Goal: Task Accomplishment & Management: Use online tool/utility

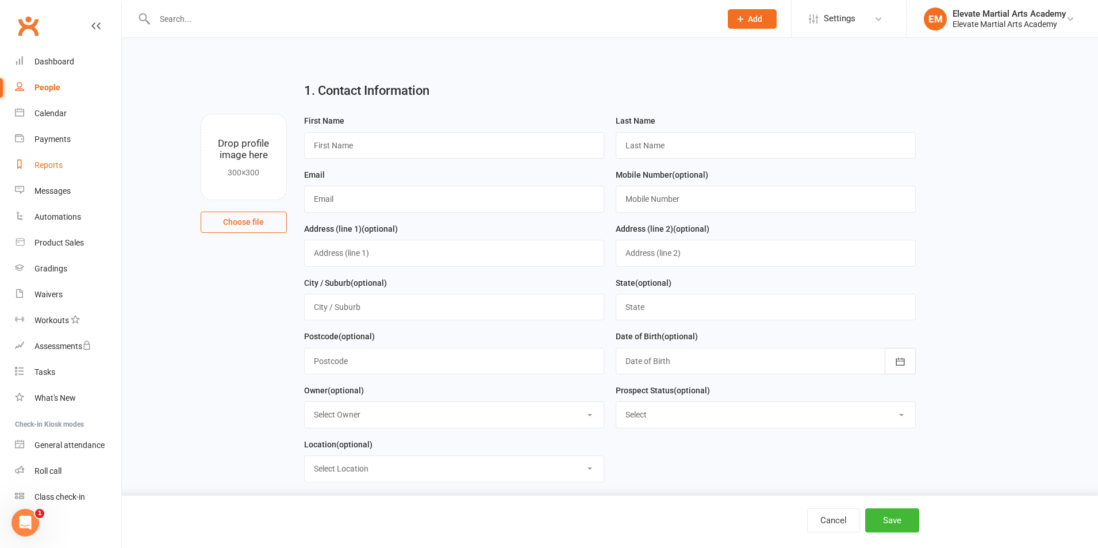
click at [59, 163] on div "Reports" at bounding box center [48, 164] width 28 height 9
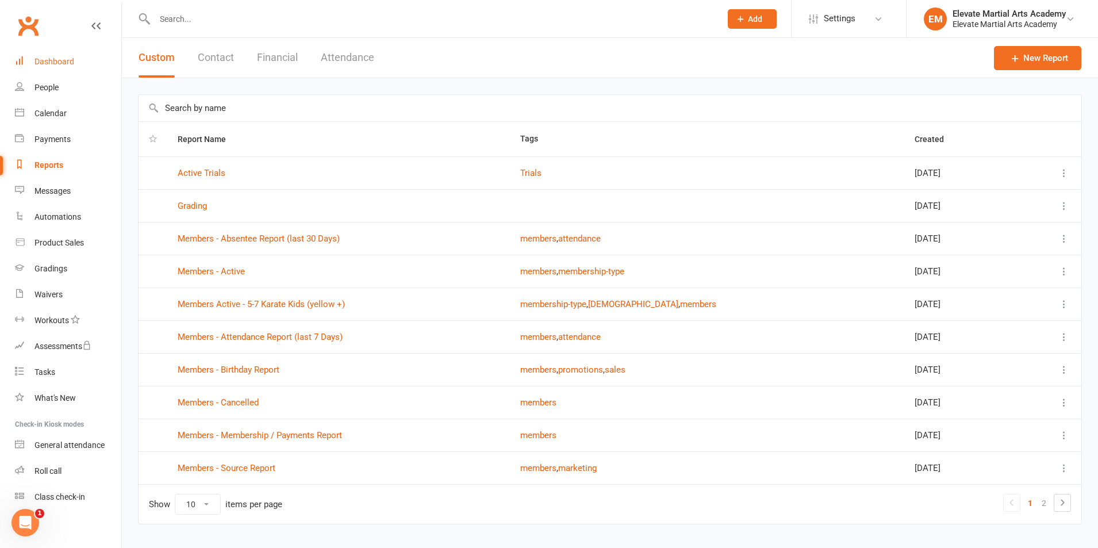
click at [52, 55] on link "Dashboard" at bounding box center [68, 62] width 106 height 26
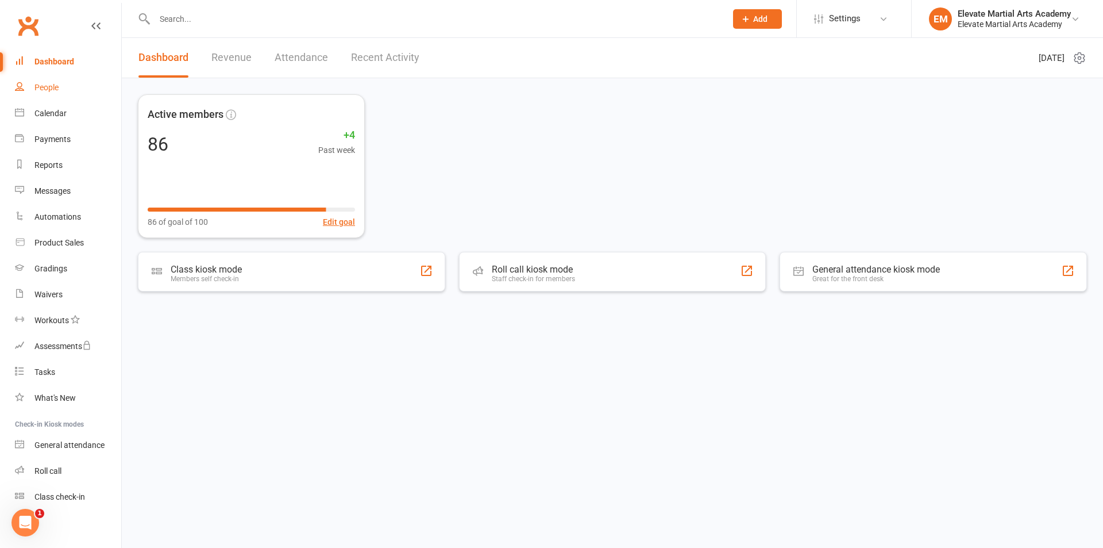
click at [51, 89] on div "People" at bounding box center [46, 87] width 24 height 9
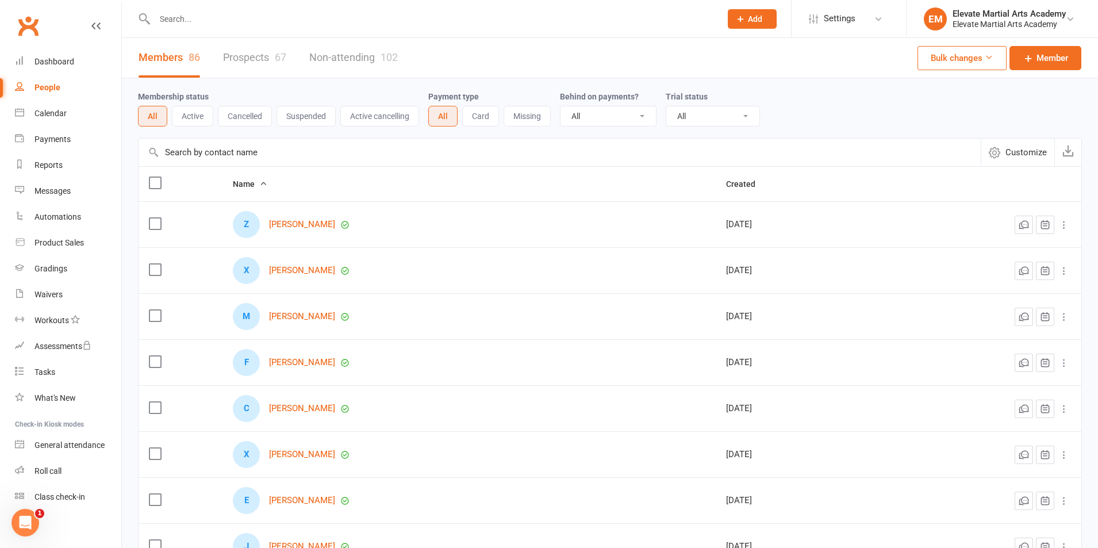
click at [262, 56] on link "Prospects 67" at bounding box center [254, 58] width 63 height 40
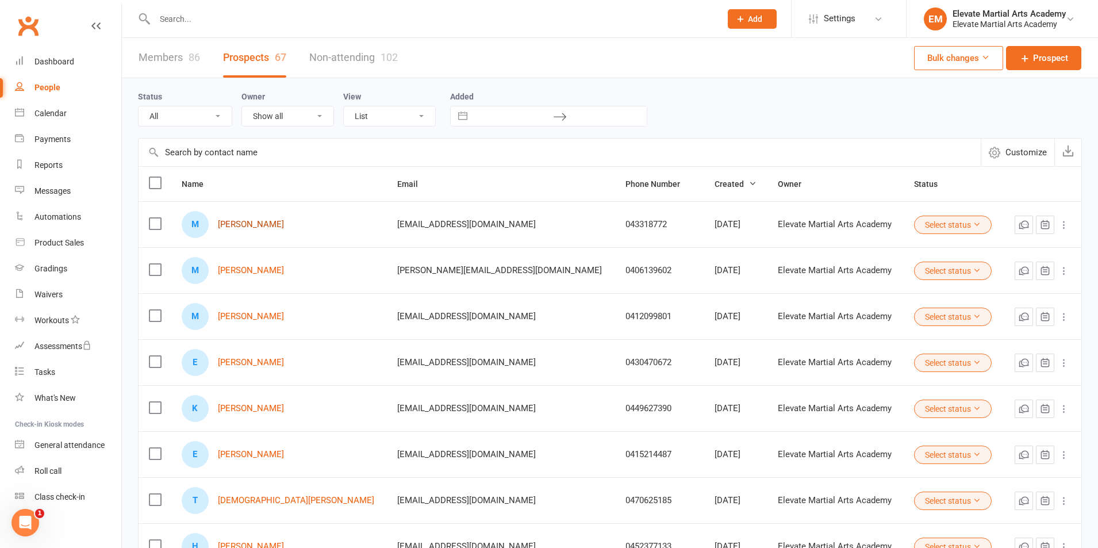
click at [248, 226] on link "[PERSON_NAME]" at bounding box center [251, 225] width 66 height 10
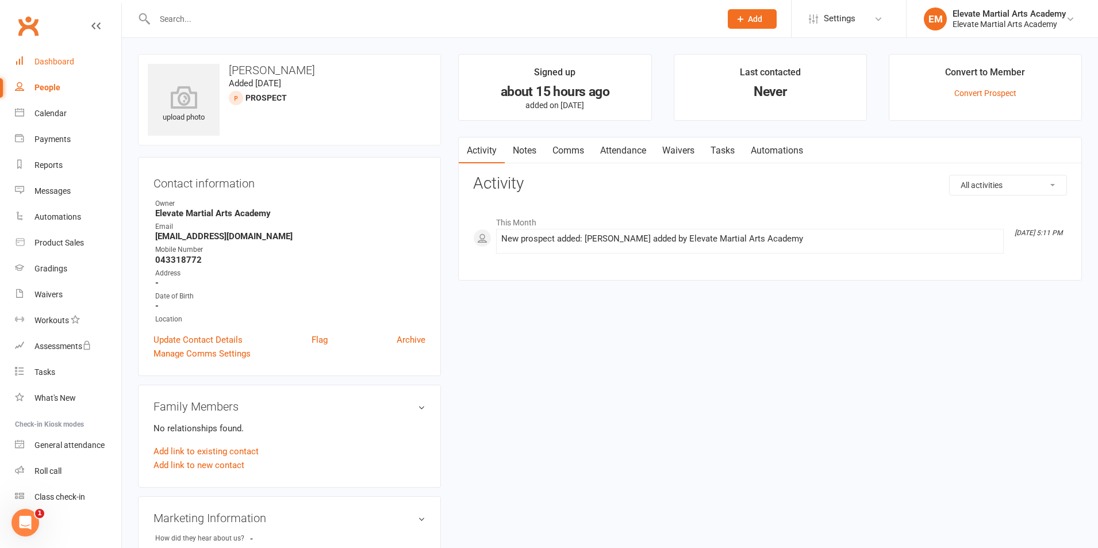
click at [59, 59] on div "Dashboard" at bounding box center [54, 61] width 40 height 9
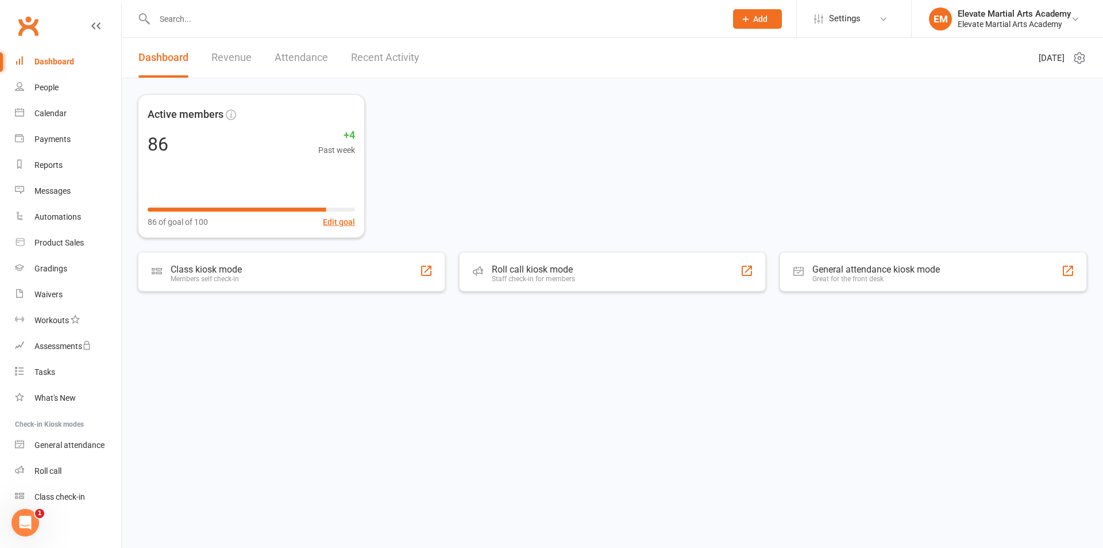
click at [371, 56] on link "Recent Activity" at bounding box center [385, 58] width 68 height 40
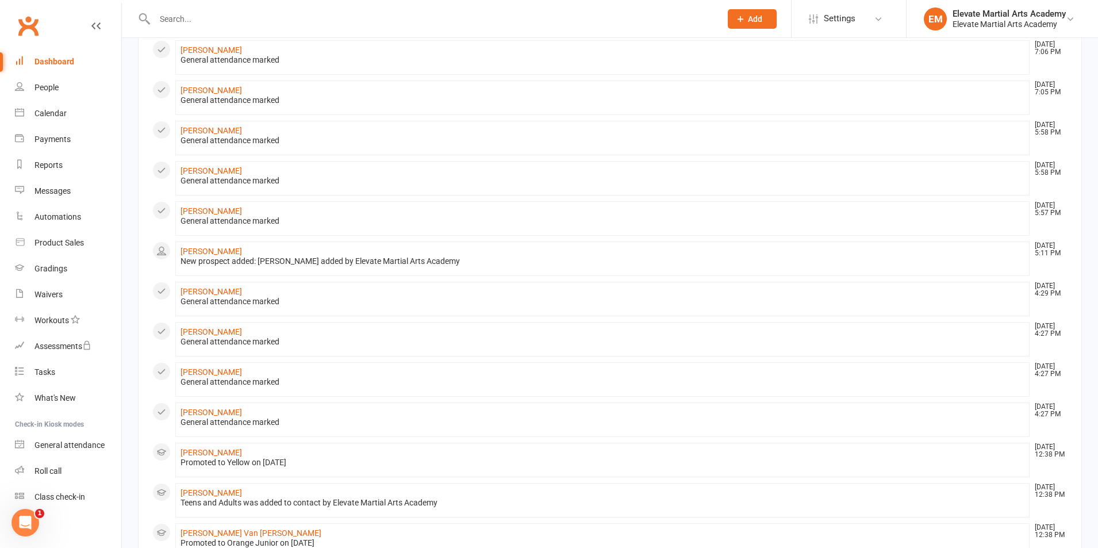
scroll to position [268, 0]
click at [215, 251] on link "[PERSON_NAME]" at bounding box center [210, 249] width 61 height 9
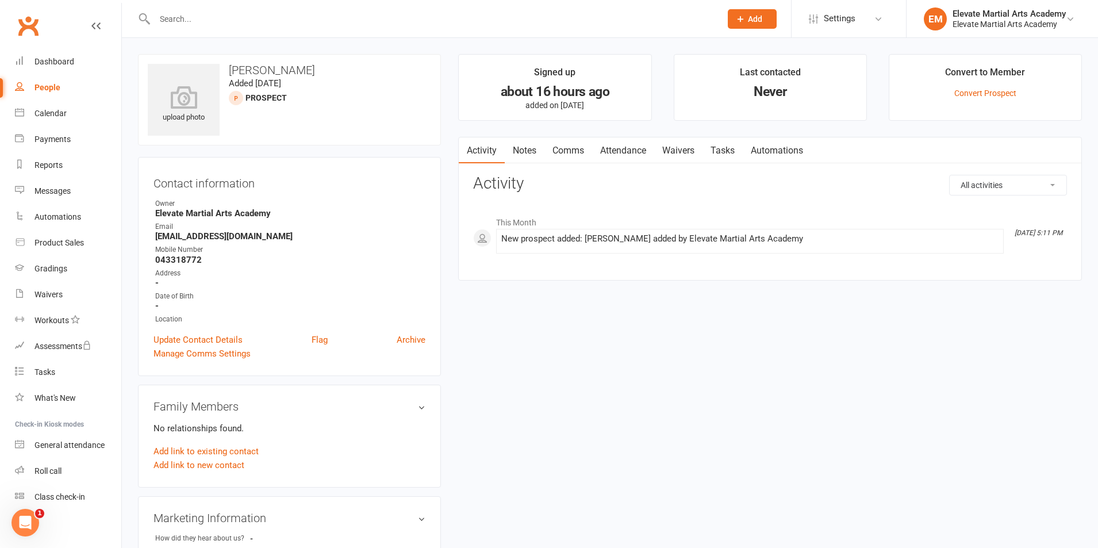
click at [679, 151] on link "Waivers" at bounding box center [678, 150] width 48 height 26
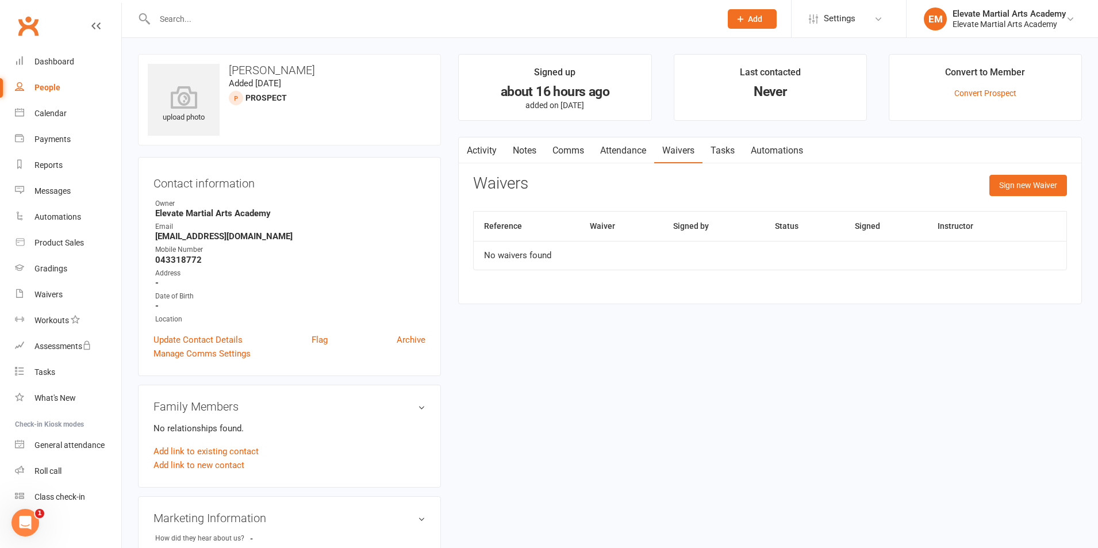
click at [232, 22] on input "text" at bounding box center [431, 19] width 561 height 16
type input "joseph"
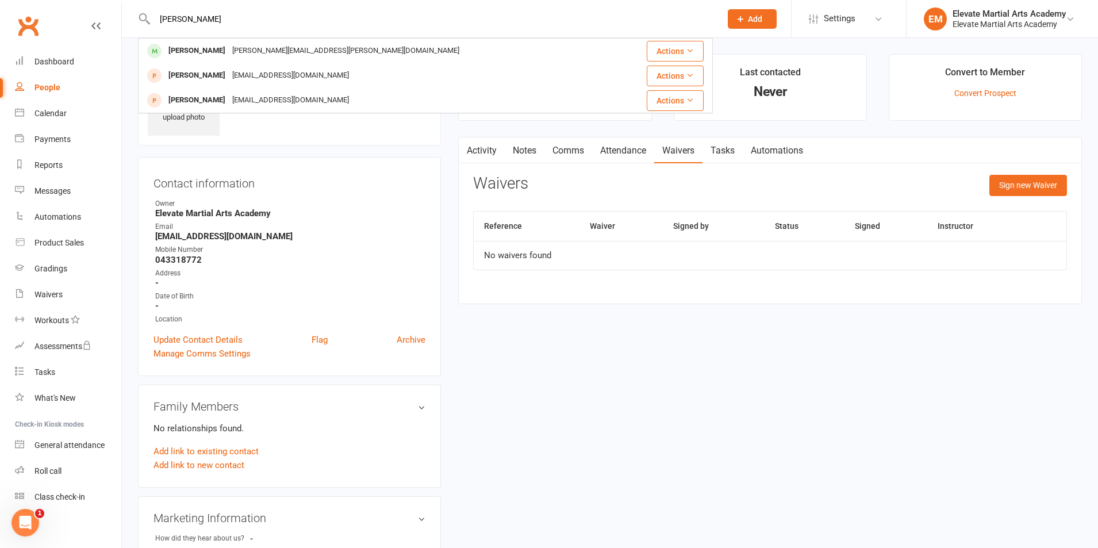
click at [241, 49] on div "sally.engeler@gmail.com" at bounding box center [346, 51] width 234 height 17
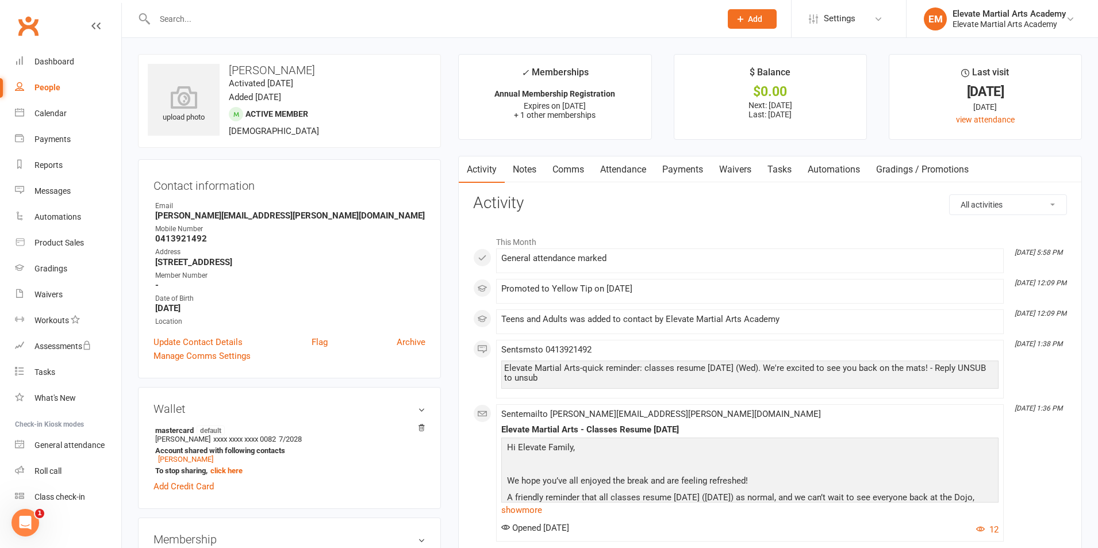
click at [729, 170] on link "Waivers" at bounding box center [735, 169] width 48 height 26
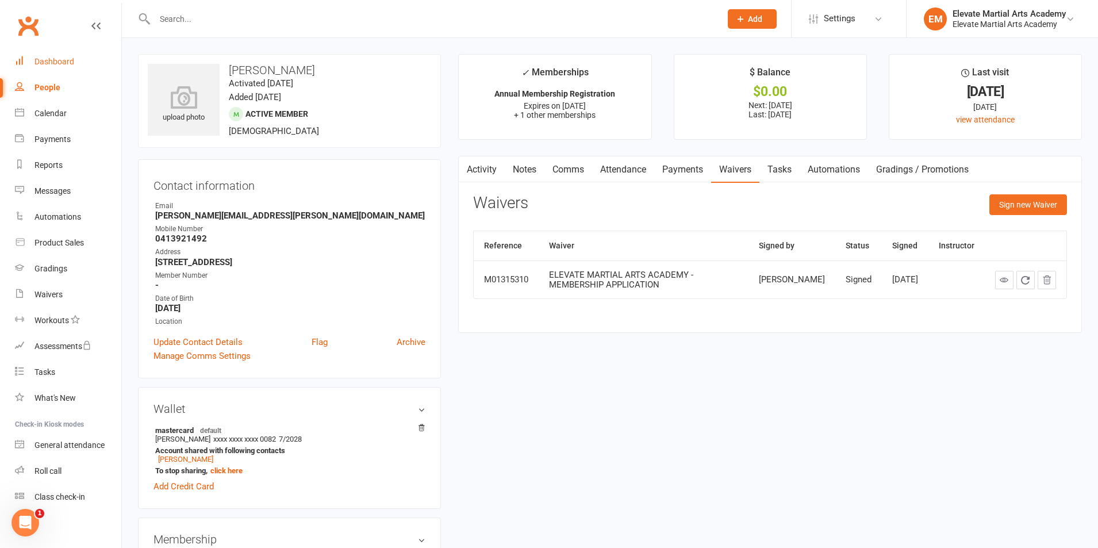
click at [63, 60] on div "Dashboard" at bounding box center [54, 61] width 40 height 9
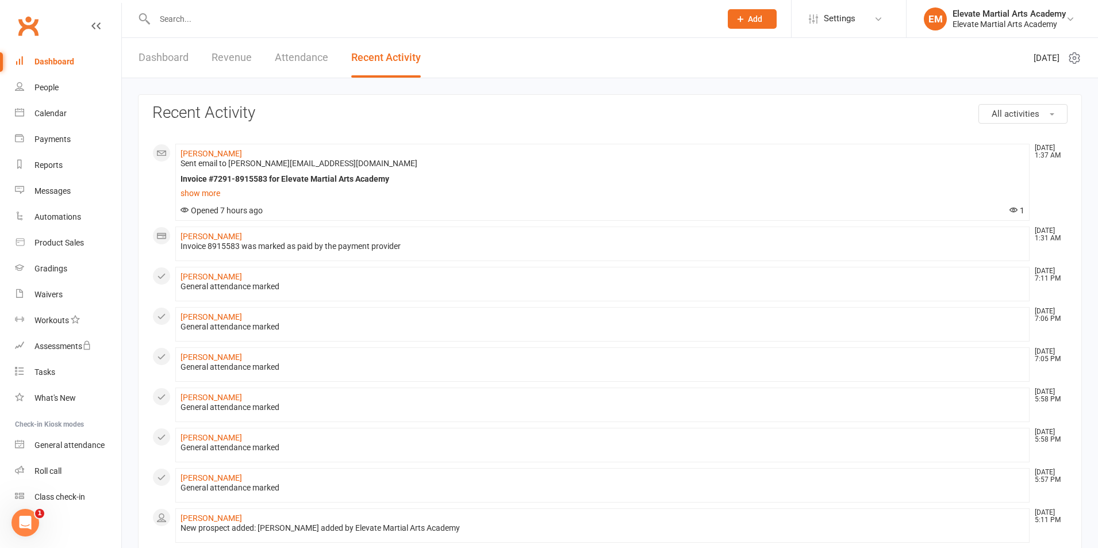
click at [198, 25] on input "text" at bounding box center [431, 19] width 561 height 16
type input "moji"
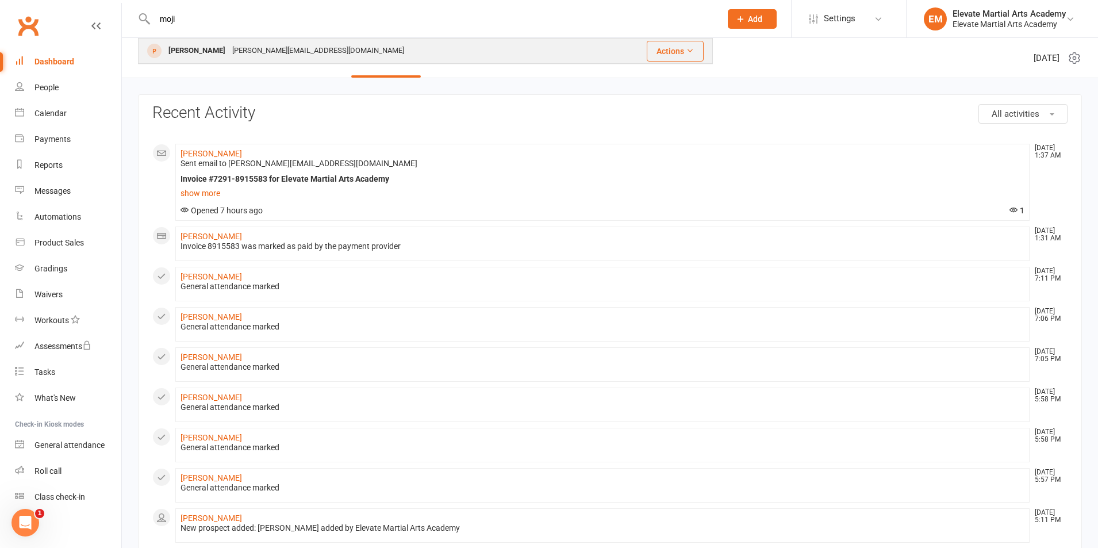
click at [229, 51] on div "[PERSON_NAME][EMAIL_ADDRESS][DOMAIN_NAME]" at bounding box center [318, 51] width 179 height 17
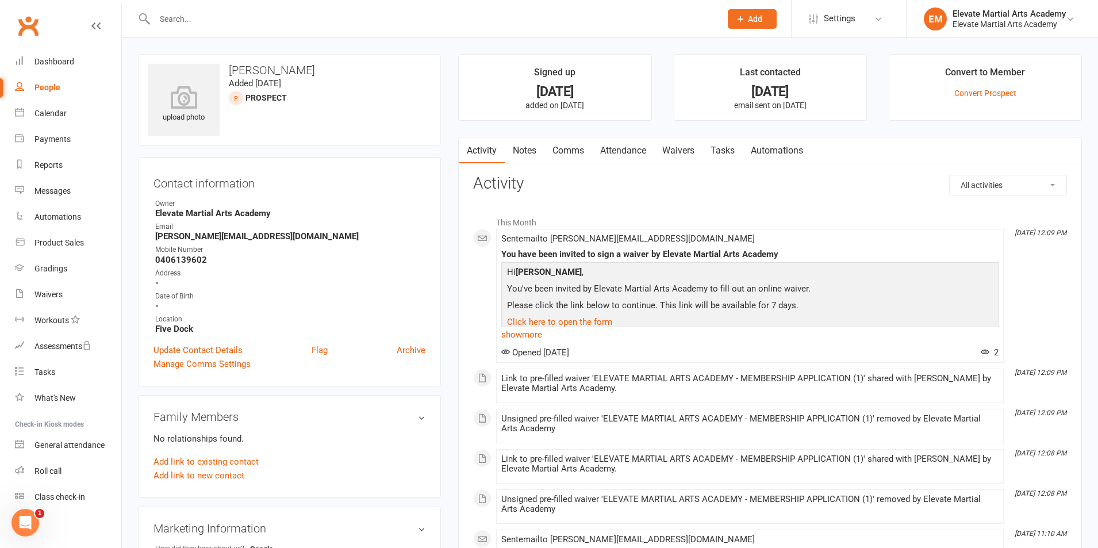
click at [176, 20] on input "text" at bounding box center [431, 19] width 561 height 16
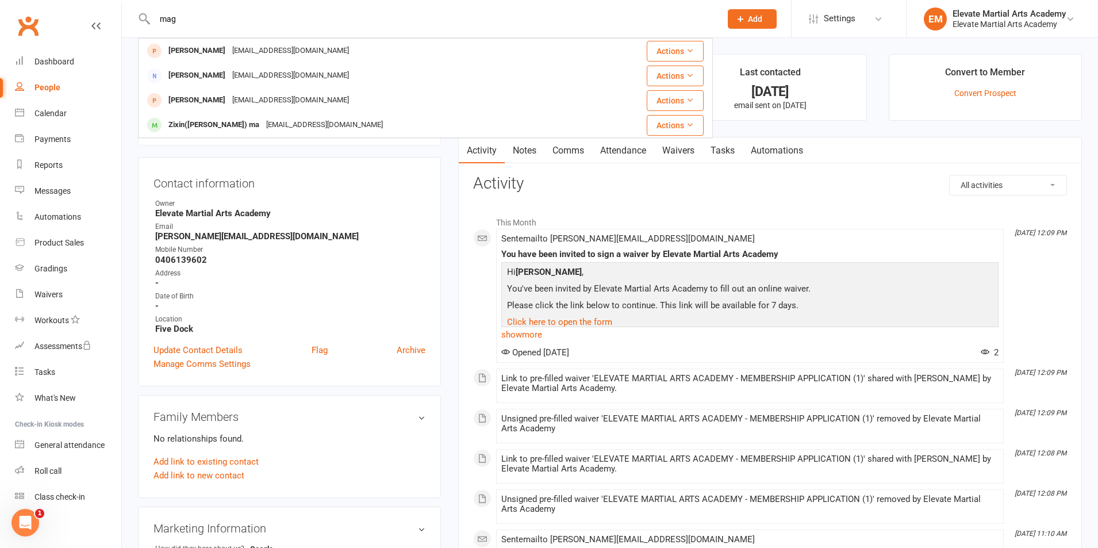
type input "mag"
click at [215, 51] on div "[PERSON_NAME]" at bounding box center [197, 51] width 64 height 17
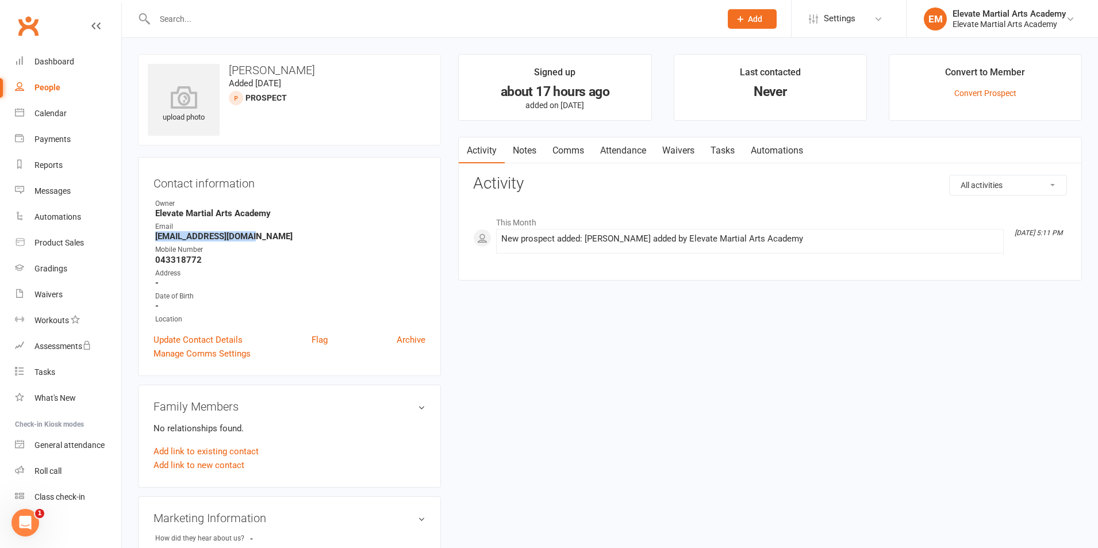
drag, startPoint x: 156, startPoint y: 233, endPoint x: 255, endPoint y: 236, distance: 98.3
click at [260, 234] on strong "Gawrysmagda@gmail.com" at bounding box center [290, 236] width 270 height 10
copy strong "Gawrysmagda@gmail.com"
click at [686, 153] on link "Waivers" at bounding box center [678, 150] width 48 height 26
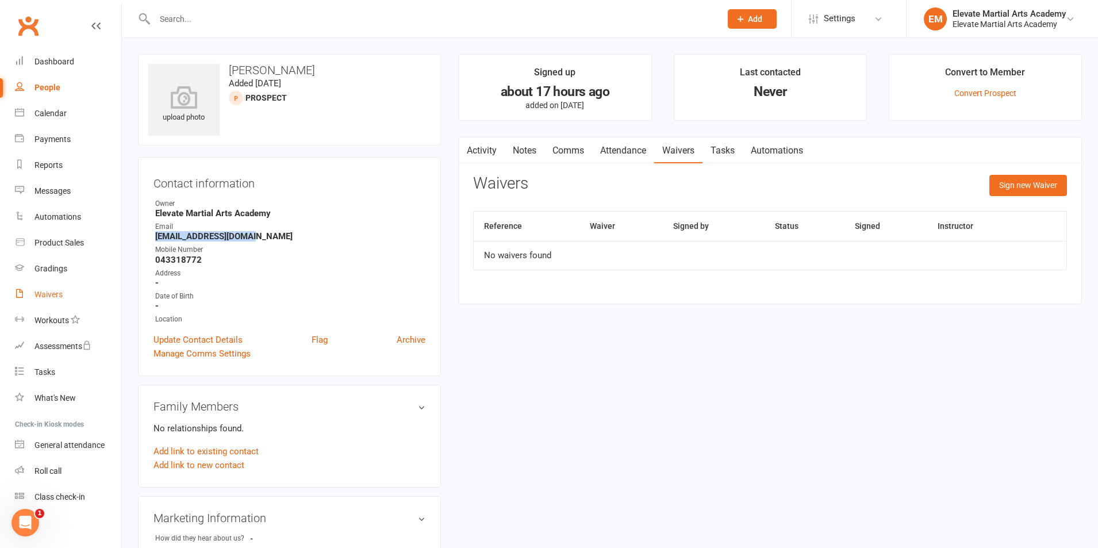
click at [58, 291] on div "Waivers" at bounding box center [48, 294] width 28 height 9
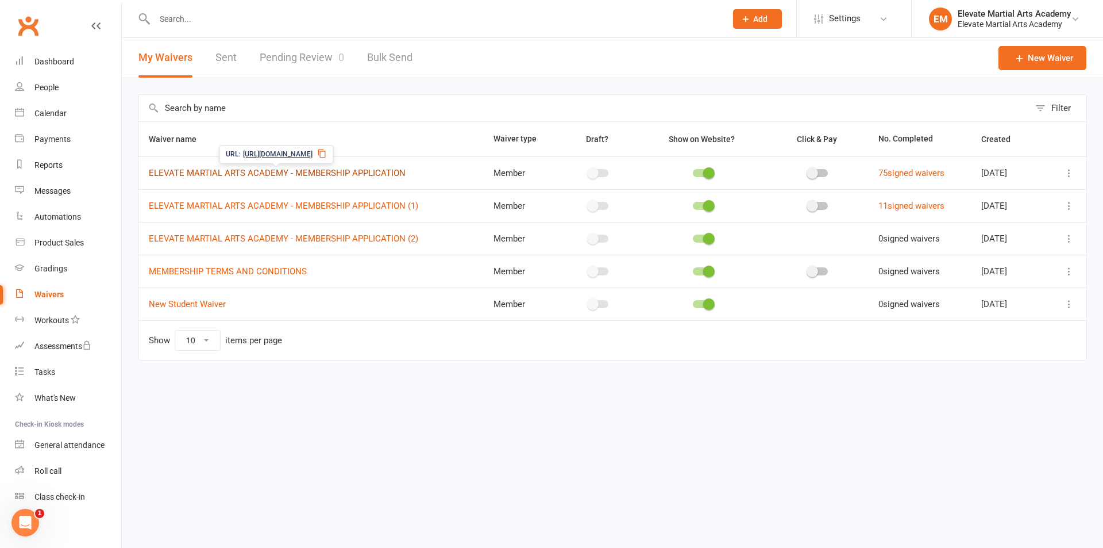
click at [374, 168] on link "ELEVATE MARTIAL ARTS ACADEMY - MEMBERSHIP APPLICATION" at bounding box center [277, 173] width 257 height 10
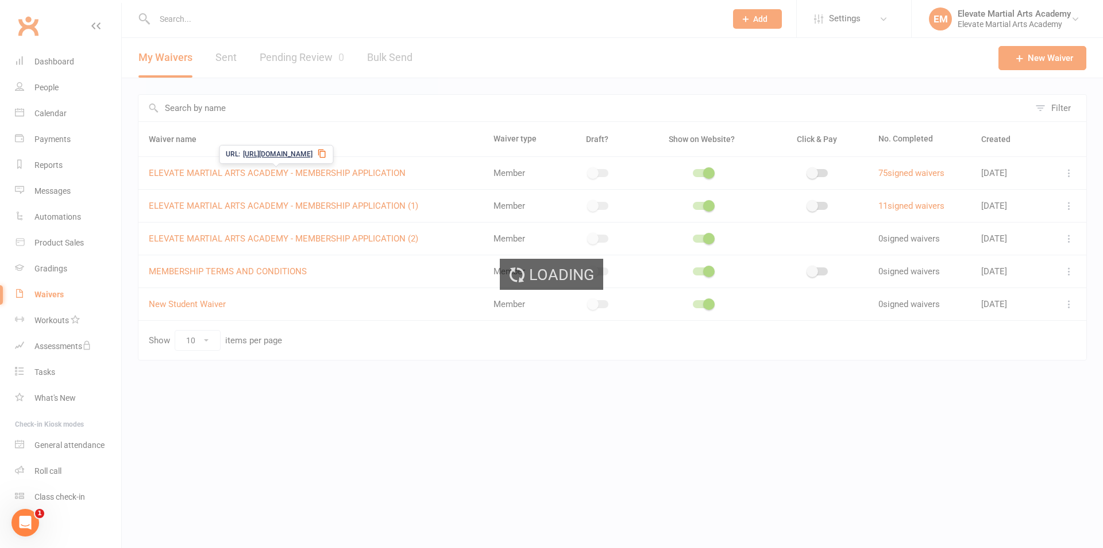
select select "applies_to_all_signees"
select select "copy_answers_for_primary_signee"
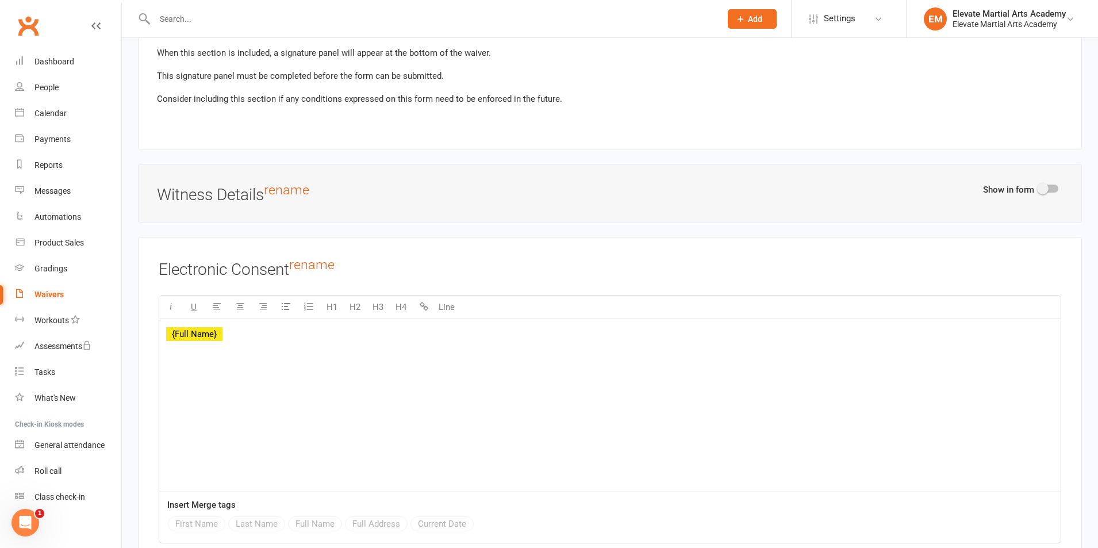
scroll to position [5104, 0]
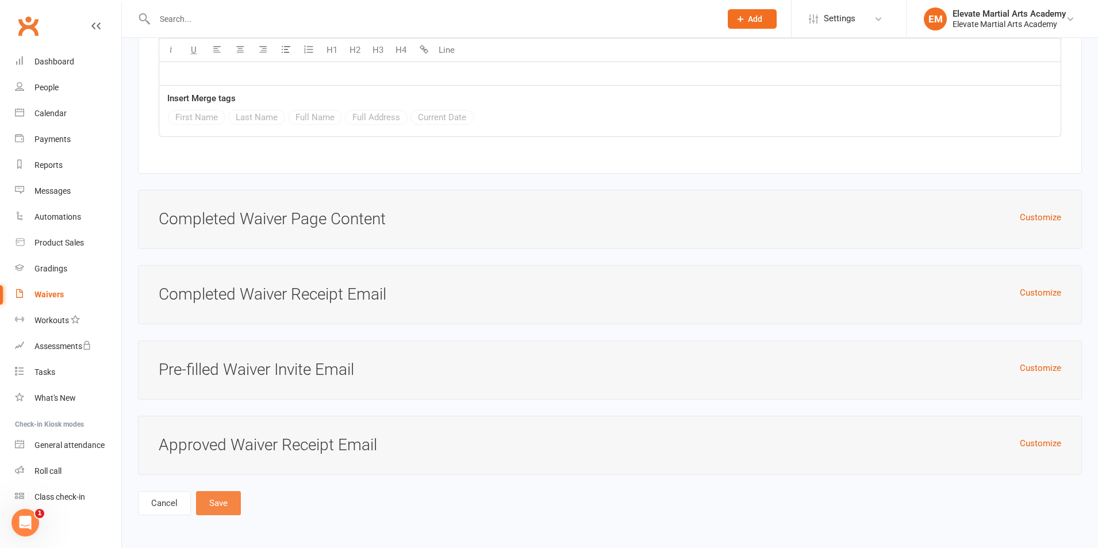
click at [218, 502] on button "Save" at bounding box center [218, 503] width 45 height 24
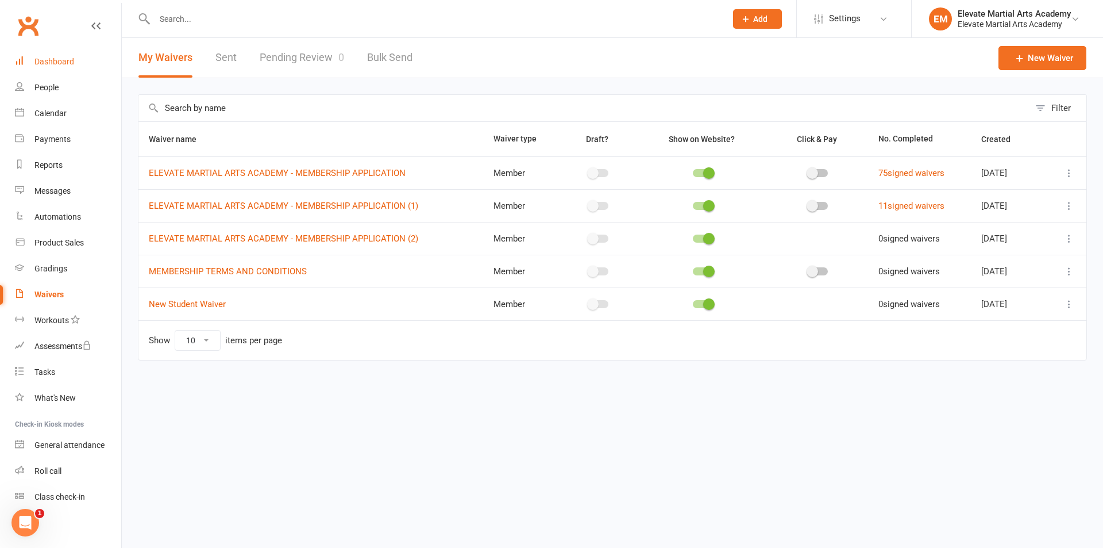
click at [48, 63] on div "Dashboard" at bounding box center [54, 61] width 40 height 9
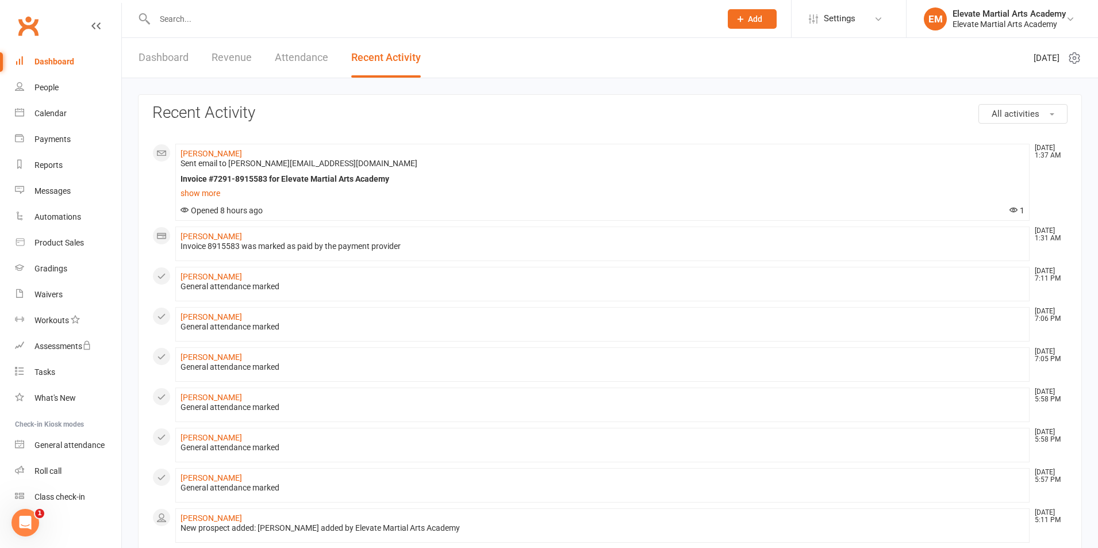
click at [201, 15] on input "text" at bounding box center [431, 19] width 561 height 16
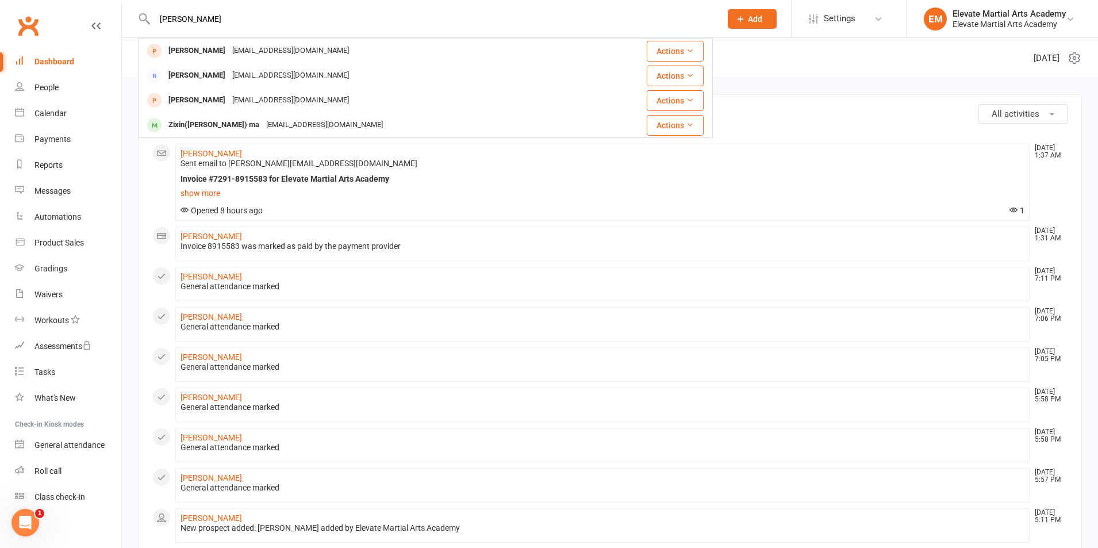
type input "magda"
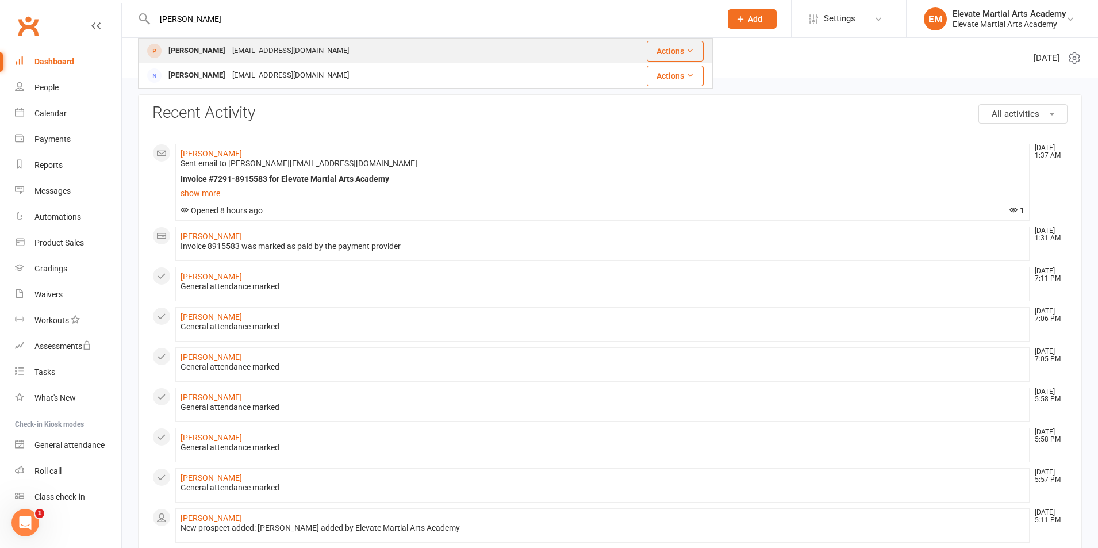
click at [240, 47] on div "Gawrysmagda@gmail.com" at bounding box center [291, 51] width 124 height 17
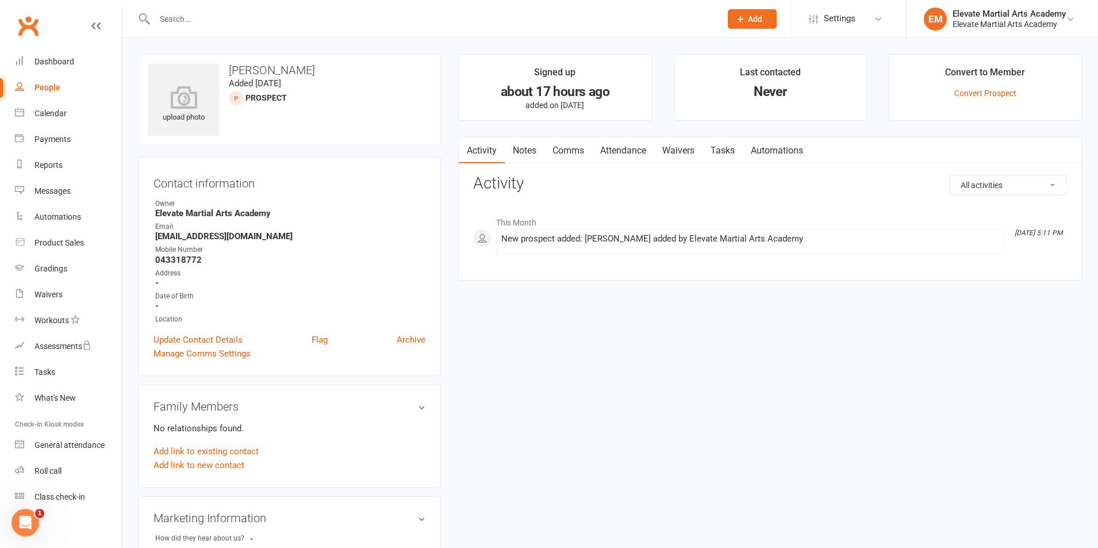
click at [687, 153] on link "Waivers" at bounding box center [678, 150] width 48 height 26
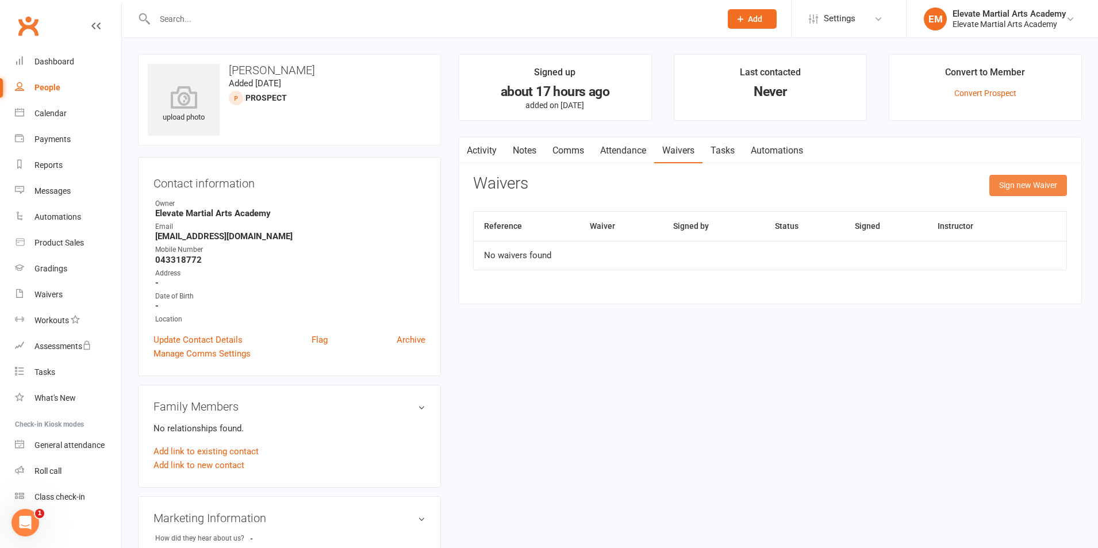
click at [1026, 184] on button "Sign new Waiver" at bounding box center [1028, 185] width 78 height 21
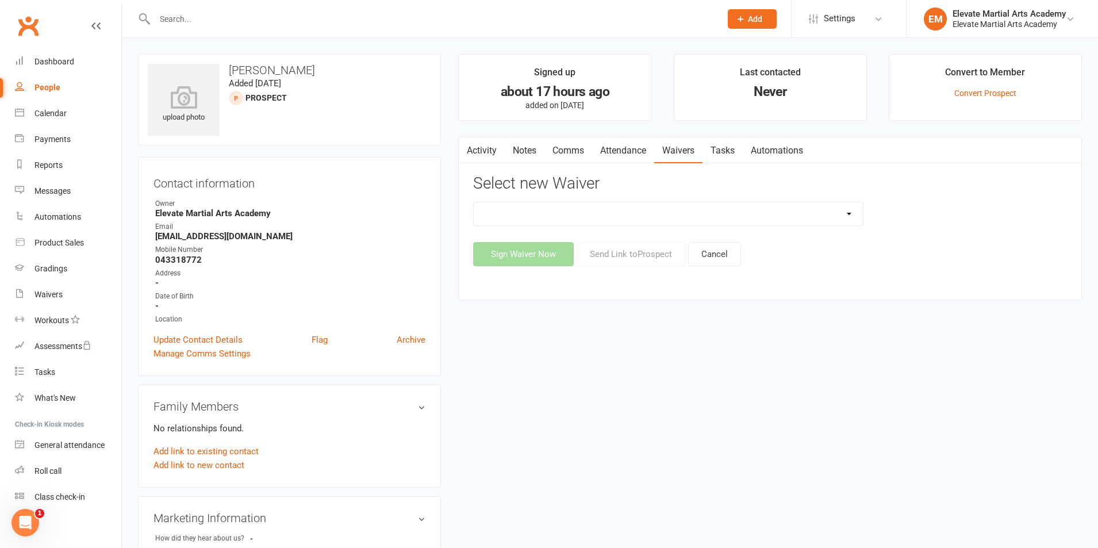
click at [681, 215] on select "ELEVATE MARTIAL ARTS ACADEMY - MEMBERSHIP APPLICATION ELEVATE MARTIAL ARTS ACAD…" at bounding box center [667, 213] width 388 height 23
select select "9393"
click at [473, 202] on select "ELEVATE MARTIAL ARTS ACADEMY - MEMBERSHIP APPLICATION ELEVATE MARTIAL ARTS ACAD…" at bounding box center [667, 213] width 388 height 23
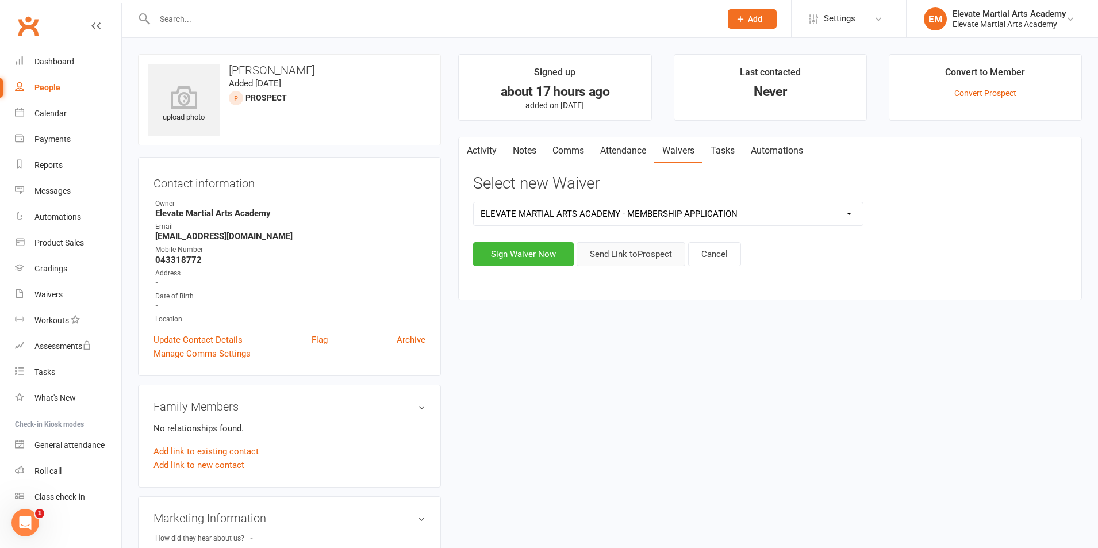
click at [649, 254] on button "Send Link to Prospect" at bounding box center [630, 254] width 109 height 24
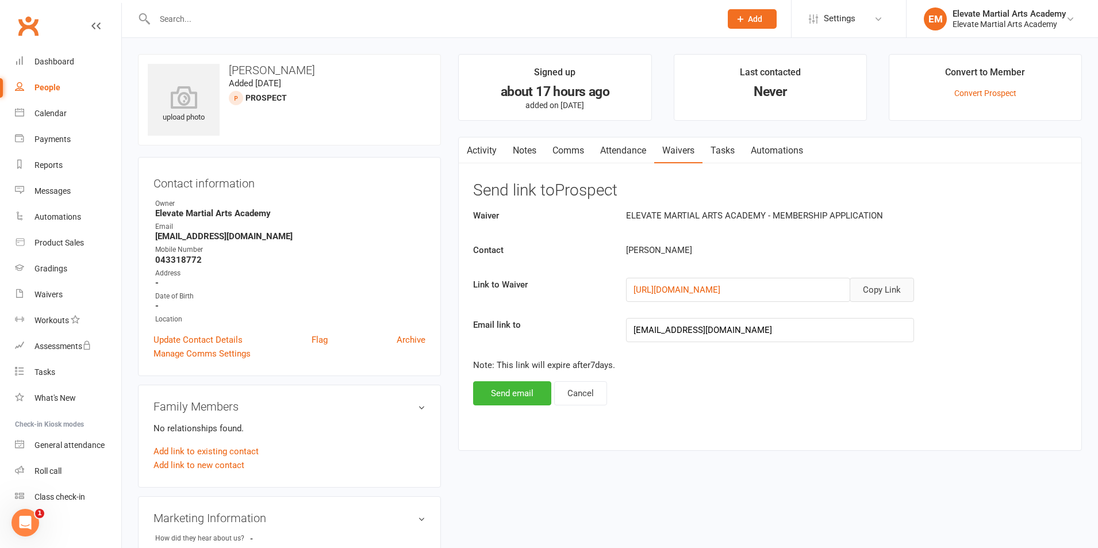
click at [883, 291] on button "Copy Link" at bounding box center [881, 290] width 64 height 24
click at [515, 390] on button "Send email" at bounding box center [512, 393] width 78 height 24
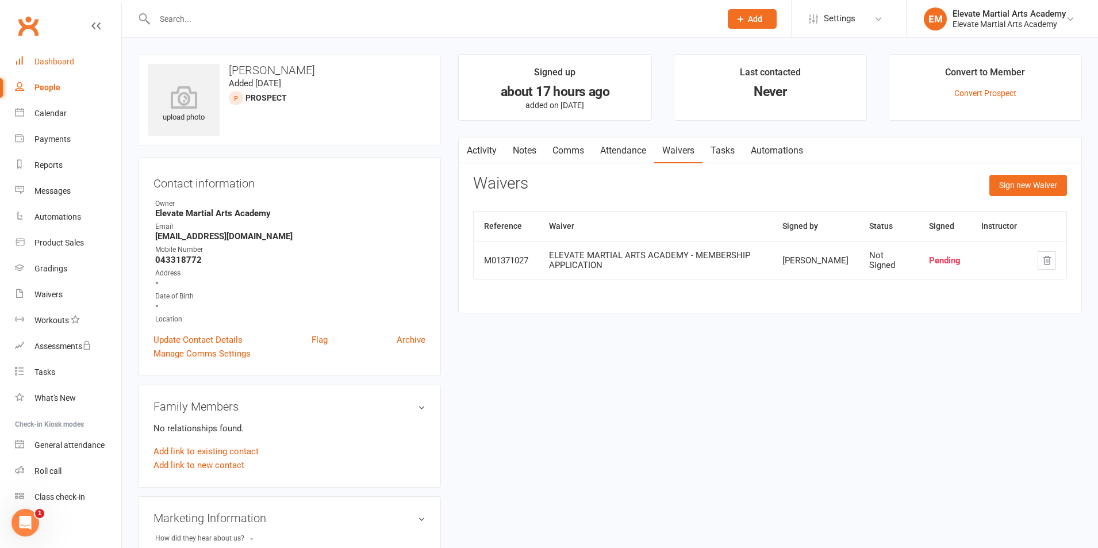
click at [60, 65] on div "Dashboard" at bounding box center [54, 61] width 40 height 9
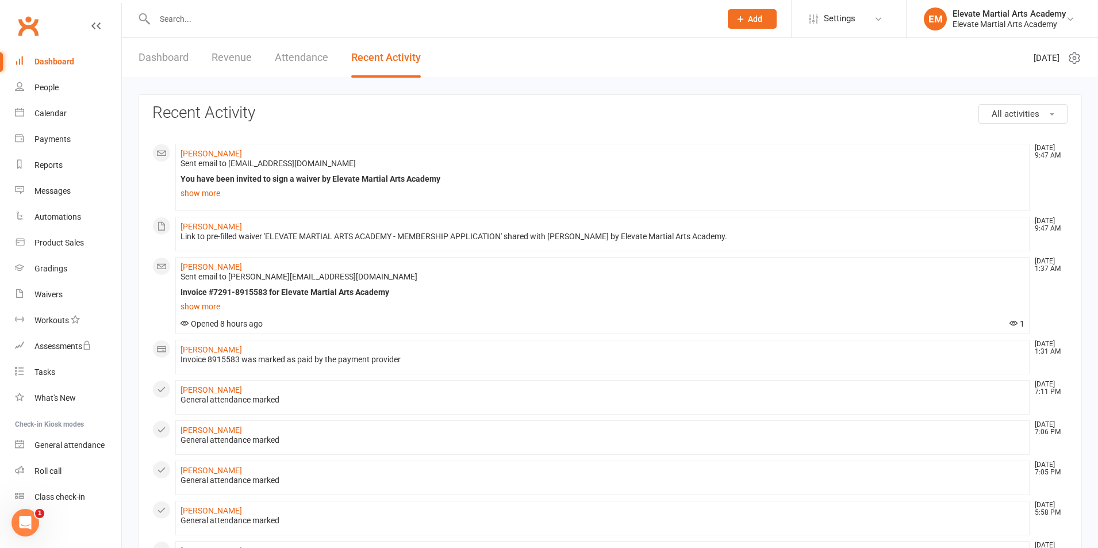
click at [180, 20] on input "text" at bounding box center [431, 19] width 561 height 16
type input "moji"
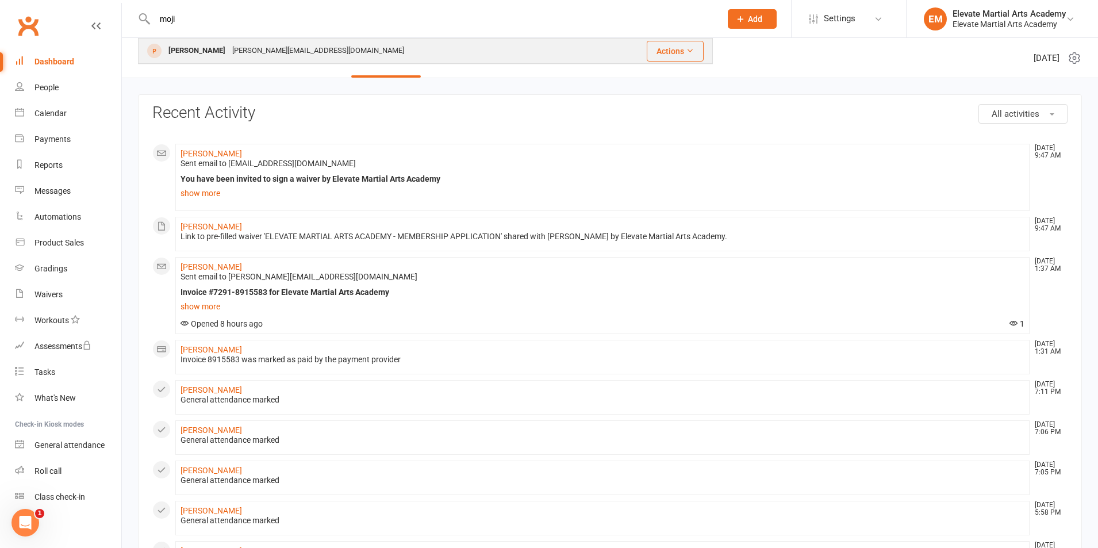
click at [191, 47] on div "Moji Kashani" at bounding box center [197, 51] width 64 height 17
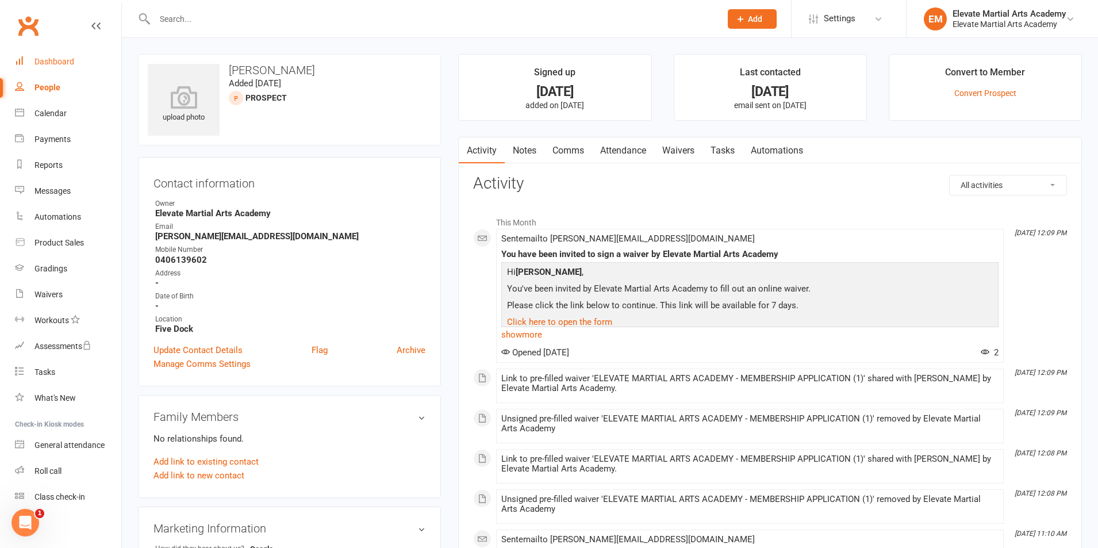
click at [60, 60] on div "Dashboard" at bounding box center [54, 61] width 40 height 9
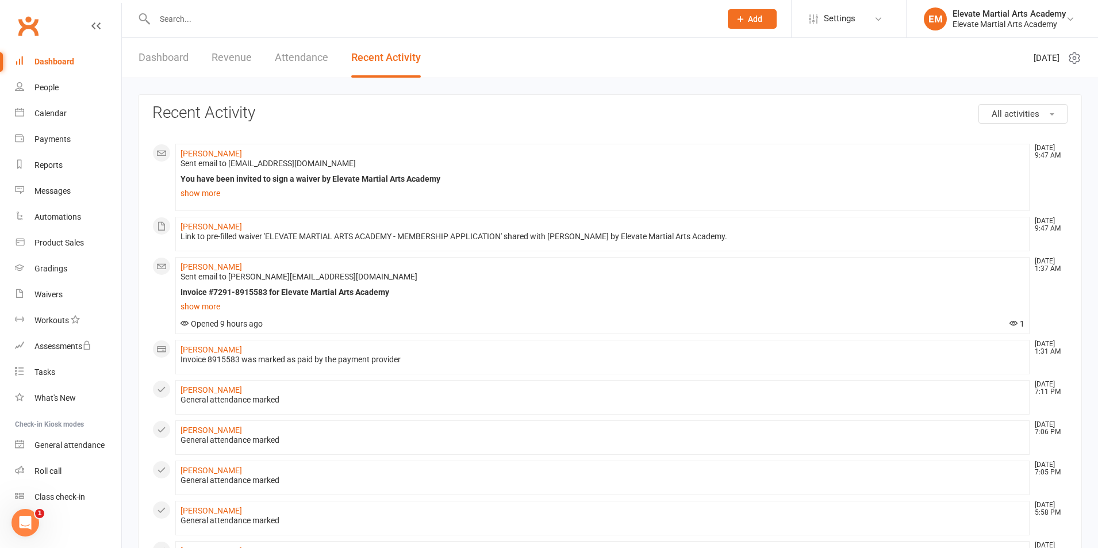
click at [154, 55] on link "Dashboard" at bounding box center [163, 58] width 50 height 40
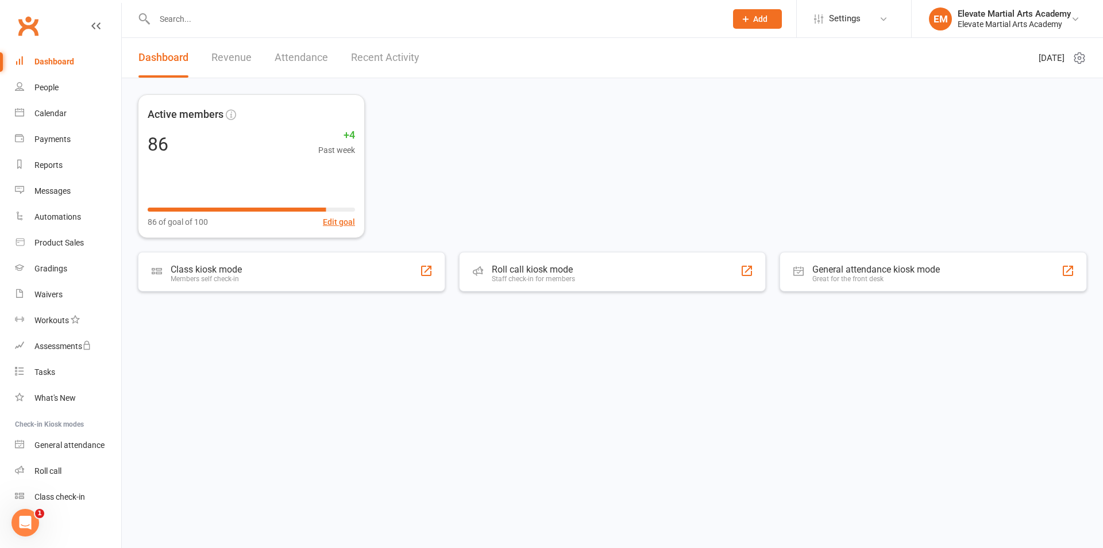
click at [49, 59] on div "Dashboard" at bounding box center [54, 61] width 40 height 9
click at [411, 59] on link "Recent Activity" at bounding box center [385, 58] width 68 height 40
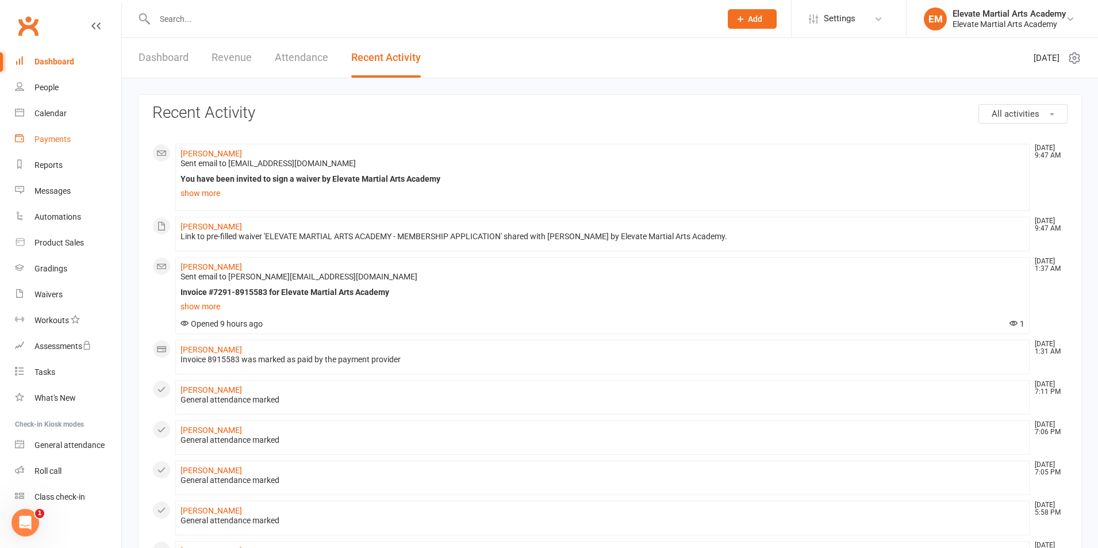
click at [53, 136] on div "Payments" at bounding box center [52, 138] width 36 height 9
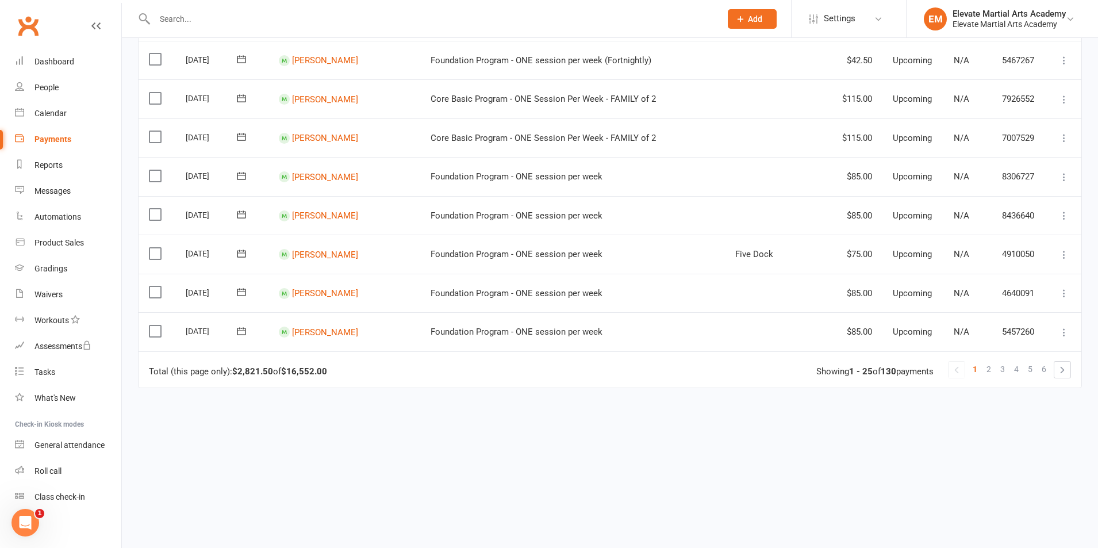
scroll to position [808, 0]
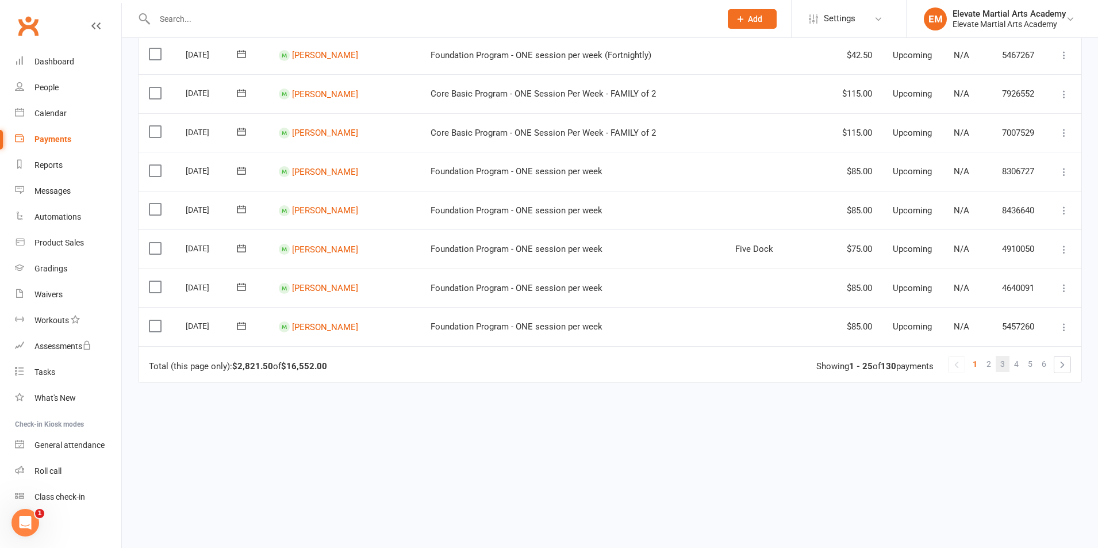
click at [998, 362] on link "3" at bounding box center [1002, 364] width 14 height 16
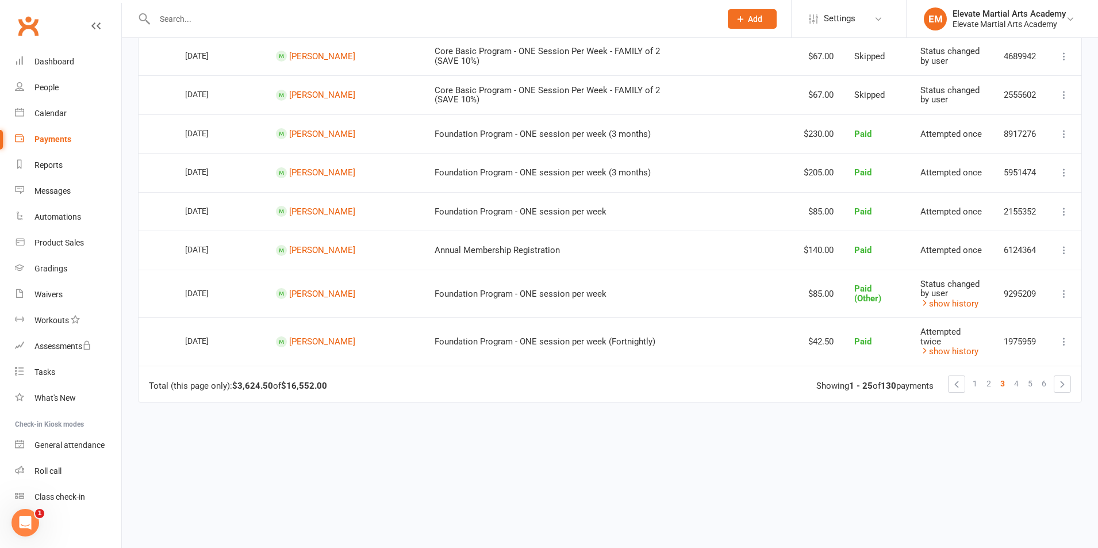
scroll to position [0, 0]
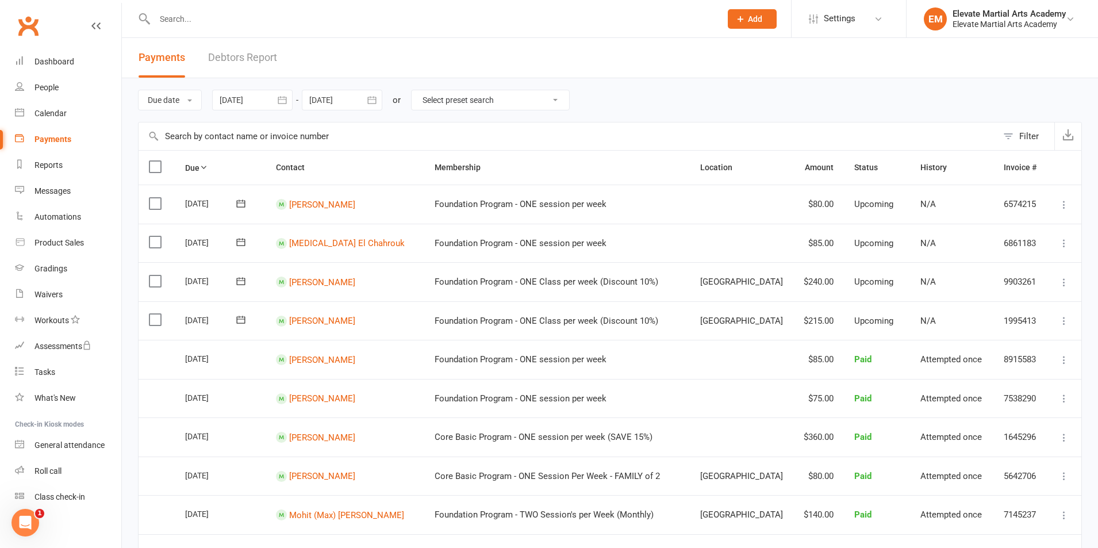
click at [279, 97] on icon "button" at bounding box center [281, 99] width 11 height 11
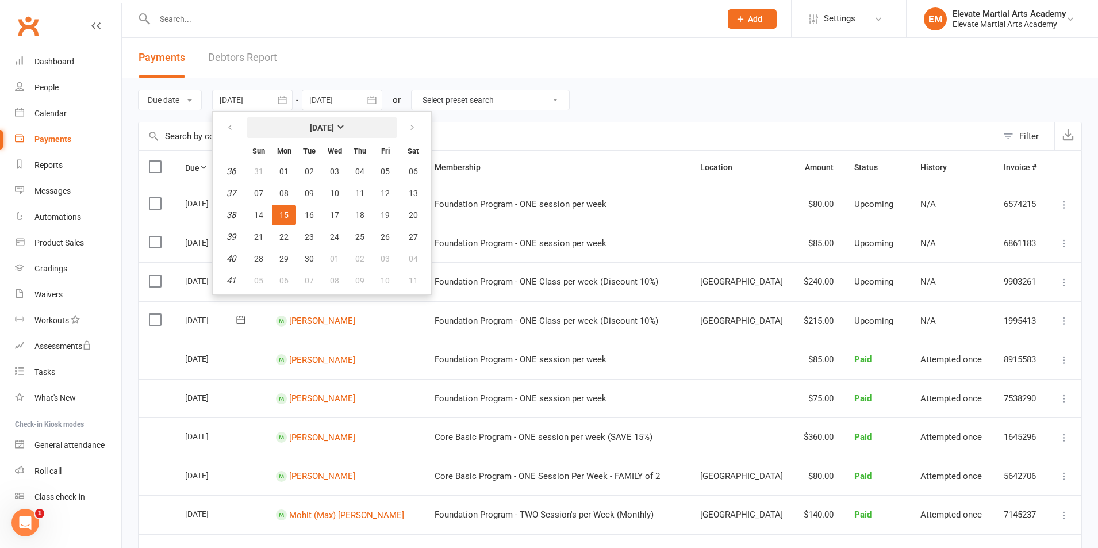
click at [366, 128] on button "[DATE]" at bounding box center [322, 127] width 151 height 21
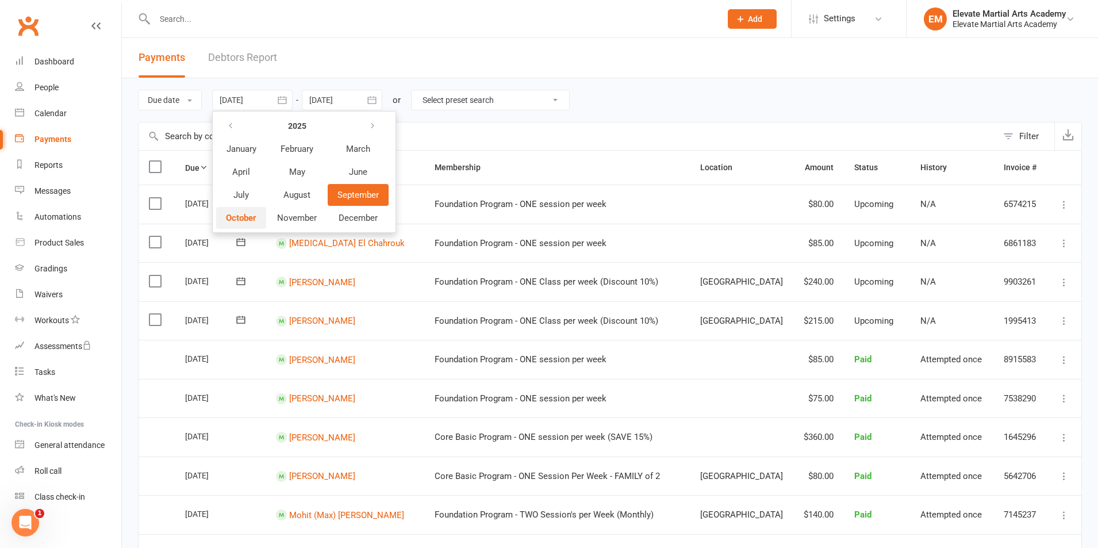
click at [251, 218] on span "October" at bounding box center [241, 218] width 30 height 10
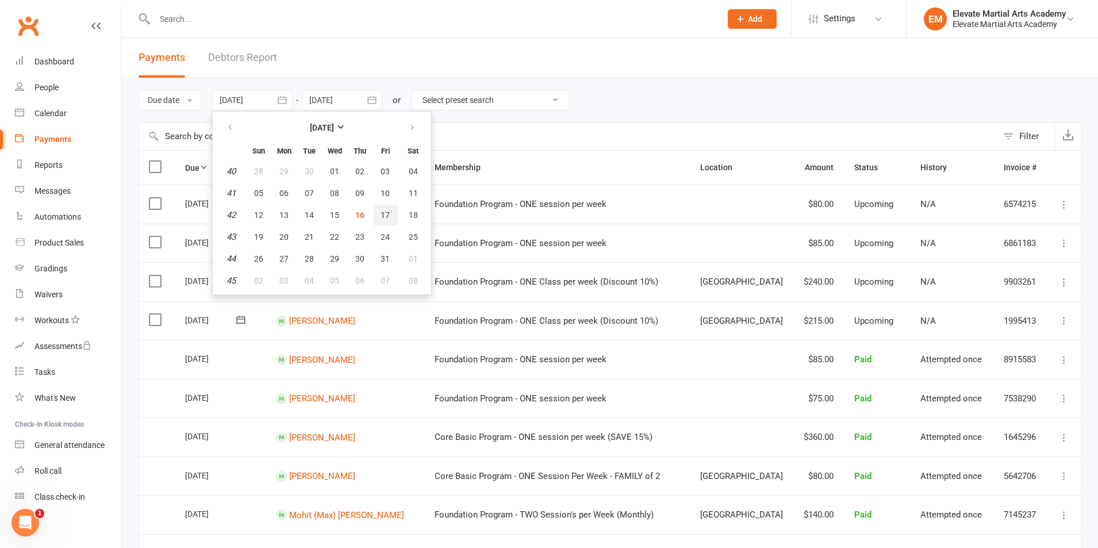
click at [384, 212] on span "17" at bounding box center [384, 214] width 9 height 9
type input "17 Oct 2025"
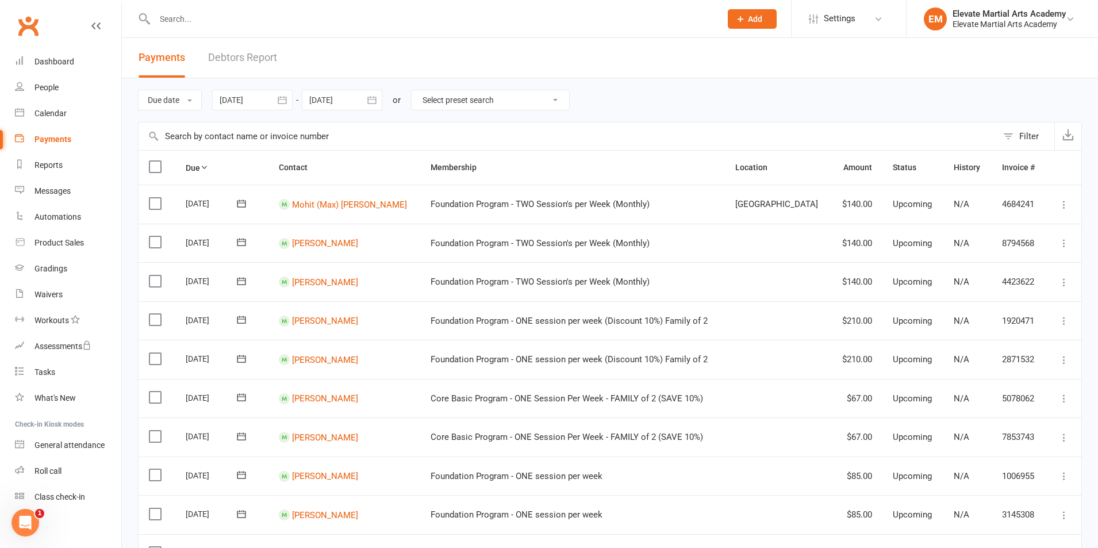
click at [371, 102] on icon "button" at bounding box center [371, 99] width 11 height 11
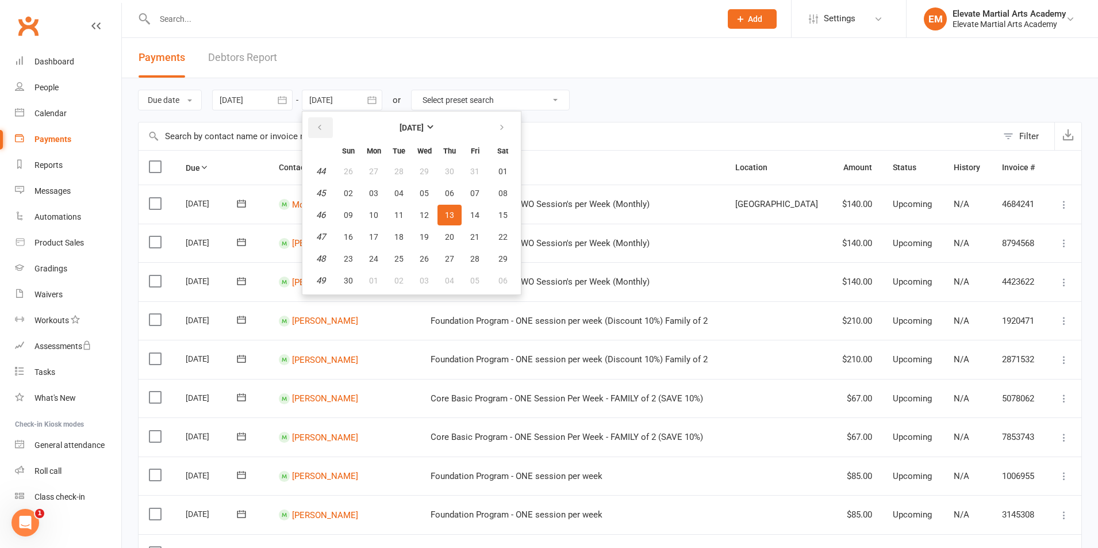
click at [324, 124] on icon "button" at bounding box center [319, 127] width 8 height 9
click at [476, 259] on span "31" at bounding box center [474, 258] width 9 height 9
type input "31 Oct 2025"
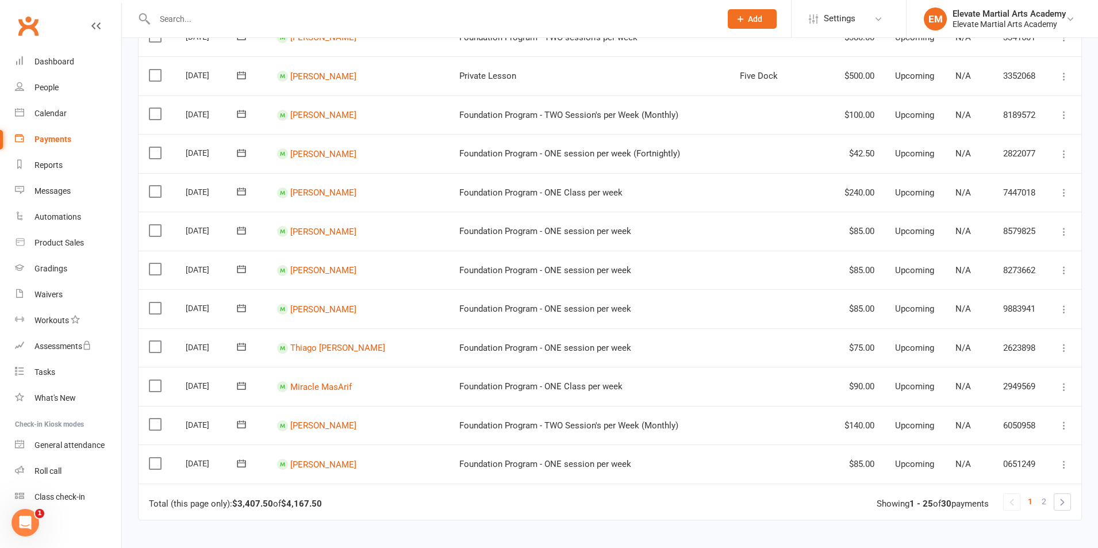
scroll to position [675, 0]
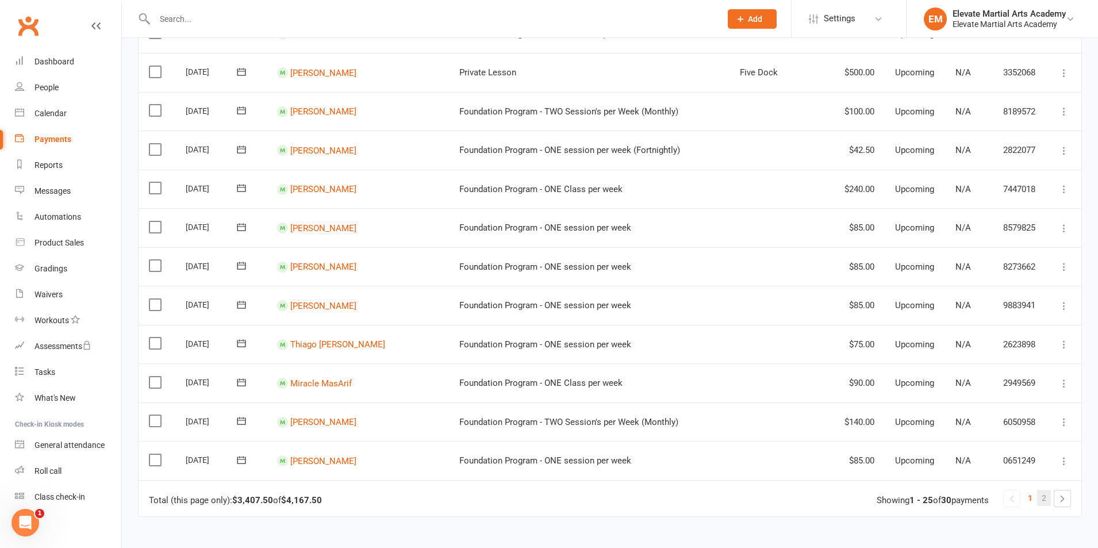
click at [1044, 496] on span "2" at bounding box center [1043, 498] width 5 height 16
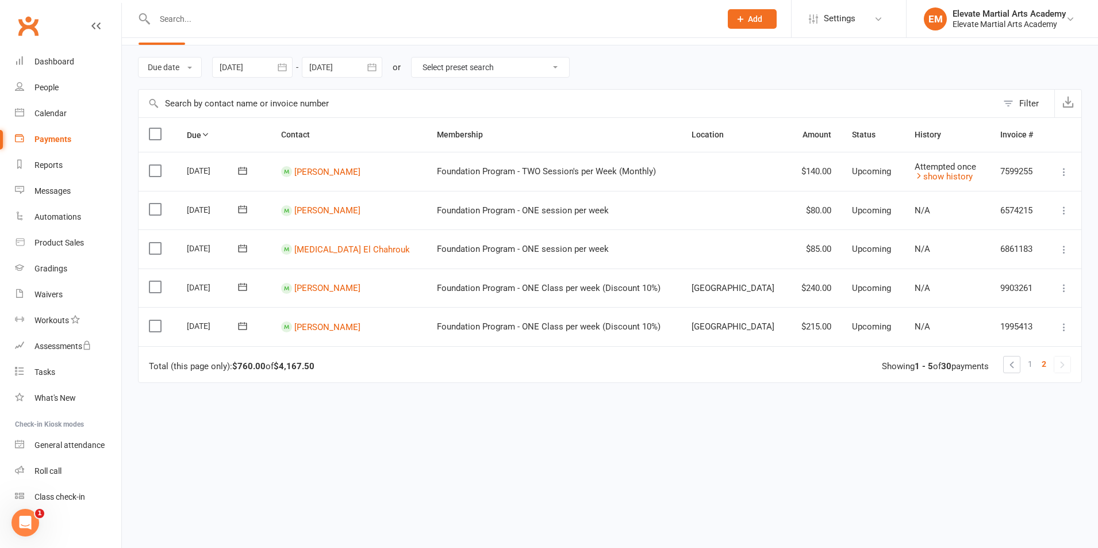
scroll to position [0, 0]
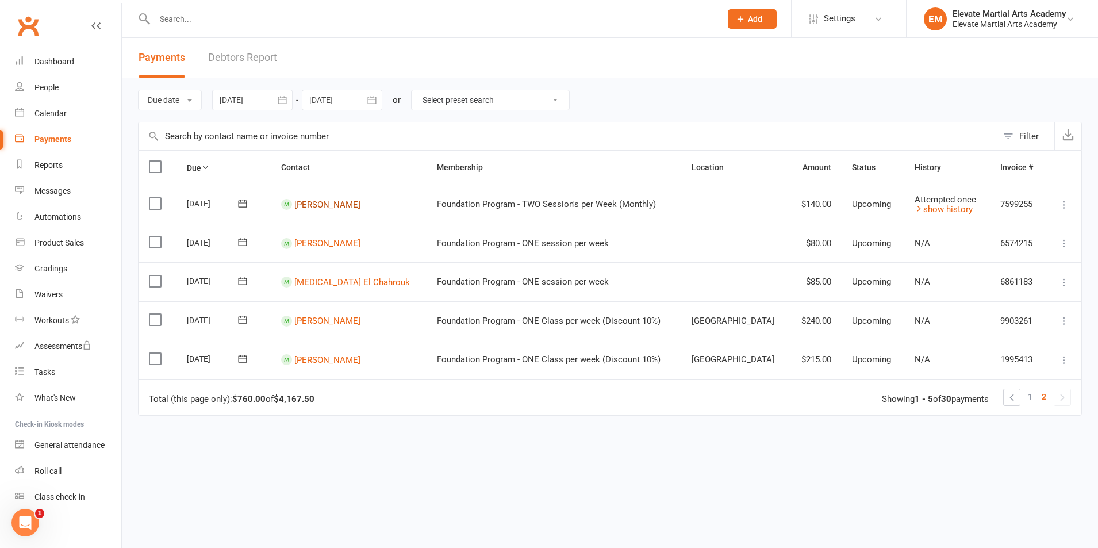
click at [327, 207] on link "[PERSON_NAME]" at bounding box center [327, 204] width 66 height 10
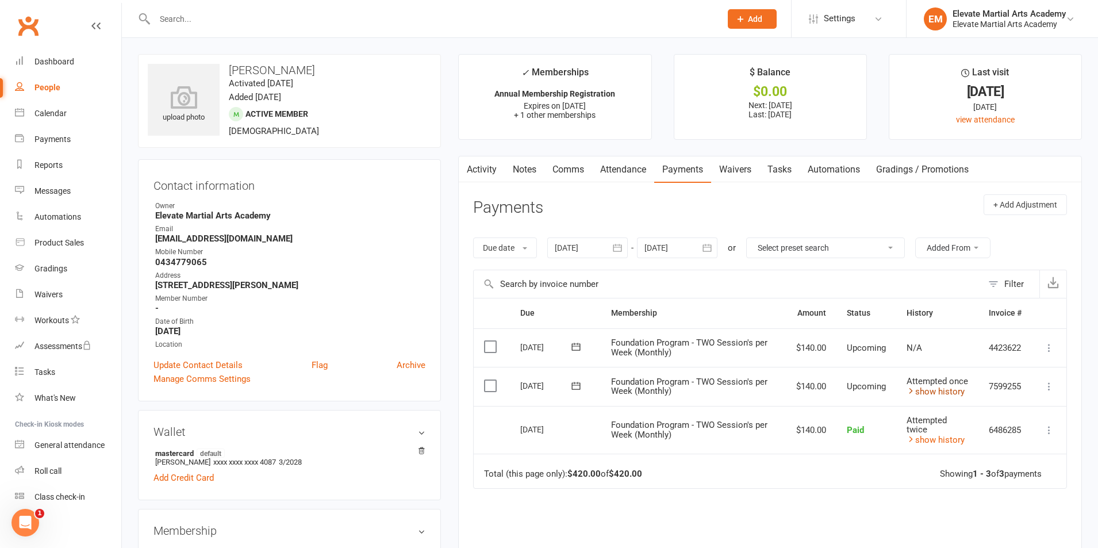
click at [936, 392] on link "show history" at bounding box center [935, 391] width 58 height 10
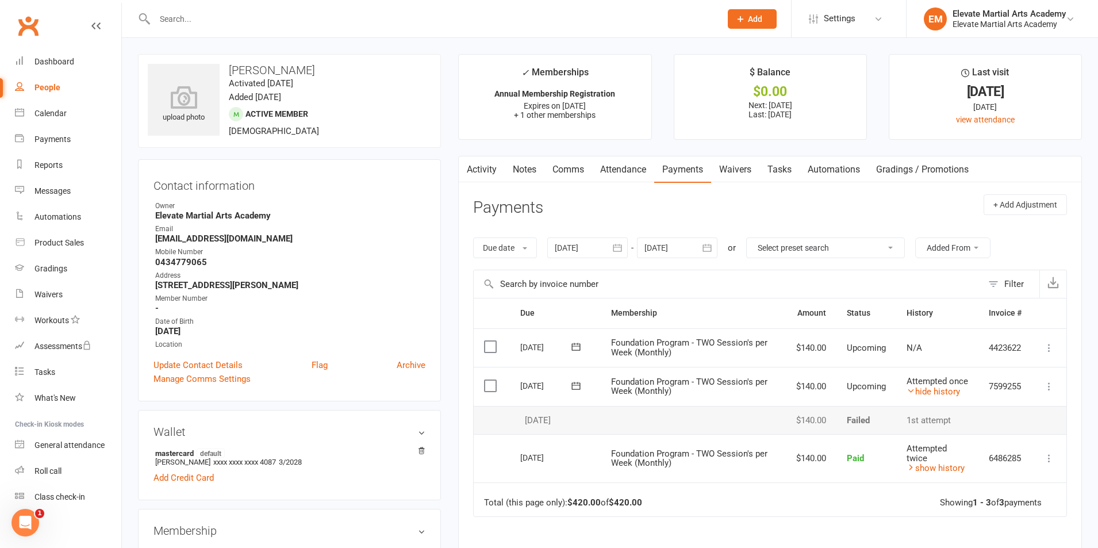
click at [574, 386] on icon at bounding box center [575, 385] width 11 height 11
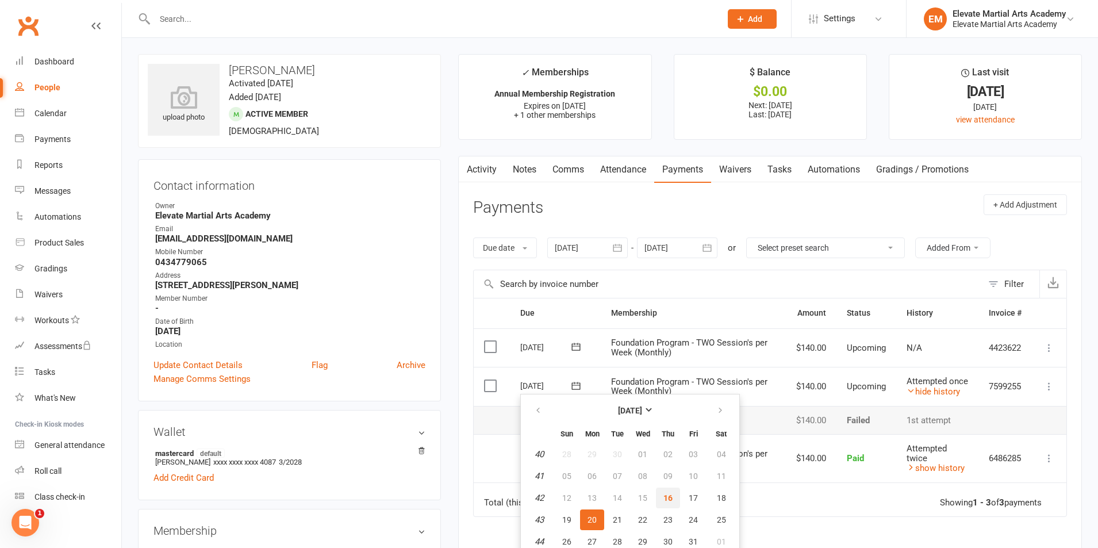
click at [668, 496] on span "16" at bounding box center [667, 497] width 9 height 9
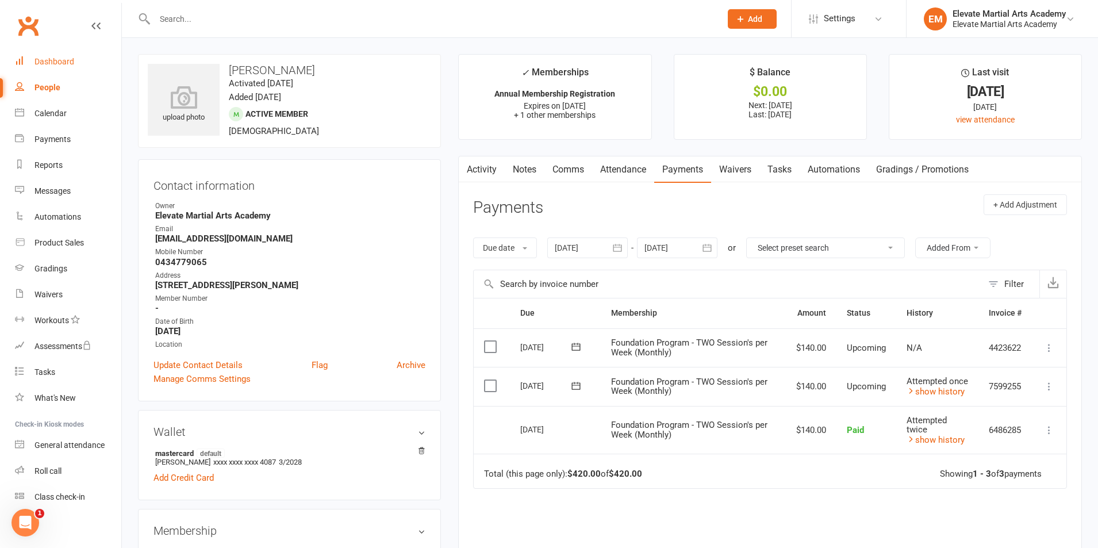
click at [55, 51] on link "Dashboard" at bounding box center [68, 62] width 106 height 26
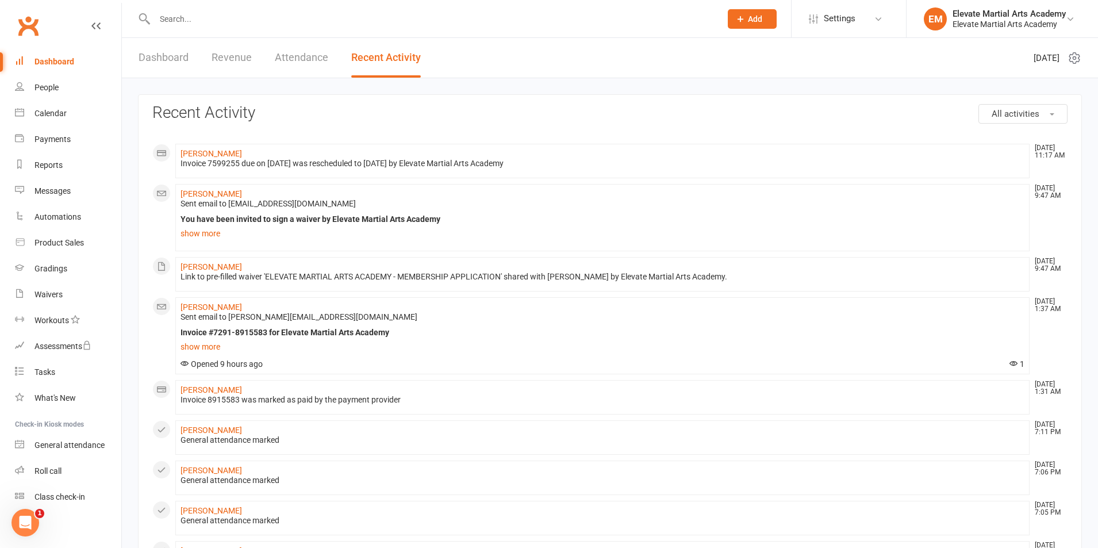
click at [167, 57] on link "Dashboard" at bounding box center [163, 58] width 50 height 40
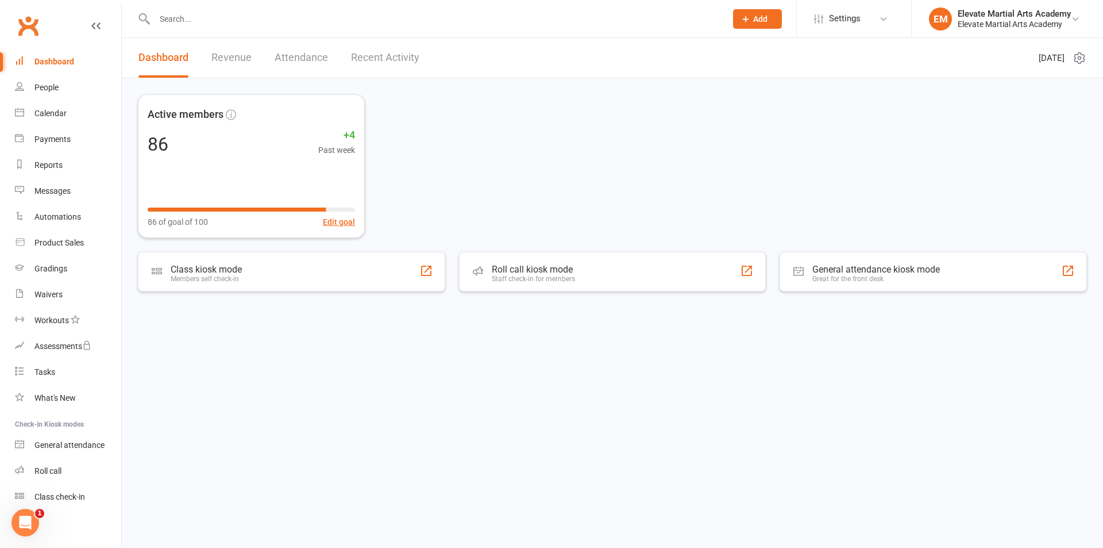
click at [384, 57] on link "Recent Activity" at bounding box center [385, 58] width 68 height 40
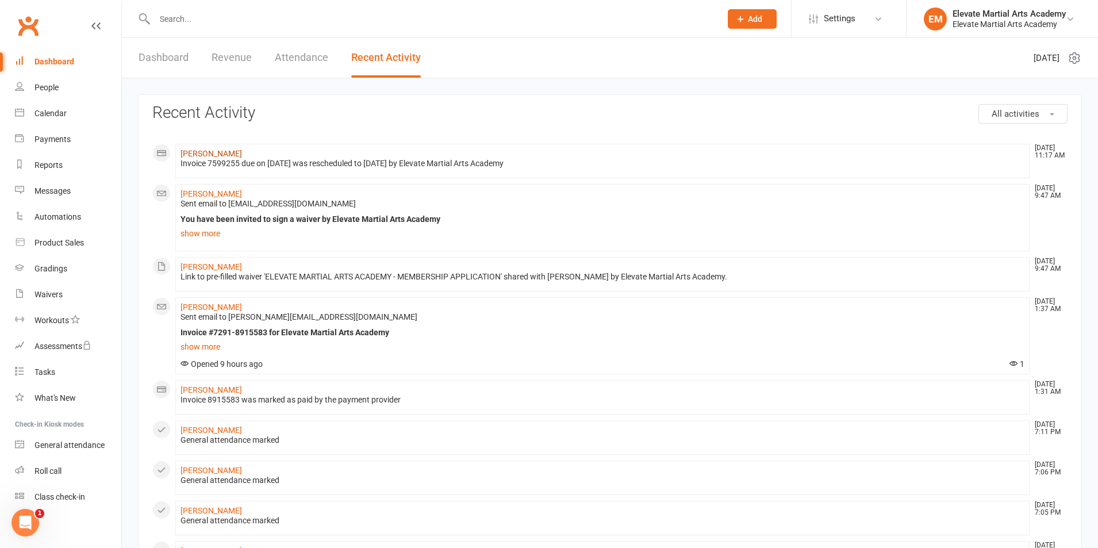
click at [208, 157] on link "[PERSON_NAME]" at bounding box center [210, 153] width 61 height 9
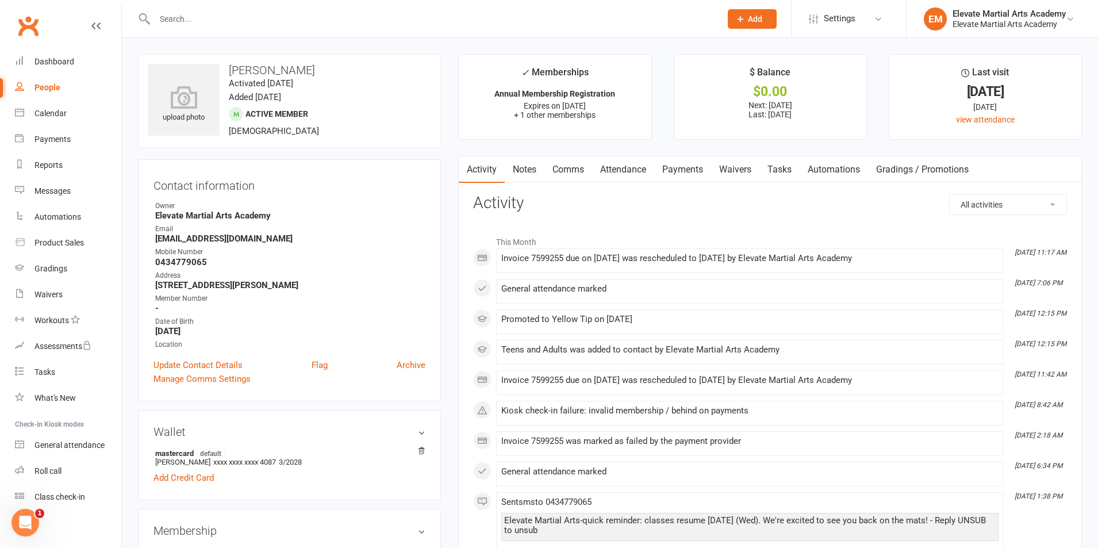
click at [689, 169] on link "Payments" at bounding box center [682, 169] width 57 height 26
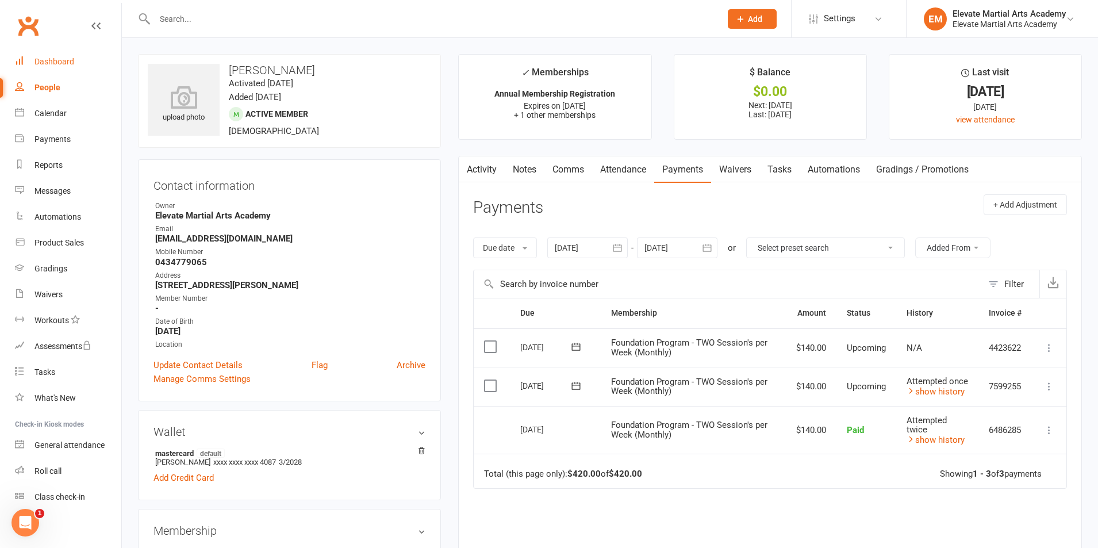
click at [58, 58] on div "Dashboard" at bounding box center [54, 61] width 40 height 9
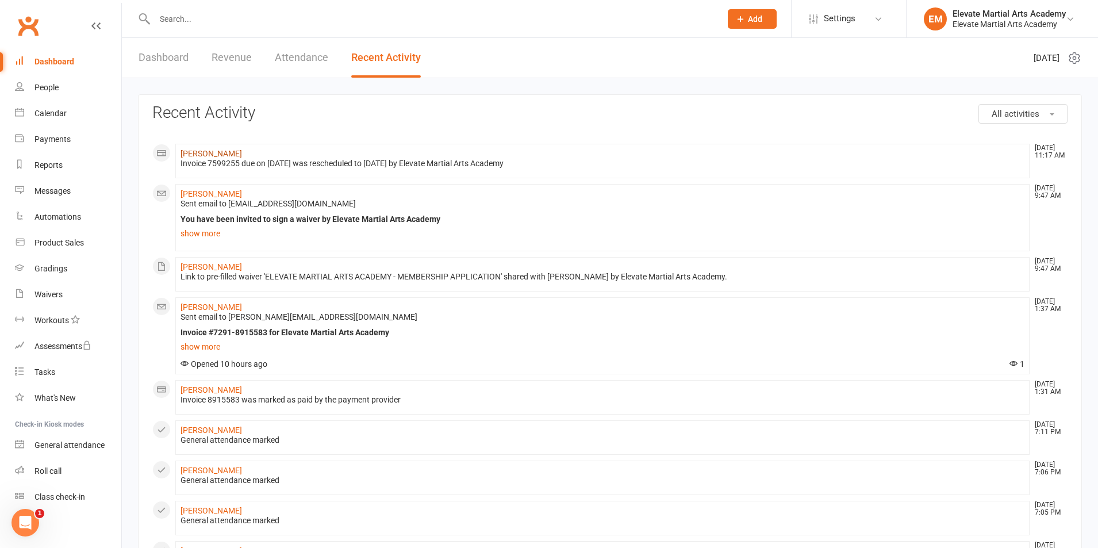
click at [207, 153] on link "[PERSON_NAME]" at bounding box center [210, 153] width 61 height 9
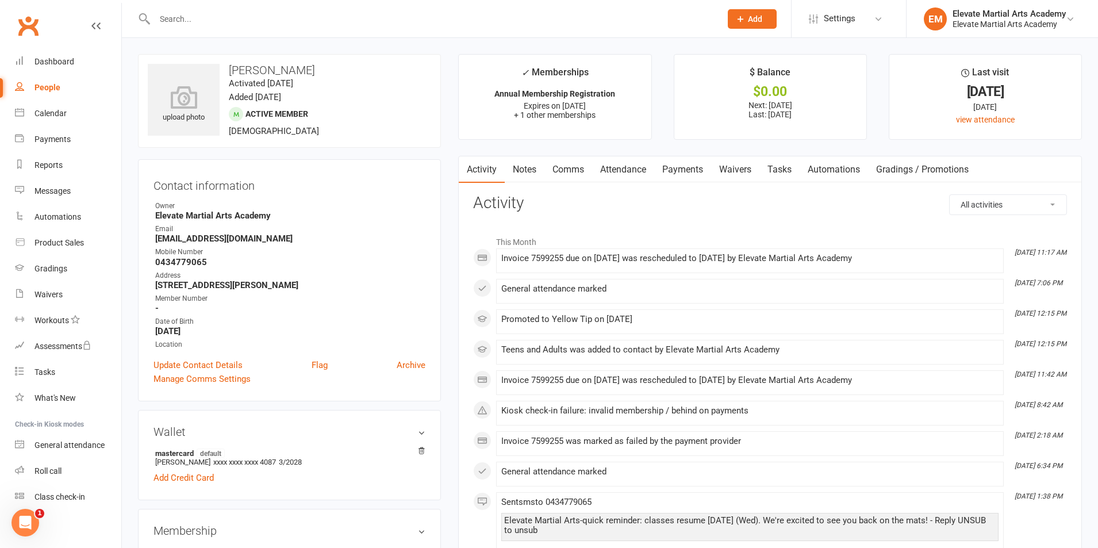
click at [701, 160] on link "Payments" at bounding box center [682, 169] width 57 height 26
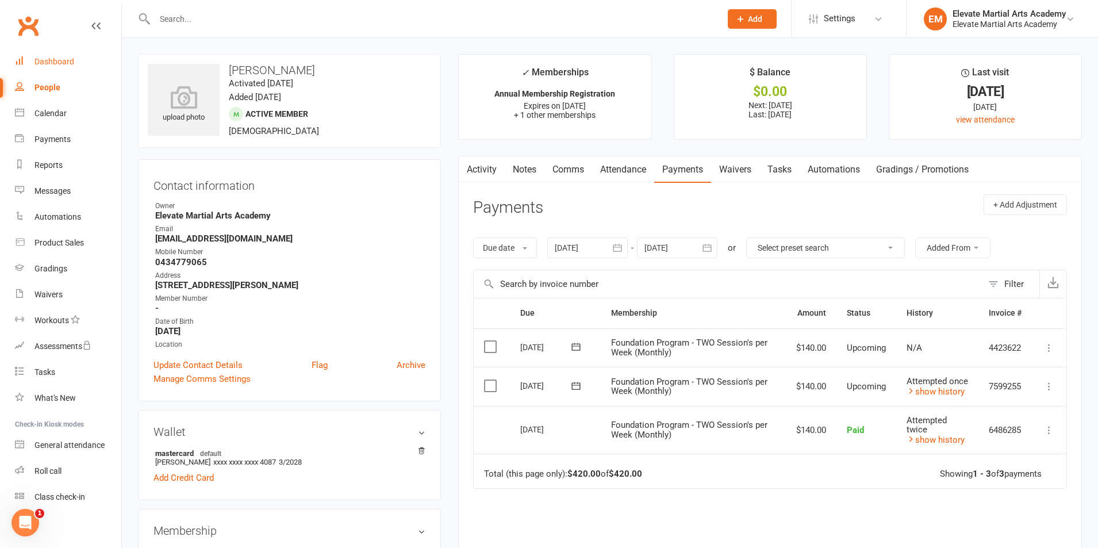
click at [52, 63] on div "Dashboard" at bounding box center [54, 61] width 40 height 9
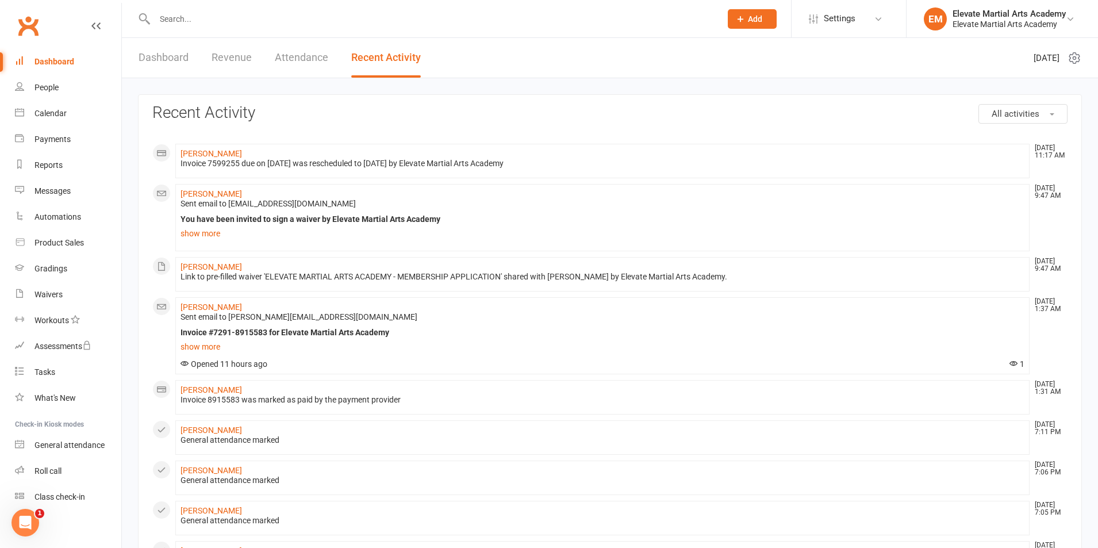
click at [190, 18] on input "text" at bounding box center [431, 19] width 561 height 16
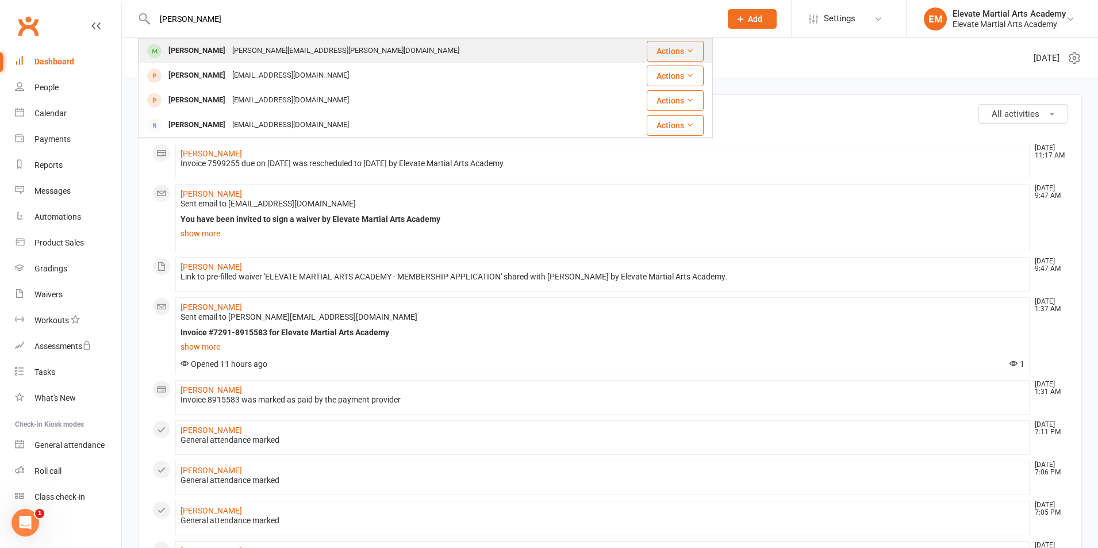
type input "[PERSON_NAME]"
click at [195, 53] on div "[PERSON_NAME]" at bounding box center [197, 51] width 64 height 17
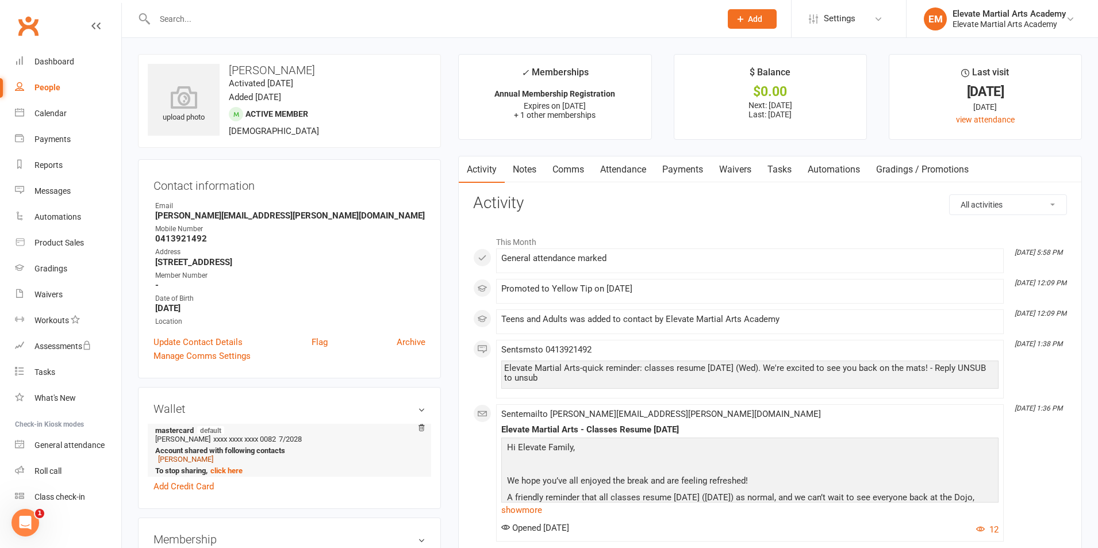
click at [192, 461] on link "Sally Engeler" at bounding box center [185, 459] width 55 height 9
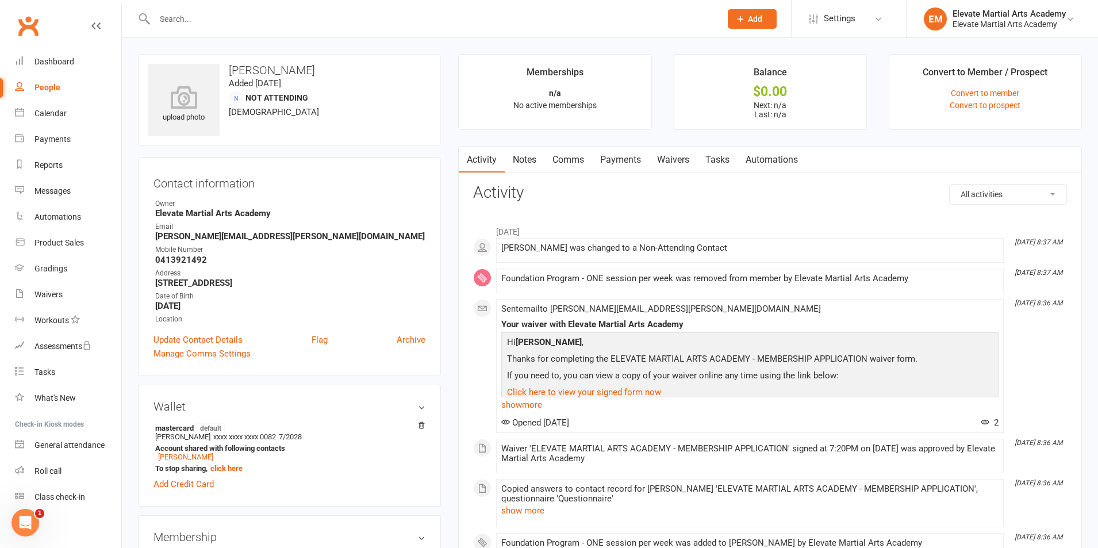
click at [679, 164] on link "Waivers" at bounding box center [673, 160] width 48 height 26
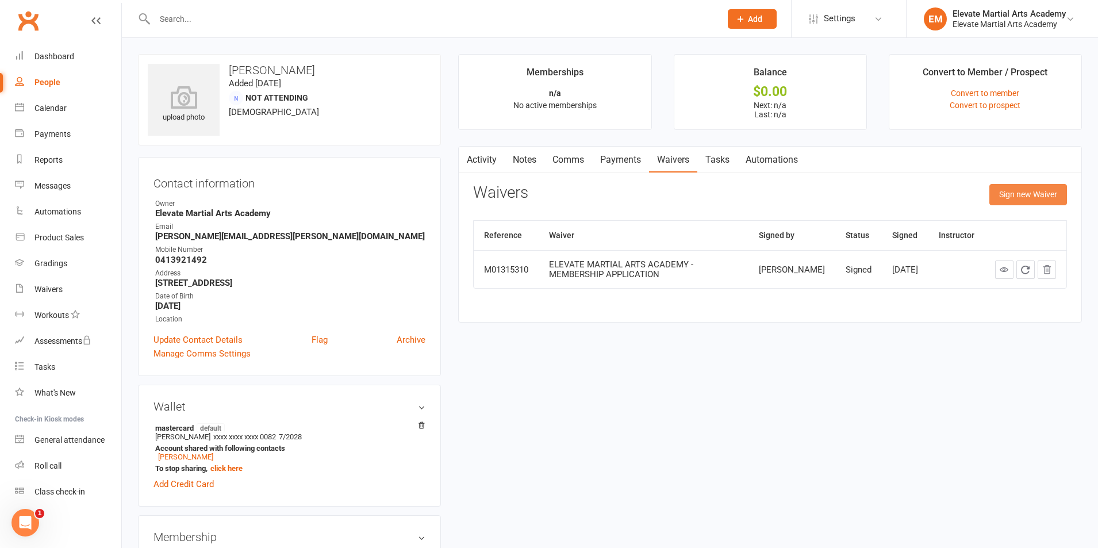
click at [1026, 193] on button "Sign new Waiver" at bounding box center [1028, 194] width 78 height 21
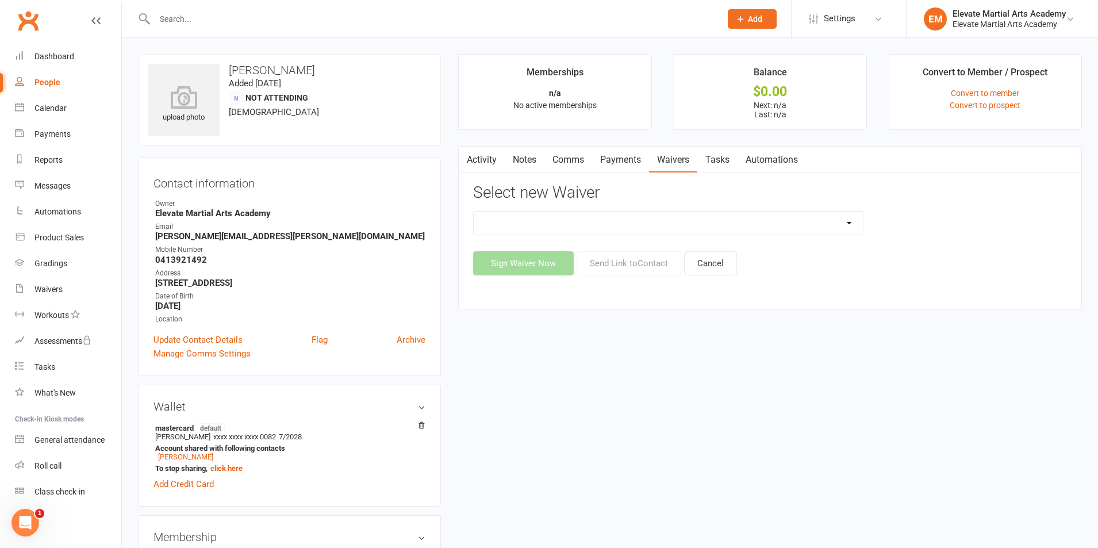
drag, startPoint x: 736, startPoint y: 217, endPoint x: 728, endPoint y: 218, distance: 7.7
click at [736, 217] on select "ELEVATE MARTIAL ARTS ACADEMY - MEMBERSHIP APPLICATION ELEVATE MARTIAL ARTS ACAD…" at bounding box center [667, 222] width 388 height 23
select select "9393"
click at [473, 211] on select "ELEVATE MARTIAL ARTS ACADEMY - MEMBERSHIP APPLICATION ELEVATE MARTIAL ARTS ACAD…" at bounding box center [667, 222] width 388 height 23
click at [746, 221] on select "ELEVATE MARTIAL ARTS ACADEMY - MEMBERSHIP APPLICATION ELEVATE MARTIAL ARTS ACAD…" at bounding box center [667, 222] width 388 height 23
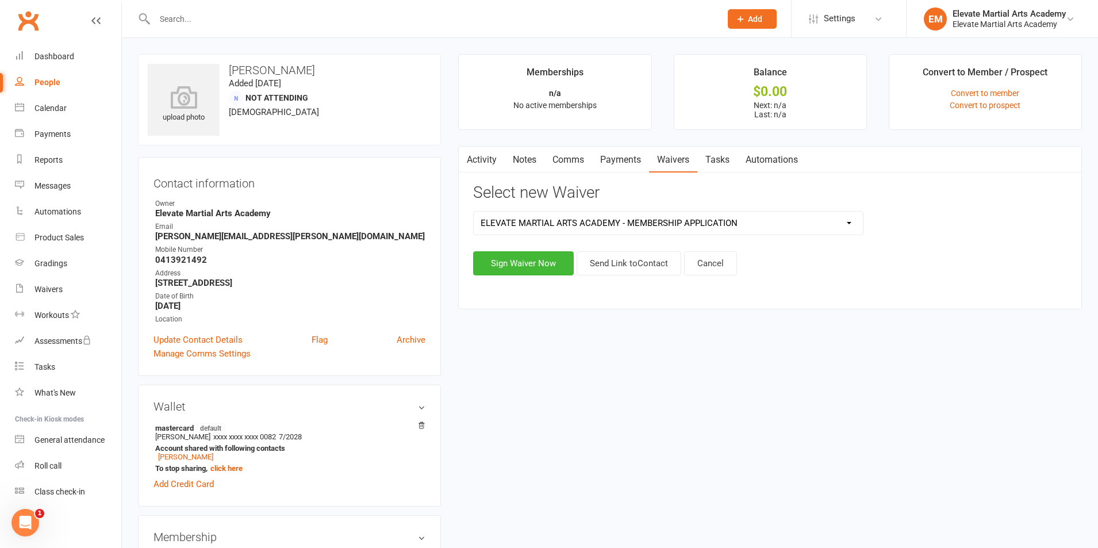
click at [746, 221] on select "ELEVATE MARTIAL ARTS ACADEMY - MEMBERSHIP APPLICATION ELEVATE MARTIAL ARTS ACAD…" at bounding box center [667, 222] width 388 height 23
click at [57, 50] on link "Dashboard" at bounding box center [68, 57] width 106 height 26
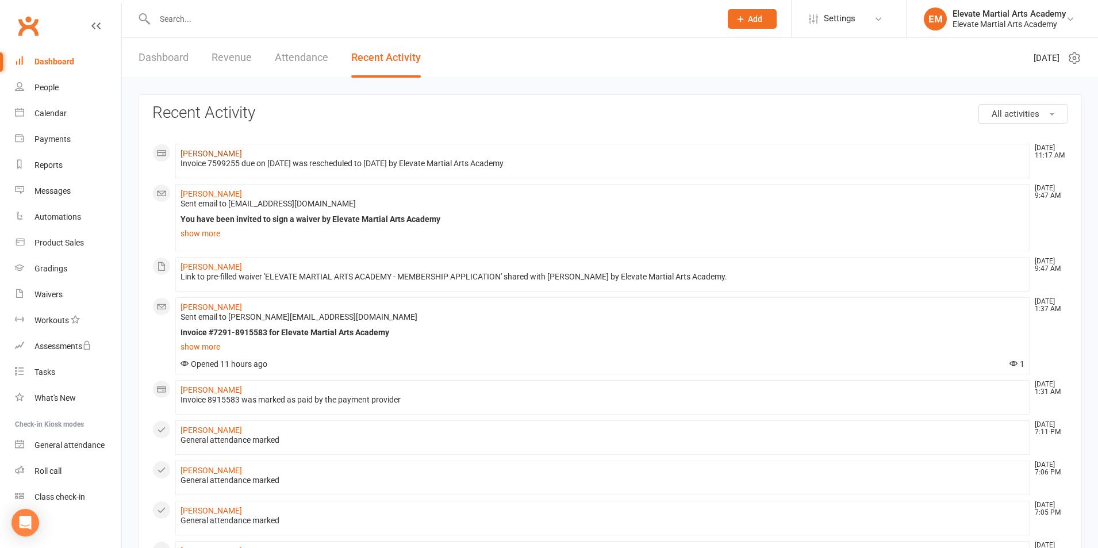
click at [209, 157] on link "[PERSON_NAME]" at bounding box center [210, 153] width 61 height 9
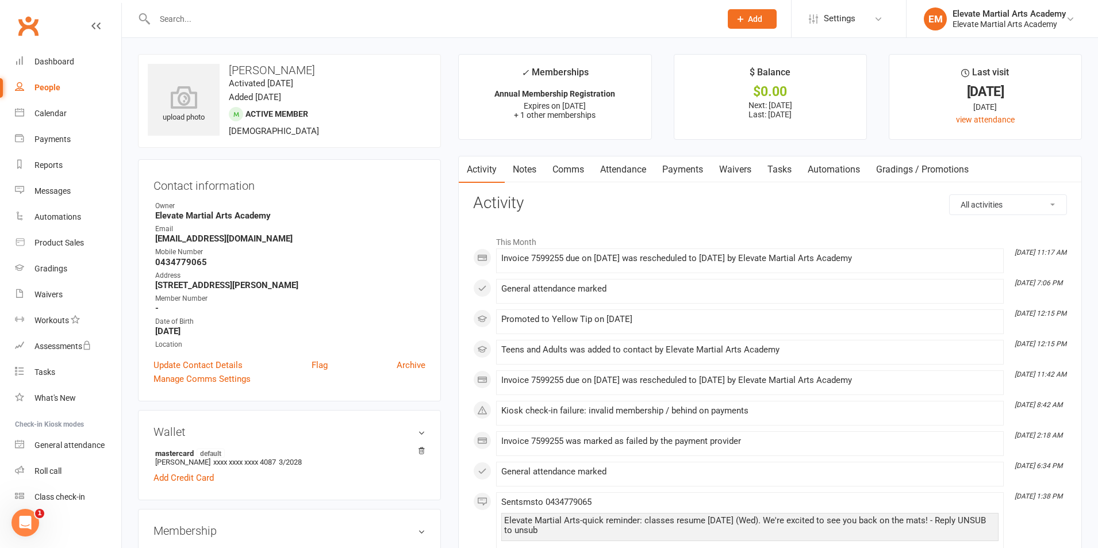
click at [678, 175] on link "Payments" at bounding box center [682, 169] width 57 height 26
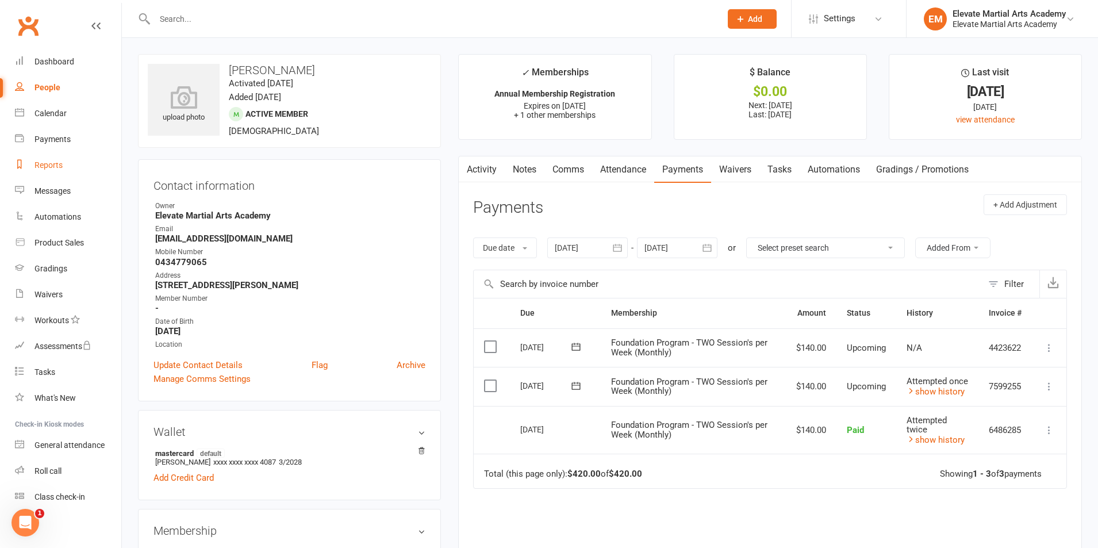
click at [53, 158] on link "Reports" at bounding box center [68, 165] width 106 height 26
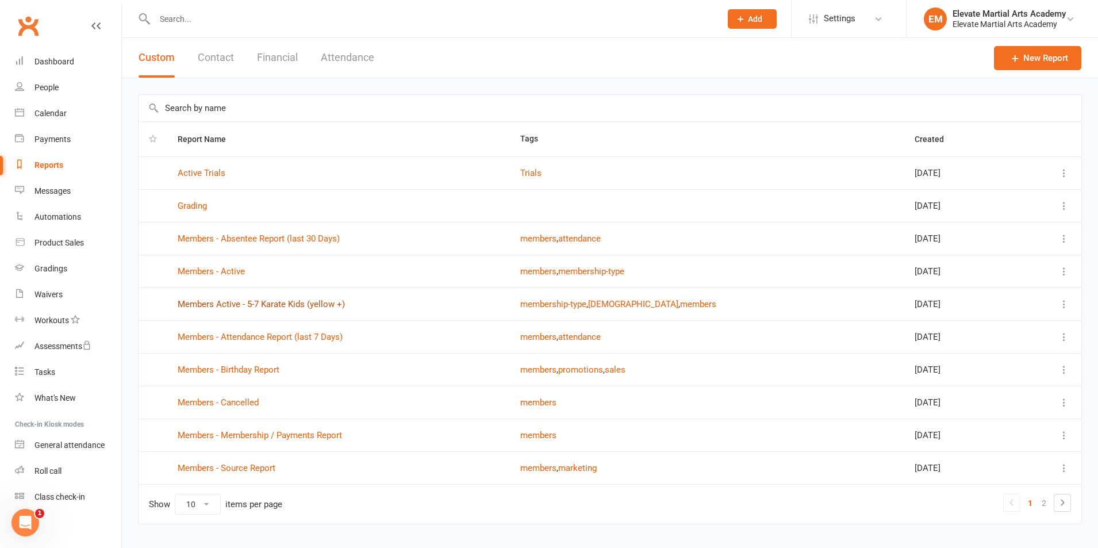
click at [257, 306] on link "Members Active - 5-7 Karate Kids (yellow +)" at bounding box center [261, 304] width 167 height 10
click at [290, 307] on link "Members Active - 5-7 Karate Kids (yellow +)" at bounding box center [261, 304] width 167 height 10
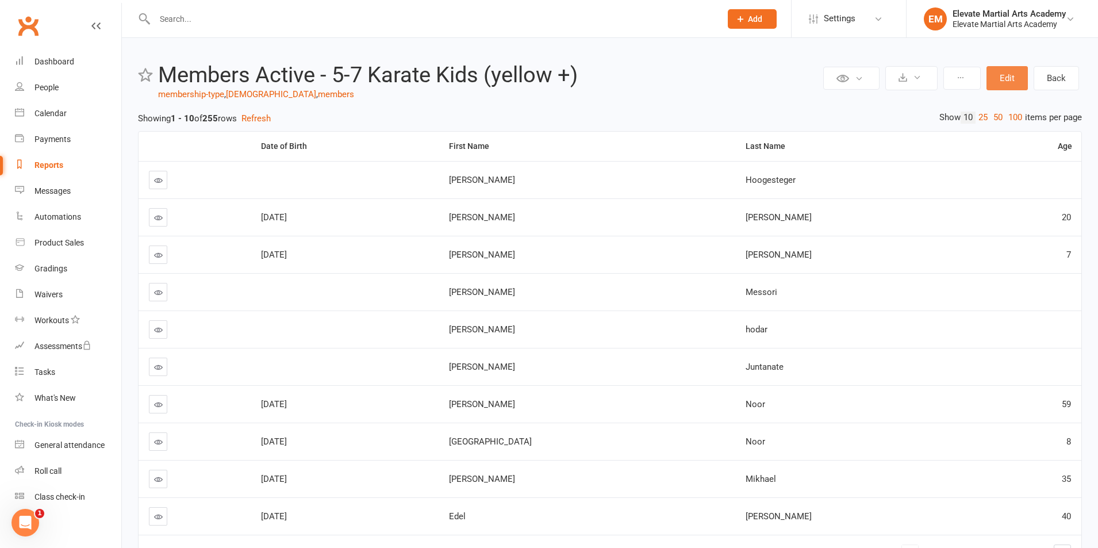
click at [1002, 79] on button "Edit" at bounding box center [1006, 78] width 41 height 24
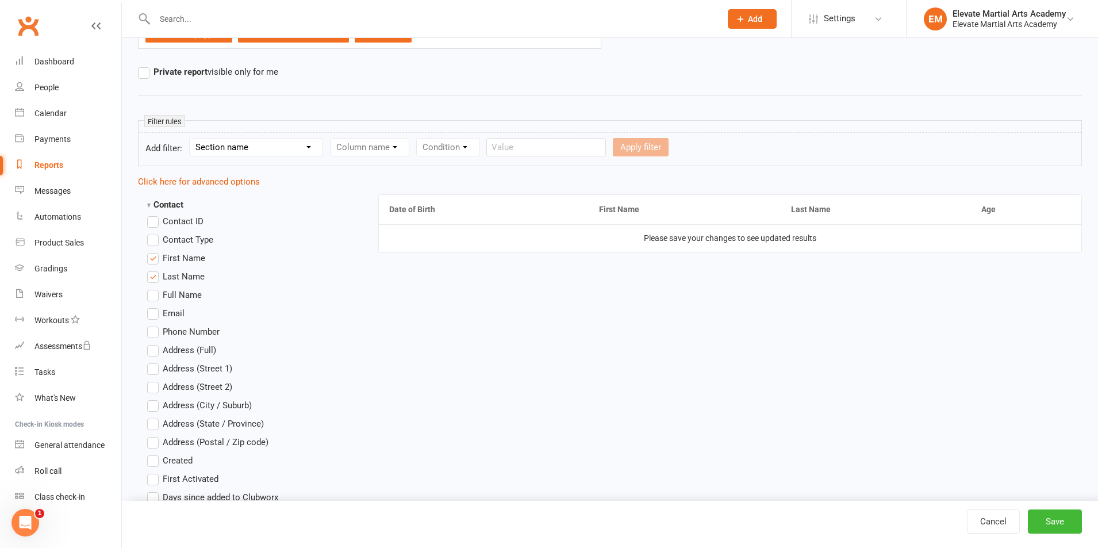
scroll to position [134, 0]
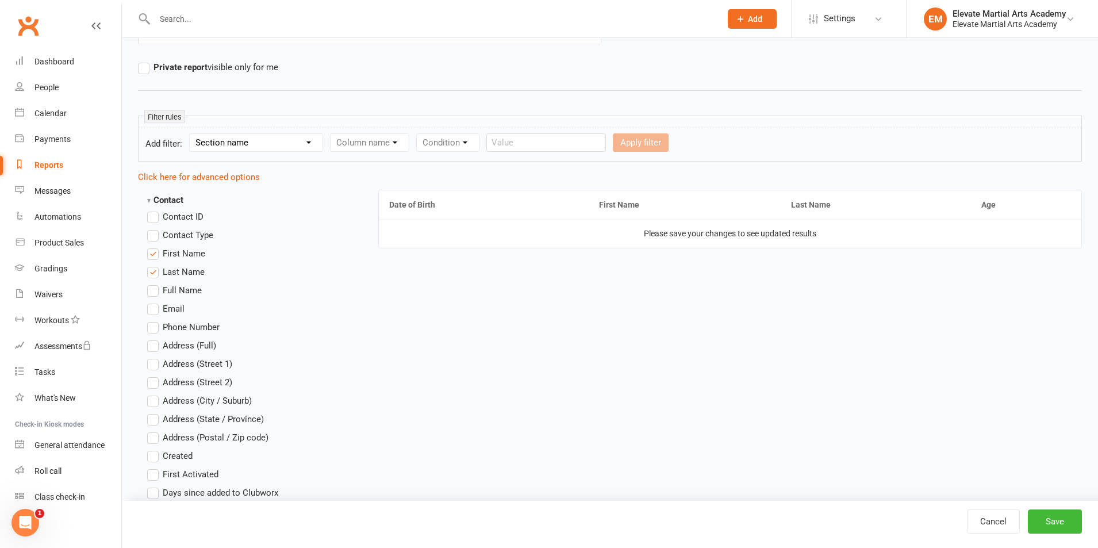
click at [311, 141] on select "Section name Contact Attendance Aggregate Payment Booking Waitlist Attendees Ca…" at bounding box center [256, 142] width 133 height 17
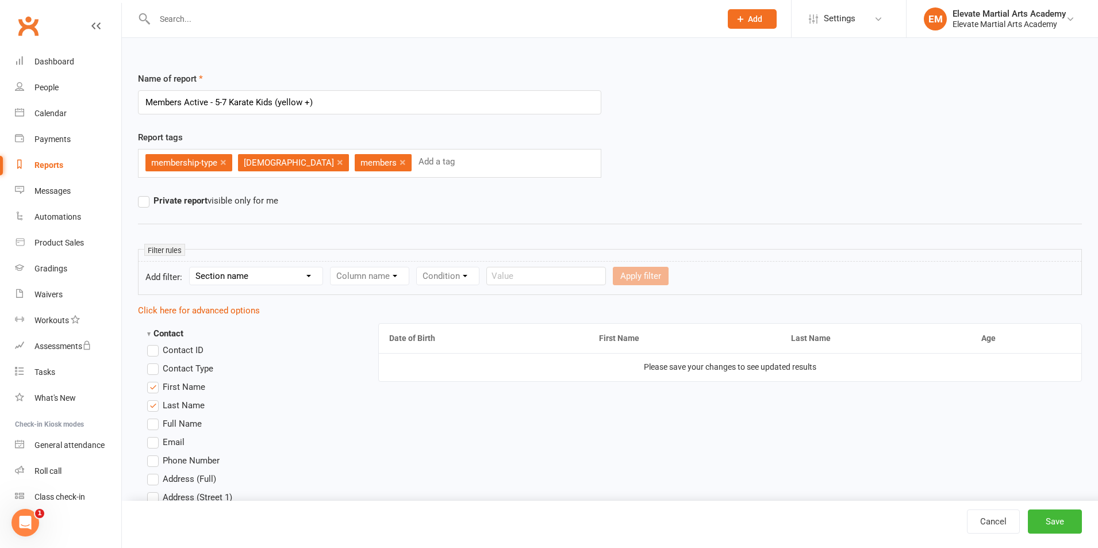
scroll to position [0, 0]
click at [217, 101] on input "Members Active - 5-7 Karate Kids (yellow +)" at bounding box center [369, 103] width 463 height 24
type input "Members Active - 4-7 Karate Kids (yellow +)"
click at [539, 130] on div "Name of report Members Active - 4-7 Karate Kids (yellow +)" at bounding box center [369, 101] width 480 height 59
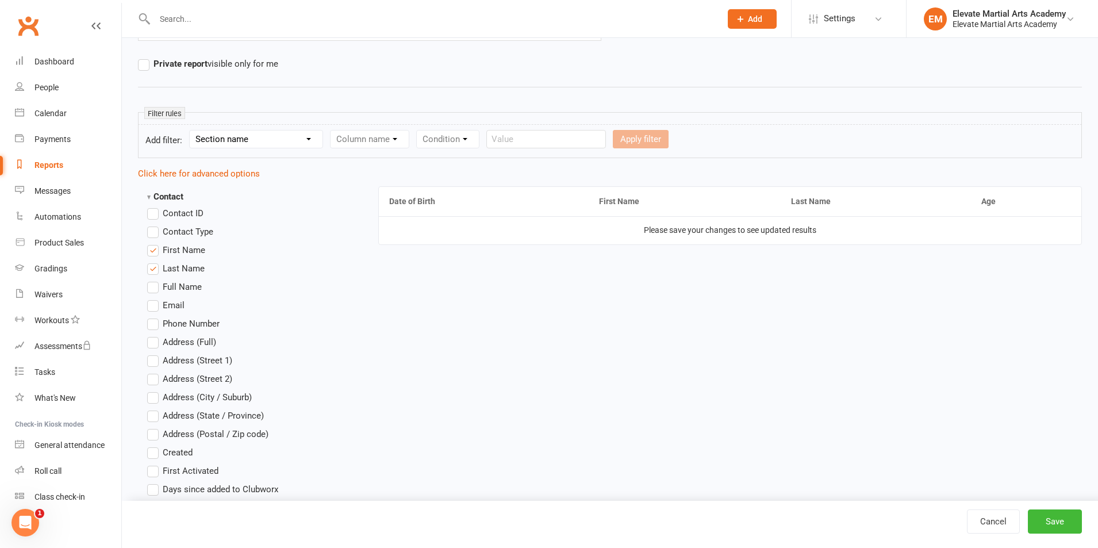
scroll to position [134, 0]
click at [395, 142] on div "Column name" at bounding box center [369, 142] width 79 height 18
click at [302, 145] on select "Section name Contact Attendance Aggregate Payment Booking Waitlist Attendees Ca…" at bounding box center [256, 142] width 133 height 17
click at [311, 140] on select "Section name Contact Attendance Aggregate Payment Booking Waitlist Attendees Ca…" at bounding box center [256, 142] width 133 height 17
click at [61, 68] on link "Dashboard" at bounding box center [68, 62] width 106 height 26
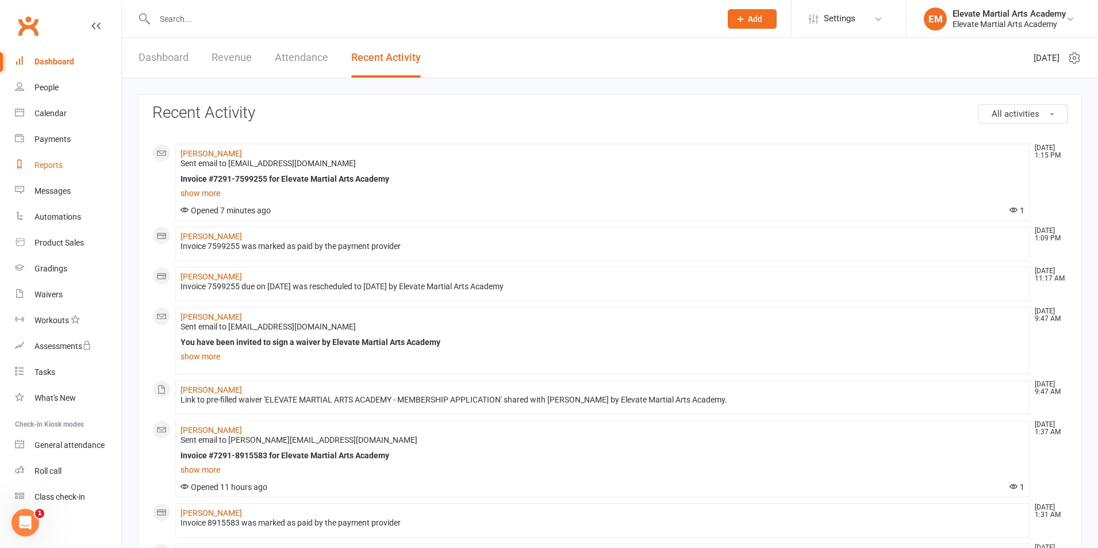
click at [58, 164] on div "Reports" at bounding box center [48, 164] width 28 height 9
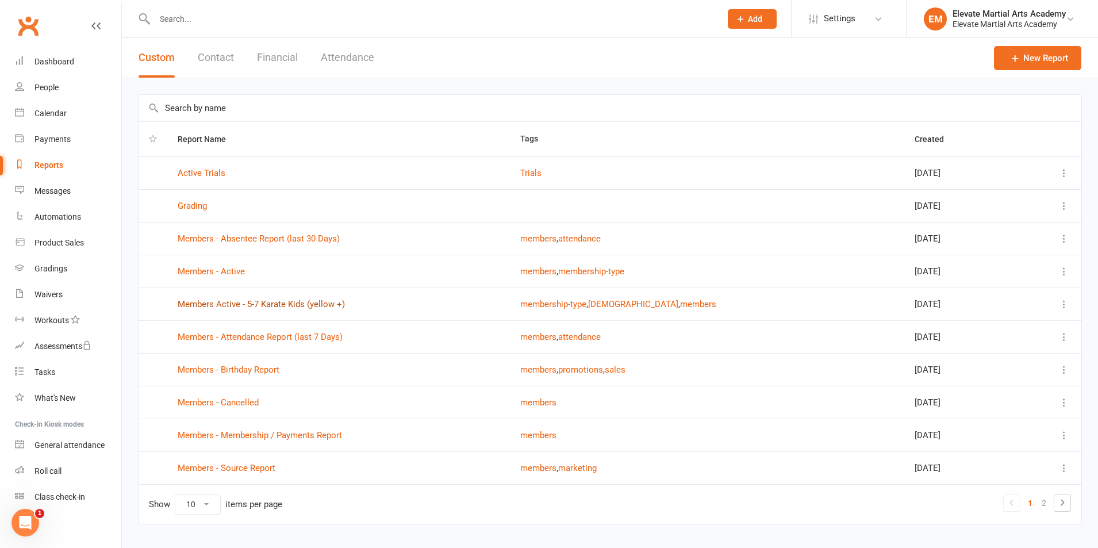
click at [279, 307] on link "Members Active - 5-7 Karate Kids (yellow +)" at bounding box center [261, 304] width 167 height 10
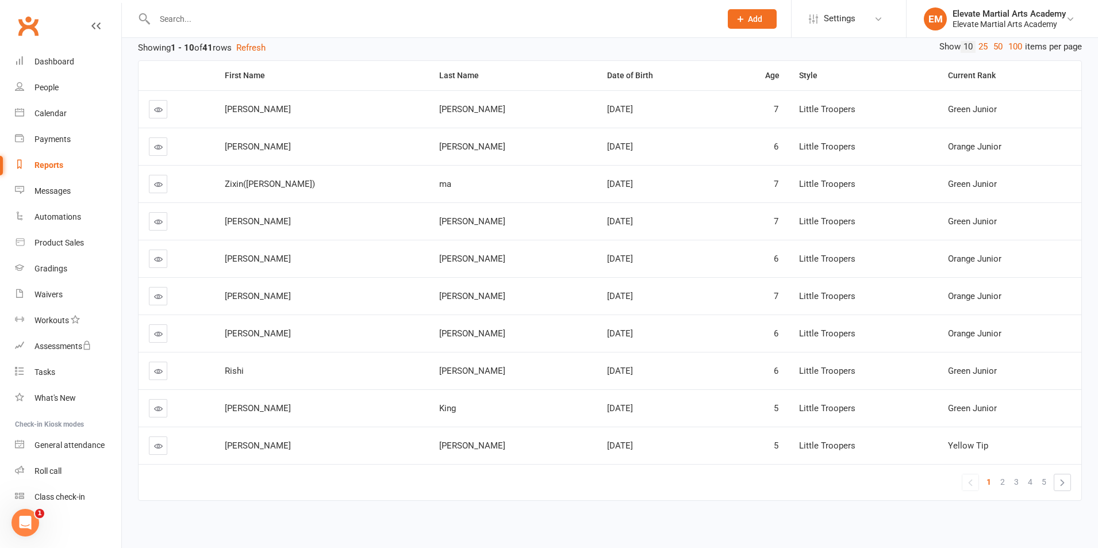
scroll to position [146, 0]
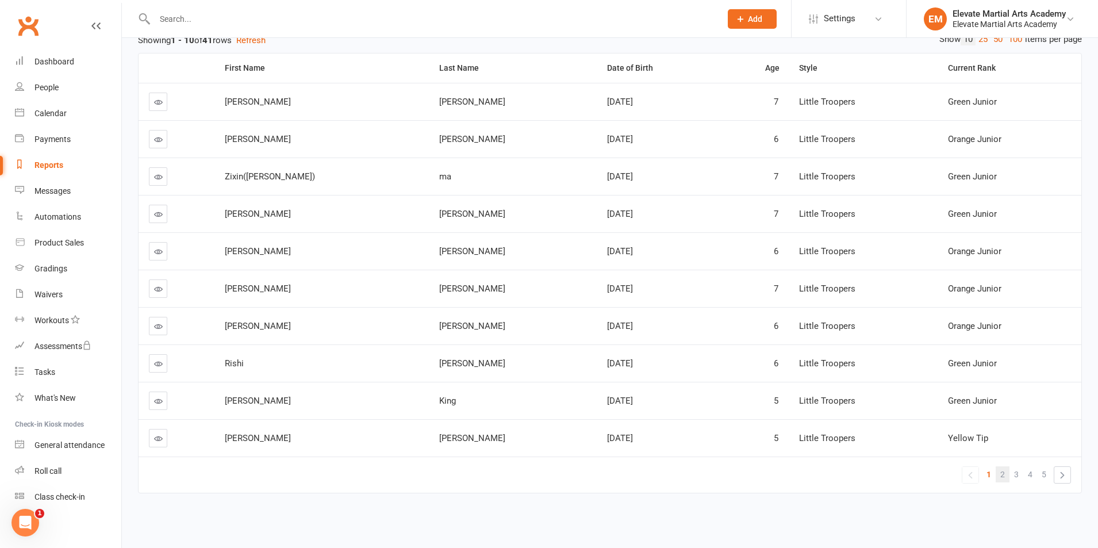
click at [998, 473] on link "2" at bounding box center [1002, 474] width 14 height 16
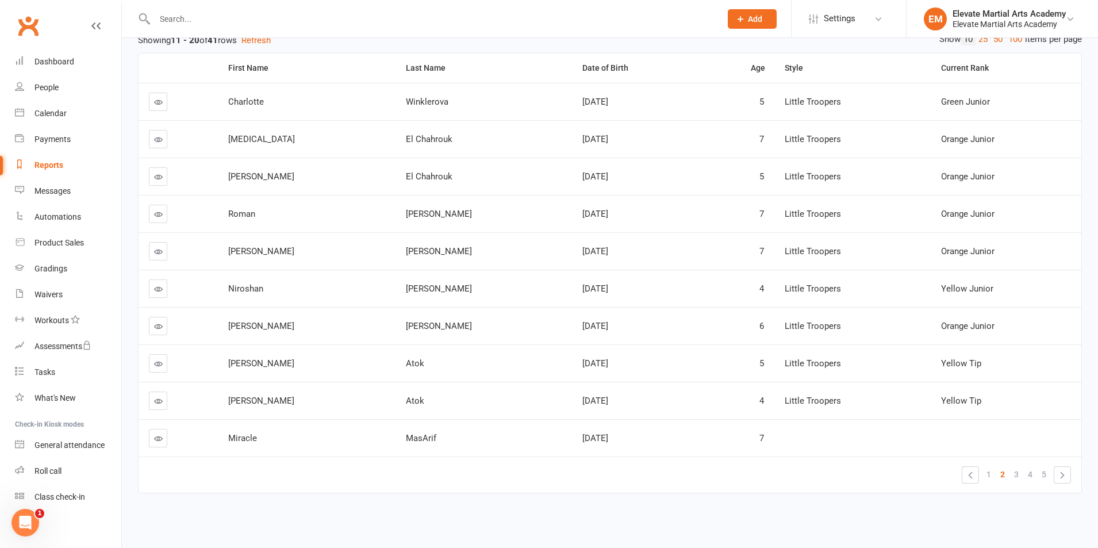
click at [1046, 475] on link "5" at bounding box center [1044, 474] width 14 height 16
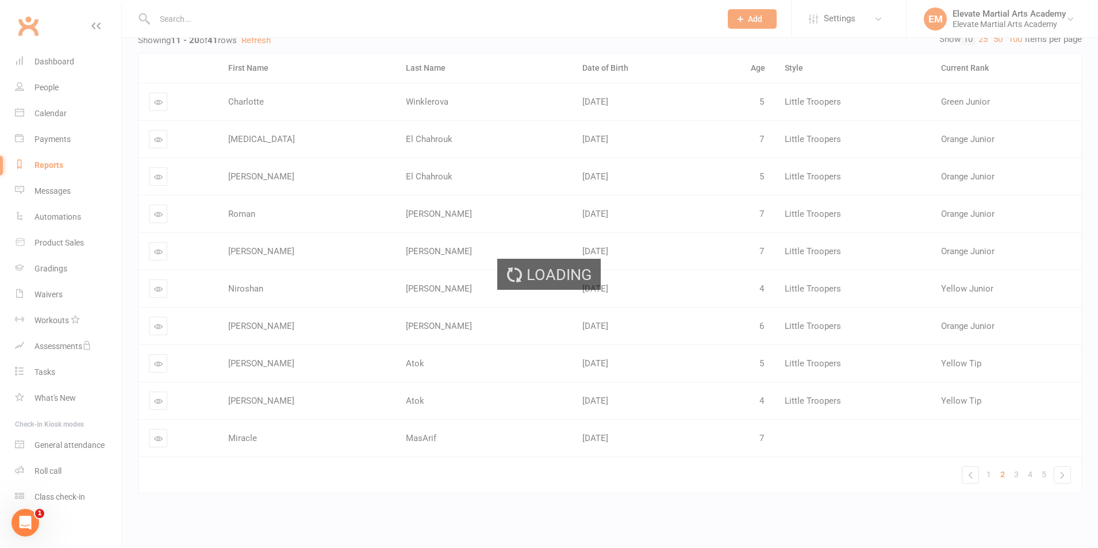
scroll to position [0, 0]
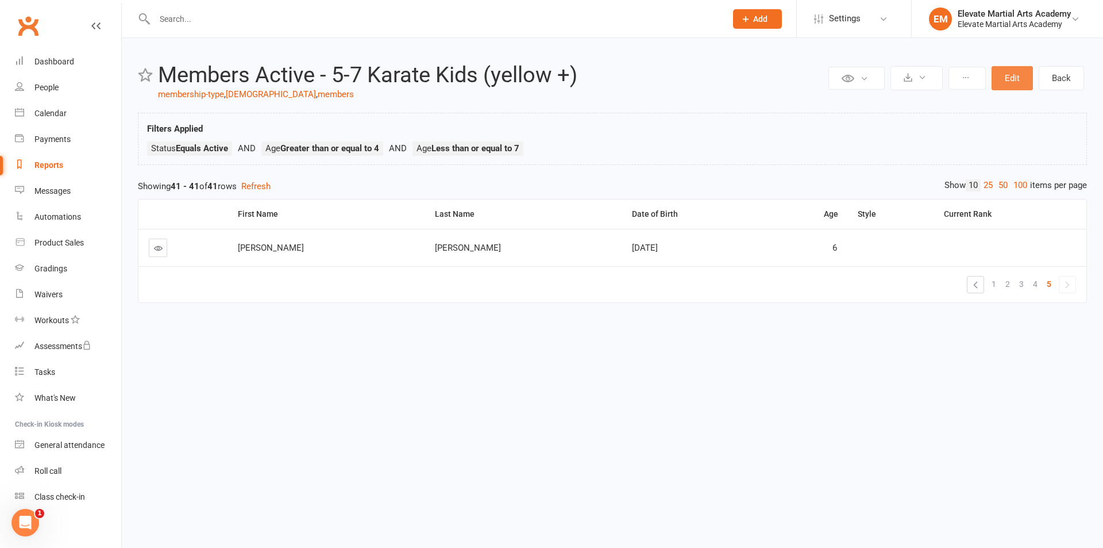
click at [1007, 74] on button "Edit" at bounding box center [1012, 78] width 41 height 24
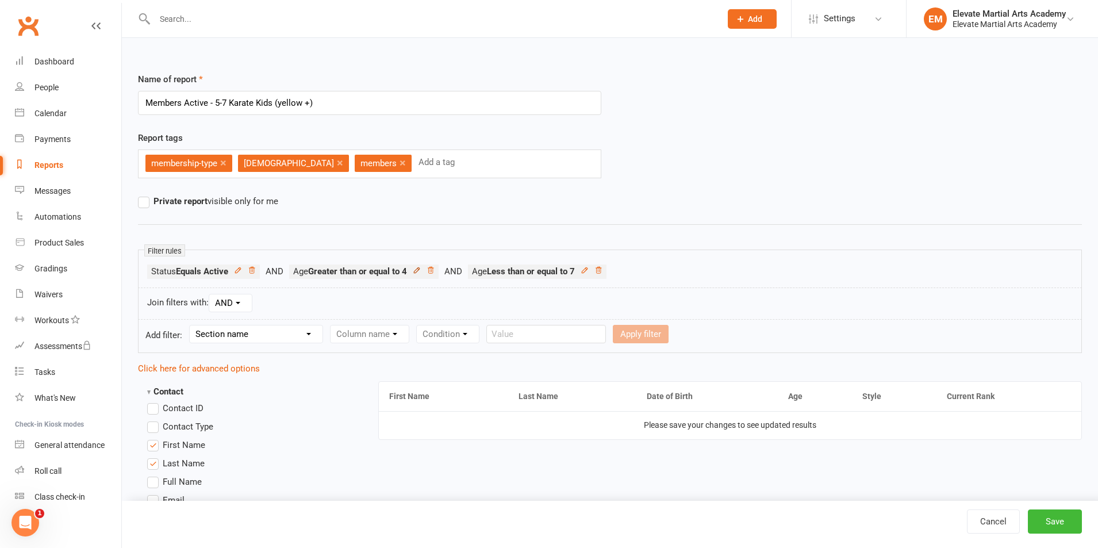
click at [421, 270] on icon at bounding box center [417, 270] width 8 height 8
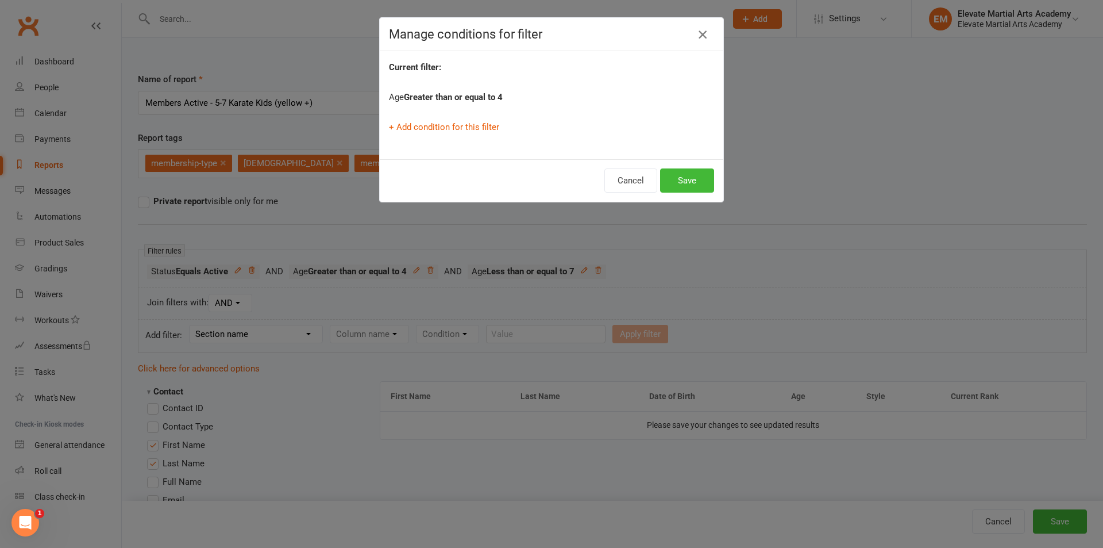
click at [702, 28] on icon "button" at bounding box center [703, 35] width 14 height 14
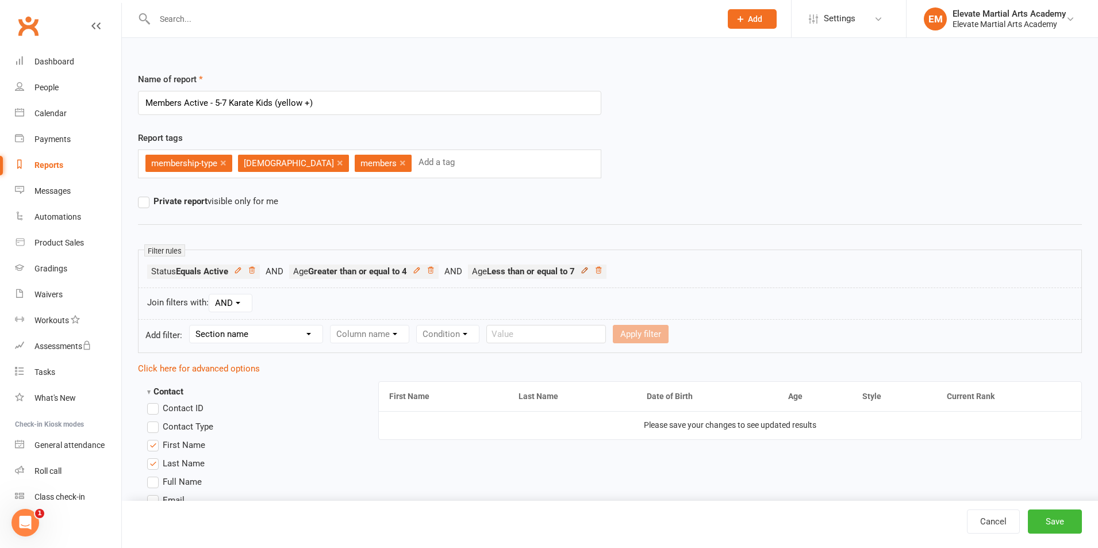
click at [588, 271] on icon at bounding box center [584, 270] width 8 height 8
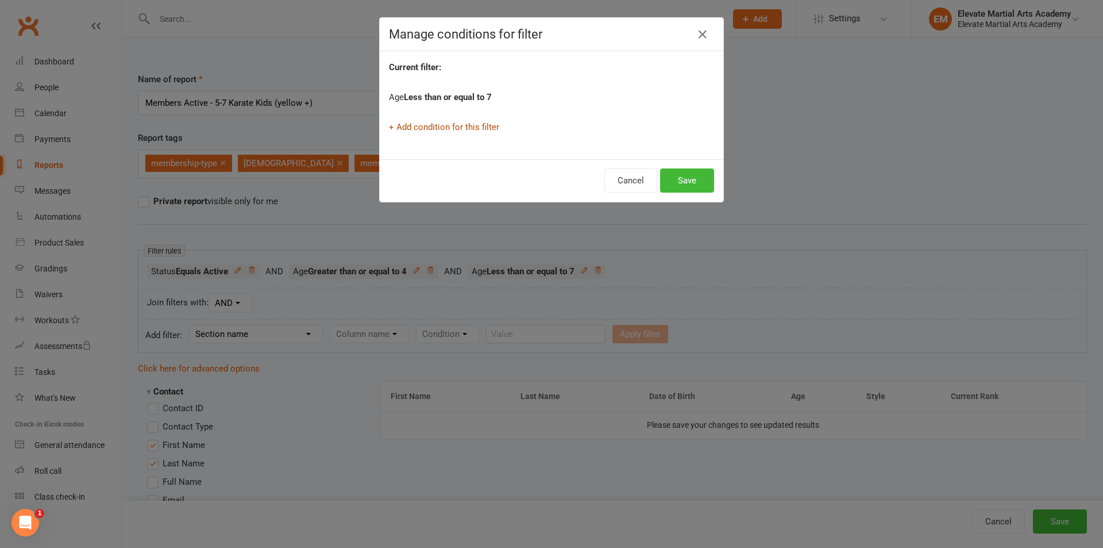
click at [440, 128] on link "+ Add condition for this filter" at bounding box center [444, 127] width 110 height 10
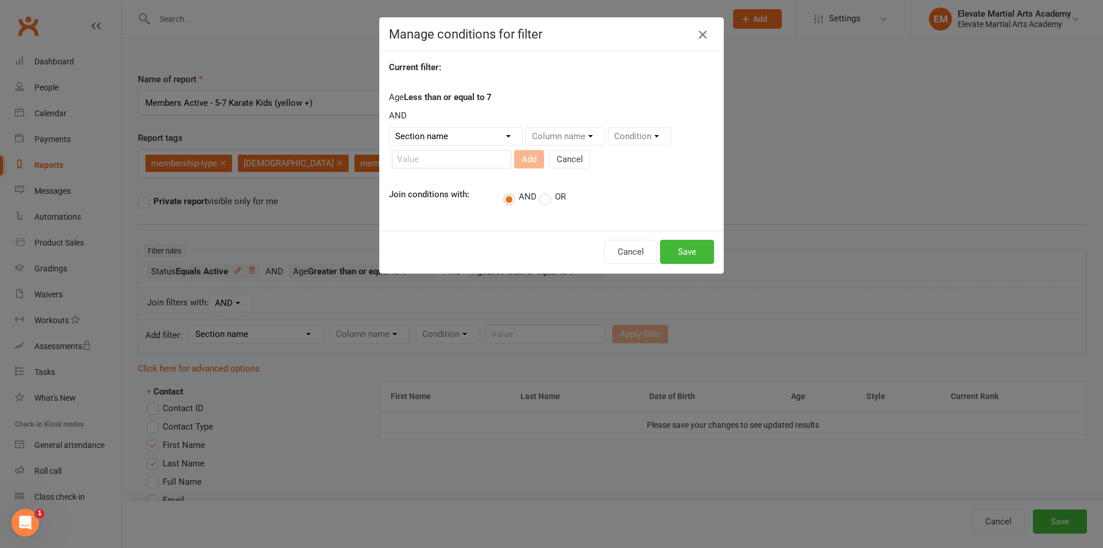
click at [704, 28] on button "button" at bounding box center [703, 34] width 18 height 18
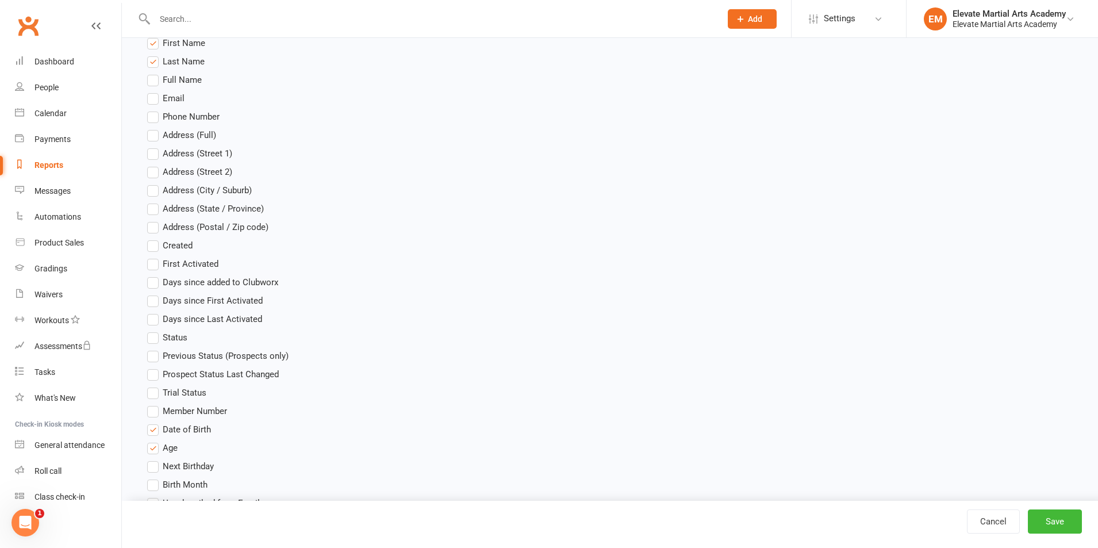
scroll to position [402, 0]
click at [986, 522] on link "Cancel" at bounding box center [993, 521] width 53 height 24
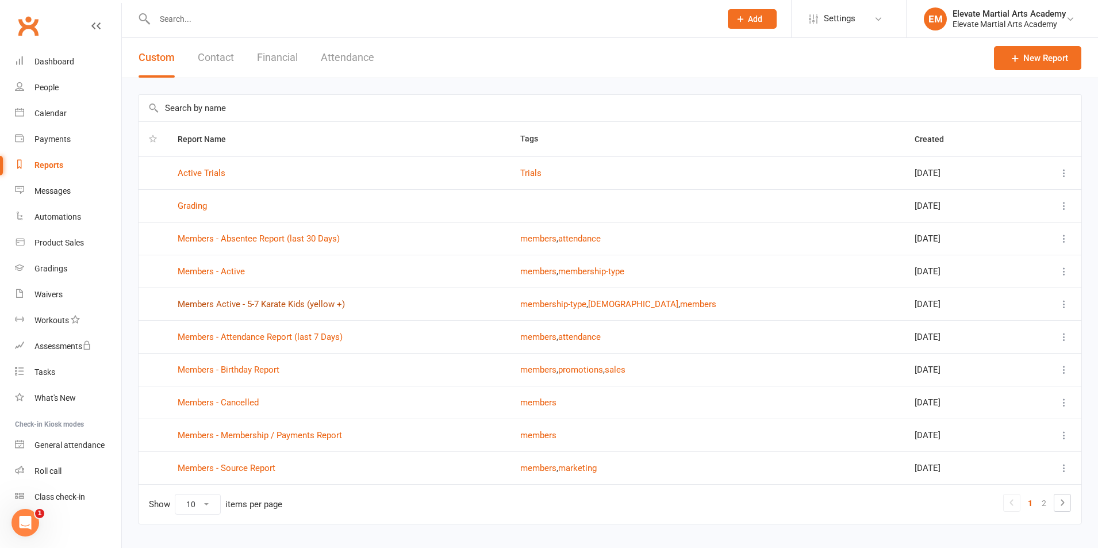
click at [286, 303] on link "Members Active - 5-7 Karate Kids (yellow +)" at bounding box center [261, 304] width 167 height 10
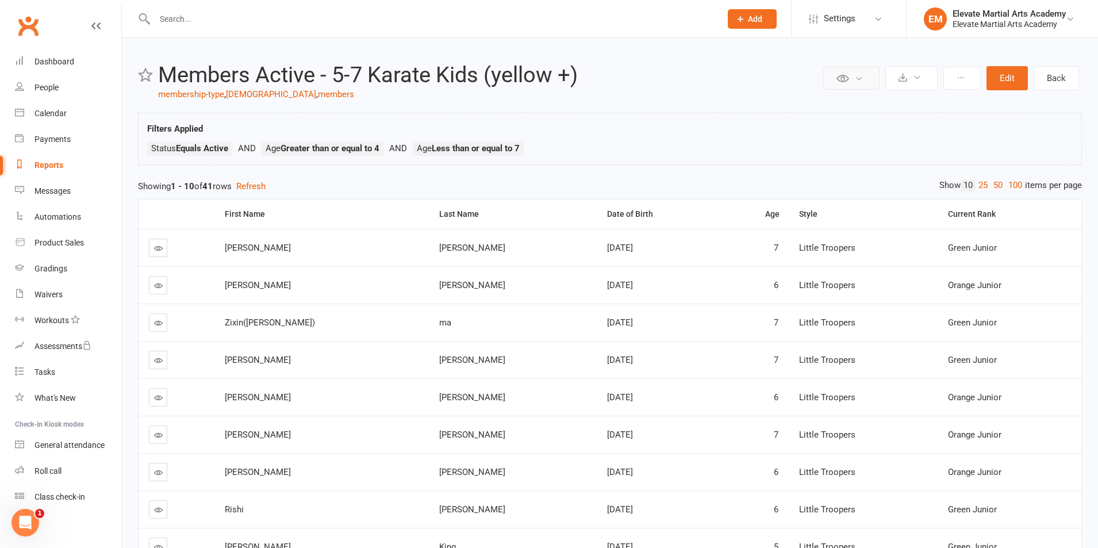
click at [864, 77] on button at bounding box center [851, 78] width 56 height 23
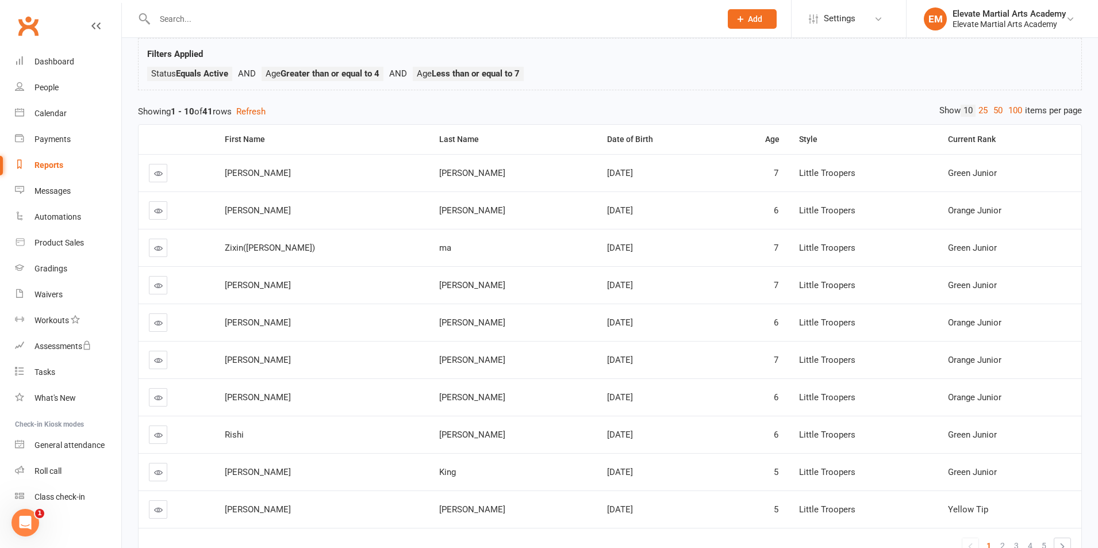
scroll to position [146, 0]
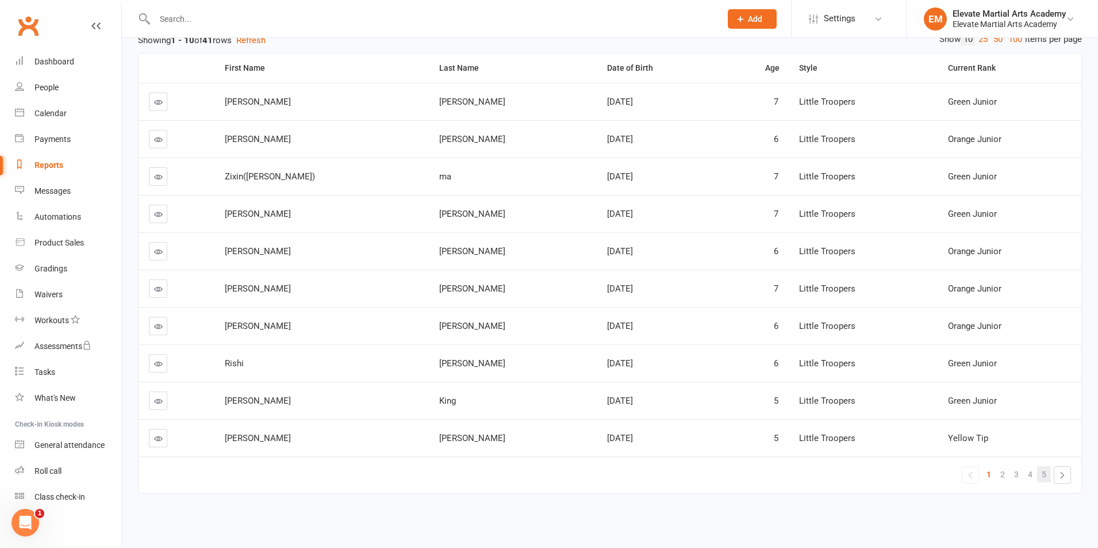
click at [1042, 476] on span "5" at bounding box center [1043, 474] width 5 height 16
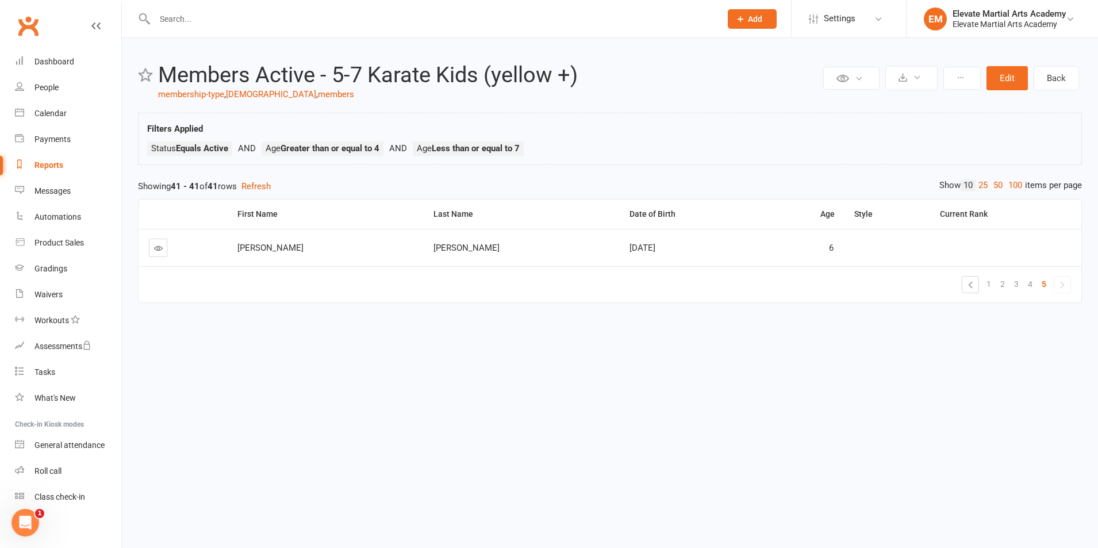
scroll to position [0, 0]
click at [1036, 284] on span "4" at bounding box center [1035, 284] width 5 height 16
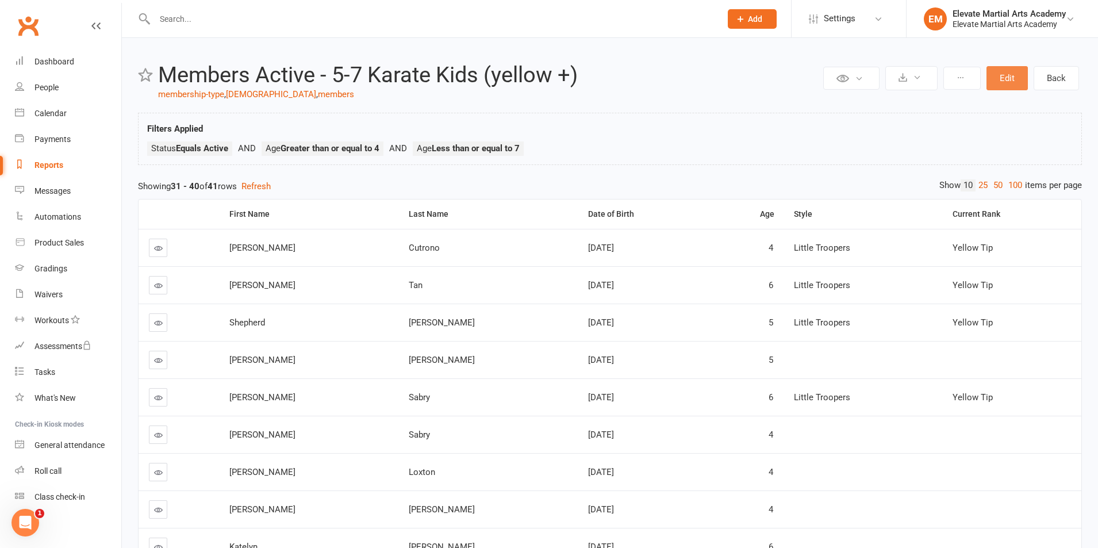
click at [999, 76] on button "Edit" at bounding box center [1006, 78] width 41 height 24
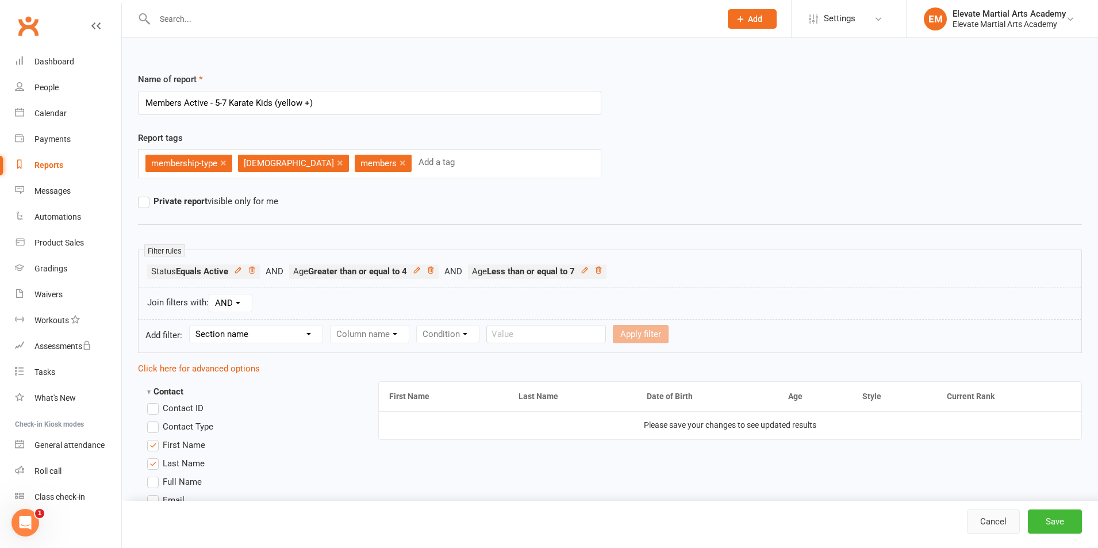
click at [988, 523] on link "Cancel" at bounding box center [993, 521] width 53 height 24
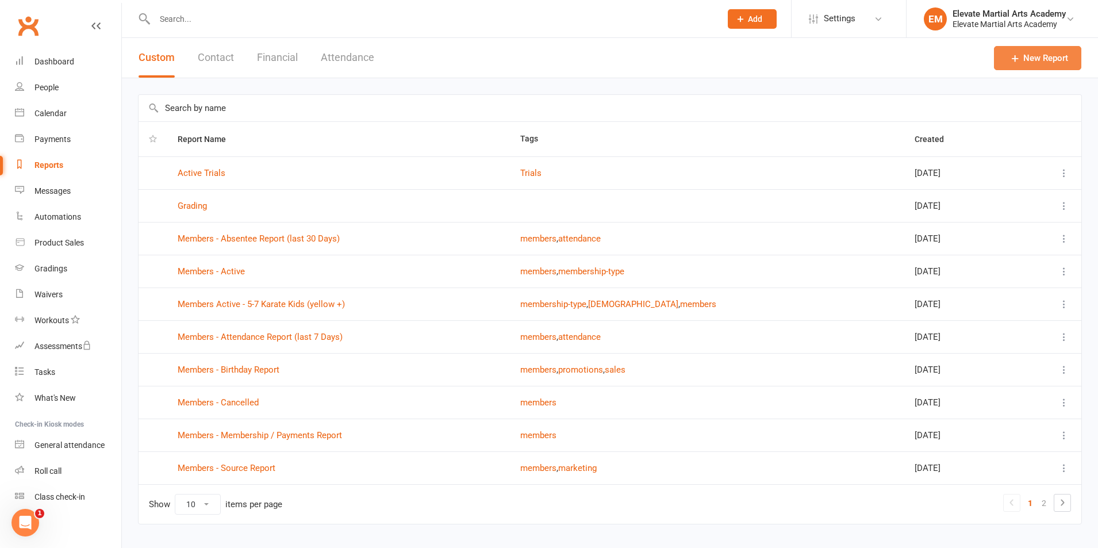
click at [1034, 57] on link "New Report" at bounding box center [1037, 58] width 87 height 24
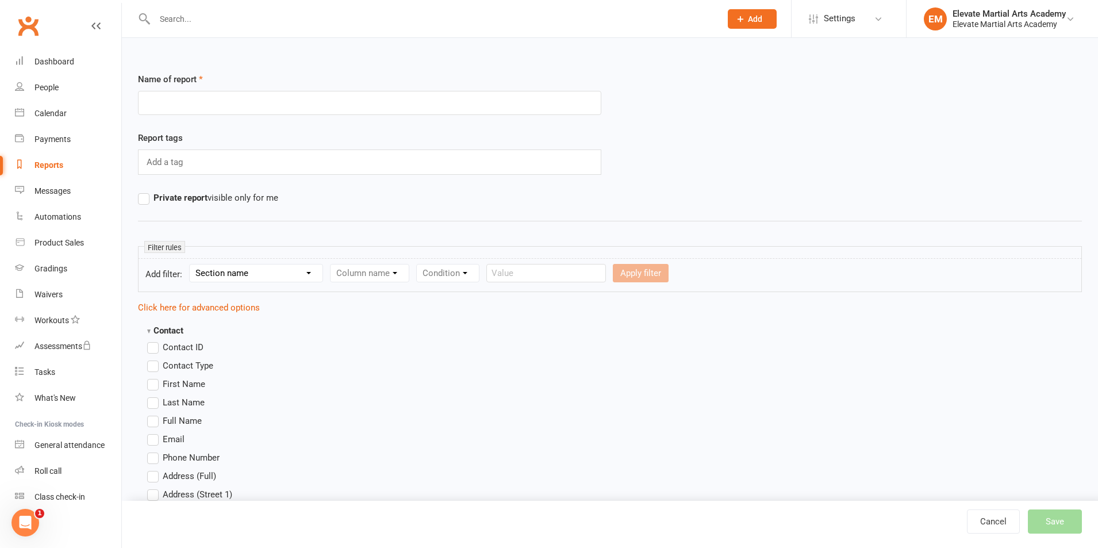
click at [380, 272] on div "Column name" at bounding box center [369, 273] width 79 height 18
click at [406, 271] on div "Column name" at bounding box center [369, 273] width 79 height 18
click at [309, 274] on select "Section name Contact Attendance Aggregate Payment Booking Waitlist Attendees Ca…" at bounding box center [256, 272] width 133 height 17
click at [309, 273] on select "Section name Contact Attendance Aggregate Payment Booking Waitlist Attendees Ca…" at bounding box center [256, 272] width 133 height 17
click at [199, 103] on input "text" at bounding box center [369, 103] width 463 height 24
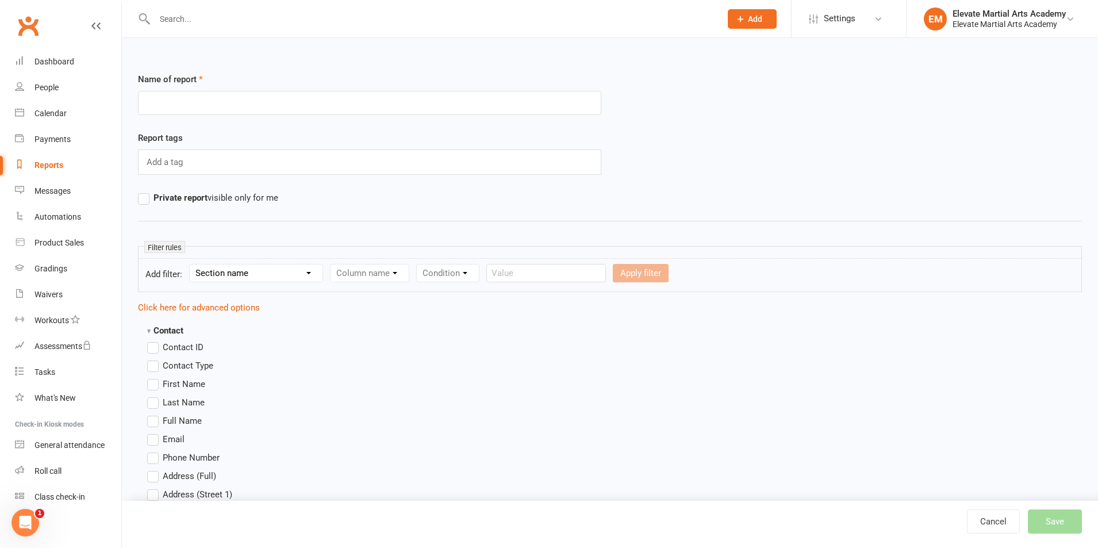
click at [310, 271] on select "Section name Contact Attendance Aggregate Payment Booking Waitlist Attendees Ca…" at bounding box center [256, 272] width 133 height 17
click at [309, 271] on select "Section name Contact Attendance Aggregate Payment Booking Waitlist Attendees Ca…" at bounding box center [256, 272] width 133 height 17
click at [396, 273] on div "Column name" at bounding box center [369, 273] width 79 height 18
click at [398, 271] on div "Column name" at bounding box center [369, 273] width 79 height 18
click at [398, 270] on div "Column name" at bounding box center [369, 273] width 79 height 18
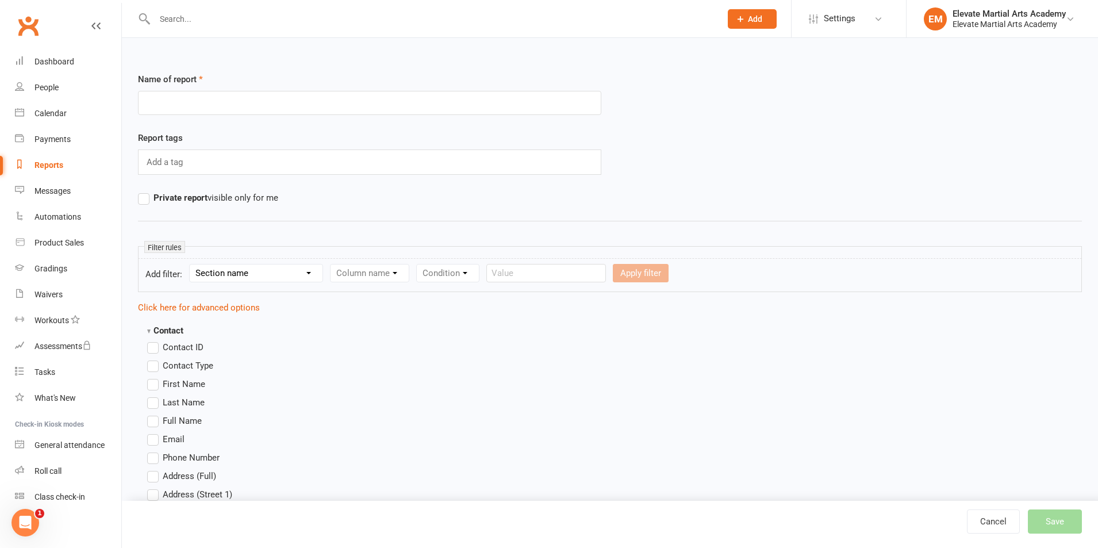
click at [398, 270] on div "Column name" at bounding box center [369, 273] width 79 height 18
click at [469, 272] on div "Condition" at bounding box center [447, 273] width 63 height 18
click at [470, 272] on div "Condition" at bounding box center [447, 273] width 63 height 18
click at [499, 275] on input "text" at bounding box center [546, 273] width 120 height 18
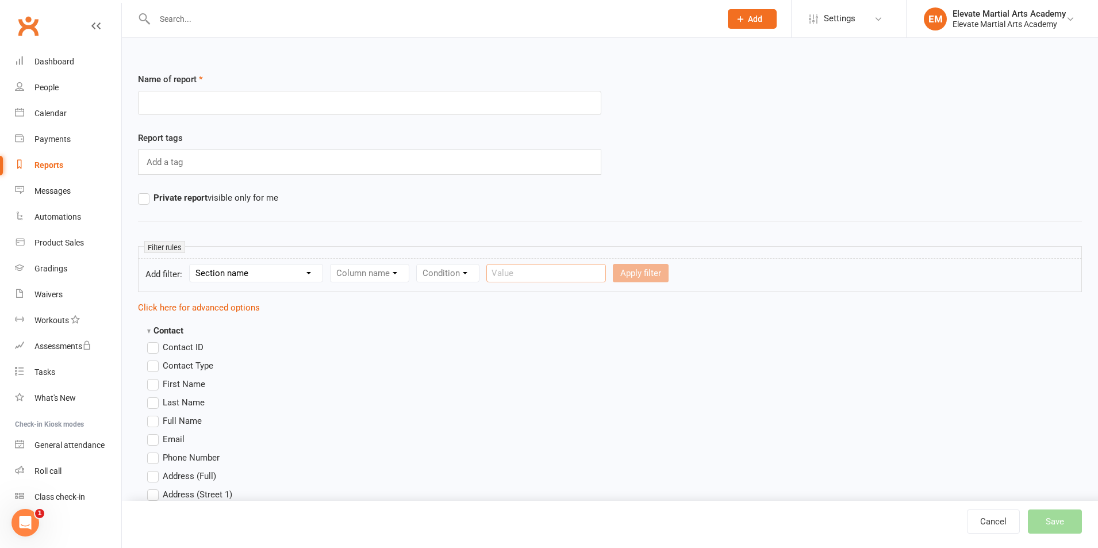
drag, startPoint x: 500, startPoint y: 275, endPoint x: 528, endPoint y: 273, distance: 28.2
click at [514, 276] on input "text" at bounding box center [546, 273] width 120 height 18
click at [524, 272] on input "text" at bounding box center [546, 273] width 120 height 18
click at [194, 102] on input "text" at bounding box center [369, 103] width 463 height 24
type input "s"
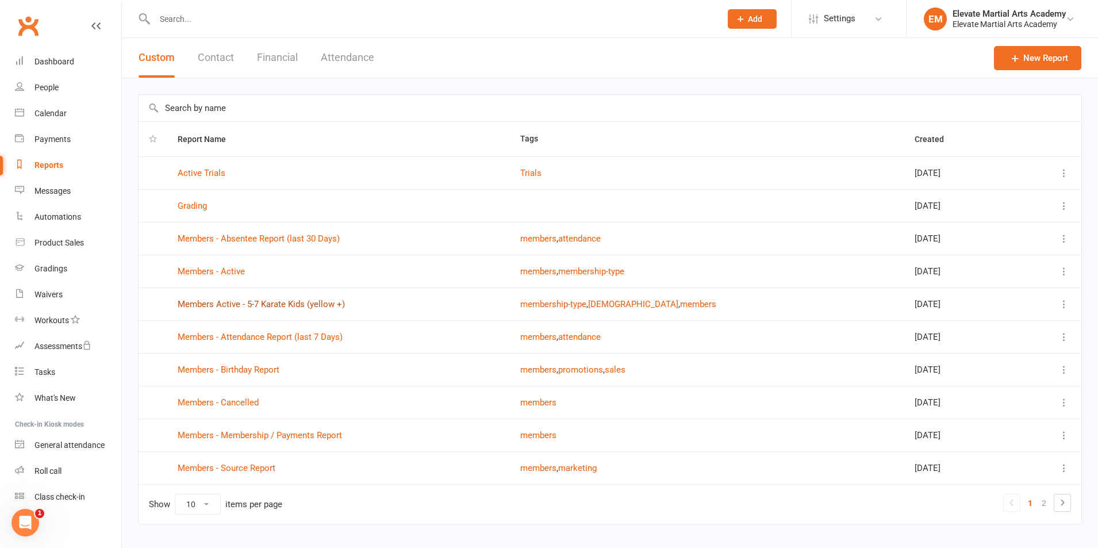
click at [278, 302] on link "Members Active - 5-7 Karate Kids (yellow +)" at bounding box center [261, 304] width 167 height 10
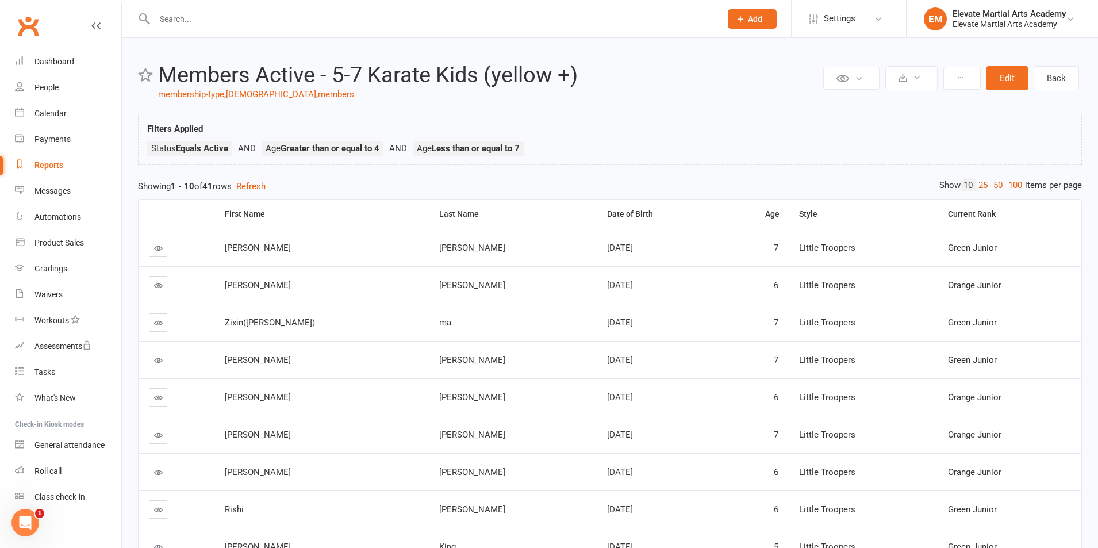
click at [1006, 91] on div "Private Report Only visible by me Public Report Visible to everyone Export to C…" at bounding box center [950, 78] width 261 height 30
click at [1004, 80] on button "Edit" at bounding box center [1006, 78] width 41 height 24
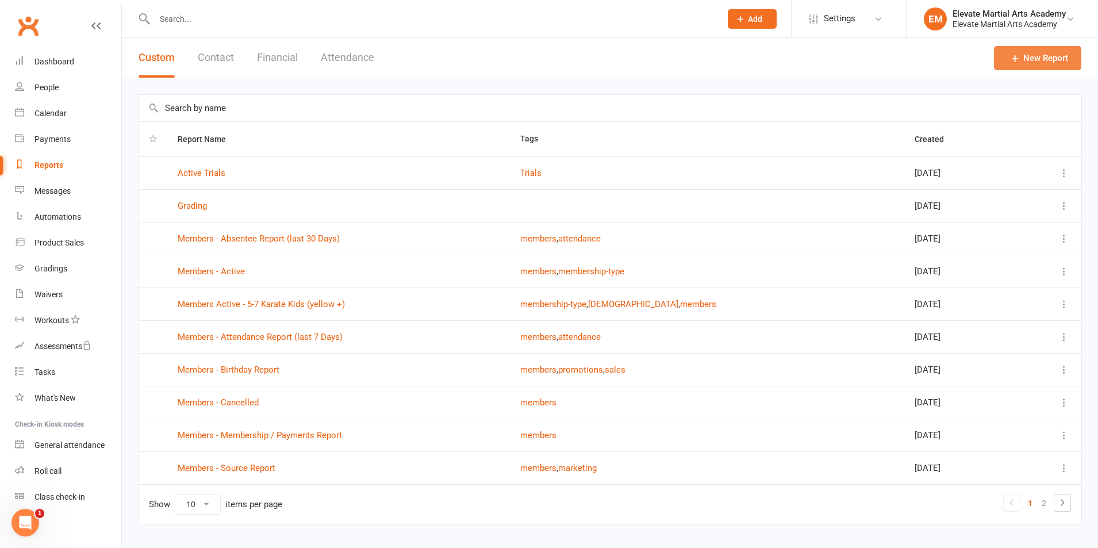
click at [1034, 55] on link "New Report" at bounding box center [1037, 58] width 87 height 24
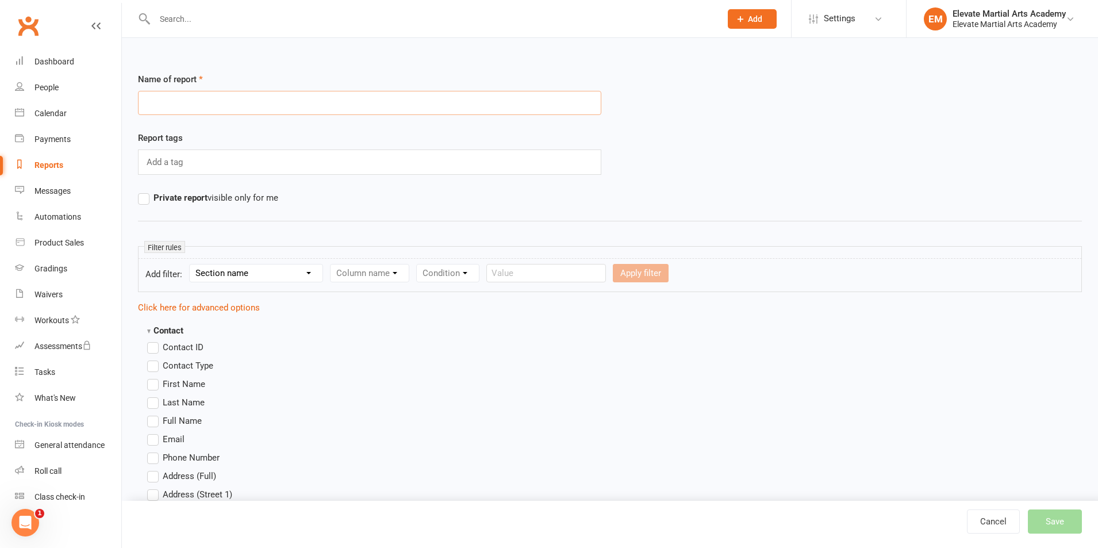
click at [233, 95] on input "text" at bounding box center [369, 103] width 463 height 24
click at [220, 159] on div "Add a tag" at bounding box center [369, 161] width 463 height 25
click at [276, 271] on select "Section name Contact Attendance Aggregate Payment Booking Waitlist Attendees Ca…" at bounding box center [256, 272] width 133 height 17
click at [278, 272] on select "Section name Contact Attendance Aggregate Payment Booking Waitlist Attendees Ca…" at bounding box center [256, 272] width 133 height 17
click at [188, 101] on input "sample" at bounding box center [369, 103] width 463 height 24
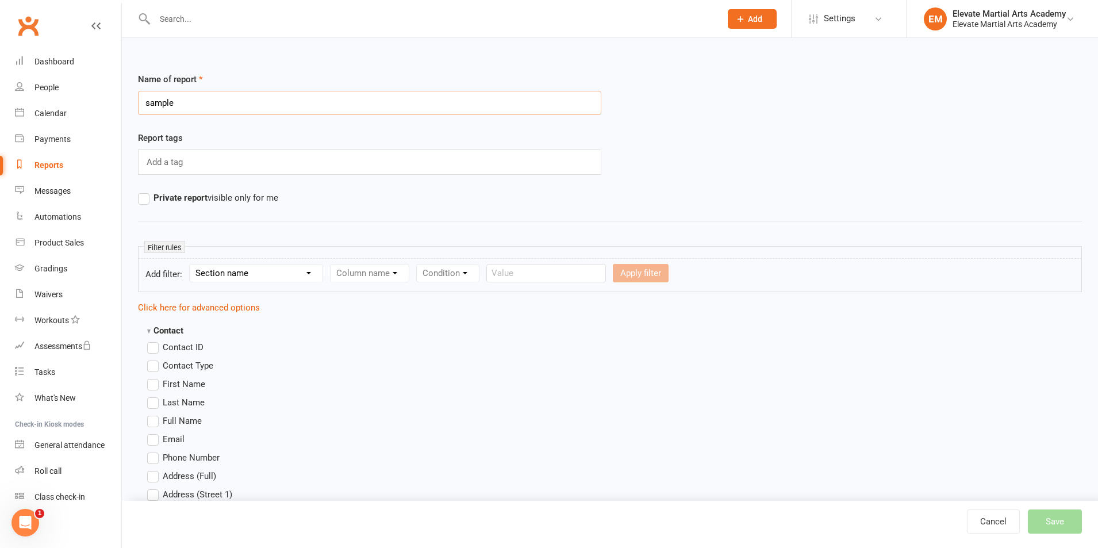
drag, startPoint x: 182, startPoint y: 99, endPoint x: 115, endPoint y: 102, distance: 66.1
click at [146, 103] on input "8-12 years" at bounding box center [369, 103] width 463 height 24
type input "8-12 years"
click at [310, 269] on select "Section name Contact Attendance Aggregate Payment Booking Waitlist Attendees Ca…" at bounding box center [256, 272] width 133 height 17
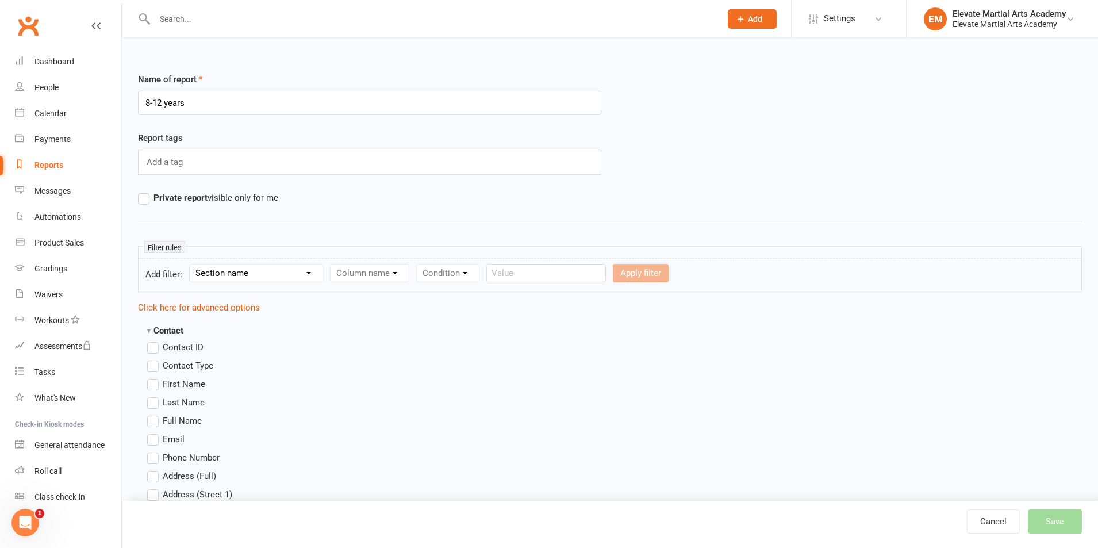
select select "0"
click at [191, 264] on select "Section name Contact Attendance Aggregate Payment Booking Waitlist Attendees Ca…" at bounding box center [256, 272] width 133 height 17
click at [411, 275] on select "Column name Contact Type First Name Last Name Full Name Email Phone Number Addr…" at bounding box center [466, 272] width 273 height 17
select select "17"
click at [332, 264] on select "Column name Contact Type First Name Last Name Full Name Email Phone Number Addr…" at bounding box center [466, 272] width 273 height 17
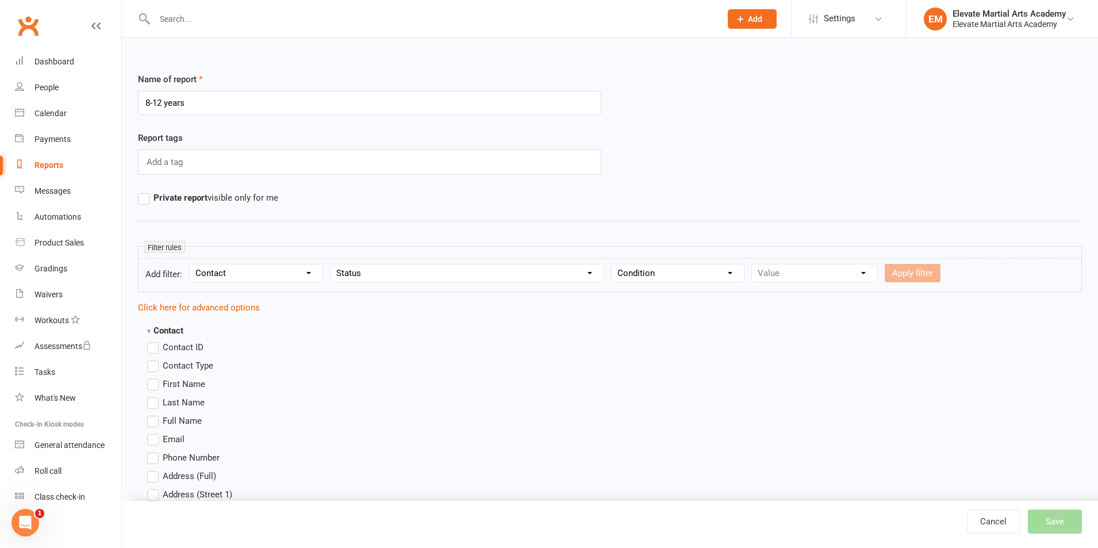
click at [730, 272] on select "Condition Equals Does not equal Contains Does not contain Is blank or does not …" at bounding box center [677, 272] width 132 height 17
select select "0"
click at [613, 264] on select "Condition Equals Does not equal Contains Does not contain Is blank or does not …" at bounding box center [677, 272] width 132 height 17
click at [858, 272] on select "Value Prospect: Initial Contact Prospect: Follow-up Call Prospect: Follow-up Em…" at bounding box center [814, 272] width 125 height 17
select select "6"
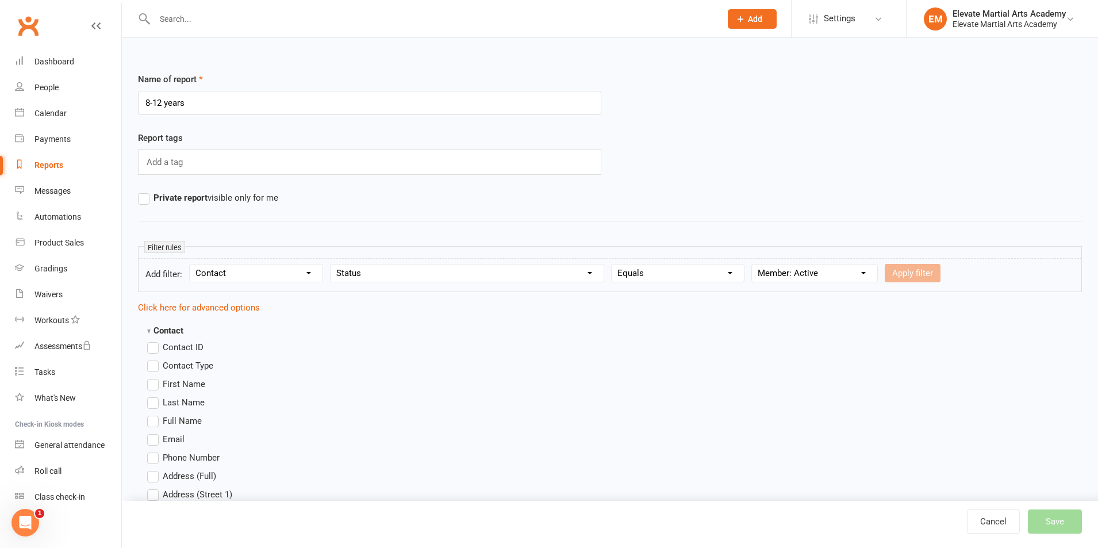
click at [752, 264] on select "Value Prospect: Initial Contact Prospect: Follow-up Call Prospect: Follow-up Em…" at bounding box center [814, 272] width 125 height 17
click at [913, 265] on button "Apply filter" at bounding box center [912, 273] width 56 height 18
select select
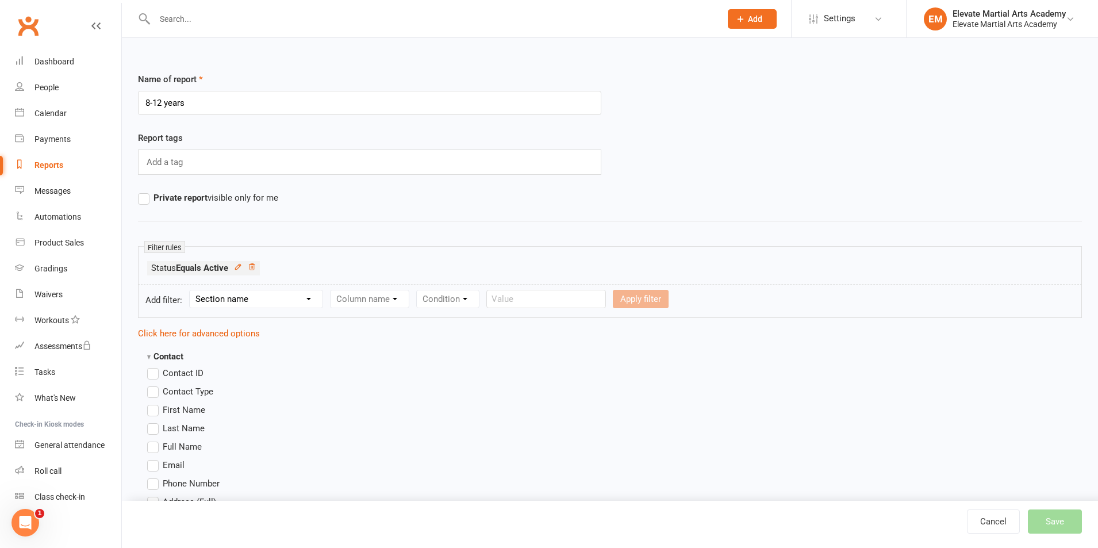
click at [298, 297] on select "Section name Contact Attendance Aggregate Payment Booking Waitlist Attendees Ca…" at bounding box center [256, 298] width 133 height 17
select select "0"
click at [191, 290] on select "Section name Contact Attendance Aggregate Payment Booking Waitlist Attendees Ca…" at bounding box center [256, 298] width 133 height 17
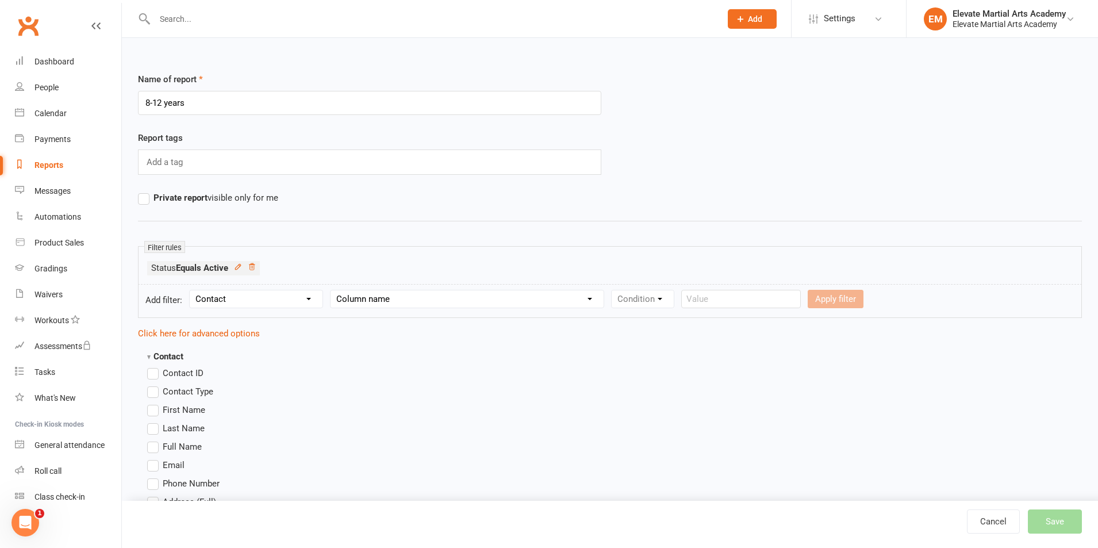
click at [436, 299] on select "Column name Contact Type First Name Last Name Full Name Email Phone Number Addr…" at bounding box center [466, 298] width 273 height 17
select select "23"
click at [332, 290] on select "Column name Contact Type First Name Last Name Full Name Email Phone Number Addr…" at bounding box center [466, 298] width 273 height 17
click at [656, 302] on select "Condition Is Is not Less than Greater than Less than or equal to Greater than o…" at bounding box center [669, 298] width 116 height 17
click at [613, 290] on select "Condition Is Is not Less than Greater than Less than or equal to Greater than o…" at bounding box center [669, 298] width 116 height 17
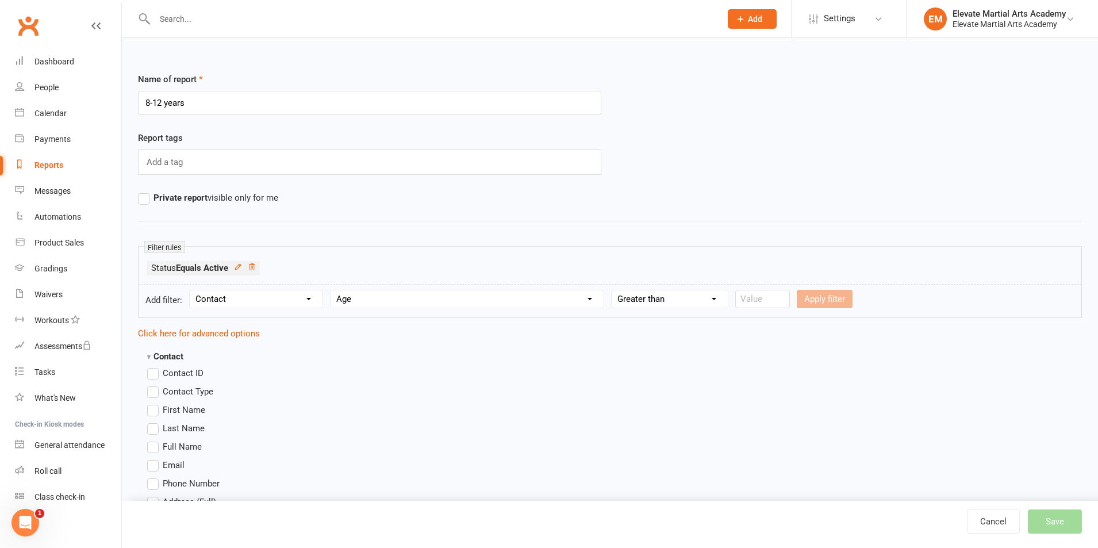
click at [661, 297] on select "Condition Is Is not Less than Greater than Less than or equal to Greater than o…" at bounding box center [669, 298] width 116 height 17
select select "5"
click at [613, 290] on select "Condition Is Is not Less than Greater than Less than or equal to Greater than o…" at bounding box center [669, 298] width 116 height 17
click at [761, 299] on input "number" at bounding box center [762, 299] width 55 height 18
type input "8"
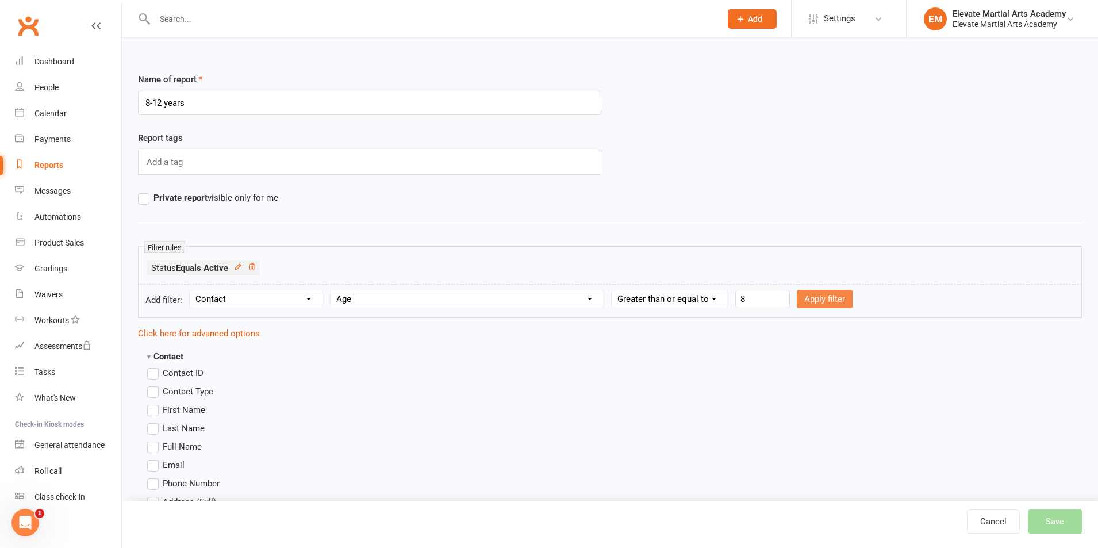
click at [827, 301] on button "Apply filter" at bounding box center [824, 299] width 56 height 18
select select
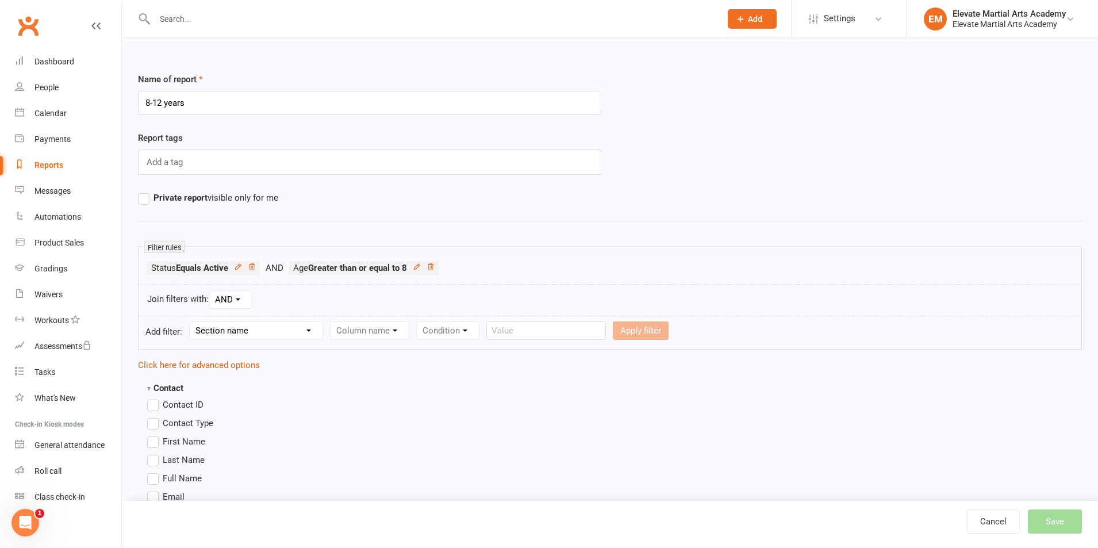
click at [297, 332] on select "Section name Contact Attendance Aggregate Payment Booking Waitlist Attendees Ca…" at bounding box center [256, 330] width 133 height 17
select select "0"
click at [191, 322] on select "Section name Contact Attendance Aggregate Payment Booking Waitlist Attendees Ca…" at bounding box center [256, 330] width 133 height 17
click at [404, 335] on select "Column name Contact Type First Name Last Name Full Name Email Phone Number Addr…" at bounding box center [466, 330] width 273 height 17
select select "23"
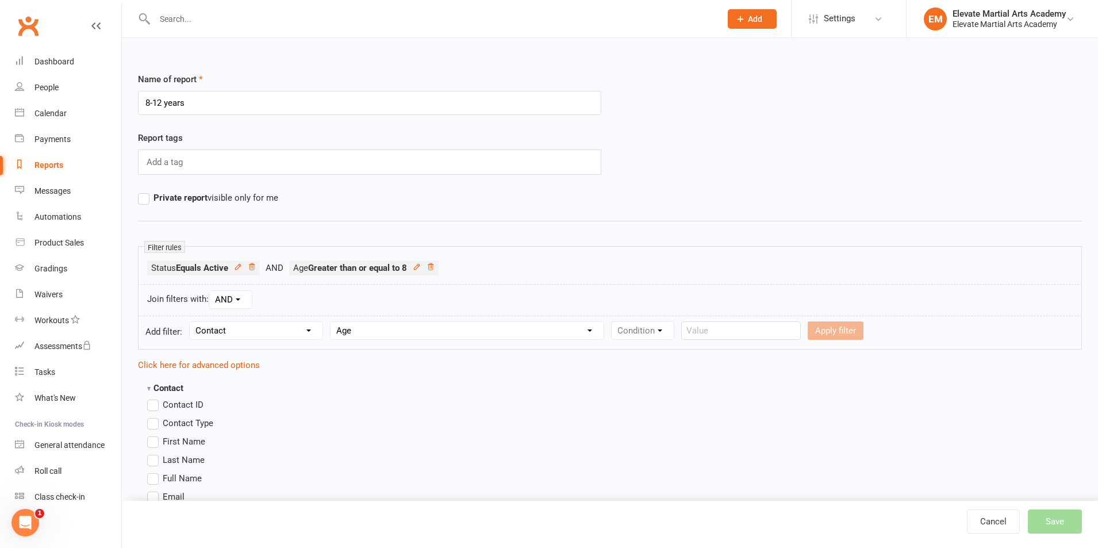
click at [332, 322] on select "Column name Contact Type First Name Last Name Full Name Email Phone Number Addr…" at bounding box center [466, 330] width 273 height 17
click at [693, 329] on select "Condition Is Is not Less than Greater than Less than or equal to Greater than o…" at bounding box center [669, 330] width 116 height 17
select select "4"
click at [613, 322] on select "Condition Is Is not Less than Greater than Less than or equal to Greater than o…" at bounding box center [669, 330] width 116 height 17
click at [753, 319] on form "Add filter: Section name Contact Attendance Aggregate Payment Booking Waitlist …" at bounding box center [610, 332] width 944 height 34
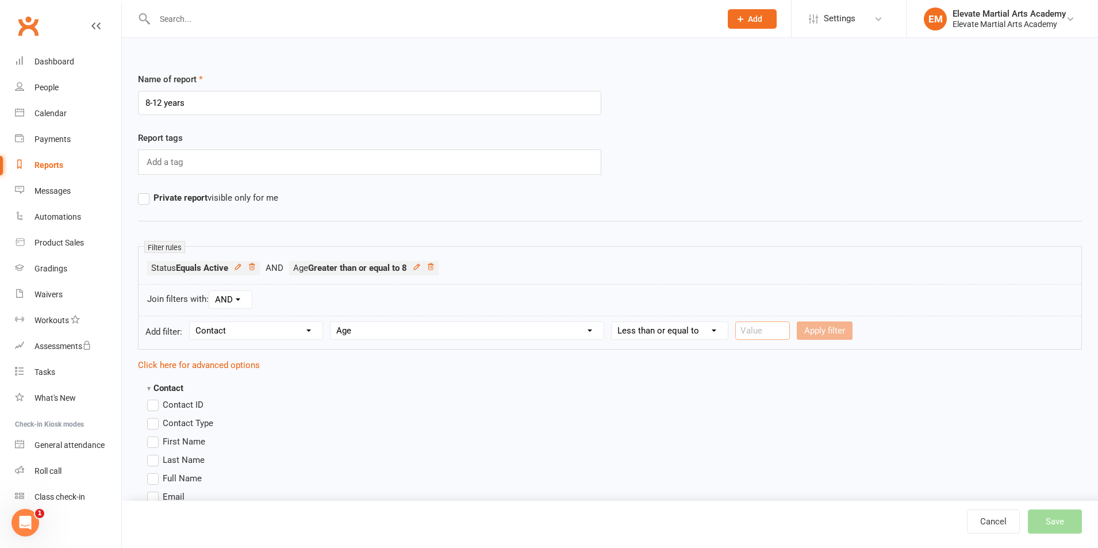
click at [752, 329] on input "number" at bounding box center [762, 330] width 55 height 18
type input "12"
click at [820, 331] on button "Apply filter" at bounding box center [824, 330] width 56 height 18
select select
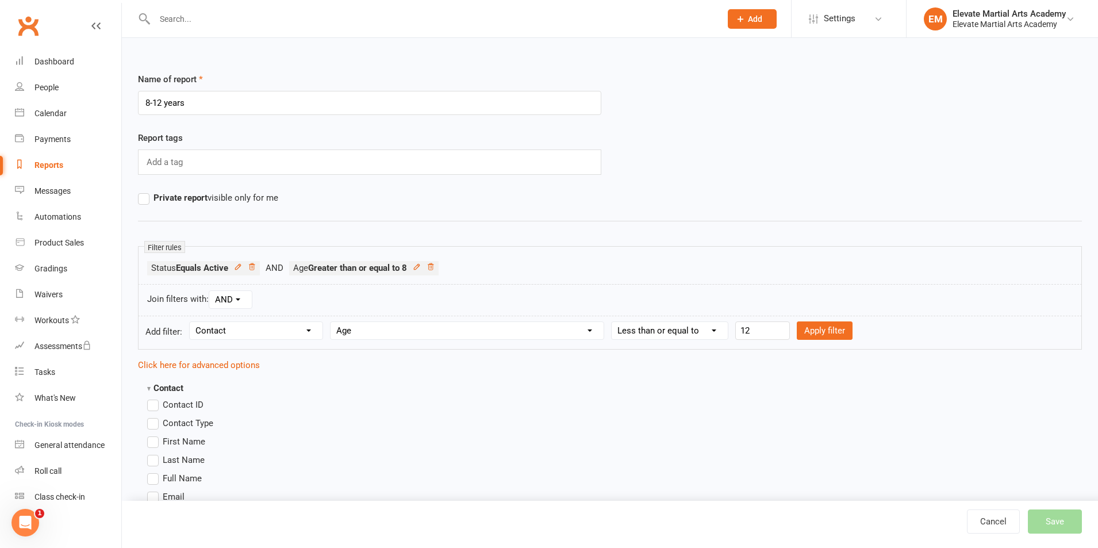
select select
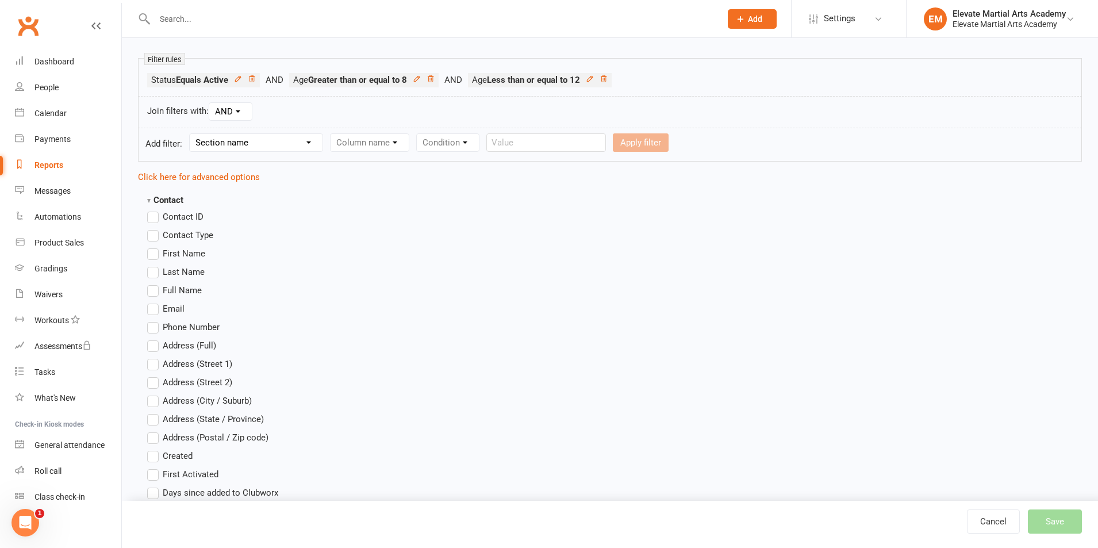
scroll to position [134, 0]
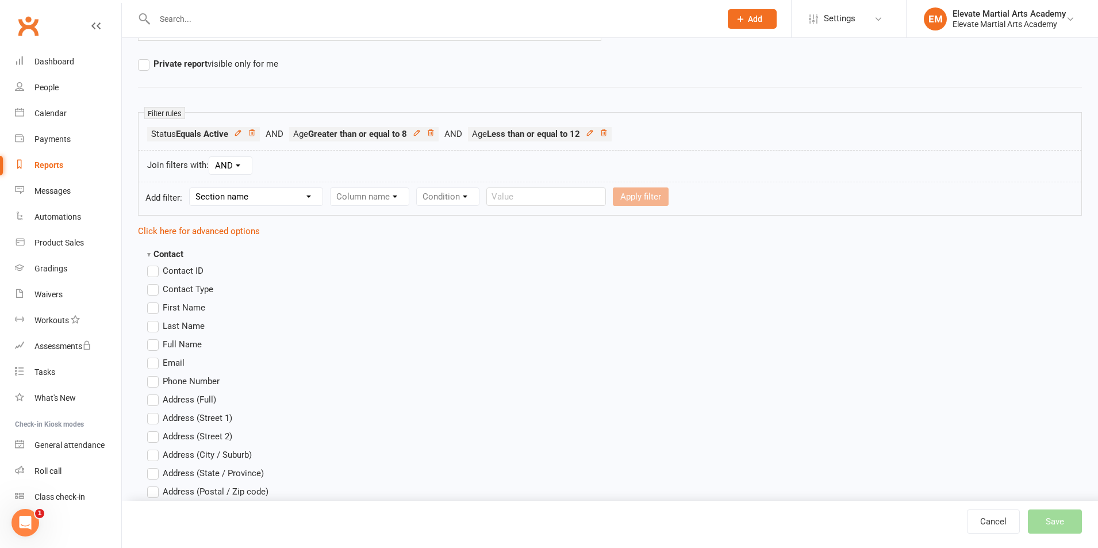
click at [153, 307] on label "First Name" at bounding box center [176, 308] width 58 height 14
click at [153, 301] on input "First Name" at bounding box center [150, 301] width 7 height 0
click at [156, 328] on label "Last Name" at bounding box center [175, 326] width 57 height 14
click at [155, 319] on input "Last Name" at bounding box center [150, 319] width 7 height 0
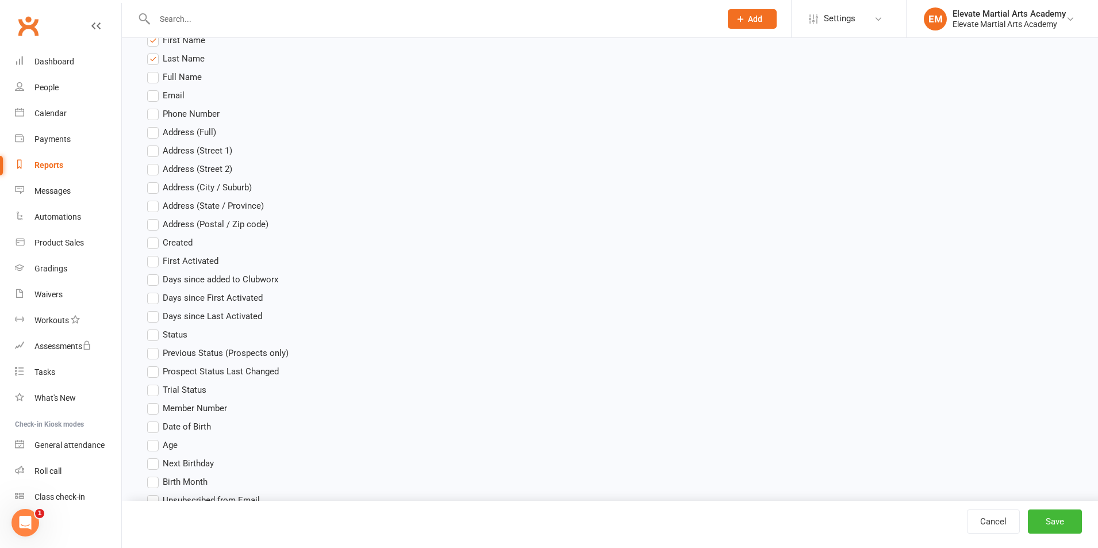
scroll to position [402, 0]
click at [156, 425] on label "Date of Birth" at bounding box center [179, 425] width 64 height 14
click at [155, 418] on input "Date of Birth" at bounding box center [150, 418] width 7 height 0
click at [157, 446] on label "Age" at bounding box center [162, 444] width 30 height 14
click at [155, 437] on input "Age" at bounding box center [150, 437] width 7 height 0
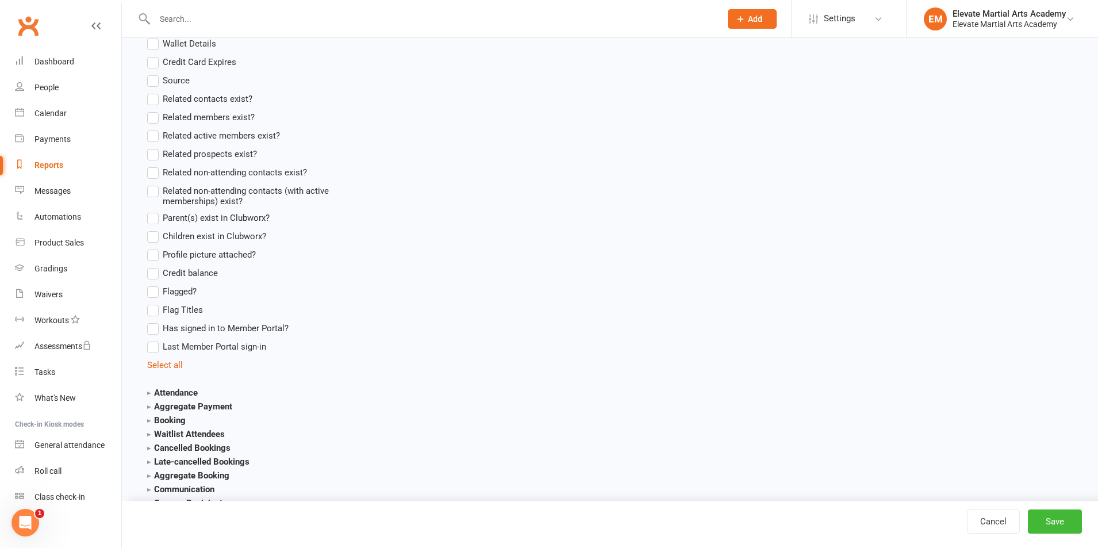
scroll to position [1236, 0]
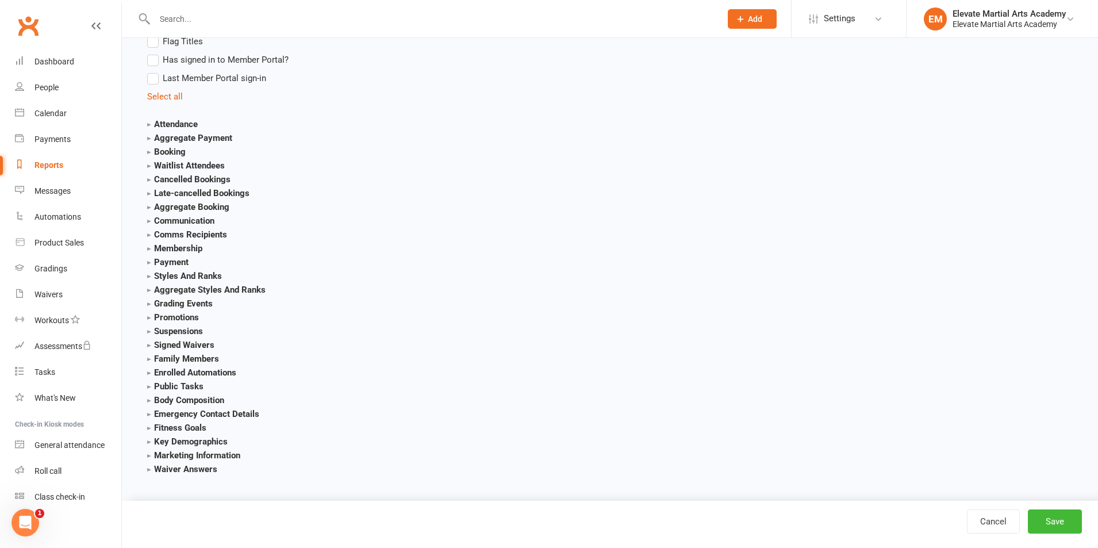
click at [173, 276] on strong "Styles And Ranks" at bounding box center [184, 276] width 75 height 10
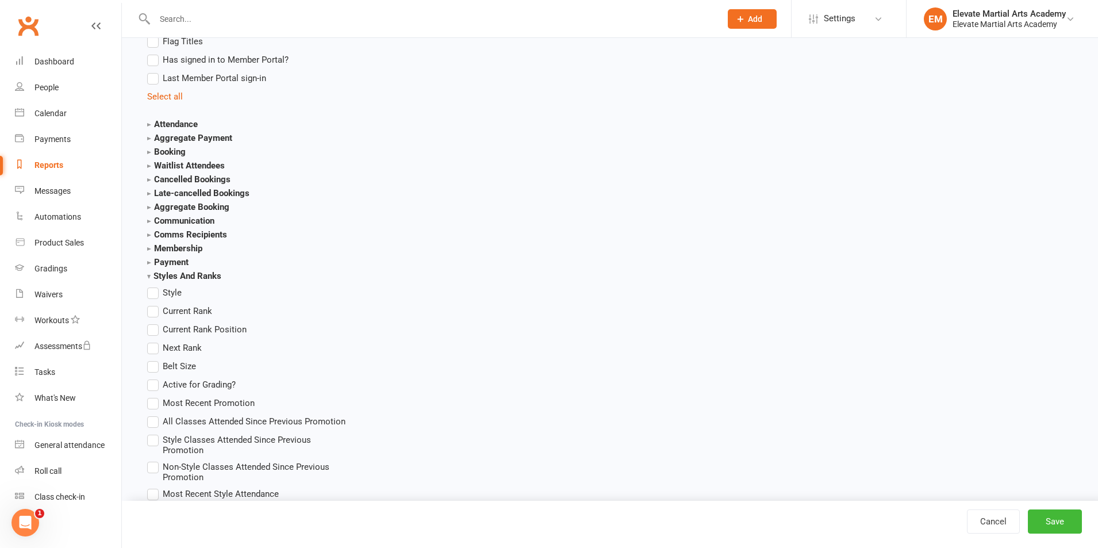
click at [150, 309] on label "Current Rank" at bounding box center [179, 311] width 65 height 14
click at [150, 304] on input "Current Rank" at bounding box center [150, 304] width 7 height 0
click at [151, 347] on label "Next Rank" at bounding box center [174, 348] width 55 height 14
click at [151, 341] on input "Next Rank" at bounding box center [150, 341] width 7 height 0
click at [1057, 521] on button "Save" at bounding box center [1054, 521] width 54 height 24
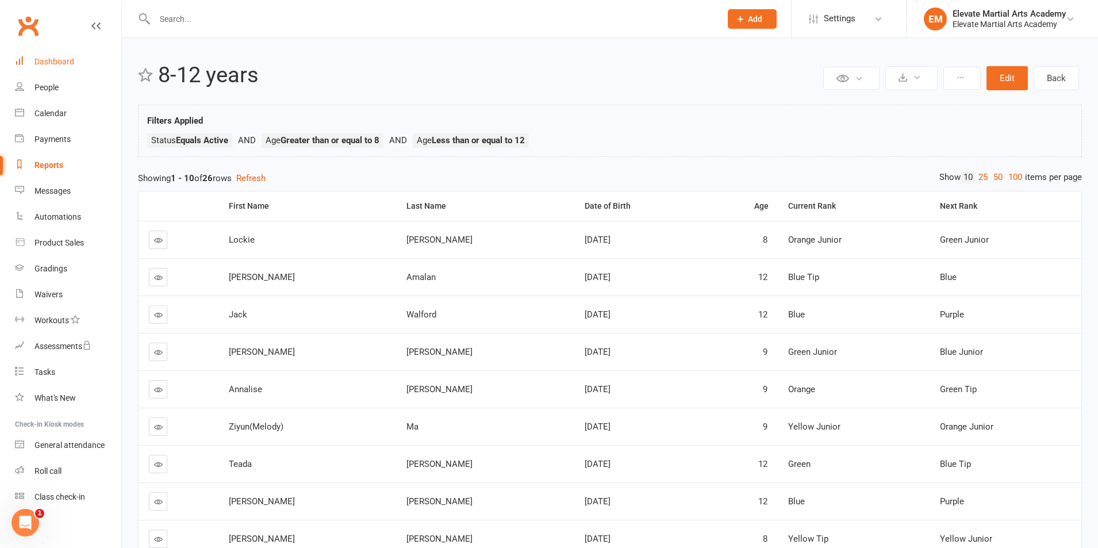
click at [55, 61] on div "Dashboard" at bounding box center [54, 61] width 40 height 9
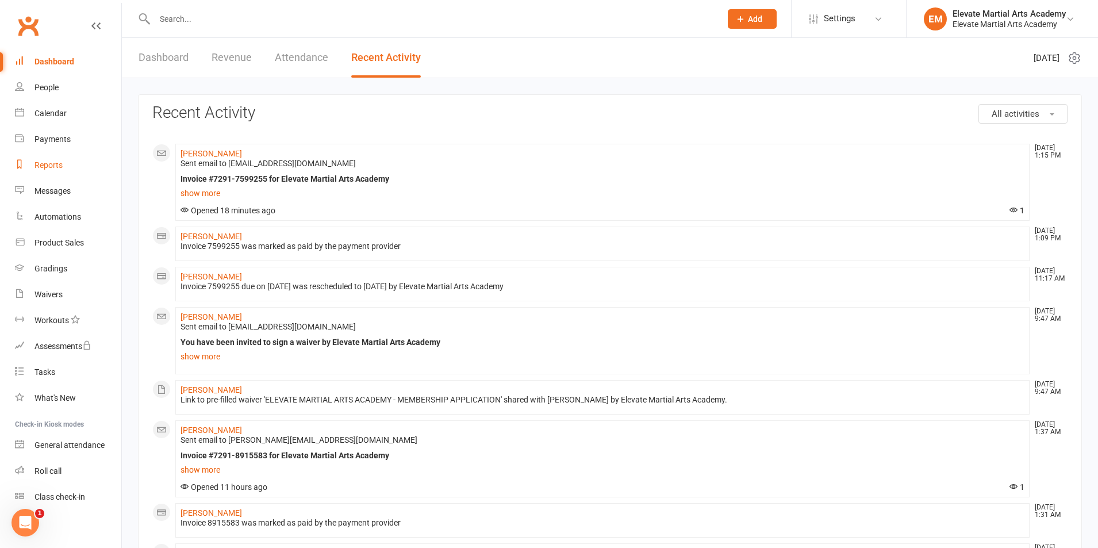
click at [55, 164] on div "Reports" at bounding box center [48, 164] width 28 height 9
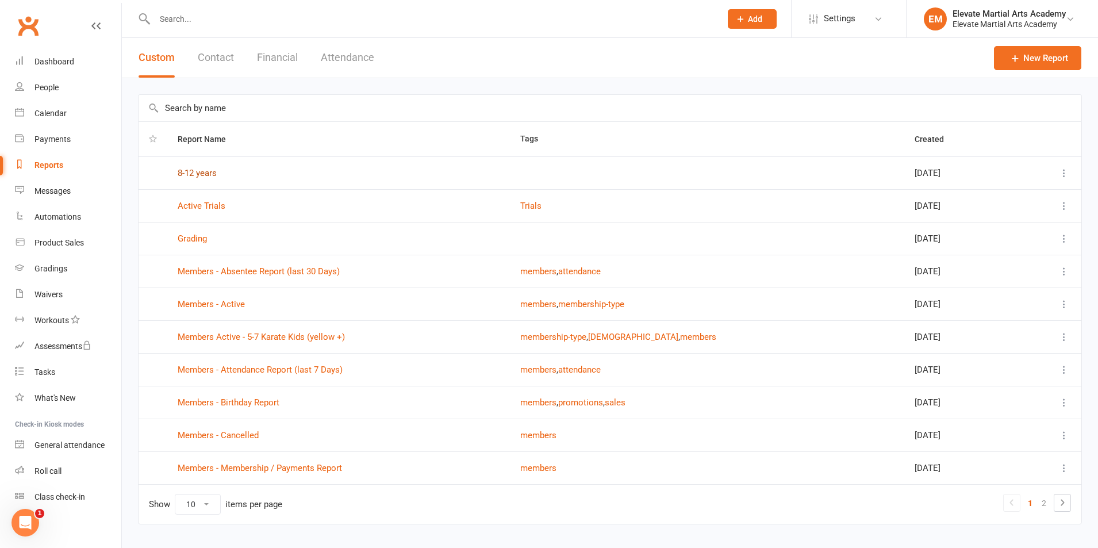
click at [209, 172] on link "8-12 years" at bounding box center [197, 173] width 39 height 10
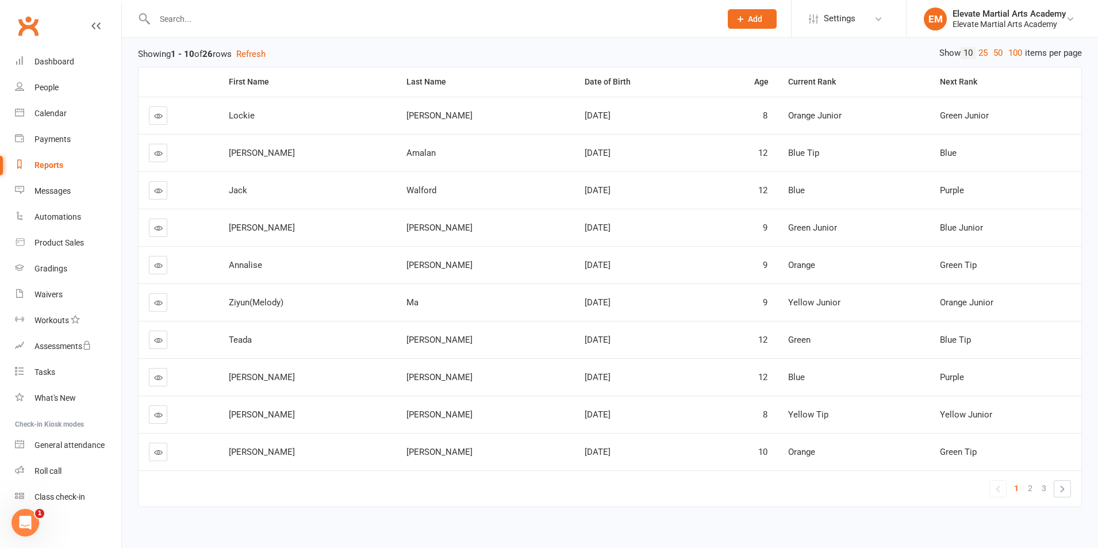
scroll to position [138, 0]
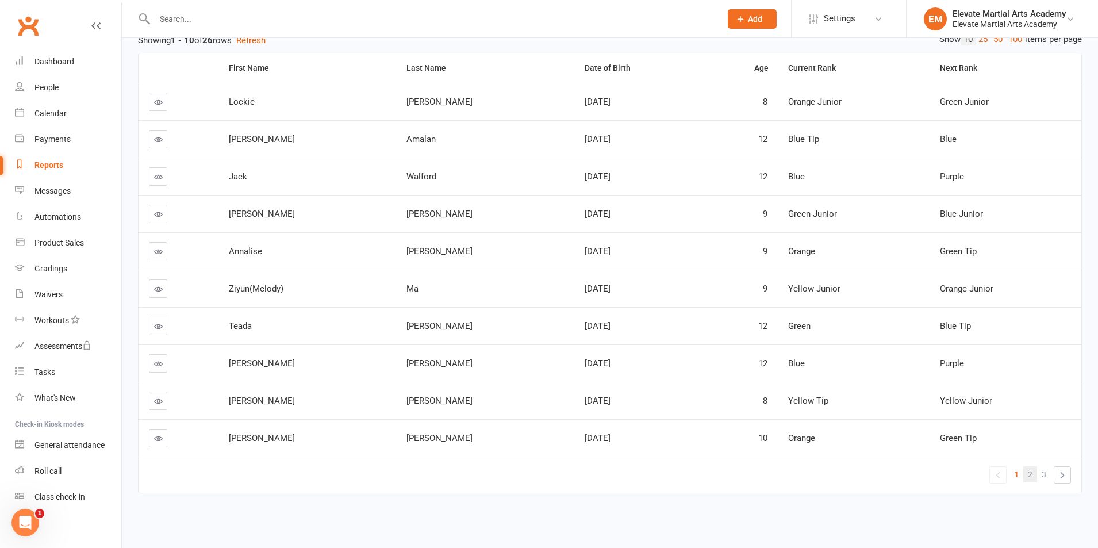
click at [1030, 474] on span "2" at bounding box center [1029, 474] width 5 height 16
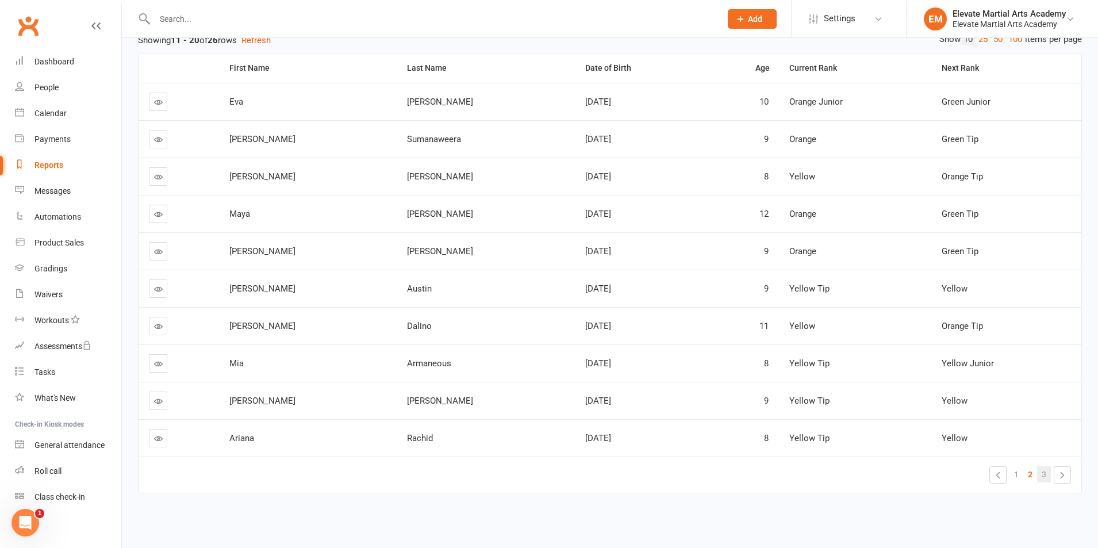
click at [1045, 474] on span "3" at bounding box center [1043, 474] width 5 height 16
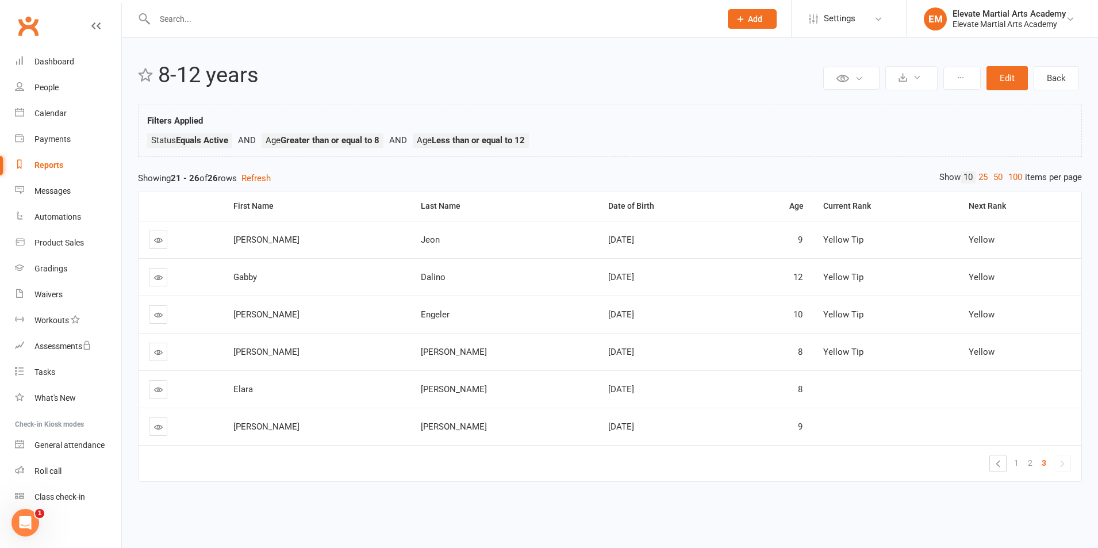
scroll to position [0, 0]
click at [1022, 461] on span "1" at bounding box center [1021, 463] width 5 height 16
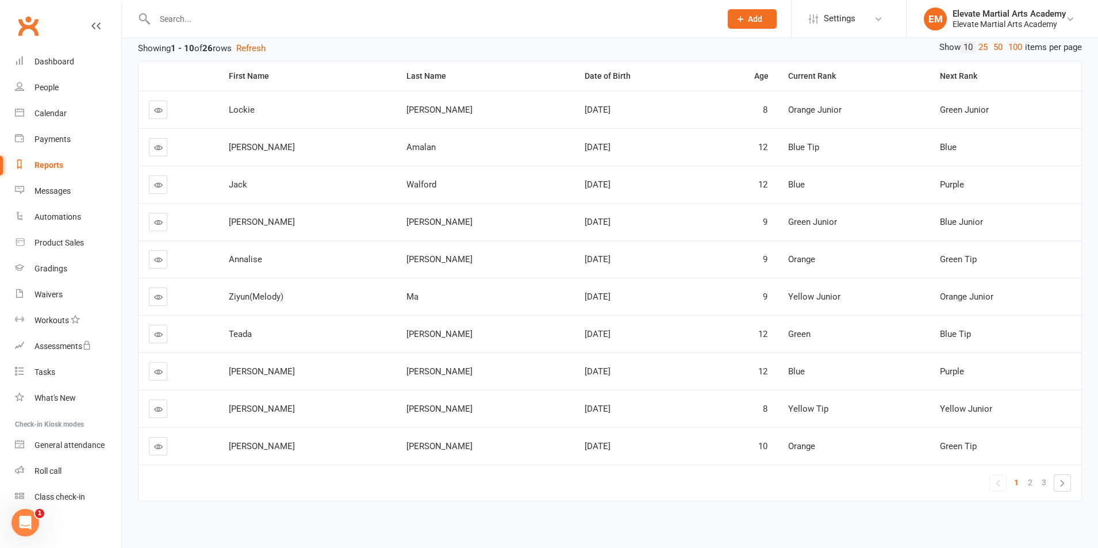
scroll to position [138, 0]
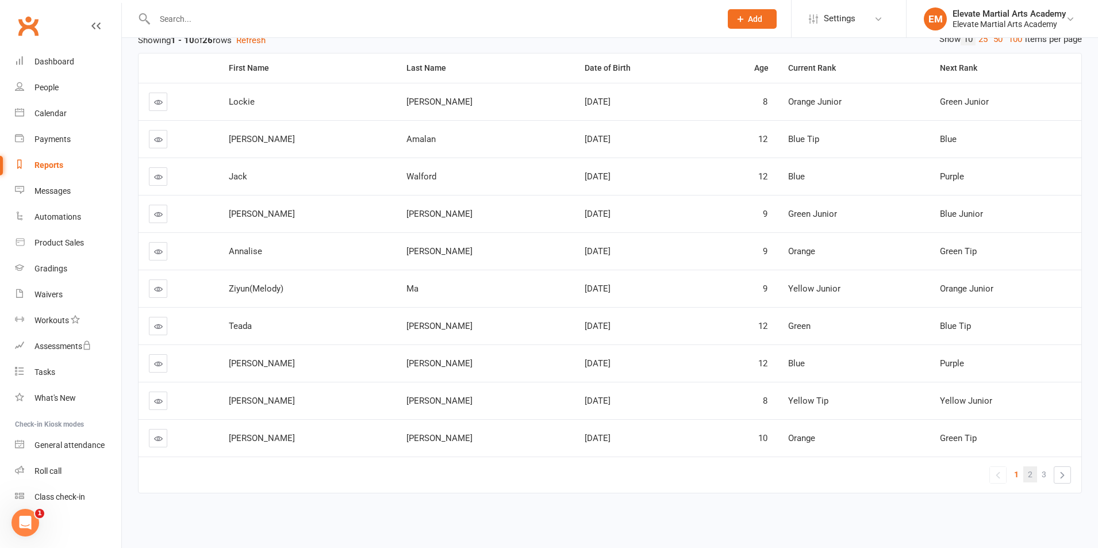
click at [1029, 473] on span "2" at bounding box center [1029, 474] width 5 height 16
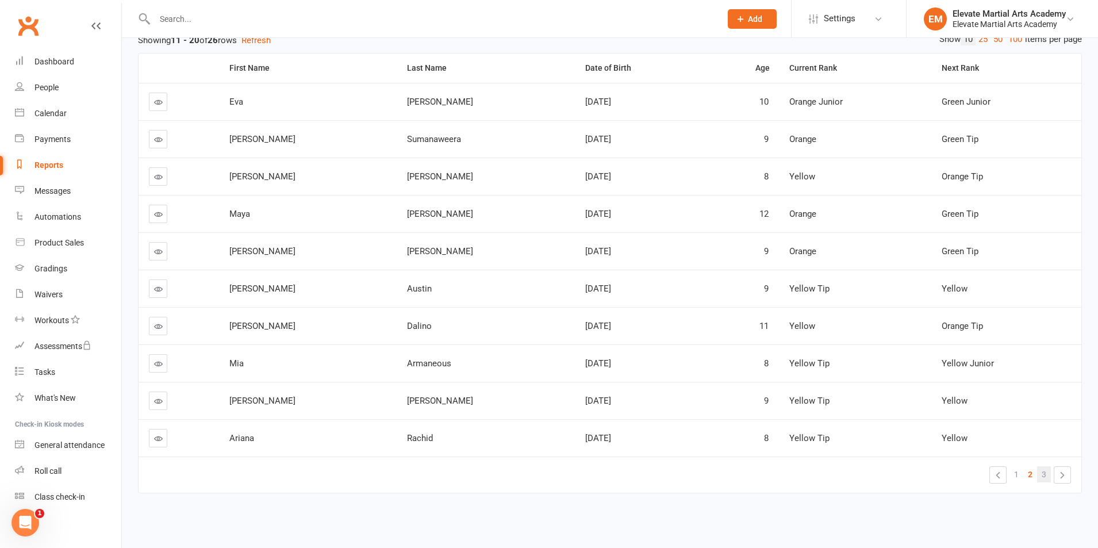
click at [1044, 475] on span "3" at bounding box center [1043, 474] width 5 height 16
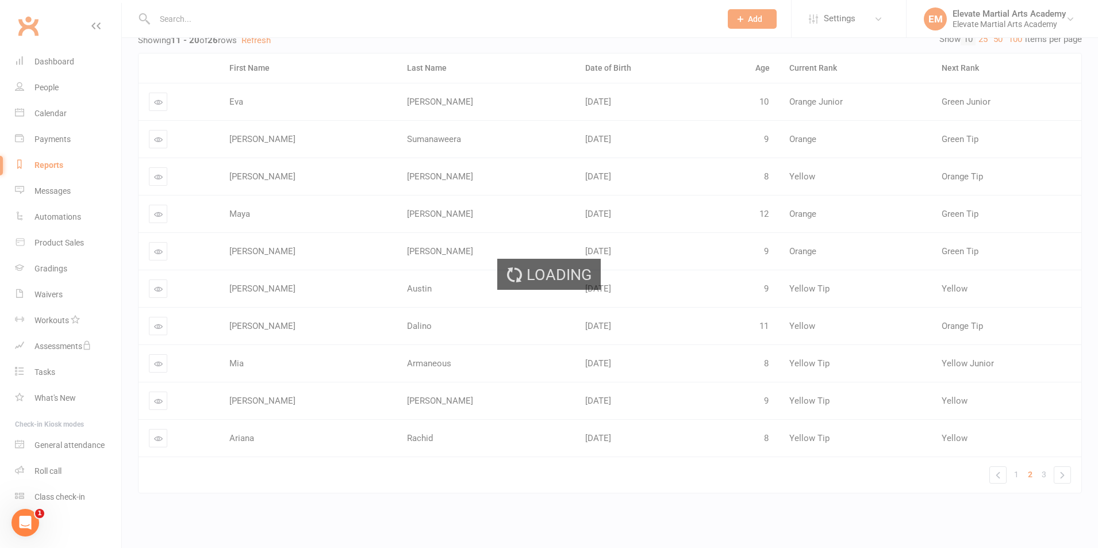
scroll to position [0, 0]
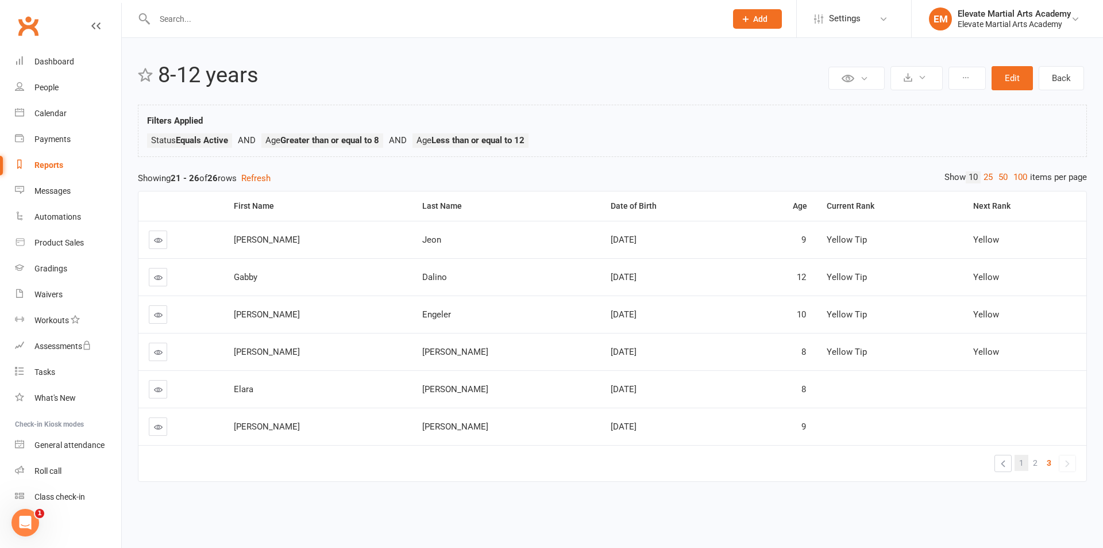
click at [1023, 462] on span "1" at bounding box center [1021, 463] width 5 height 16
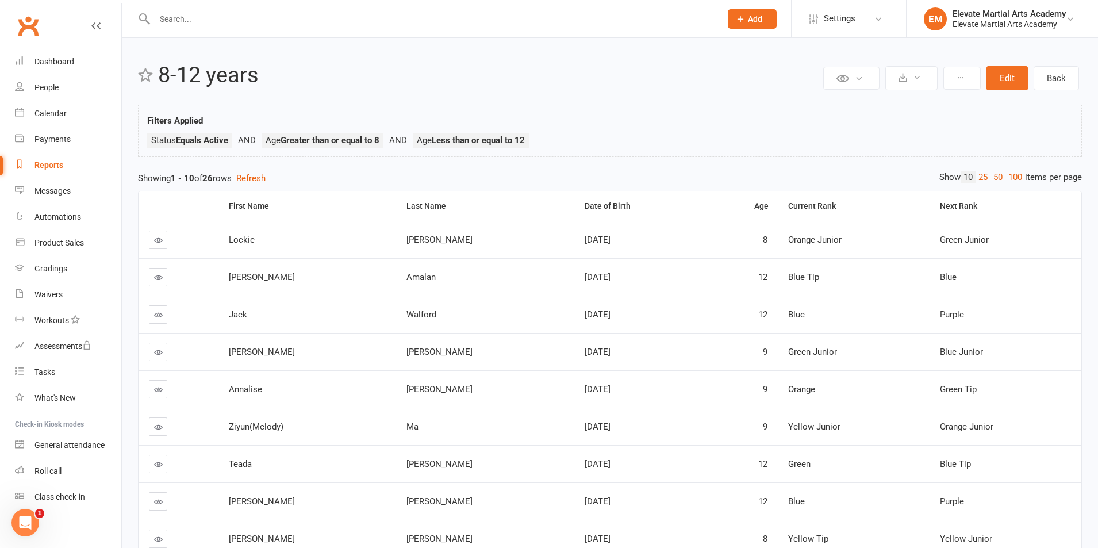
click at [298, 245] on td "Lockie" at bounding box center [307, 239] width 178 height 37
click at [737, 205] on div "Age" at bounding box center [743, 206] width 50 height 9
click at [53, 163] on div "Reports" at bounding box center [48, 164] width 29 height 9
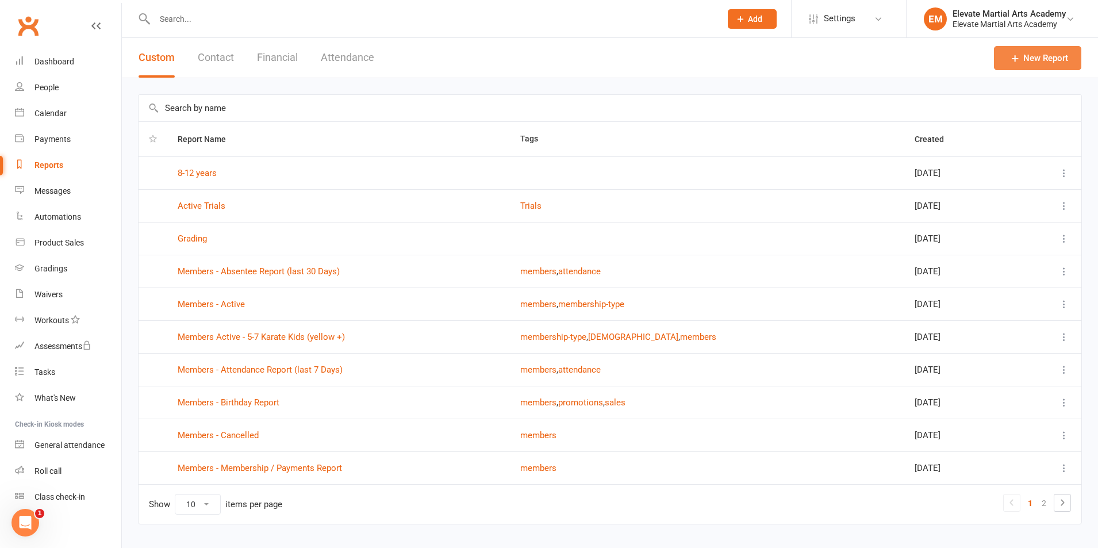
click at [1034, 61] on link "New Report" at bounding box center [1037, 58] width 87 height 24
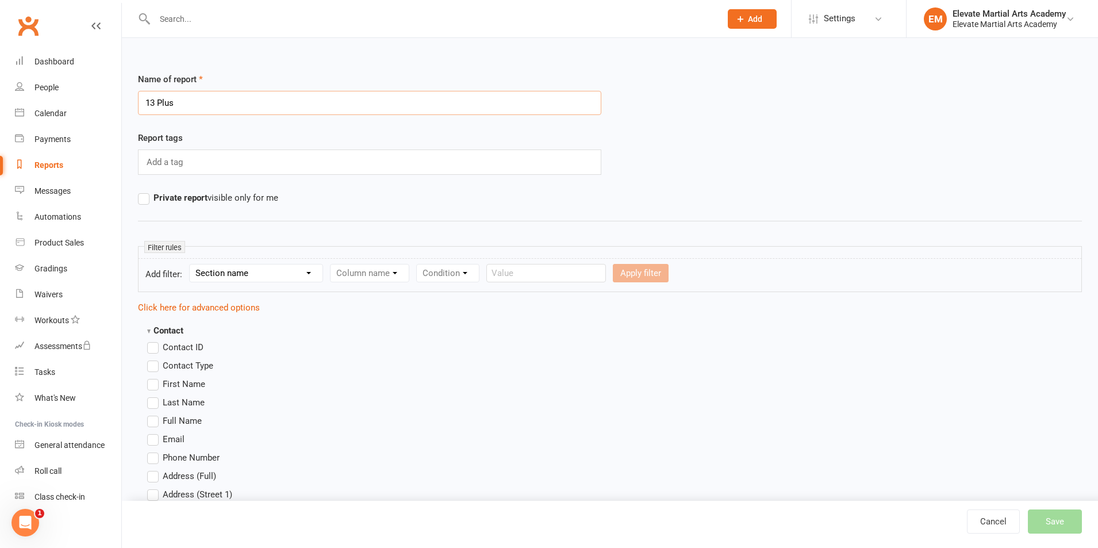
type input "13 Plus"
click at [274, 269] on select "Section name Contact Attendance Aggregate Payment Booking Waitlist Attendees Ca…" at bounding box center [256, 272] width 133 height 17
select select "0"
click at [191, 264] on select "Section name Contact Attendance Aggregate Payment Booking Waitlist Attendees Ca…" at bounding box center [256, 272] width 133 height 17
click at [383, 269] on select "Column name Contact Type First Name Last Name Full Name Email Phone Number Addr…" at bounding box center [466, 272] width 273 height 17
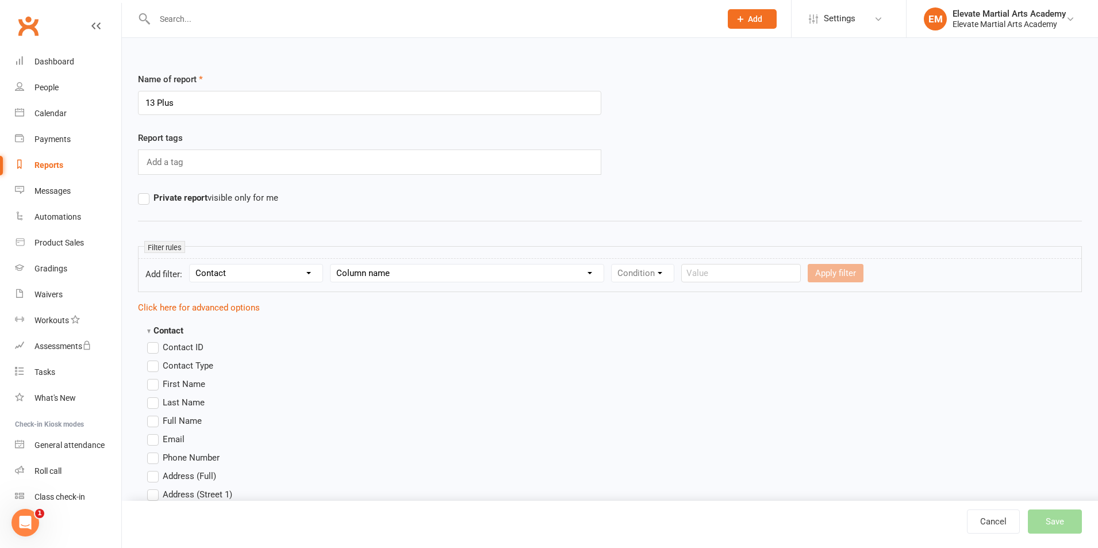
select select "17"
click at [332, 264] on select "Column name Contact Type First Name Last Name Full Name Email Phone Number Addr…" at bounding box center [466, 272] width 273 height 17
click at [668, 272] on select "Condition Equals Does not equal Contains Does not contain Is blank or does not …" at bounding box center [677, 272] width 132 height 17
select select "0"
click at [613, 264] on select "Condition Equals Does not equal Contains Does not contain Is blank or does not …" at bounding box center [677, 272] width 132 height 17
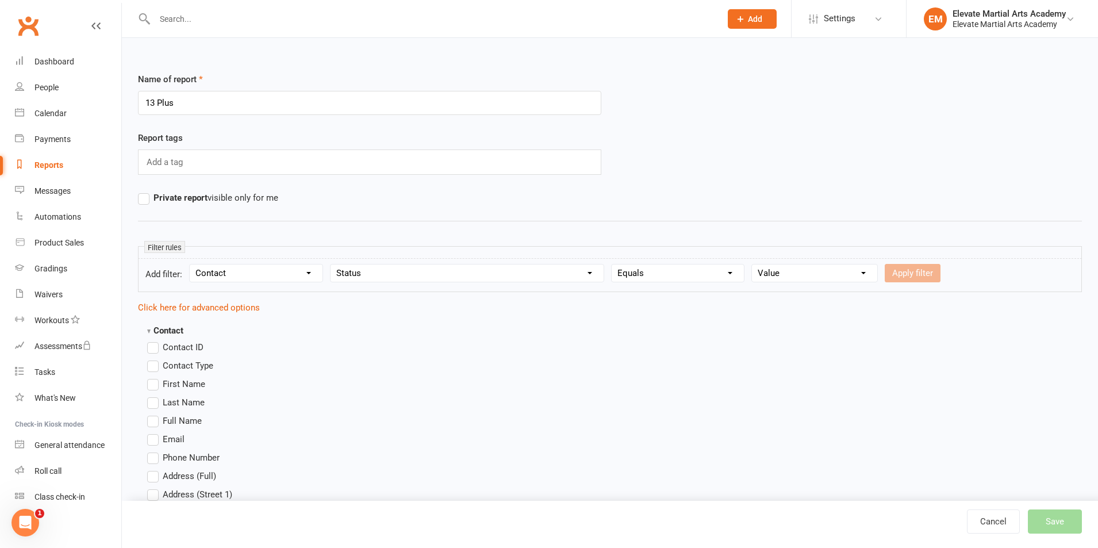
click at [798, 273] on select "Value Prospect: Initial Contact Prospect: Follow-up Call Prospect: Follow-up Em…" at bounding box center [814, 272] width 125 height 17
select select "6"
click at [752, 264] on select "Value Prospect: Initial Contact Prospect: Follow-up Call Prospect: Follow-up Em…" at bounding box center [814, 272] width 125 height 17
click at [912, 271] on button "Apply filter" at bounding box center [912, 273] width 56 height 18
select select
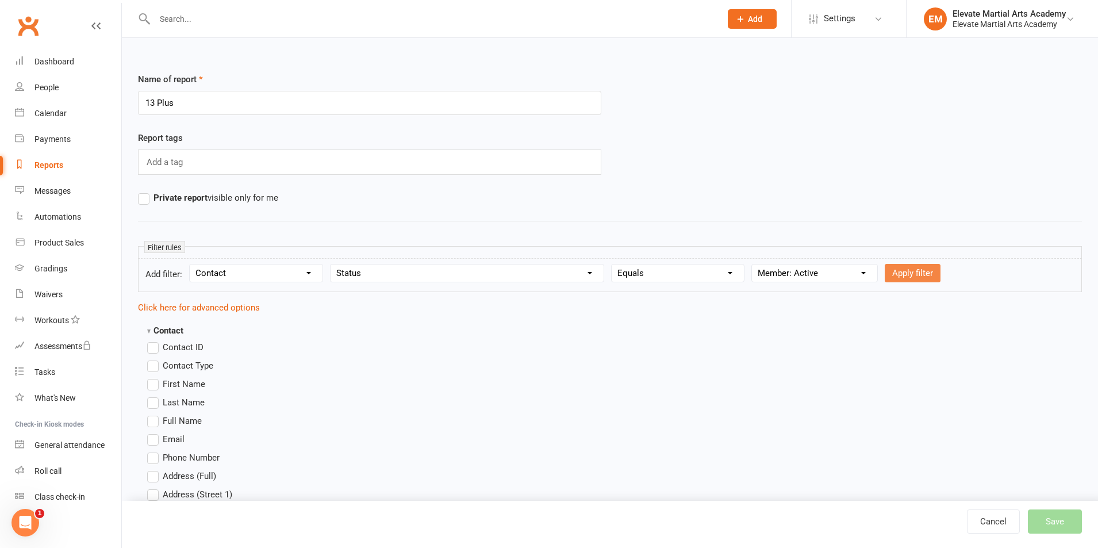
select select
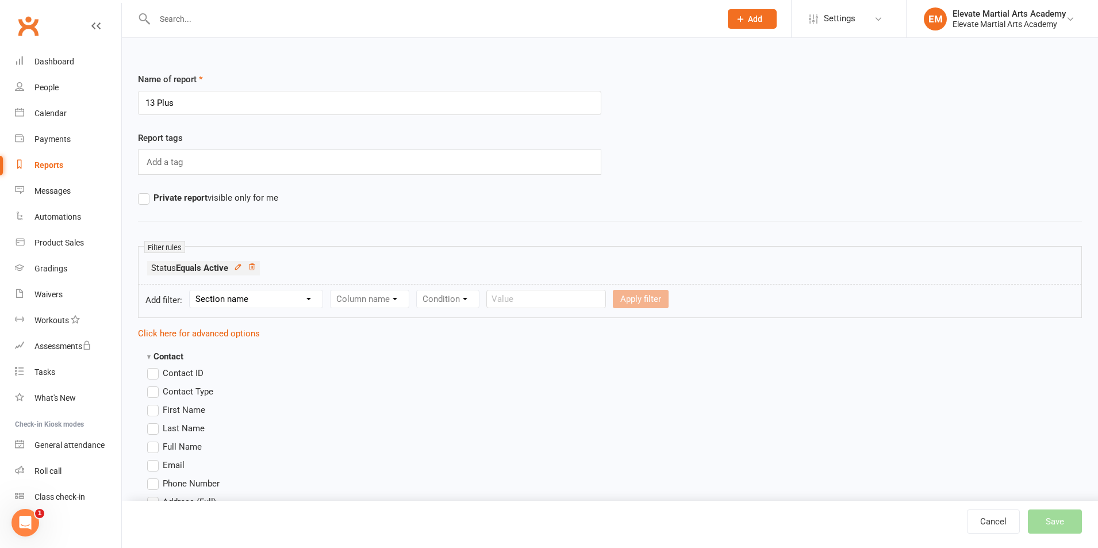
click at [250, 297] on select "Section name Contact Attendance Aggregate Payment Booking Waitlist Attendees Ca…" at bounding box center [256, 298] width 133 height 17
click at [251, 298] on select "Section name Contact Attendance Aggregate Payment Booking Waitlist Attendees Ca…" at bounding box center [256, 298] width 133 height 17
click at [268, 300] on select "Section name Contact Attendance Aggregate Payment Booking Waitlist Attendees Ca…" at bounding box center [256, 298] width 133 height 17
click at [309, 296] on select "Section name Contact Attendance Aggregate Payment Booking Waitlist Attendees Ca…" at bounding box center [256, 298] width 133 height 17
select select "0"
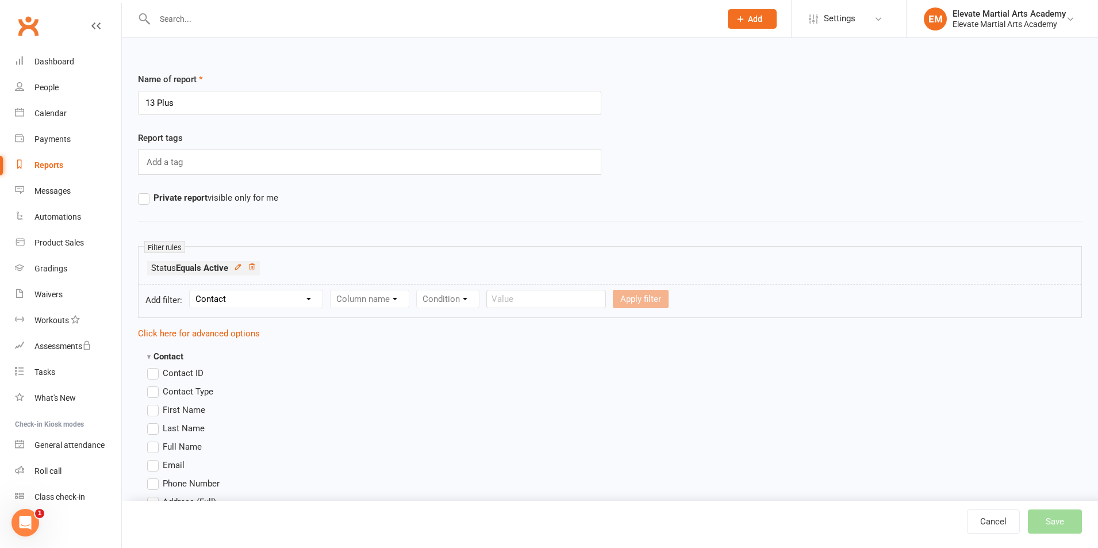
click at [191, 290] on select "Section name Contact Attendance Aggregate Payment Booking Waitlist Attendees Ca…" at bounding box center [256, 298] width 133 height 17
click at [438, 301] on select "Column name Contact Type First Name Last Name Full Name Email Phone Number Addr…" at bounding box center [466, 298] width 273 height 17
click at [418, 300] on select "Column name Contact Type First Name Last Name Full Name Email Phone Number Addr…" at bounding box center [466, 298] width 273 height 17
select select "23"
click at [332, 290] on select "Column name Contact Type First Name Last Name Full Name Email Phone Number Addr…" at bounding box center [466, 298] width 273 height 17
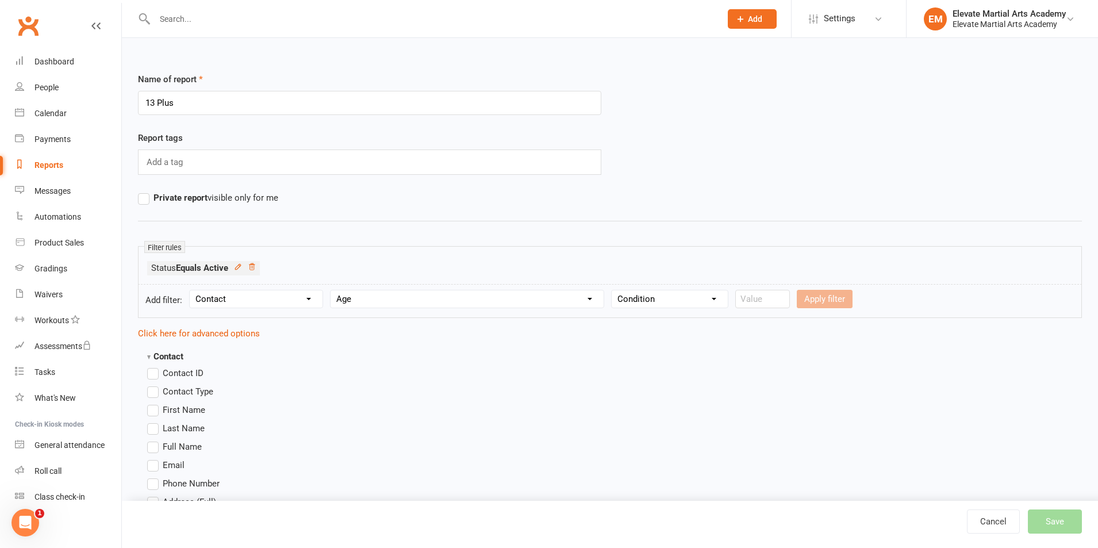
click at [662, 294] on select "Condition Is Is not Less than Greater than Less than or equal to Greater than o…" at bounding box center [669, 298] width 116 height 17
select select "5"
click at [613, 290] on select "Condition Is Is not Less than Greater than Less than or equal to Greater than o…" at bounding box center [669, 298] width 116 height 17
click at [752, 302] on input "number" at bounding box center [762, 299] width 55 height 18
type input "13"
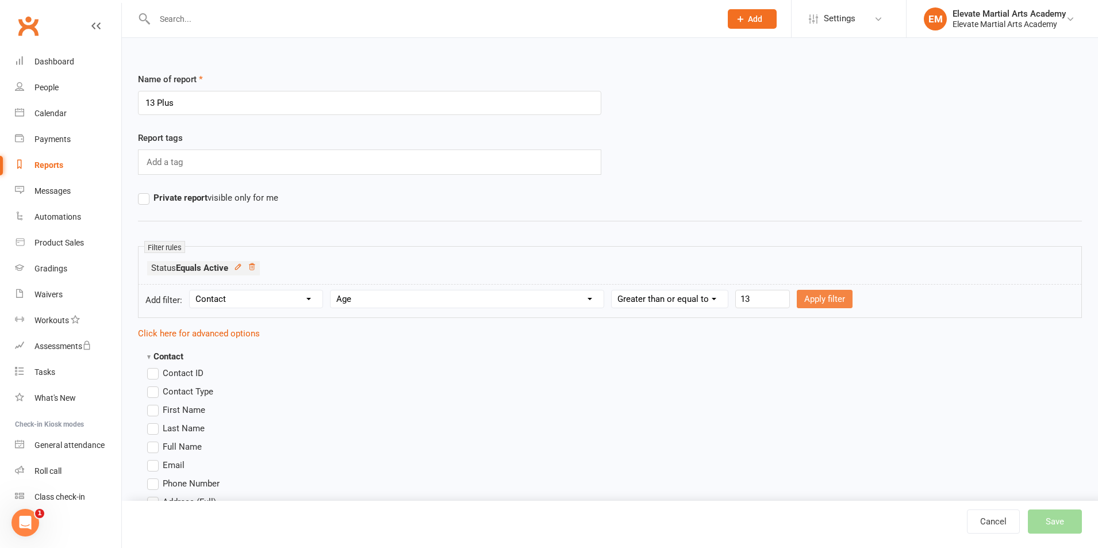
click at [835, 298] on button "Apply filter" at bounding box center [824, 299] width 56 height 18
select select
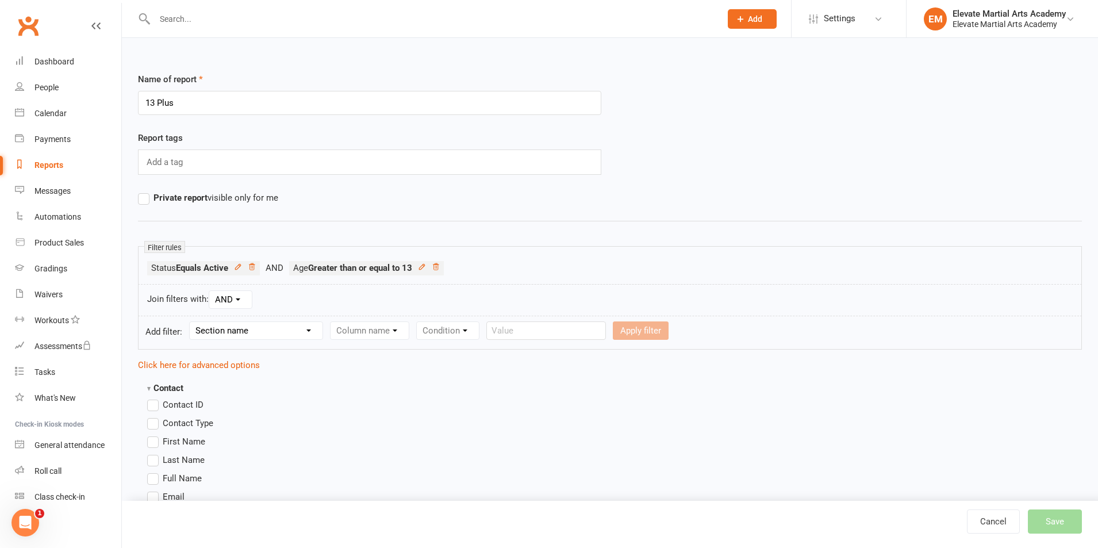
click at [272, 327] on select "Section name Contact Attendance Aggregate Payment Booking Waitlist Attendees Ca…" at bounding box center [256, 330] width 133 height 17
select select "0"
click at [191, 322] on select "Section name Contact Attendance Aggregate Payment Booking Waitlist Attendees Ca…" at bounding box center [256, 330] width 133 height 17
click at [412, 332] on select "Column name Contact Type First Name Last Name Full Name Email Phone Number Addr…" at bounding box center [466, 330] width 273 height 17
select select "23"
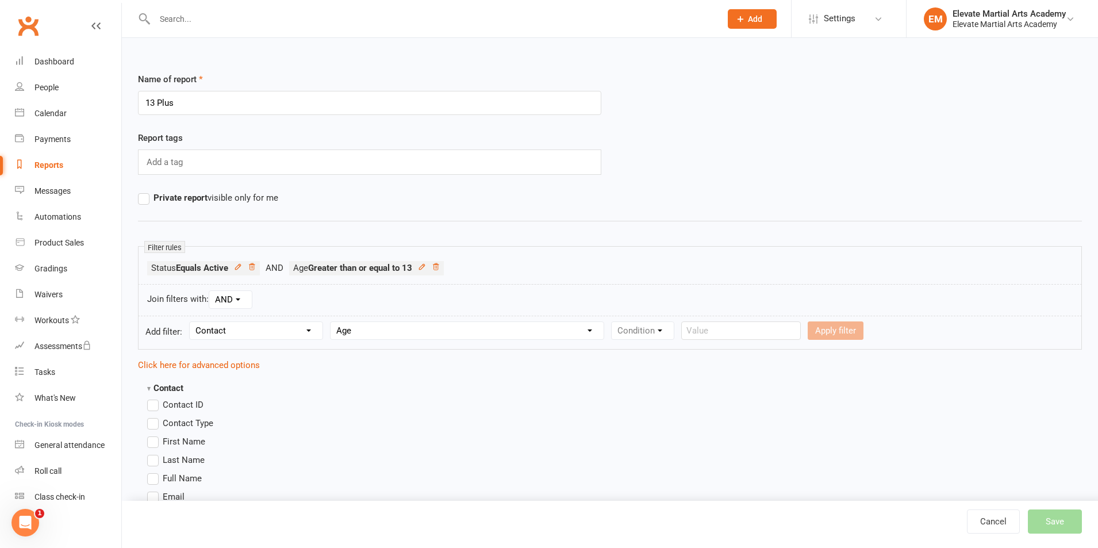
click at [332, 322] on select "Column name Contact Type First Name Last Name Full Name Email Phone Number Addr…" at bounding box center [466, 330] width 273 height 17
click at [680, 331] on select "Condition Is Is not Less than Greater than Less than or equal to Greater than o…" at bounding box center [669, 330] width 116 height 17
select select "4"
click at [613, 322] on select "Condition Is Is not Less than Greater than Less than or equal to Greater than o…" at bounding box center [669, 330] width 116 height 17
click at [749, 329] on input "number" at bounding box center [762, 330] width 55 height 18
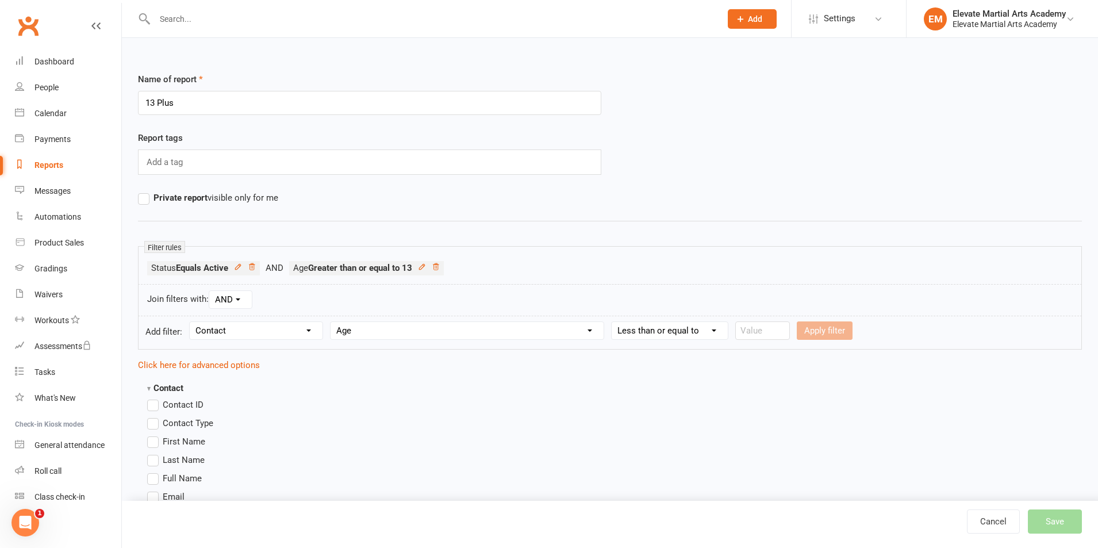
click at [715, 332] on select "Condition Is Is not Less than Greater than Less than or equal to Greater than o…" at bounding box center [669, 330] width 116 height 17
click at [613, 322] on select "Condition Is Is not Less than Greater than Less than or equal to Greater than o…" at bounding box center [669, 330] width 116 height 17
click at [692, 334] on select "Condition Is Is not Less than Greater than Less than or equal to Greater than o…" at bounding box center [669, 330] width 116 height 17
select select "6"
click at [613, 322] on select "Condition Is Is not Less than Greater than Less than or equal to Greater than o…" at bounding box center [669, 330] width 116 height 17
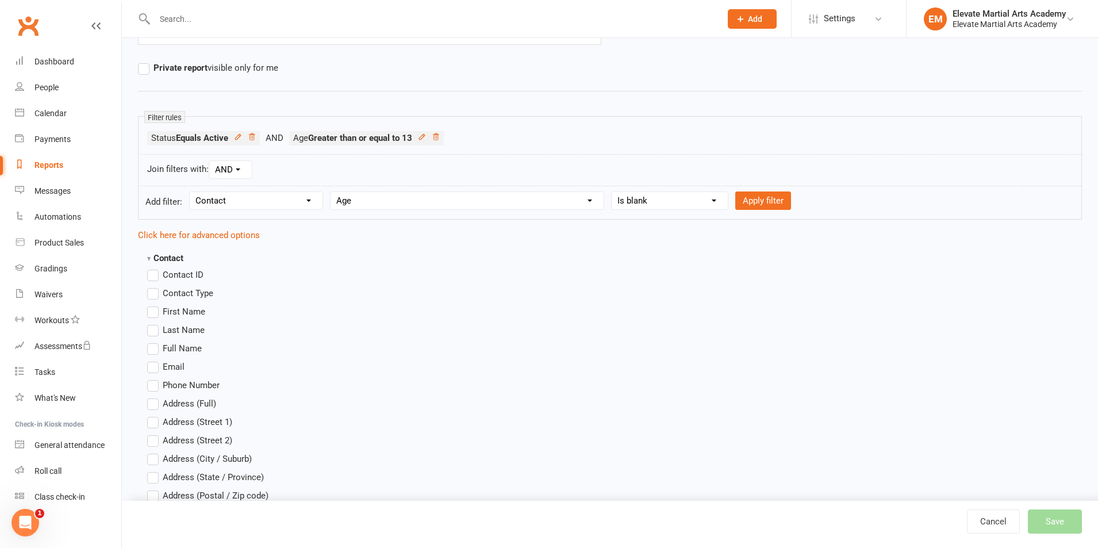
scroll to position [134, 0]
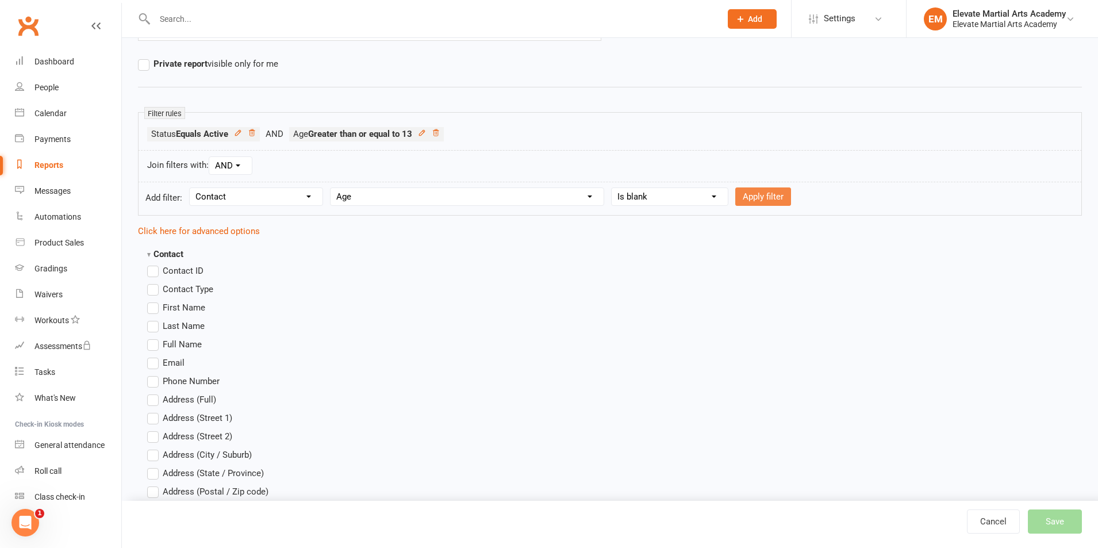
click at [763, 195] on button "Apply filter" at bounding box center [763, 196] width 56 height 18
select select
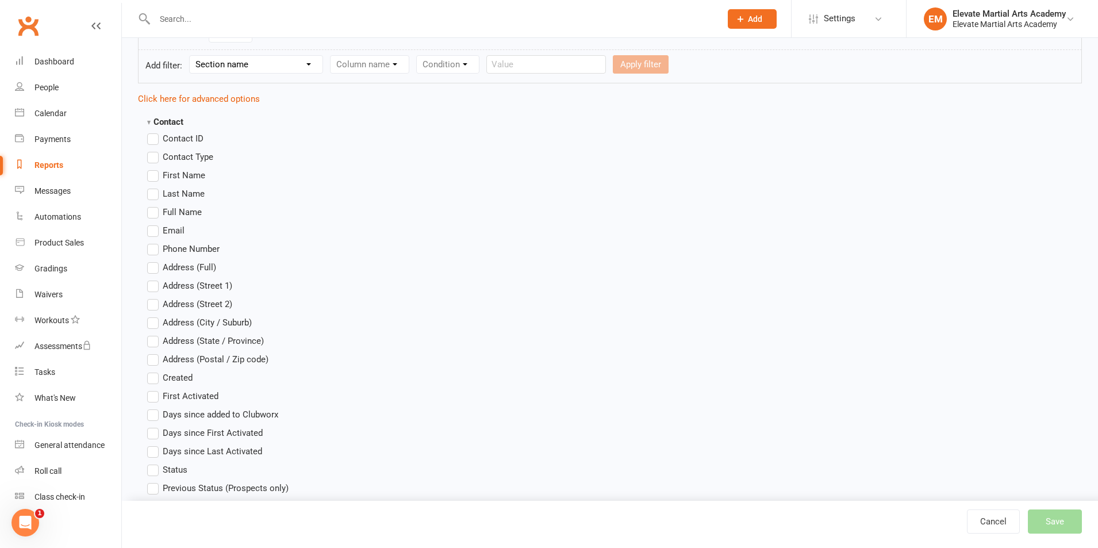
scroll to position [268, 0]
click at [155, 172] on label "First Name" at bounding box center [176, 173] width 58 height 14
click at [155, 166] on input "First Name" at bounding box center [150, 166] width 7 height 0
click at [150, 194] on label "Last Name" at bounding box center [175, 191] width 57 height 14
click at [150, 184] on input "Last Name" at bounding box center [150, 184] width 7 height 0
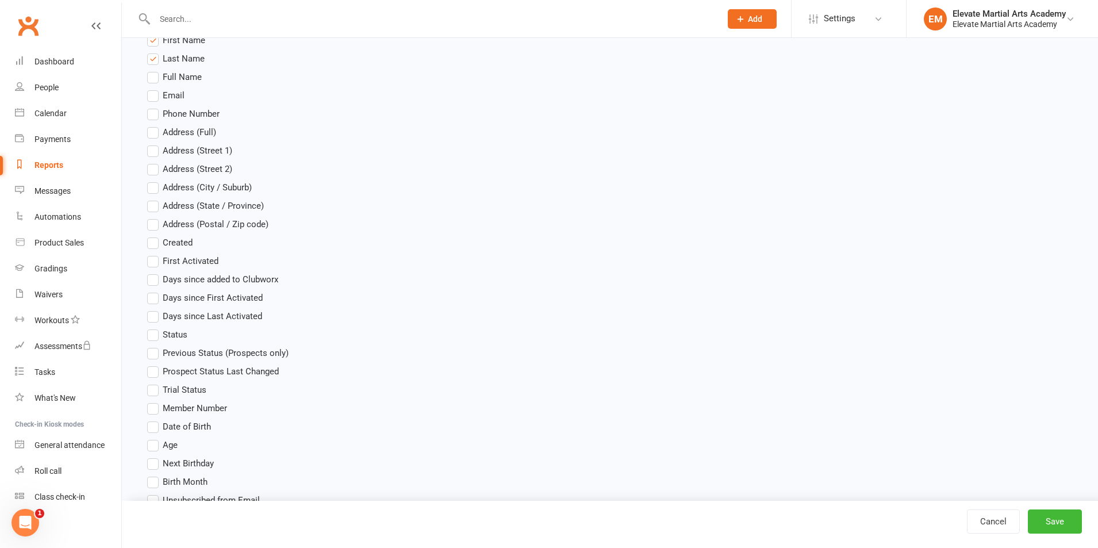
scroll to position [402, 0]
click at [152, 441] on label "Age" at bounding box center [162, 444] width 30 height 14
click at [152, 437] on input "Age" at bounding box center [150, 437] width 7 height 0
click at [155, 431] on label "Date of Birth" at bounding box center [179, 425] width 64 height 14
click at [155, 418] on input "Date of Birth" at bounding box center [150, 418] width 7 height 0
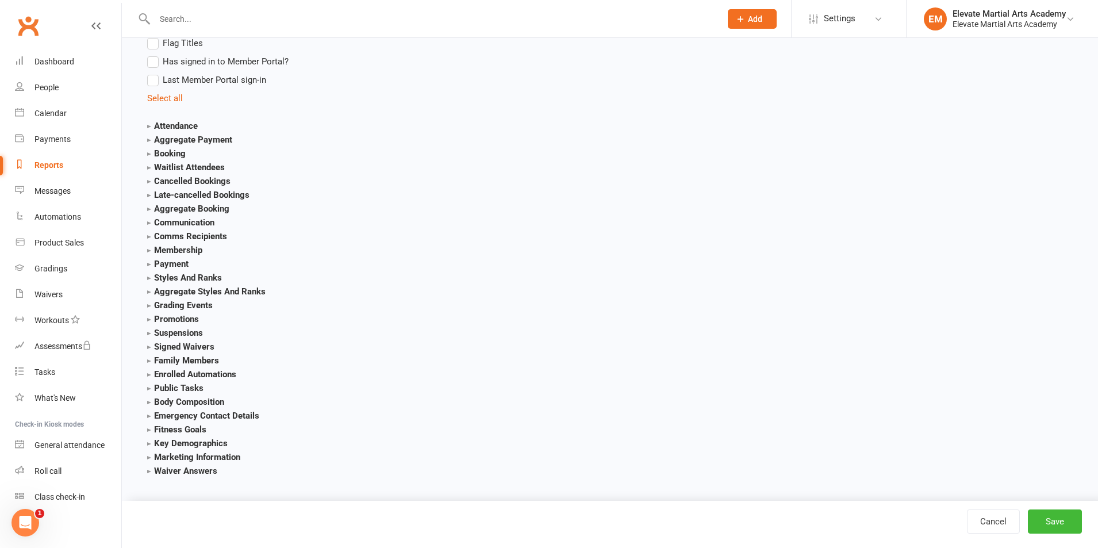
scroll to position [1236, 0]
click at [172, 276] on strong "Styles And Ranks" at bounding box center [184, 276] width 75 height 10
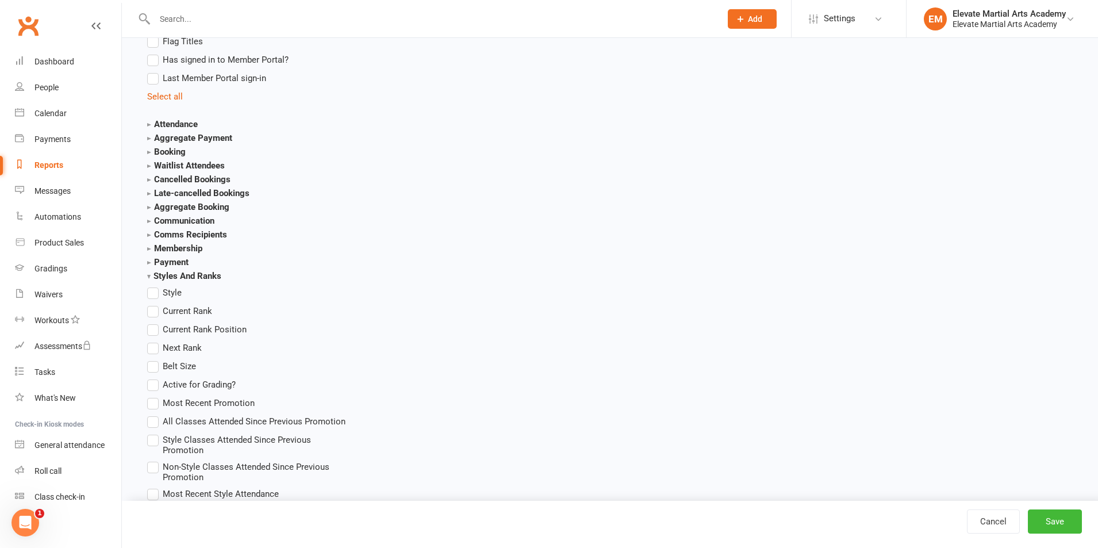
click at [152, 311] on label "Current Rank" at bounding box center [179, 311] width 65 height 14
click at [152, 304] on input "Current Rank" at bounding box center [150, 304] width 7 height 0
click at [152, 332] on label "Current Rank Position" at bounding box center [196, 329] width 99 height 14
click at [152, 322] on input "Current Rank Position" at bounding box center [150, 322] width 7 height 0
click at [157, 332] on label "Current Rank Position" at bounding box center [196, 329] width 99 height 14
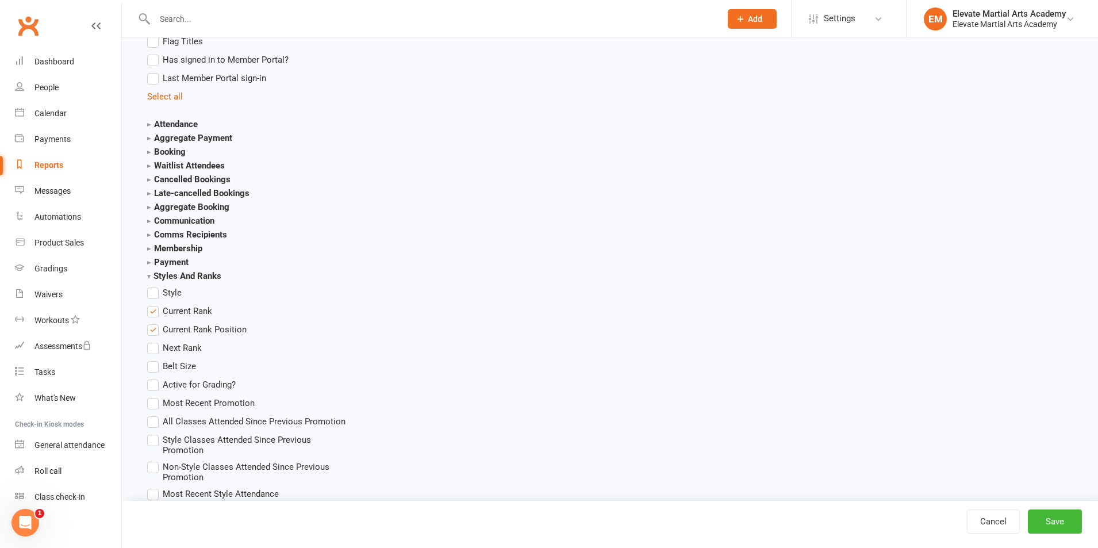
click at [155, 322] on input "Current Rank Position" at bounding box center [150, 322] width 7 height 0
click at [153, 349] on label "Next Rank" at bounding box center [174, 348] width 55 height 14
click at [153, 341] on input "Next Rank" at bounding box center [150, 341] width 7 height 0
click at [1060, 519] on button "Save" at bounding box center [1054, 521] width 54 height 24
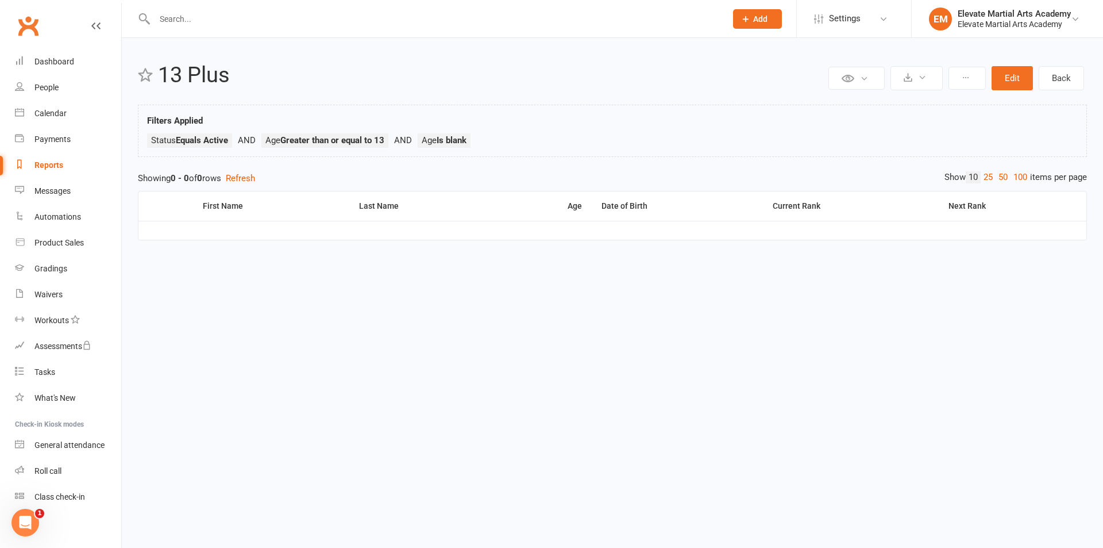
click at [57, 165] on div "Reports" at bounding box center [48, 164] width 29 height 9
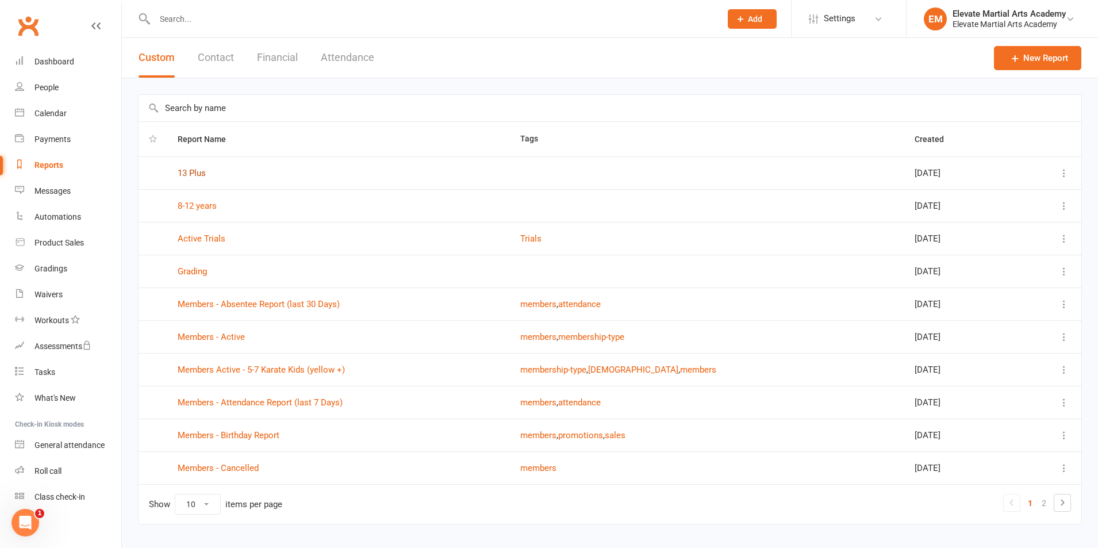
click at [191, 175] on link "13 Plus" at bounding box center [192, 173] width 28 height 10
click at [213, 208] on link "8-12 years" at bounding box center [197, 206] width 39 height 10
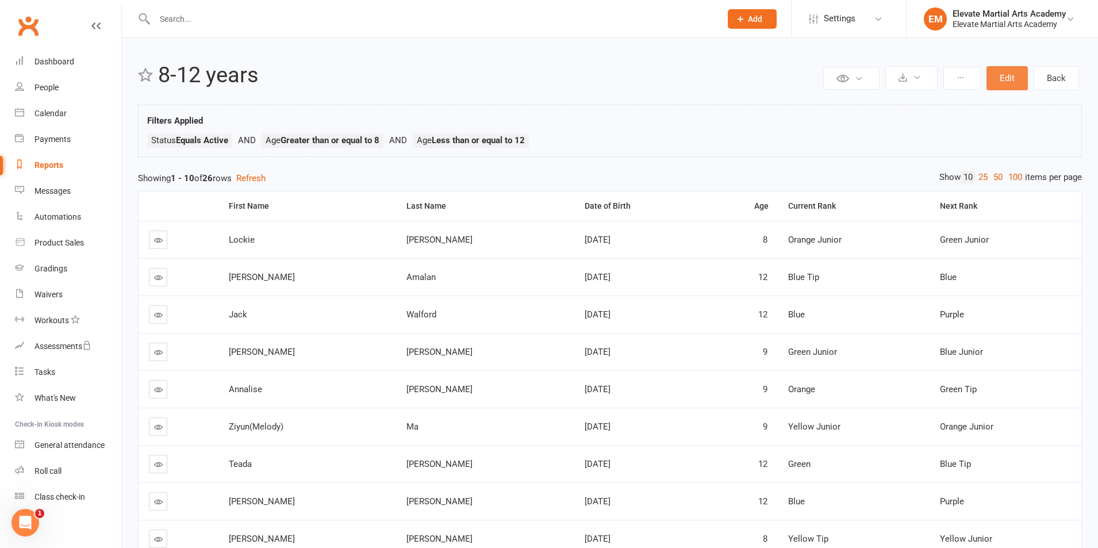
click at [1004, 78] on button "Edit" at bounding box center [1006, 78] width 41 height 24
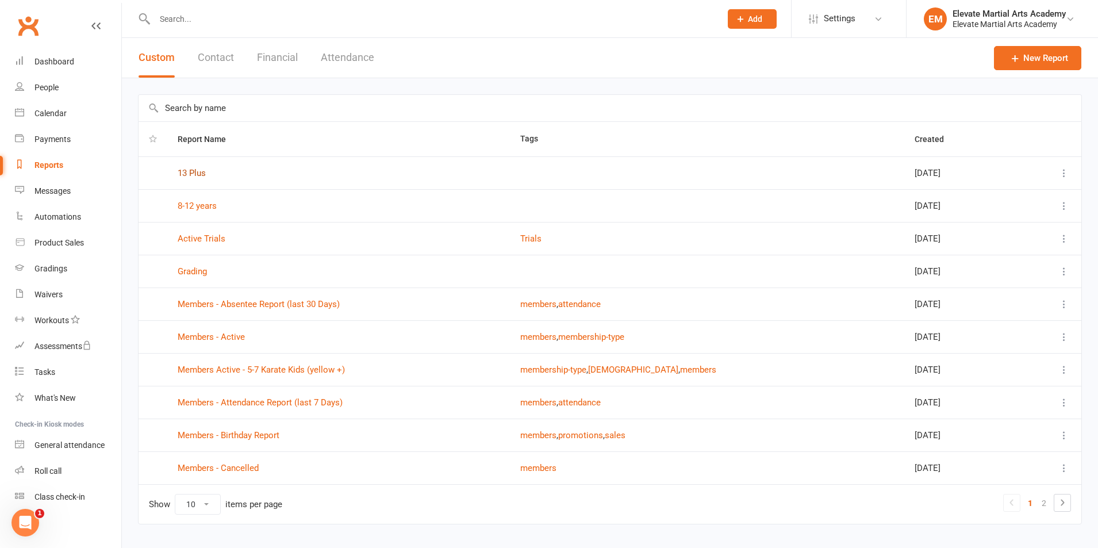
click at [197, 175] on link "13 Plus" at bounding box center [192, 173] width 28 height 10
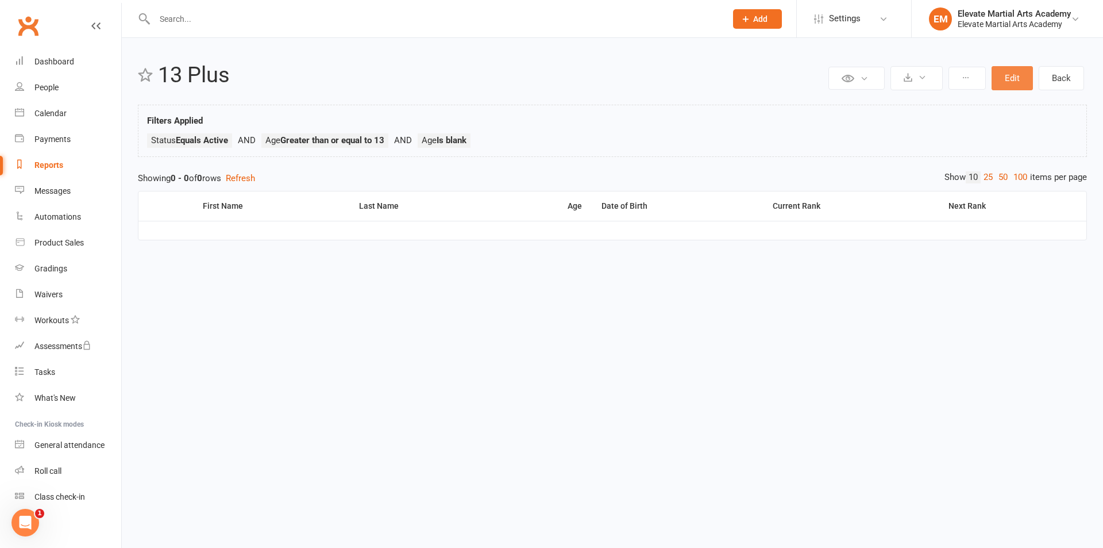
click at [1007, 83] on button "Edit" at bounding box center [1012, 78] width 41 height 24
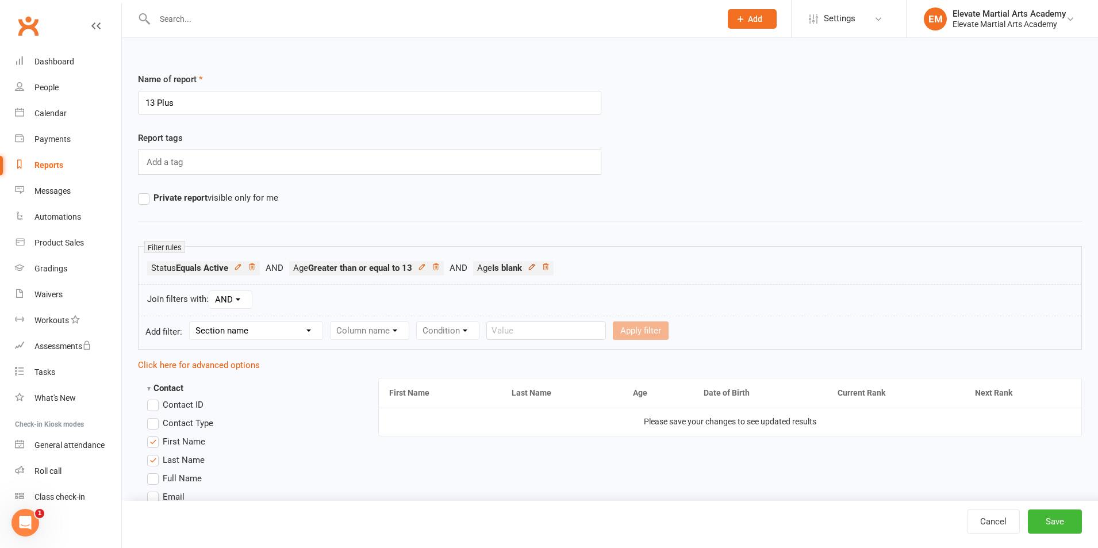
click at [536, 267] on icon at bounding box center [532, 267] width 8 height 8
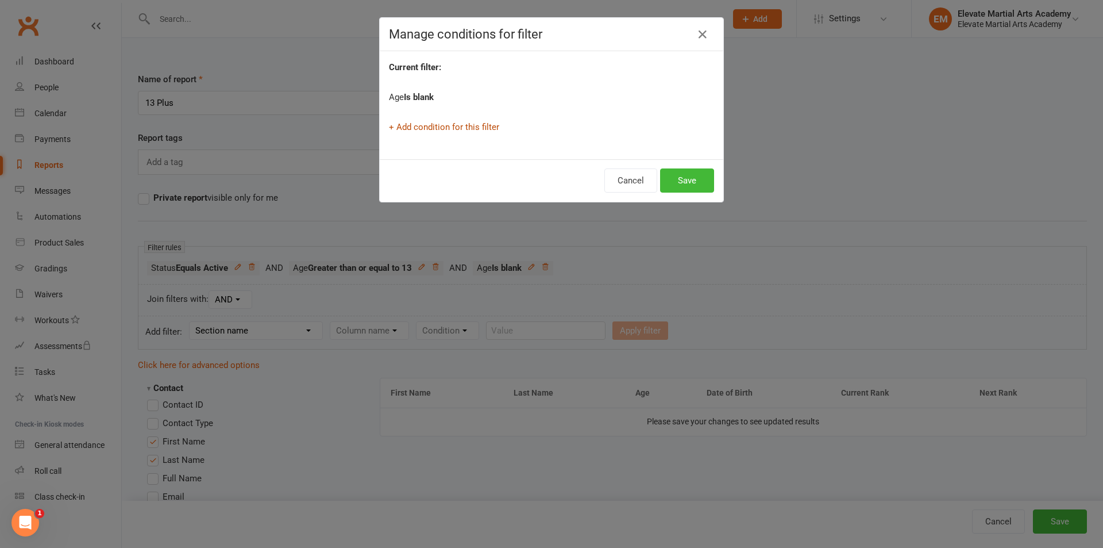
click at [457, 126] on link "+ Add condition for this filter" at bounding box center [444, 127] width 110 height 10
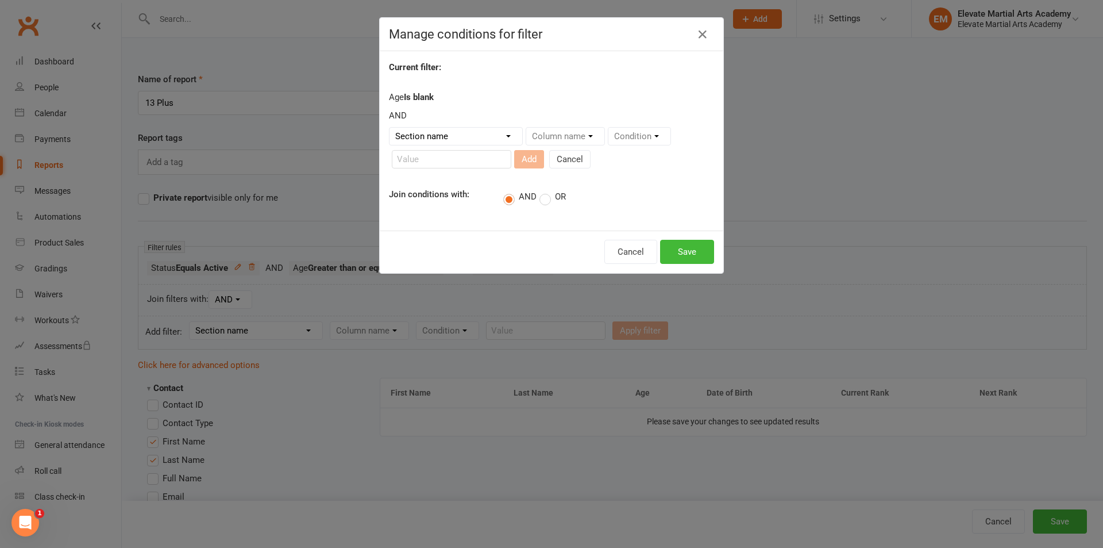
click at [503, 133] on select "Section name Contact Attendance Aggregate Payment Booking Waitlist Attendees Ca…" at bounding box center [456, 136] width 133 height 17
click at [453, 136] on select "Section name Contact Attendance Aggregate Payment Booking Waitlist Attendees Ca…" at bounding box center [456, 136] width 133 height 17
click at [417, 99] on strong "Is blank" at bounding box center [419, 97] width 30 height 10
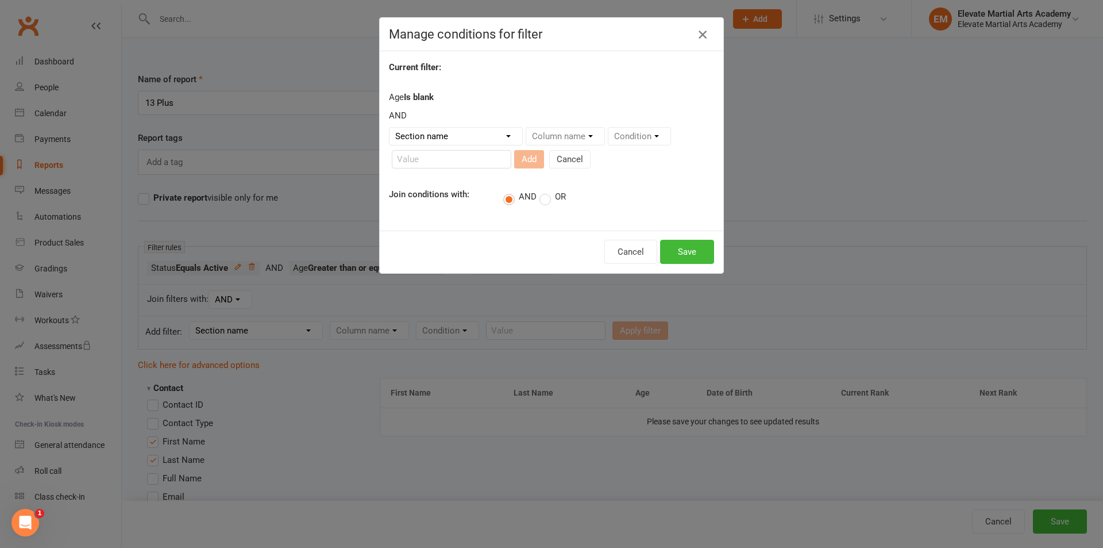
click at [702, 29] on icon "button" at bounding box center [703, 35] width 14 height 14
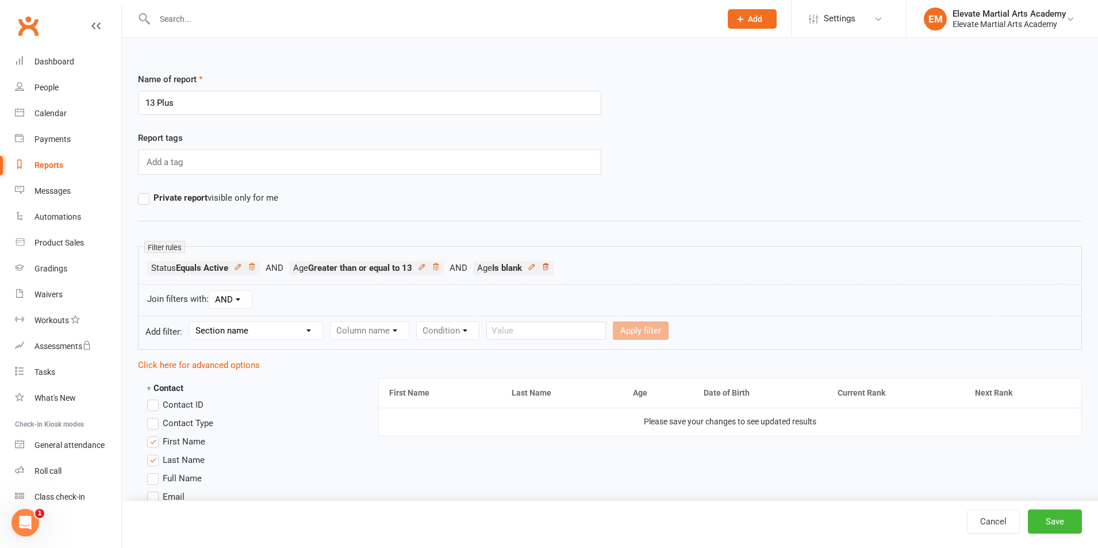
click at [549, 269] on icon at bounding box center [545, 267] width 8 height 8
click at [307, 330] on select "Section name Contact Attendance Aggregate Payment Booking Waitlist Attendees Ca…" at bounding box center [256, 330] width 133 height 17
select select "0"
click at [191, 322] on select "Section name Contact Attendance Aggregate Payment Booking Waitlist Attendees Ca…" at bounding box center [256, 330] width 133 height 17
click at [436, 337] on select "Column name Contact Type First Name Last Name Full Name Email Phone Number Addr…" at bounding box center [466, 330] width 273 height 17
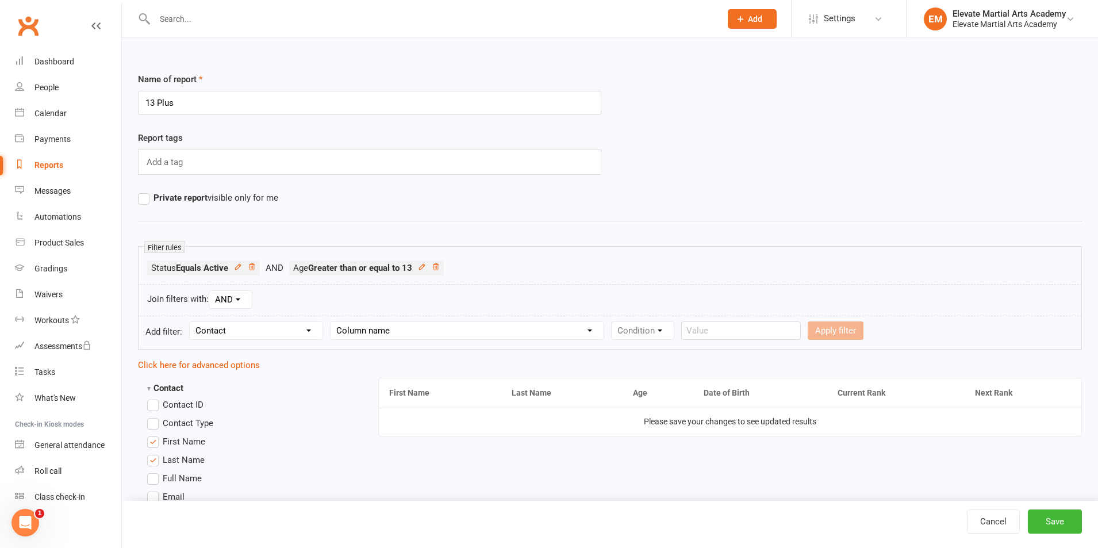
select select "23"
click at [332, 322] on select "Column name Contact Type First Name Last Name Full Name Email Phone Number Addr…" at bounding box center [466, 330] width 273 height 17
click at [715, 331] on select "Condition Is Is not Less than Greater than Less than or equal to Greater than o…" at bounding box center [669, 330] width 116 height 17
select select "3"
click at [613, 322] on select "Condition Is Is not Less than Greater than Less than or equal to Greater than o…" at bounding box center [669, 330] width 116 height 17
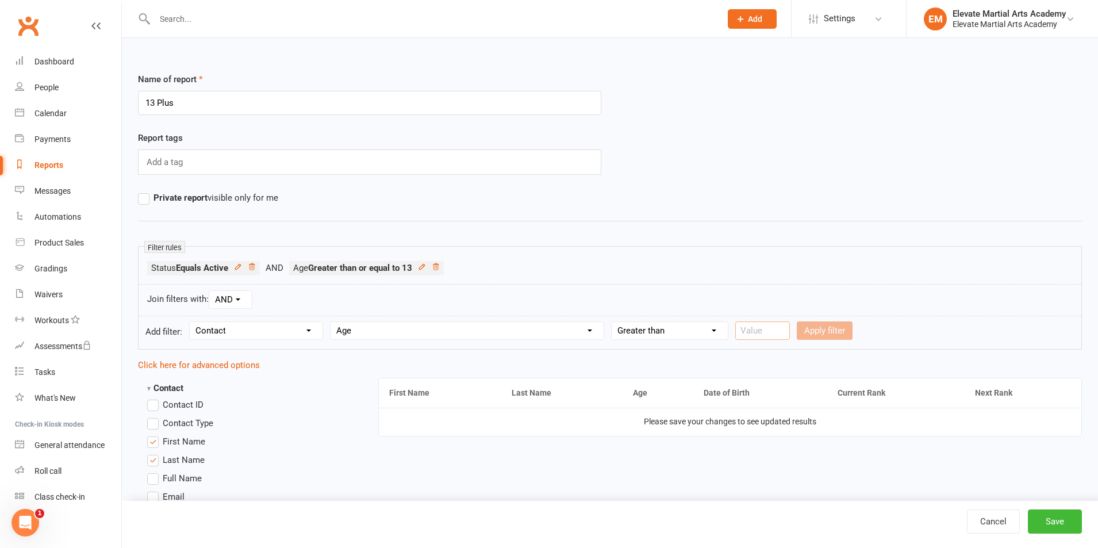
click at [754, 332] on input "number" at bounding box center [762, 330] width 55 height 18
type input "60"
click at [830, 326] on button "Apply filter" at bounding box center [824, 330] width 56 height 18
select select
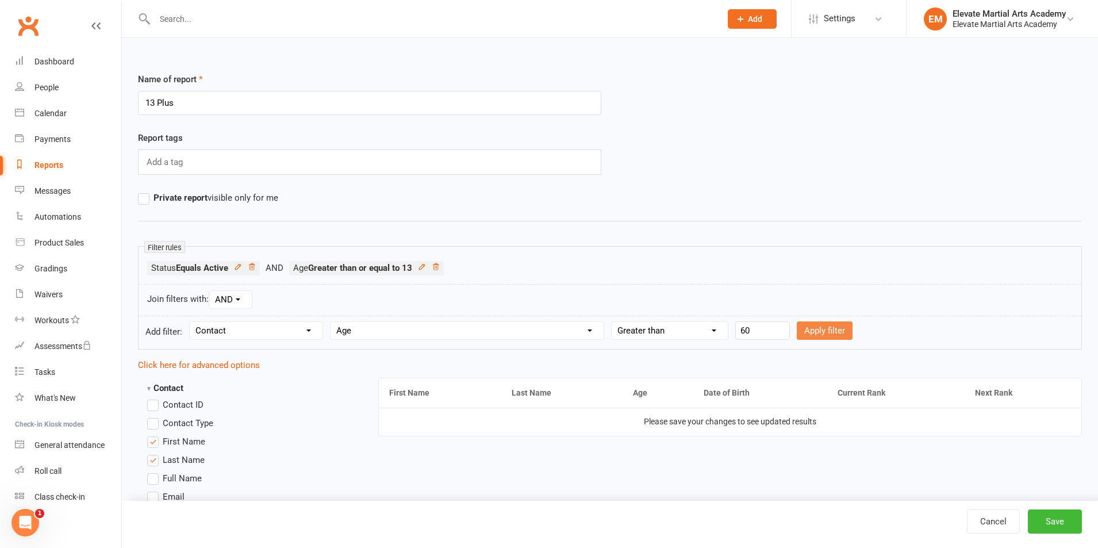
select select
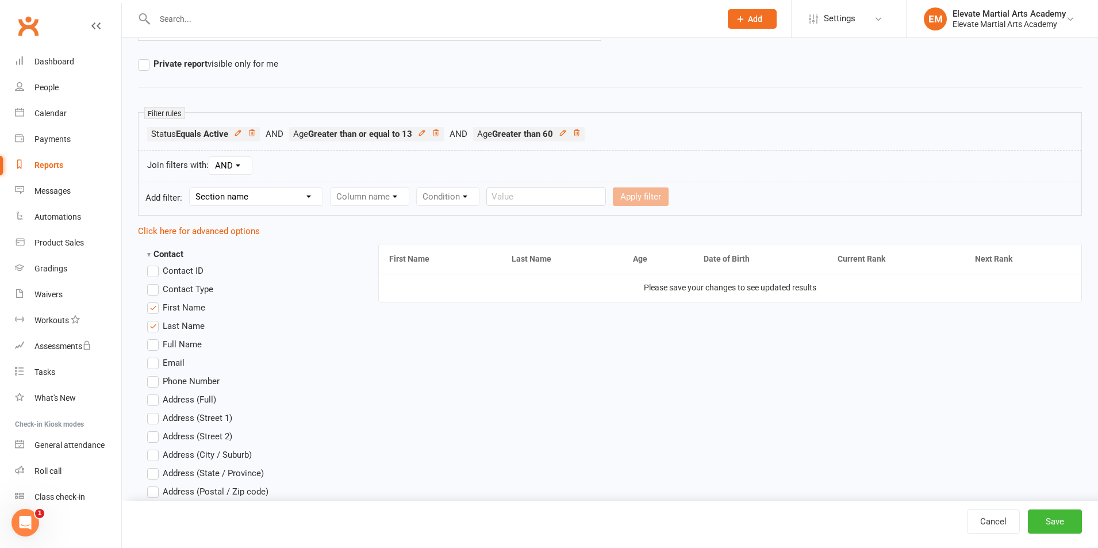
scroll to position [402, 0]
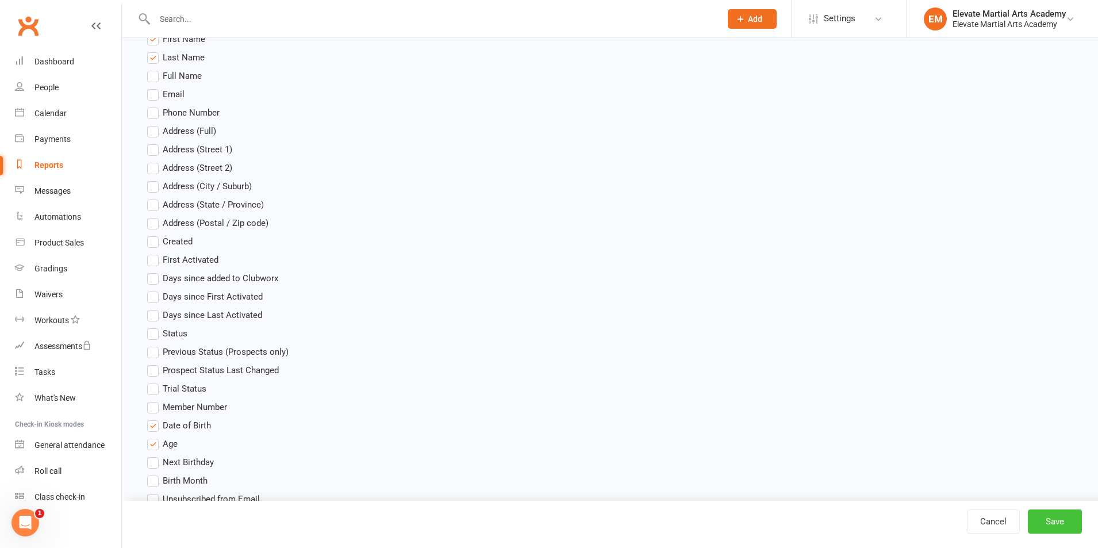
click at [1055, 519] on button "Save" at bounding box center [1054, 521] width 54 height 24
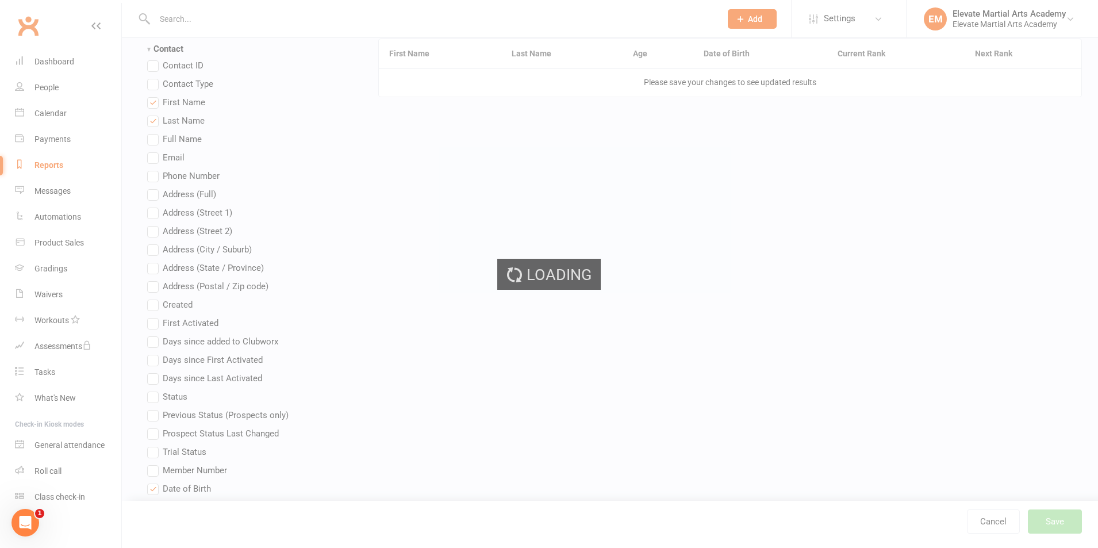
scroll to position [0, 0]
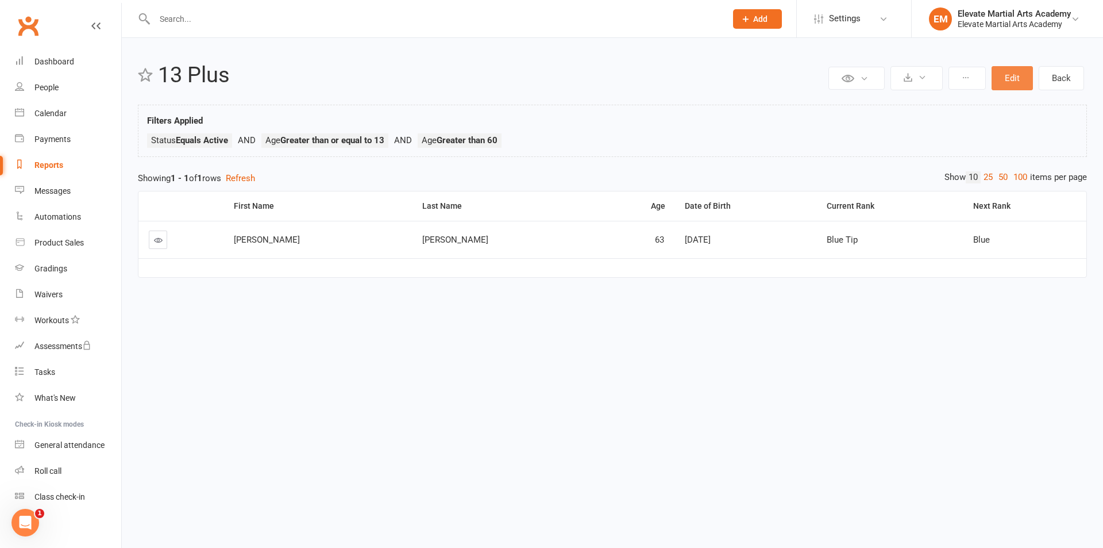
click at [1010, 79] on button "Edit" at bounding box center [1012, 78] width 41 height 24
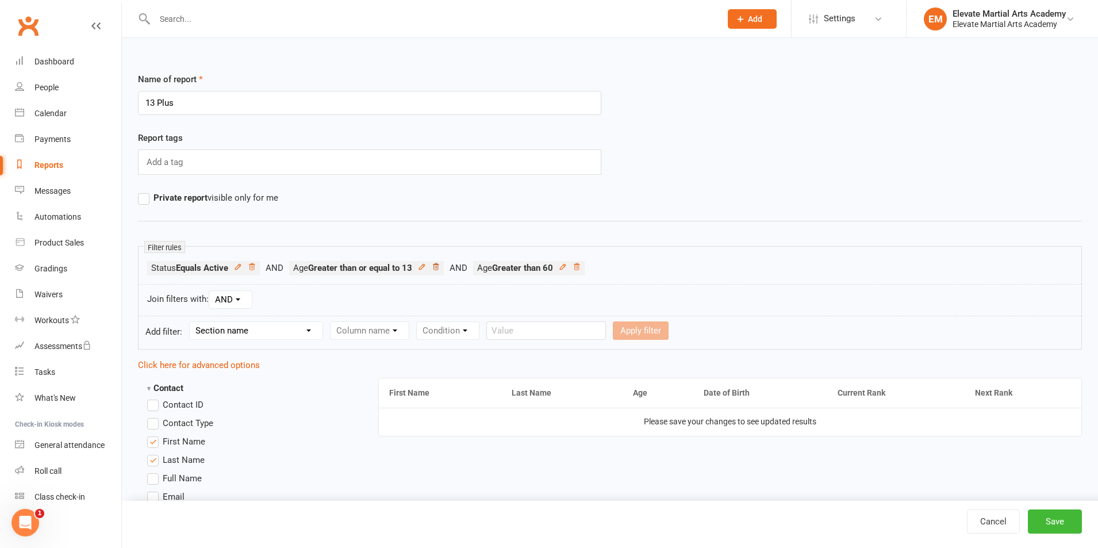
click at [440, 268] on icon at bounding box center [436, 267] width 8 height 8
click at [291, 331] on select "Section name Contact Attendance Aggregate Payment Booking Waitlist Attendees Ca…" at bounding box center [256, 330] width 133 height 17
select select "0"
click at [191, 322] on select "Section name Contact Attendance Aggregate Payment Booking Waitlist Attendees Ca…" at bounding box center [256, 330] width 133 height 17
click at [435, 329] on select "Column name Contact Type First Name Last Name Full Name Email Phone Number Addr…" at bounding box center [466, 330] width 273 height 17
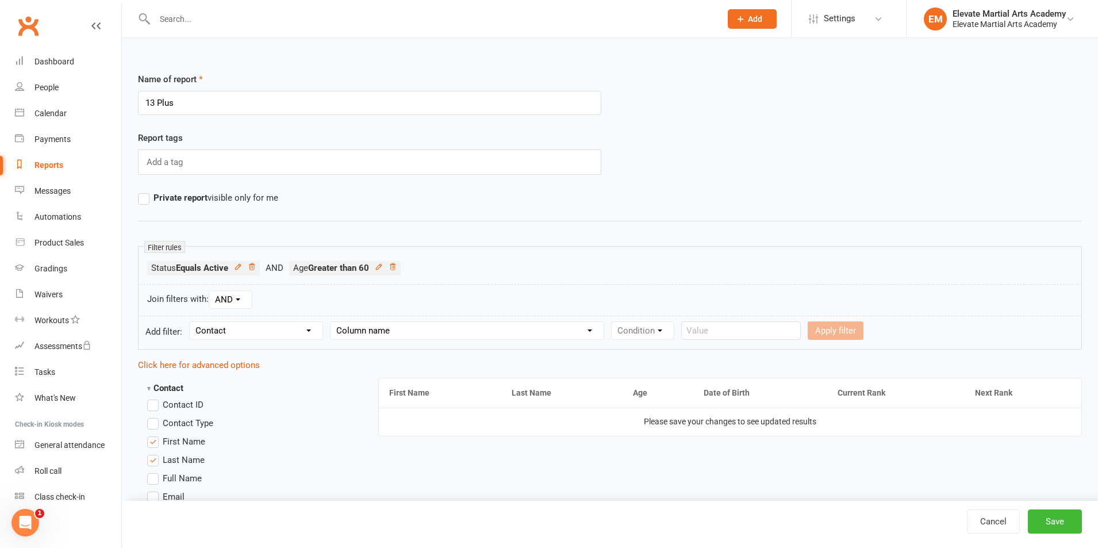
select select "23"
click at [332, 322] on select "Column name Contact Type First Name Last Name Full Name Email Phone Number Addr…" at bounding box center [466, 330] width 273 height 17
click at [707, 332] on select "Condition Is Is not Less than Greater than Less than or equal to Greater than o…" at bounding box center [669, 330] width 116 height 17
select select "5"
click at [613, 322] on select "Condition Is Is not Less than Greater than Less than or equal to Greater than o…" at bounding box center [669, 330] width 116 height 17
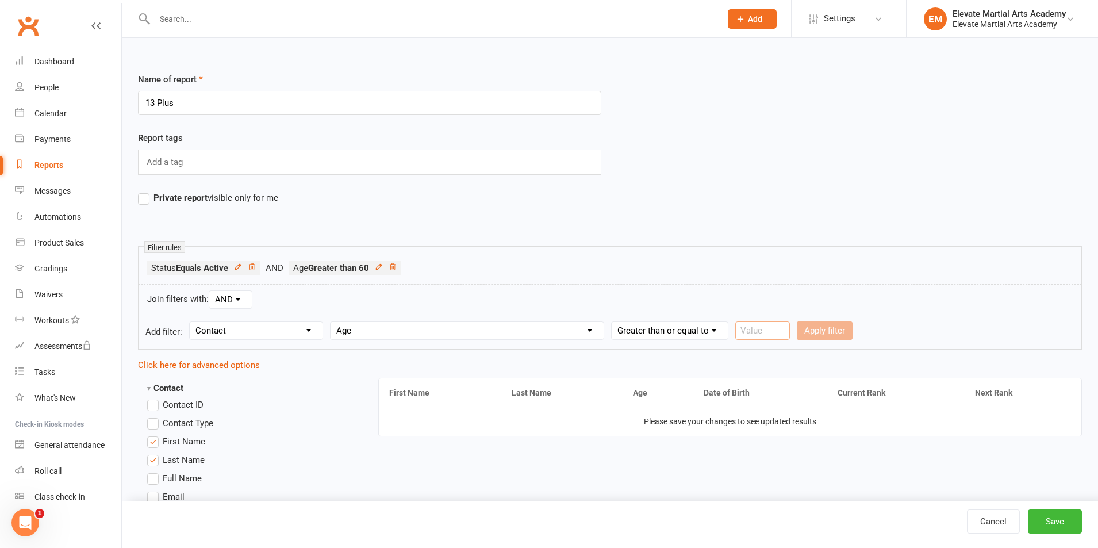
click at [760, 329] on input "number" at bounding box center [762, 330] width 55 height 18
type input "65"
click at [829, 325] on button "Apply filter" at bounding box center [824, 330] width 56 height 18
select select
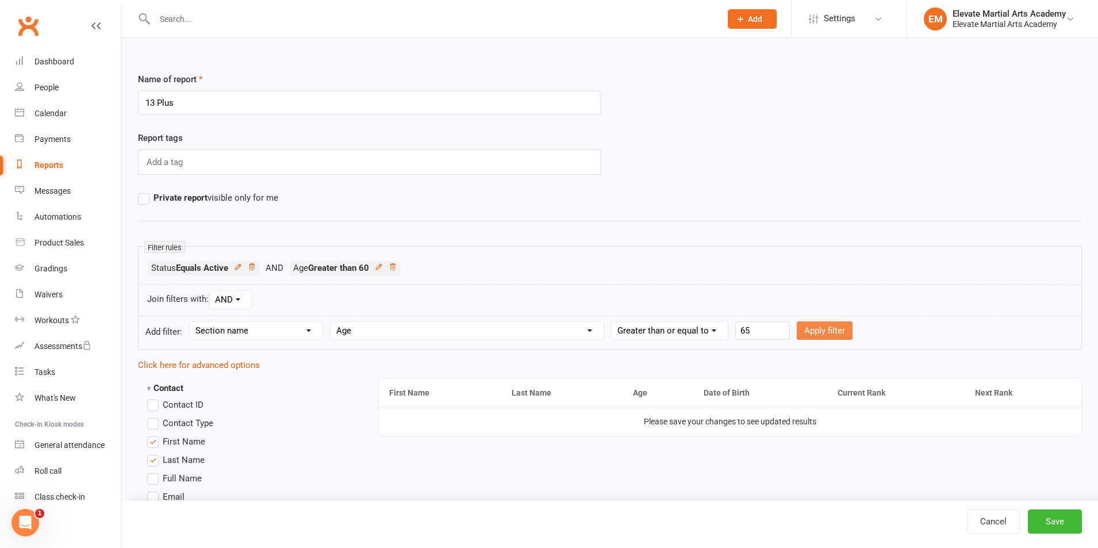
select select
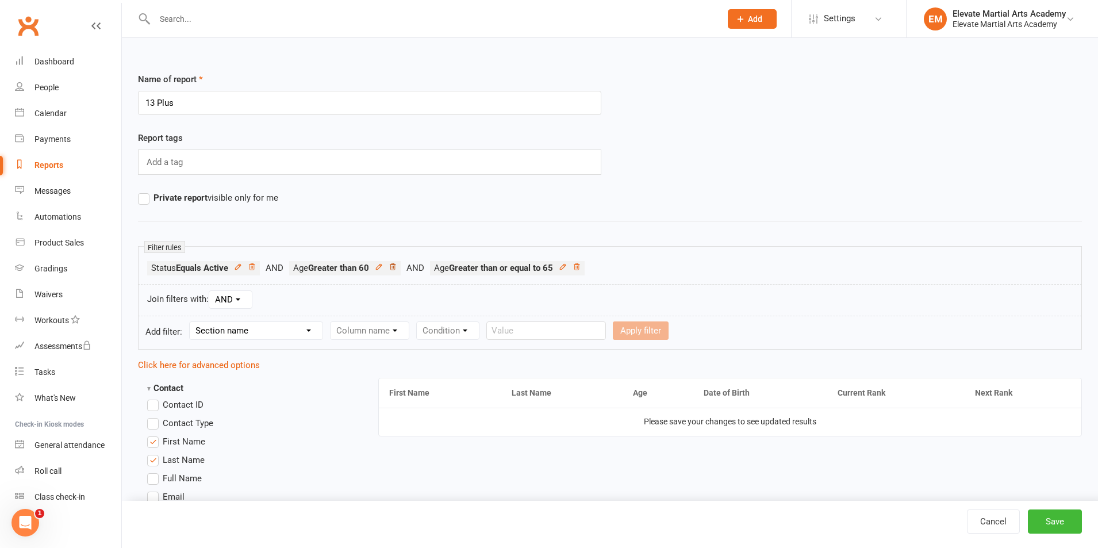
click at [392, 266] on icon at bounding box center [392, 267] width 8 height 8
click at [1053, 520] on button "Save" at bounding box center [1054, 521] width 54 height 24
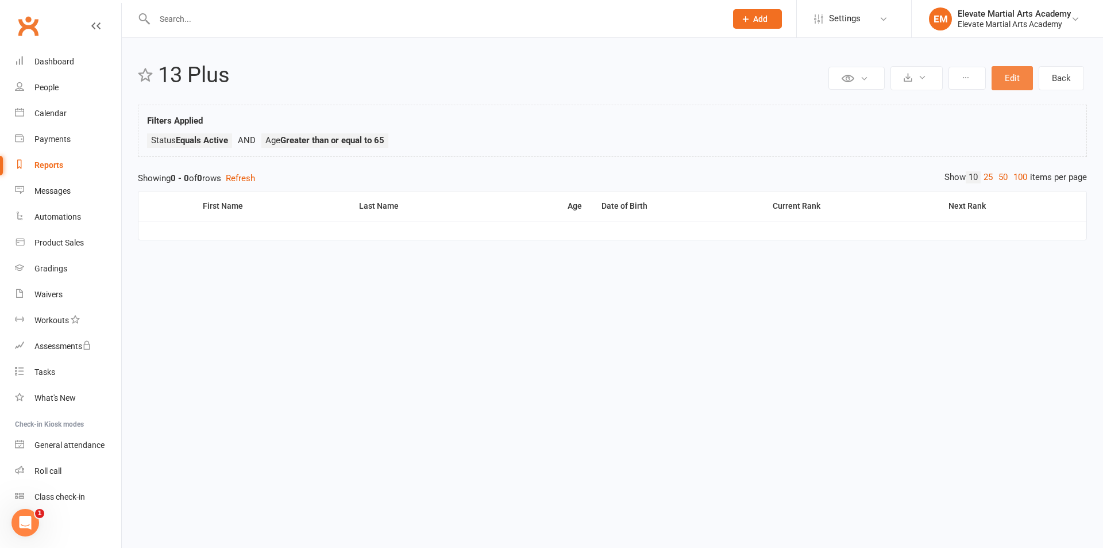
click at [1012, 78] on button "Edit" at bounding box center [1012, 78] width 41 height 24
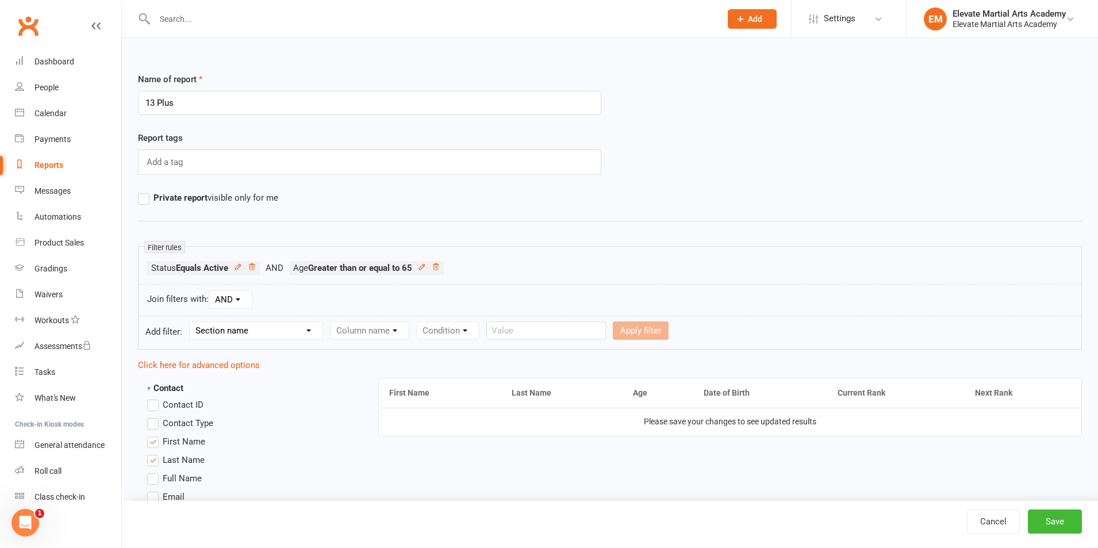
click at [268, 333] on select "Section name Contact Attendance Aggregate Payment Booking Waitlist Attendees Ca…" at bounding box center [256, 330] width 133 height 17
select select "0"
click at [191, 322] on select "Section name Contact Attendance Aggregate Payment Booking Waitlist Attendees Ca…" at bounding box center [256, 330] width 133 height 17
click at [386, 332] on select "Column name Contact Type First Name Last Name Full Name Email Phone Number Addr…" at bounding box center [466, 330] width 273 height 17
select select "23"
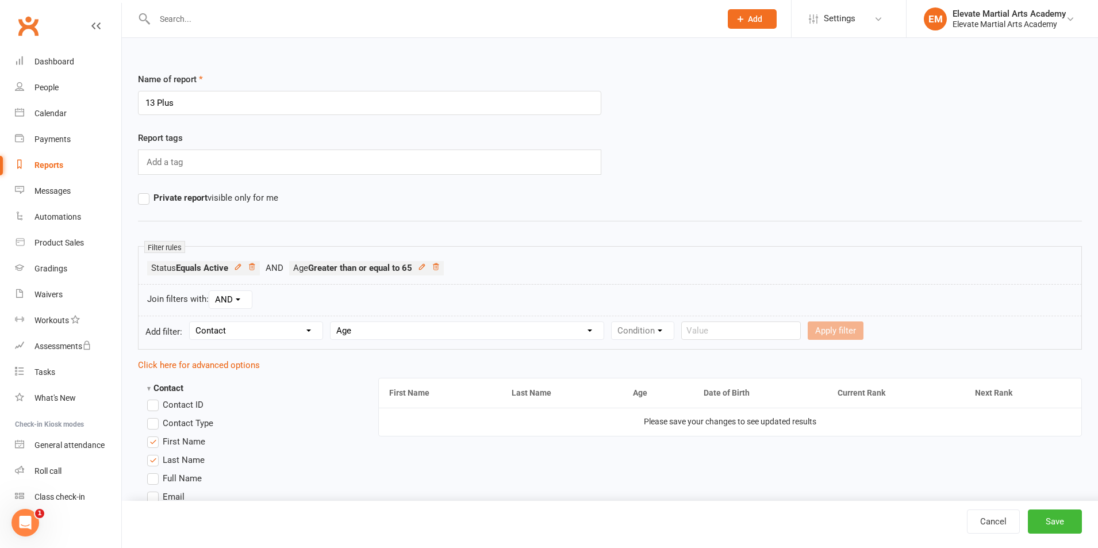
click at [332, 322] on select "Column name Contact Type First Name Last Name Full Name Email Phone Number Addr…" at bounding box center [466, 330] width 273 height 17
click at [686, 331] on select "Condition Is Is not Less than Greater than Less than or equal to Greater than o…" at bounding box center [669, 330] width 116 height 17
select select "5"
click at [613, 322] on select "Condition Is Is not Less than Greater than Less than or equal to Greater than o…" at bounding box center [669, 330] width 116 height 17
click at [757, 332] on input "number" at bounding box center [762, 330] width 55 height 18
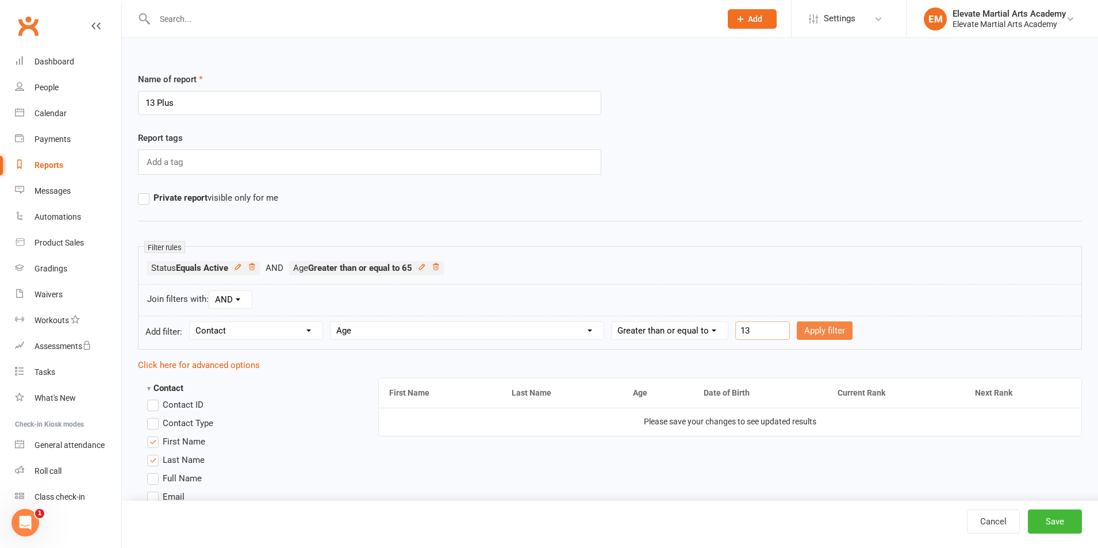
type input "13"
click at [831, 321] on button "Apply filter" at bounding box center [824, 330] width 56 height 18
select select
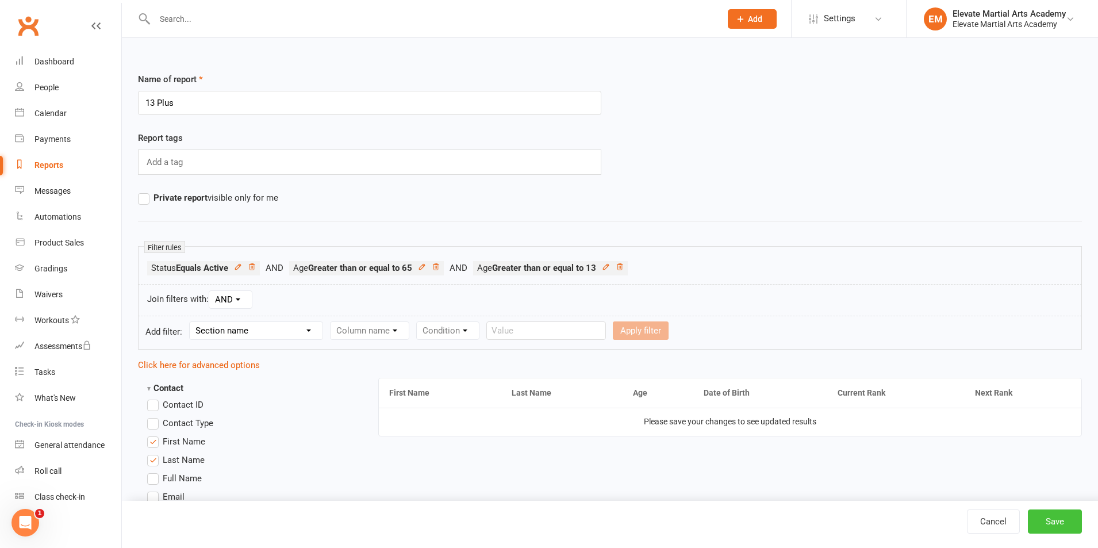
click at [1057, 517] on button "Save" at bounding box center [1054, 521] width 54 height 24
click at [57, 164] on div "Reports" at bounding box center [48, 164] width 29 height 9
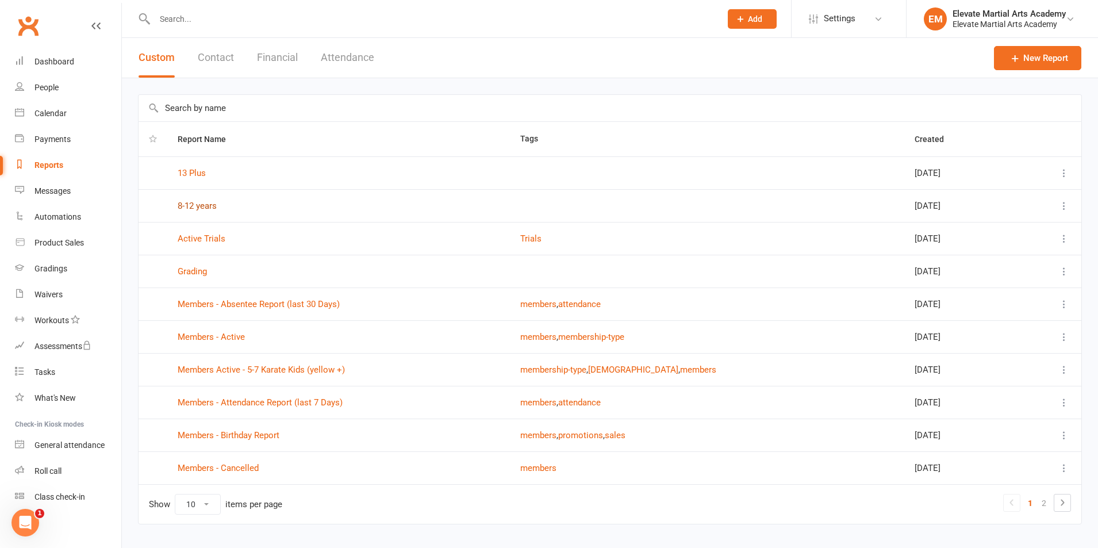
click at [205, 206] on link "8-12 years" at bounding box center [197, 206] width 39 height 10
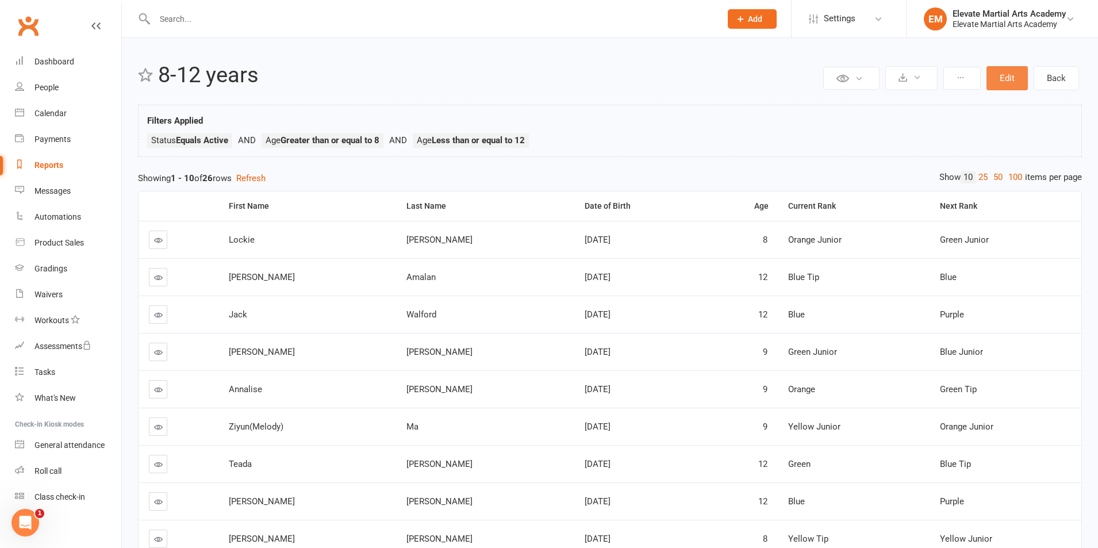
click at [999, 82] on button "Edit" at bounding box center [1006, 78] width 41 height 24
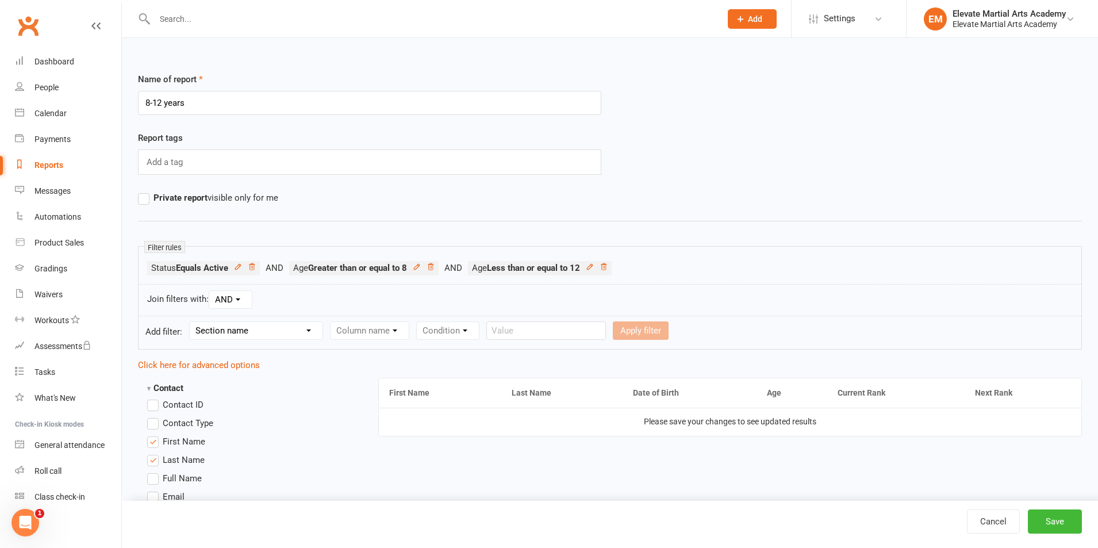
click at [51, 162] on div "Reports" at bounding box center [48, 164] width 29 height 9
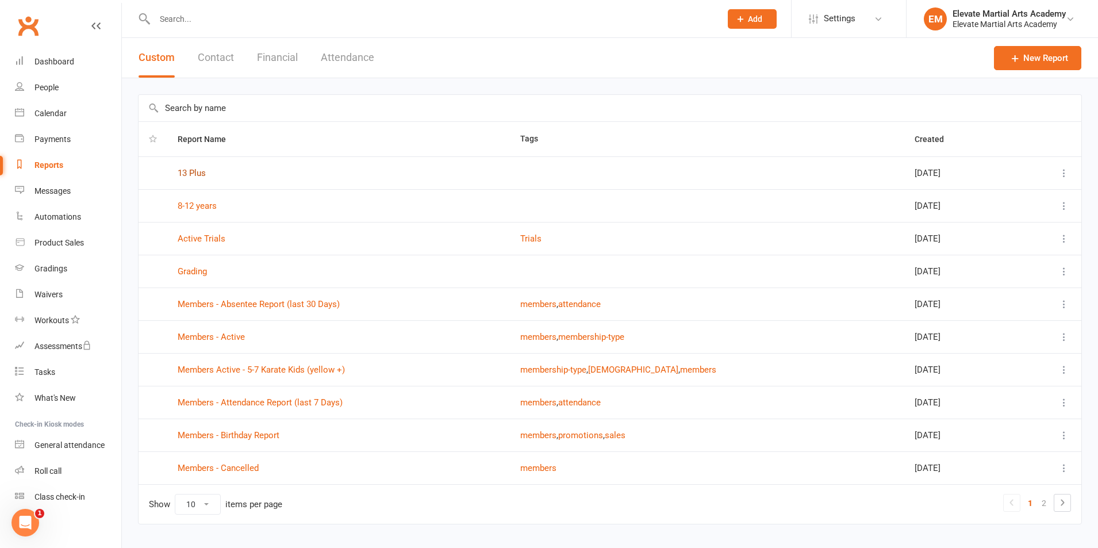
click at [193, 174] on link "13 Plus" at bounding box center [192, 173] width 28 height 10
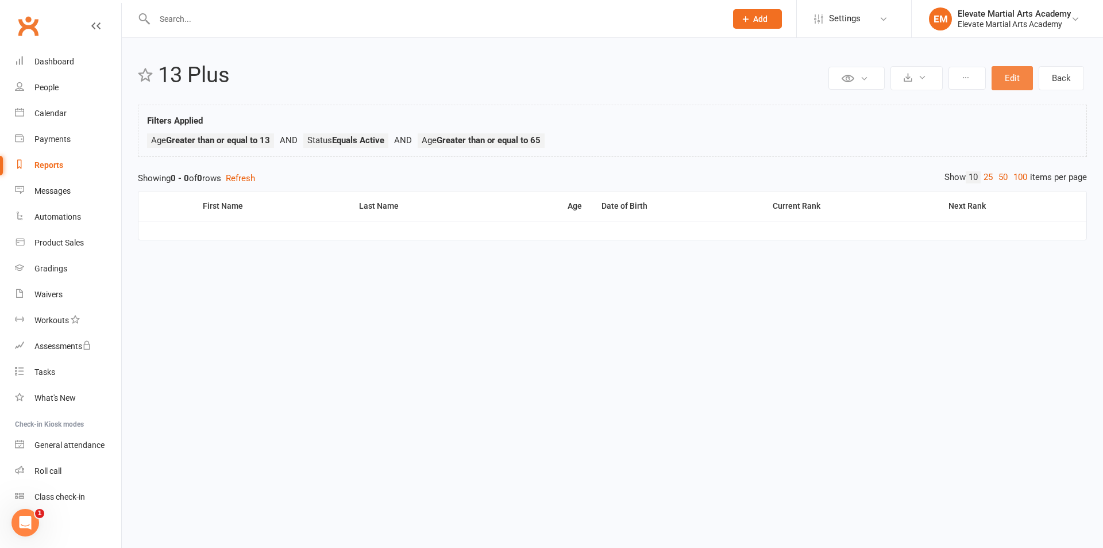
click at [1011, 79] on button "Edit" at bounding box center [1012, 78] width 41 height 24
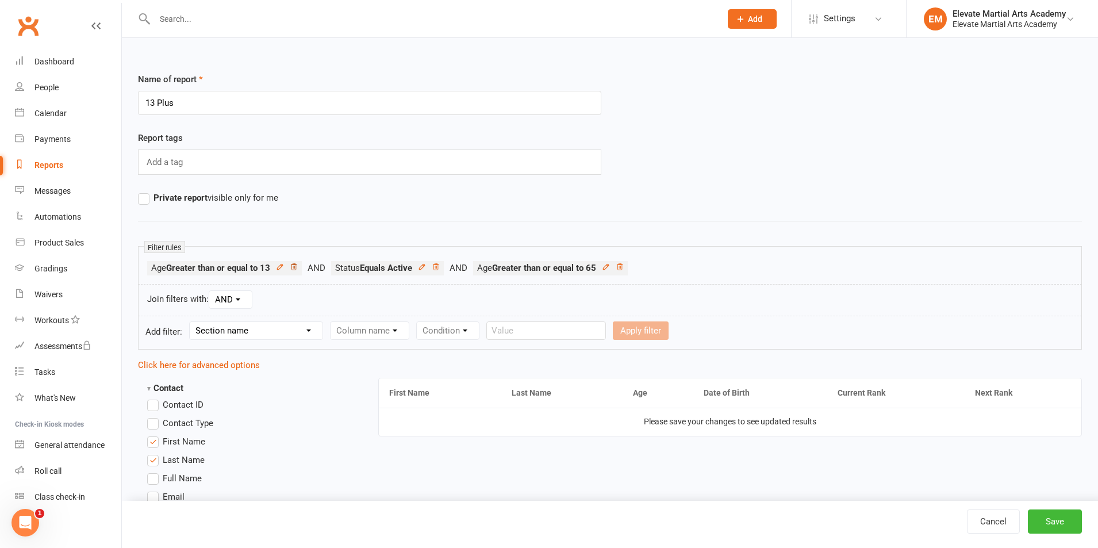
click at [296, 267] on icon at bounding box center [294, 267] width 8 height 8
click at [254, 266] on icon at bounding box center [252, 267] width 8 height 8
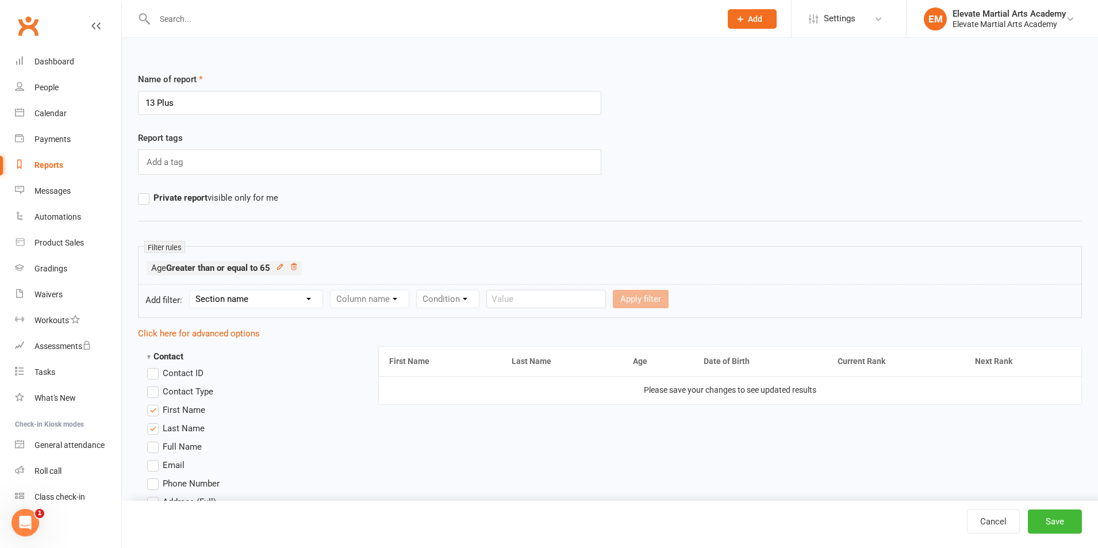
click at [294, 266] on icon at bounding box center [294, 267] width 8 height 8
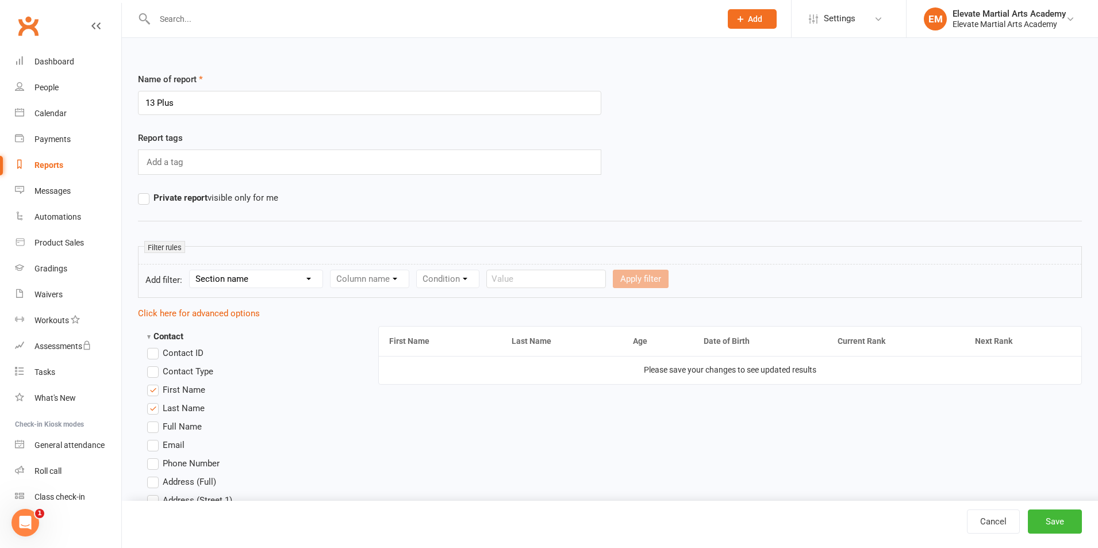
click at [310, 278] on select "Section name Contact Attendance Aggregate Payment Booking Waitlist Attendees Ca…" at bounding box center [256, 278] width 133 height 17
select select "0"
click at [191, 270] on select "Section name Contact Attendance Aggregate Payment Booking Waitlist Attendees Ca…" at bounding box center [256, 278] width 133 height 17
click at [420, 275] on select "Column name Contact Type First Name Last Name Full Name Email Phone Number Addr…" at bounding box center [466, 278] width 273 height 17
select select "23"
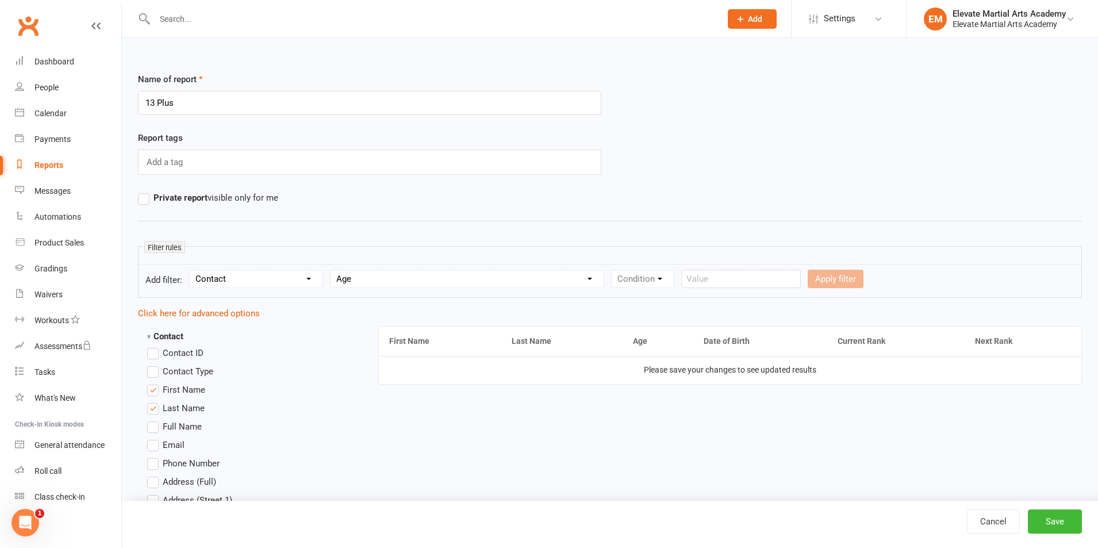
click at [332, 270] on select "Column name Contact Type First Name Last Name Full Name Email Phone Number Addr…" at bounding box center [466, 278] width 273 height 17
click at [653, 276] on select "Condition Is Is not Less than Greater than Less than or equal to Greater than o…" at bounding box center [669, 278] width 116 height 17
select select "5"
click at [613, 270] on select "Condition Is Is not Less than Greater than Less than or equal to Greater than o…" at bounding box center [669, 278] width 116 height 17
click at [760, 280] on input "number" at bounding box center [762, 278] width 55 height 18
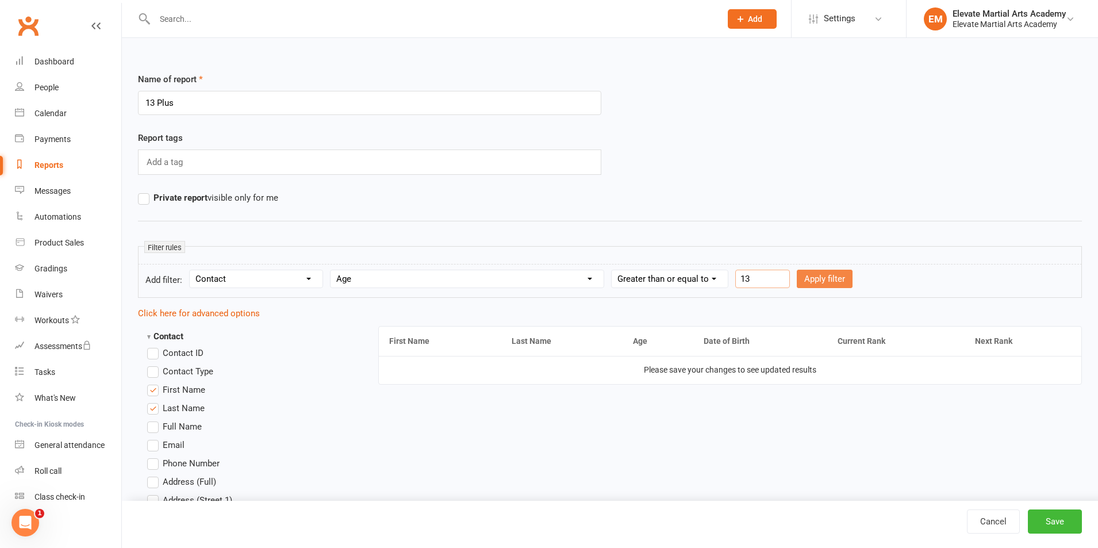
type input "13"
click at [826, 280] on button "Apply filter" at bounding box center [824, 278] width 56 height 18
select select
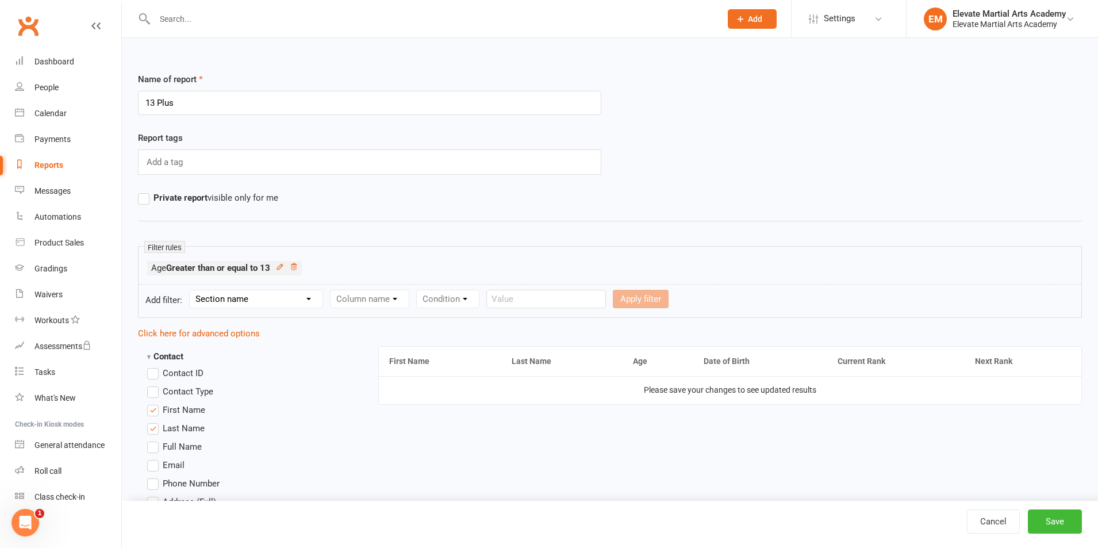
click at [309, 301] on select "Section name Contact Attendance Aggregate Payment Booking Waitlist Attendees Ca…" at bounding box center [256, 298] width 133 height 17
click at [461, 265] on ul "Age Greater than or equal to 13" at bounding box center [609, 271] width 925 height 20
click at [400, 298] on div "Column name" at bounding box center [369, 299] width 79 height 18
click at [292, 301] on select "Section name Contact Attendance Aggregate Payment Booking Waitlist Attendees Ca…" at bounding box center [256, 298] width 133 height 17
select select "0"
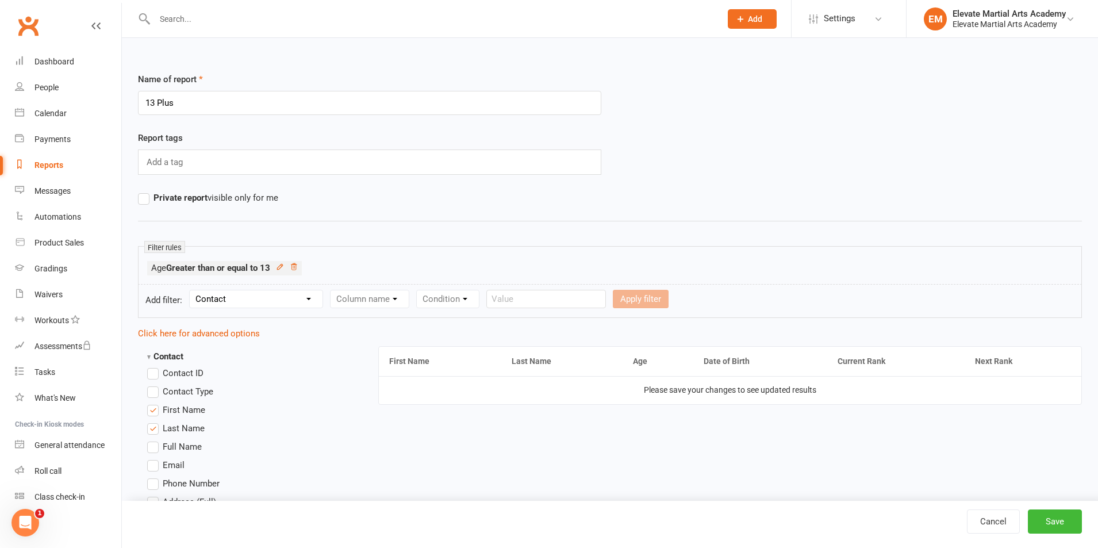
click at [191, 290] on select "Section name Contact Attendance Aggregate Payment Booking Waitlist Attendees Ca…" at bounding box center [256, 298] width 133 height 17
click at [433, 298] on select "Column name Contact Type First Name Last Name Full Name Email Phone Number Addr…" at bounding box center [466, 298] width 273 height 17
select select "23"
click at [332, 290] on select "Column name Contact Type First Name Last Name Full Name Email Phone Number Addr…" at bounding box center [466, 298] width 273 height 17
click at [669, 298] on select "Condition Is Is not Less than Greater than Less than or equal to Greater than o…" at bounding box center [669, 298] width 116 height 17
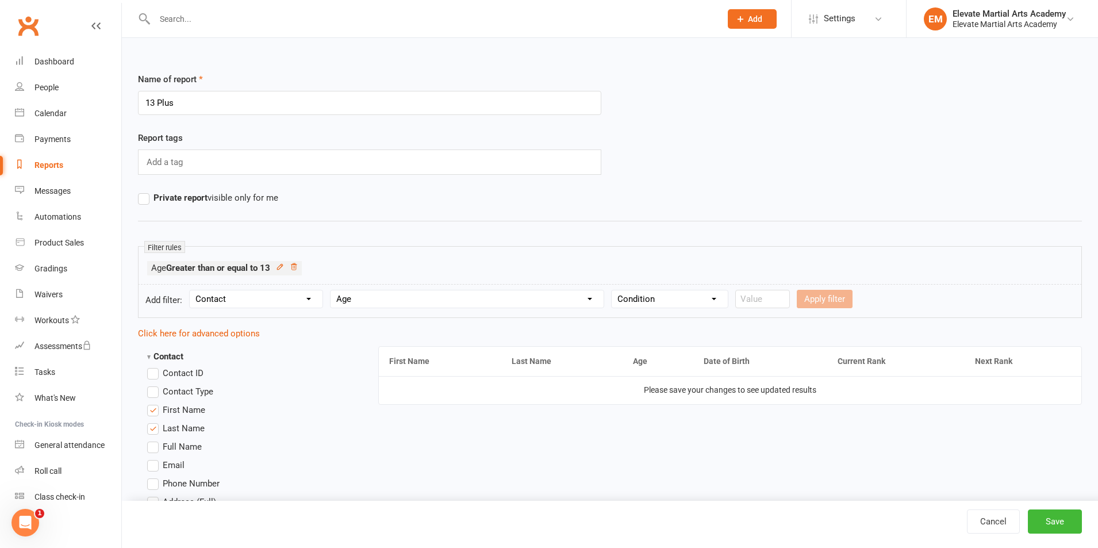
select select "5"
click at [613, 290] on select "Condition Is Is not Less than Greater than Less than or equal to Greater than o…" at bounding box center [669, 298] width 116 height 17
click at [748, 300] on input "number" at bounding box center [762, 299] width 55 height 18
type input "65"
click at [829, 295] on button "Apply filter" at bounding box center [824, 299] width 56 height 18
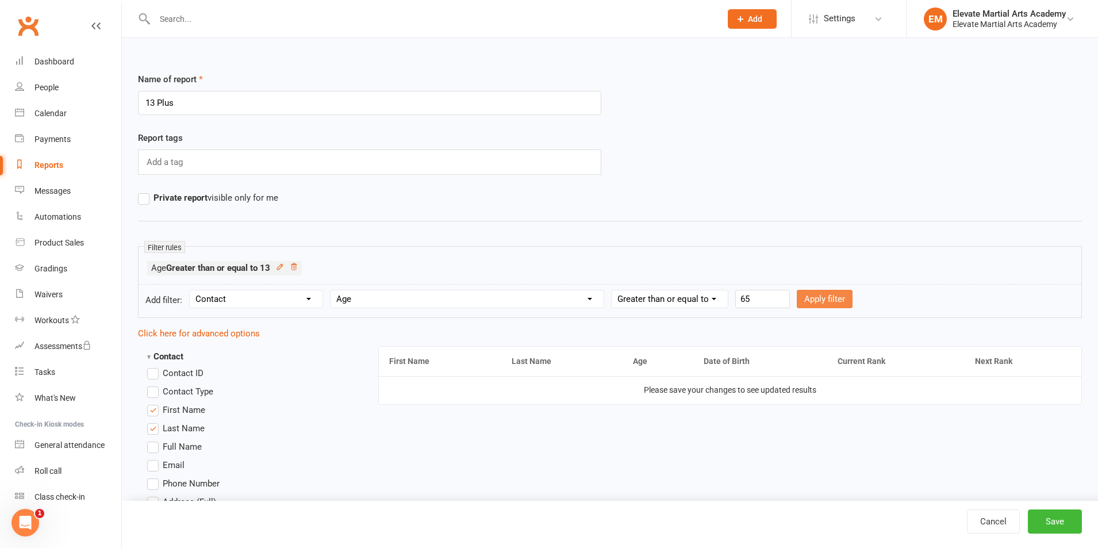
select select
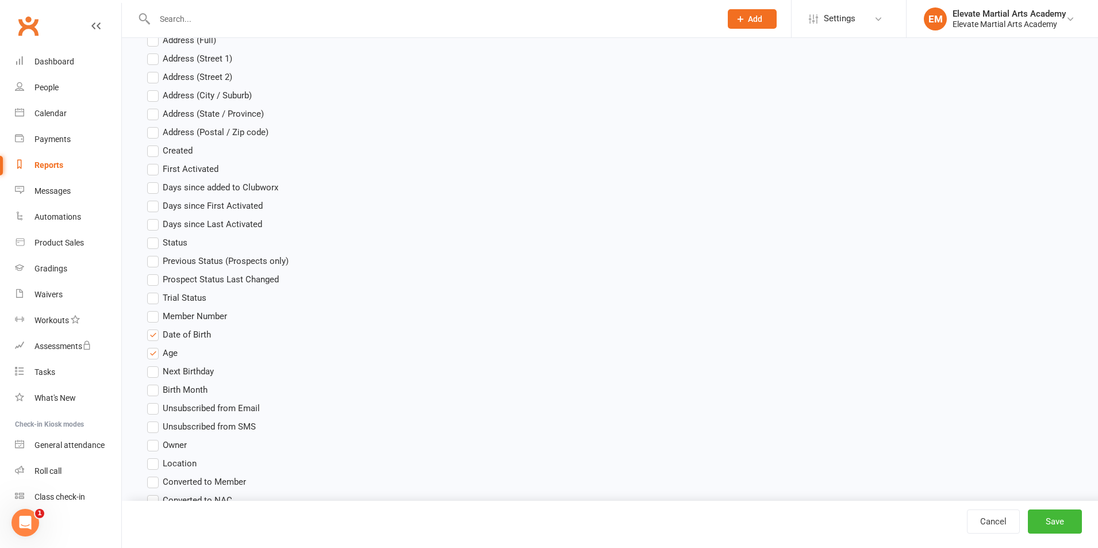
scroll to position [536, 0]
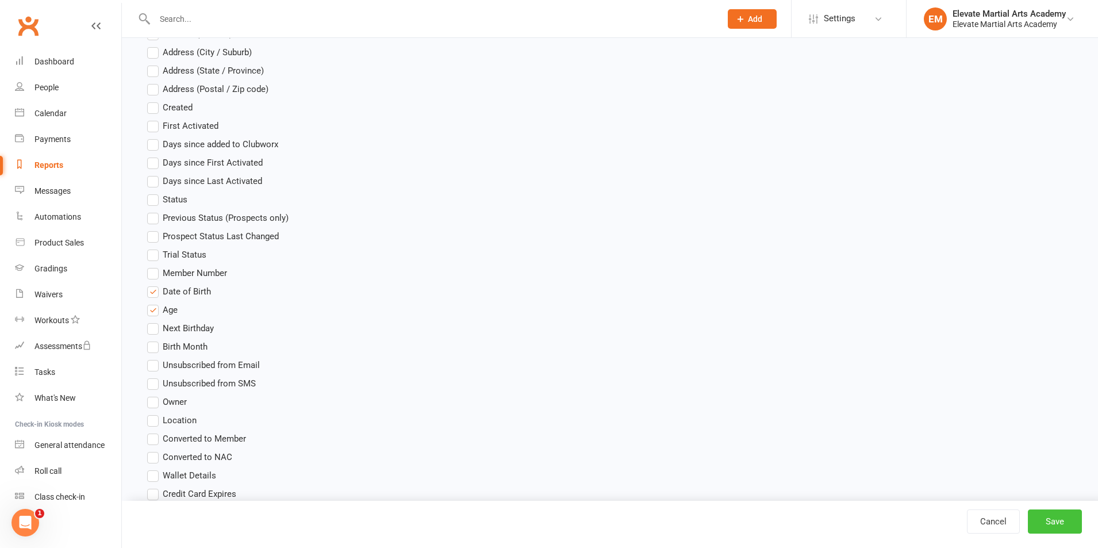
click at [1060, 518] on button "Save" at bounding box center [1054, 521] width 54 height 24
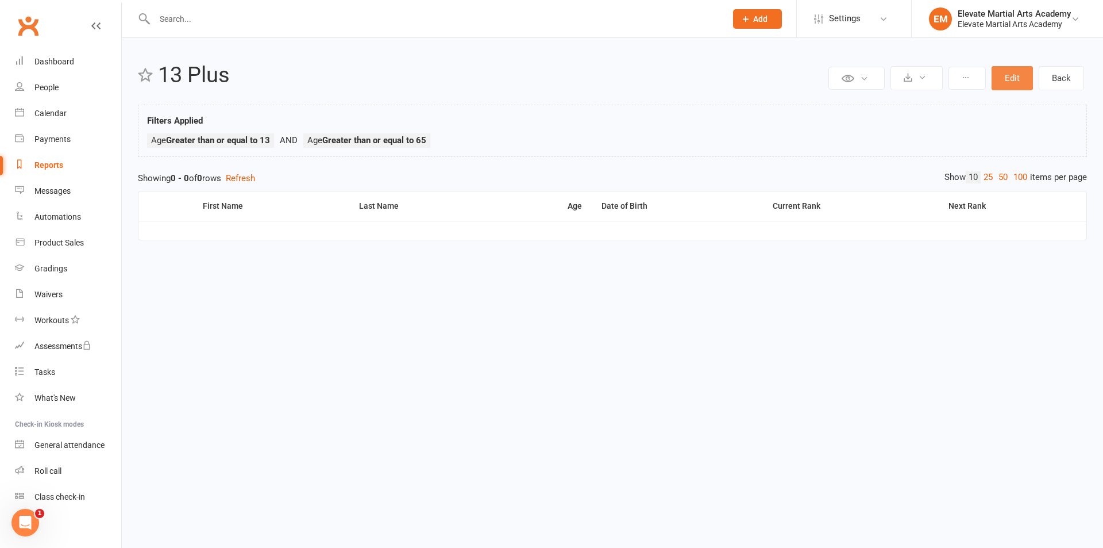
click at [1018, 78] on button "Edit" at bounding box center [1012, 78] width 41 height 24
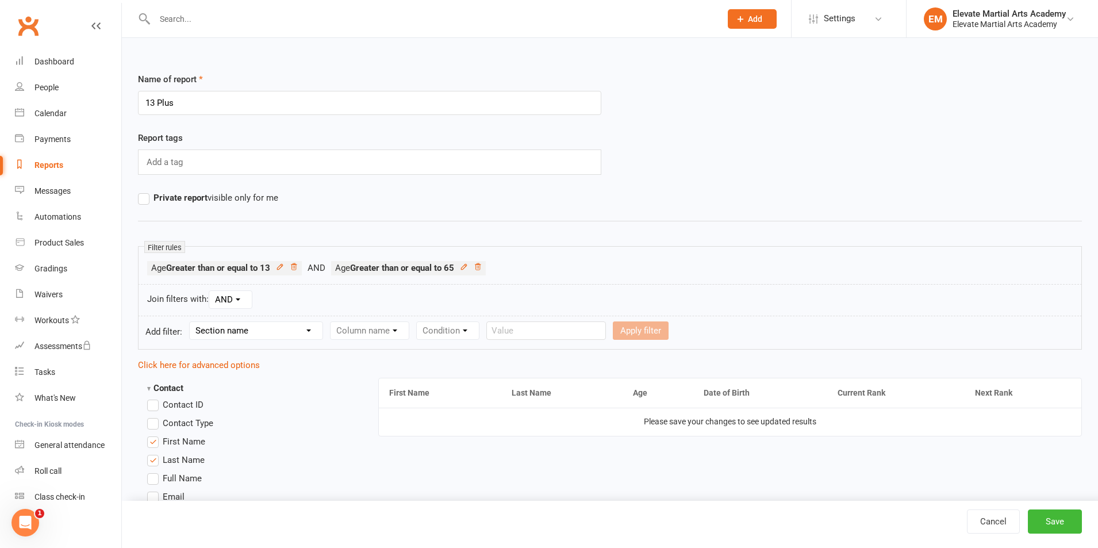
click at [260, 333] on select "Section name Contact Attendance Aggregate Payment Booking Waitlist Attendees Ca…" at bounding box center [256, 330] width 133 height 17
select select "0"
click at [191, 322] on select "Section name Contact Attendance Aggregate Payment Booking Waitlist Attendees Ca…" at bounding box center [256, 330] width 133 height 17
click at [442, 333] on select "Column name Contact Type First Name Last Name Full Name Email Phone Number Addr…" at bounding box center [466, 330] width 273 height 17
select select "17"
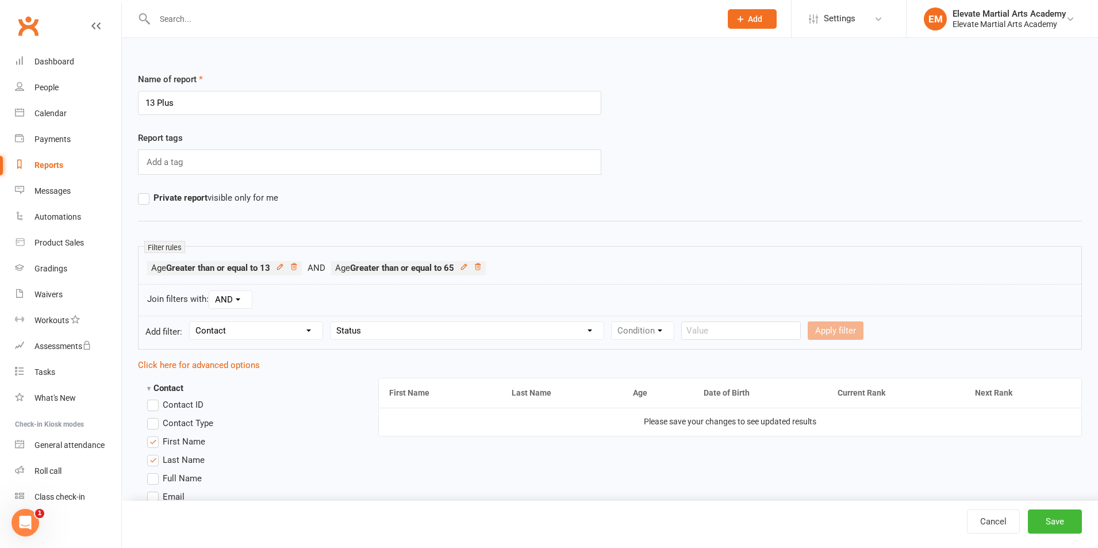
click at [332, 322] on select "Column name Contact Type First Name Last Name Full Name Email Phone Number Addr…" at bounding box center [466, 330] width 273 height 17
click at [698, 333] on select "Condition Equals Does not equal Contains Does not contain Is blank or does not …" at bounding box center [677, 330] width 132 height 17
select select "0"
click at [613, 322] on select "Condition Equals Does not equal Contains Does not contain Is blank or does not …" at bounding box center [677, 330] width 132 height 17
click at [806, 334] on select "Value Prospect: Initial Contact Prospect: Follow-up Call Prospect: Follow-up Em…" at bounding box center [814, 330] width 125 height 17
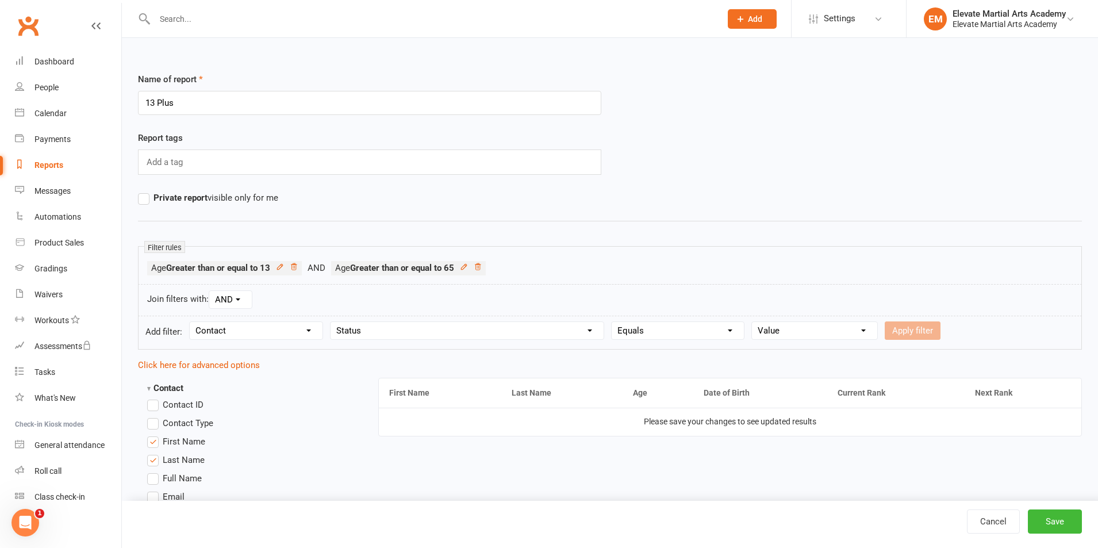
click at [468, 330] on select "Column name Contact Type First Name Last Name Full Name Email Phone Number Addr…" at bounding box center [466, 330] width 273 height 17
click at [675, 333] on select "Condition Equals Does not equal Contains Does not contain Is blank or does not …" at bounding box center [677, 330] width 132 height 17
click at [773, 332] on select "Value Prospect: Initial Contact Prospect: Follow-up Call Prospect: Follow-up Em…" at bounding box center [814, 330] width 125 height 17
click at [798, 290] on div "Join filters with: AND OR" at bounding box center [610, 300] width 944 height 32
click at [730, 328] on select "Condition Equals Does not equal Contains Does not contain Is blank or does not …" at bounding box center [677, 330] width 132 height 17
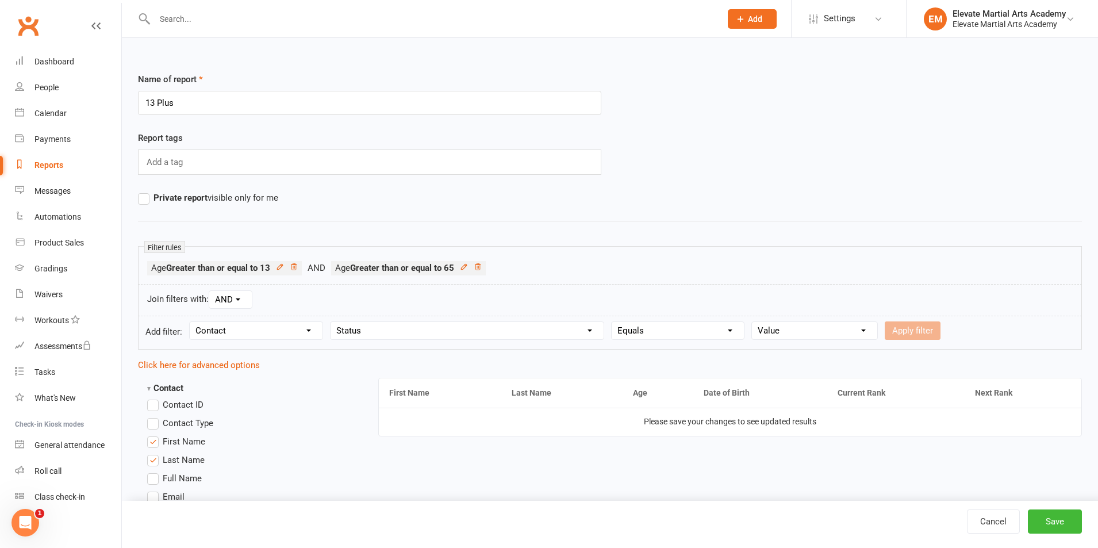
drag, startPoint x: 730, startPoint y: 328, endPoint x: 745, endPoint y: 330, distance: 14.5
click at [730, 328] on select "Condition Equals Does not equal Contains Does not contain Is blank or does not …" at bounding box center [677, 330] width 132 height 17
click at [795, 330] on select "Value Prospect: Initial Contact Prospect: Follow-up Call Prospect: Follow-up Em…" at bounding box center [814, 330] width 125 height 17
select select "6"
click at [752, 322] on select "Value Prospect: Initial Contact Prospect: Follow-up Call Prospect: Follow-up Em…" at bounding box center [814, 330] width 125 height 17
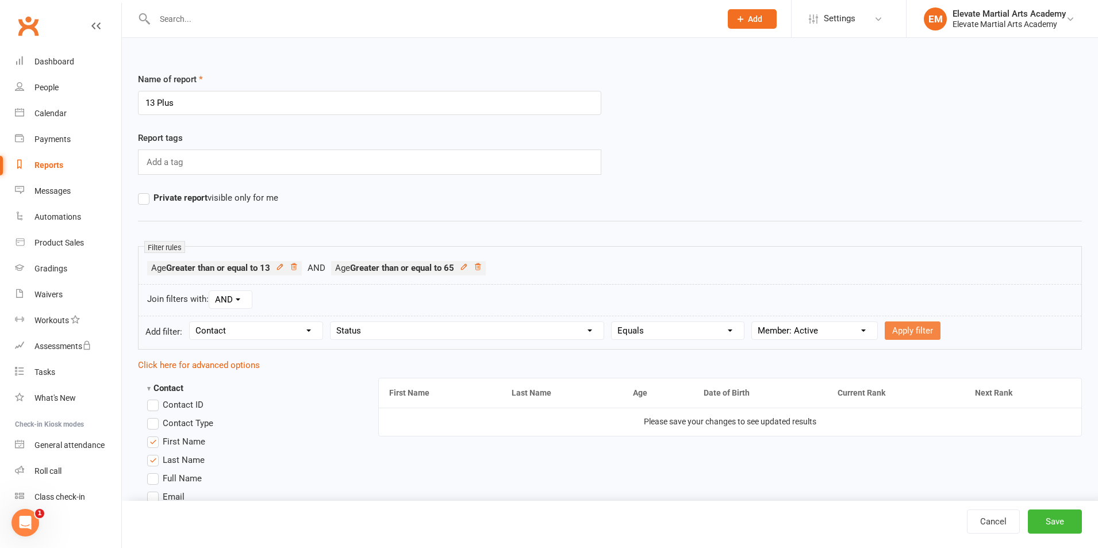
click at [907, 331] on button "Apply filter" at bounding box center [912, 330] width 56 height 18
select select
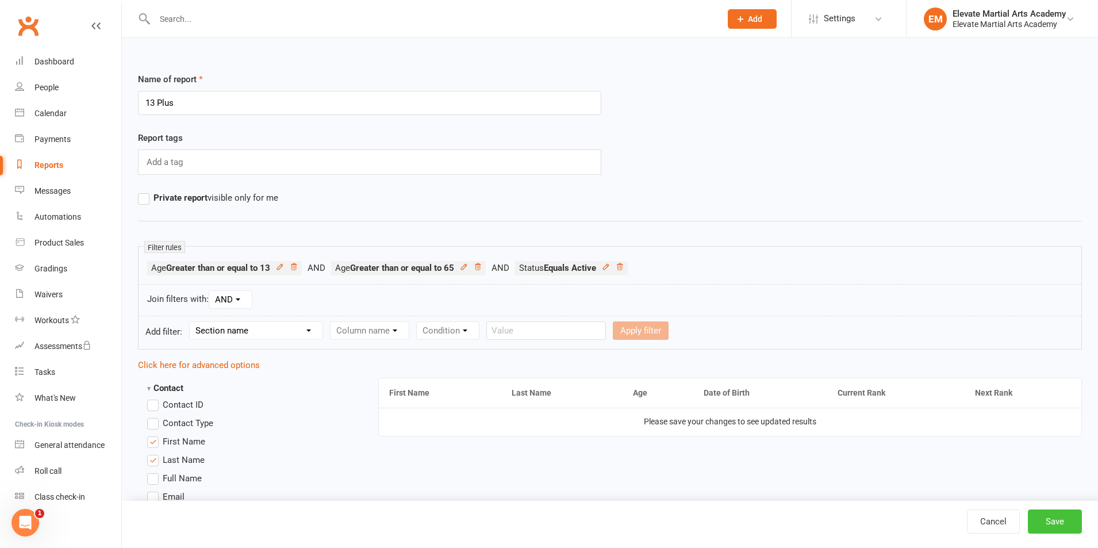
click at [1054, 519] on button "Save" at bounding box center [1054, 521] width 54 height 24
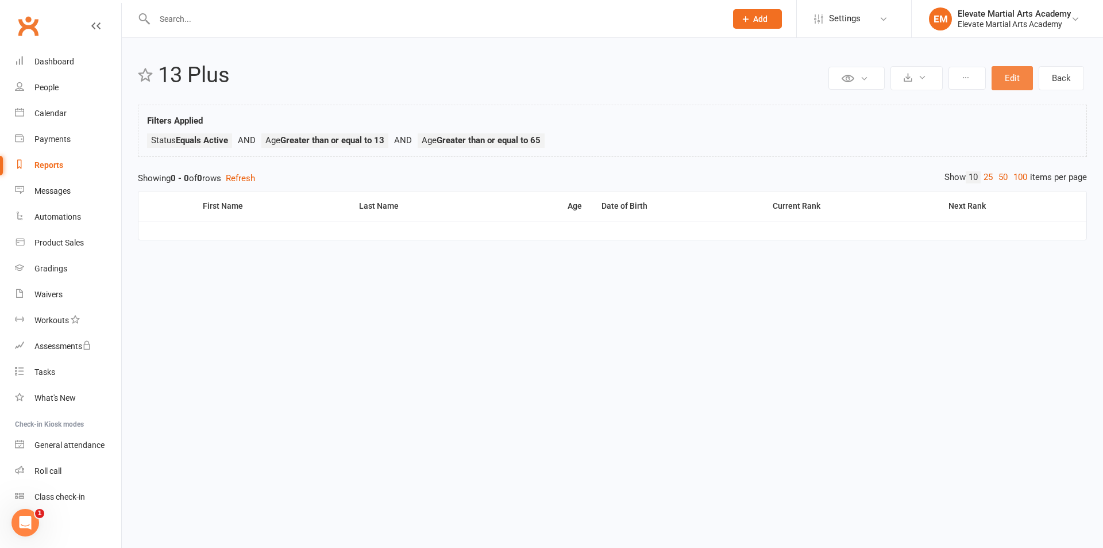
click at [1017, 71] on button "Edit" at bounding box center [1012, 78] width 41 height 24
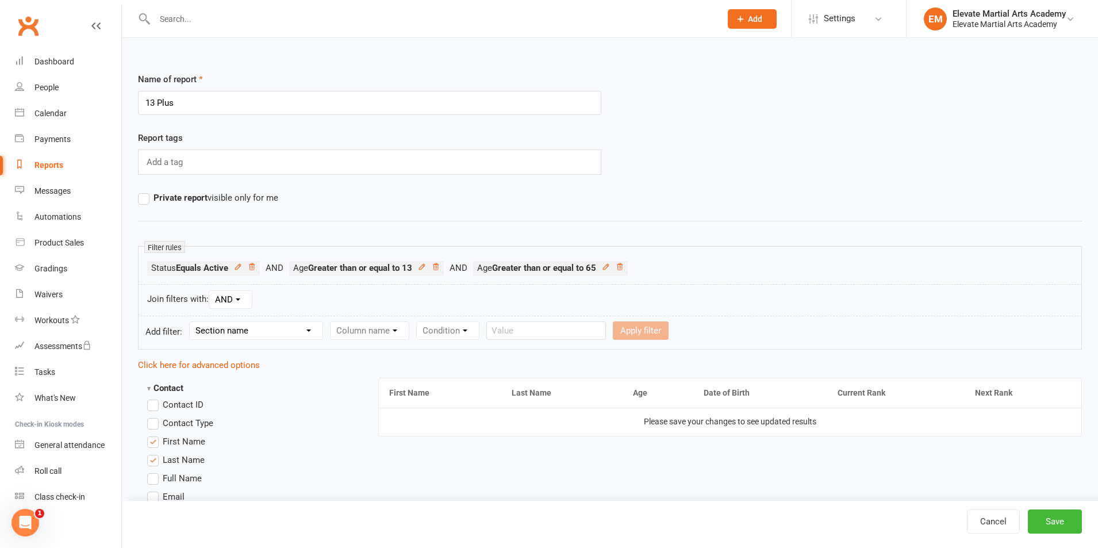
click at [313, 329] on select "Section name Contact Attendance Aggregate Payment Booking Waitlist Attendees Ca…" at bounding box center [256, 330] width 133 height 17
click at [61, 63] on div "Dashboard" at bounding box center [54, 61] width 40 height 9
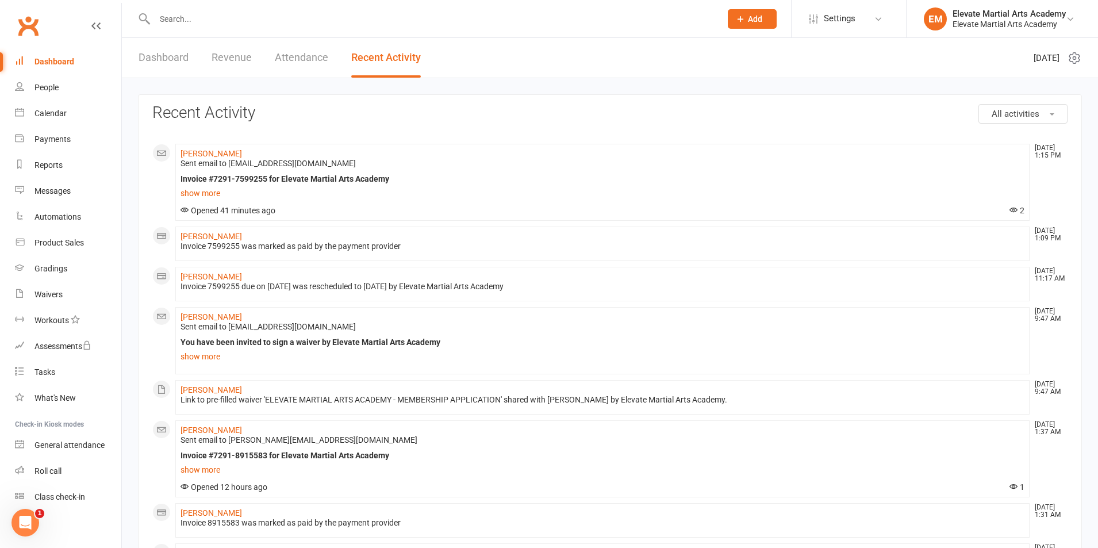
click at [156, 56] on link "Dashboard" at bounding box center [163, 58] width 50 height 40
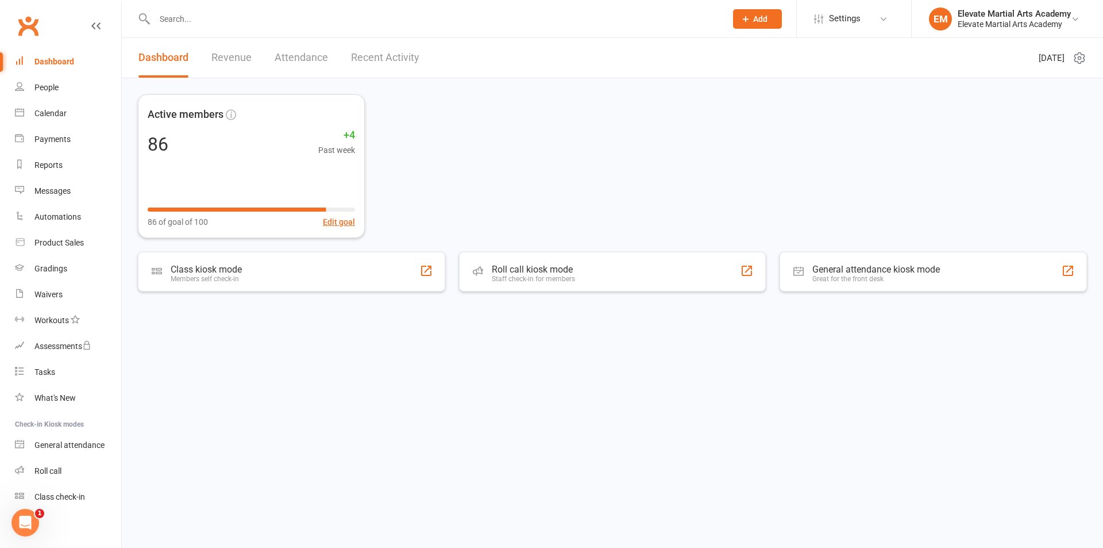
click at [34, 59] on link "Dashboard" at bounding box center [68, 62] width 106 height 26
click at [63, 165] on link "Reports" at bounding box center [68, 165] width 106 height 26
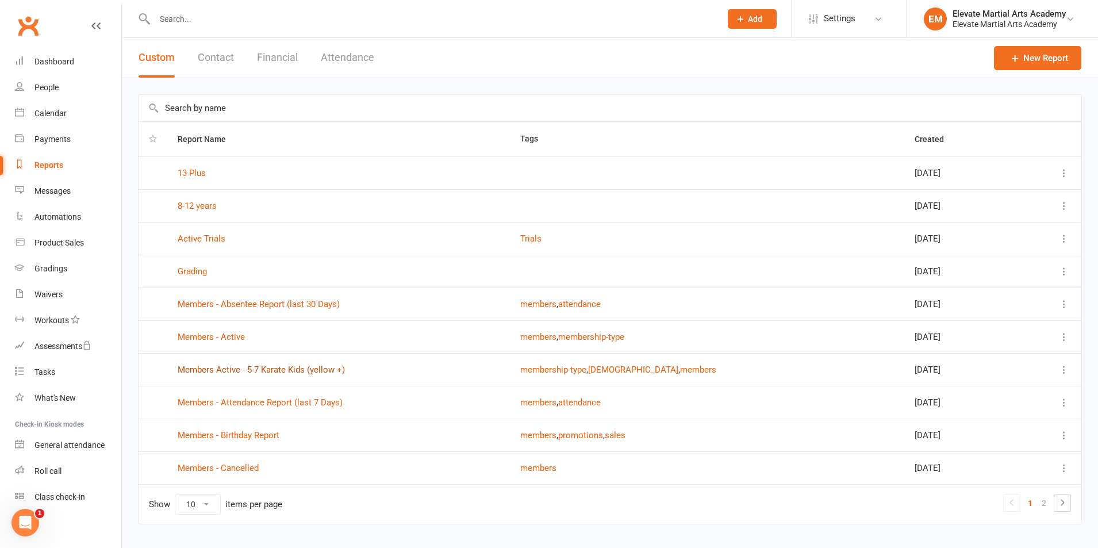
click at [240, 369] on link "Members Active - 5-7 Karate Kids (yellow +)" at bounding box center [261, 369] width 167 height 10
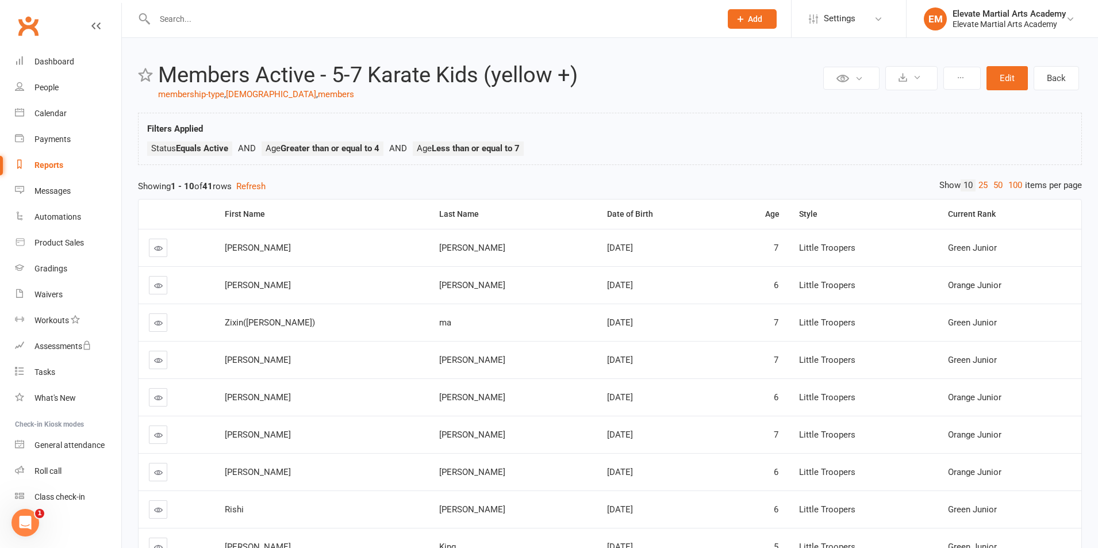
click at [55, 160] on link "Reports" at bounding box center [68, 165] width 106 height 26
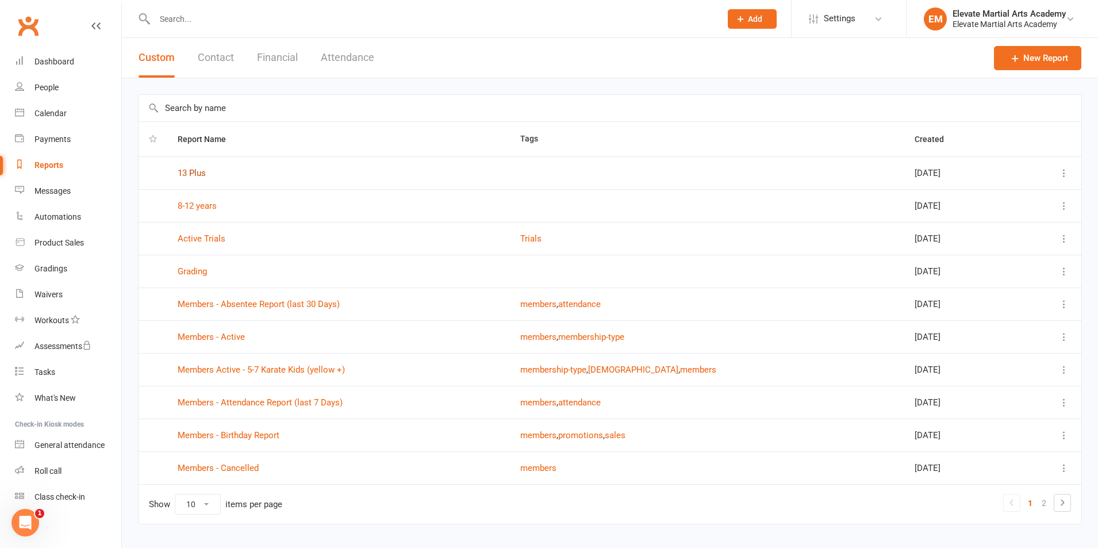
click at [197, 172] on link "13 Plus" at bounding box center [192, 173] width 28 height 10
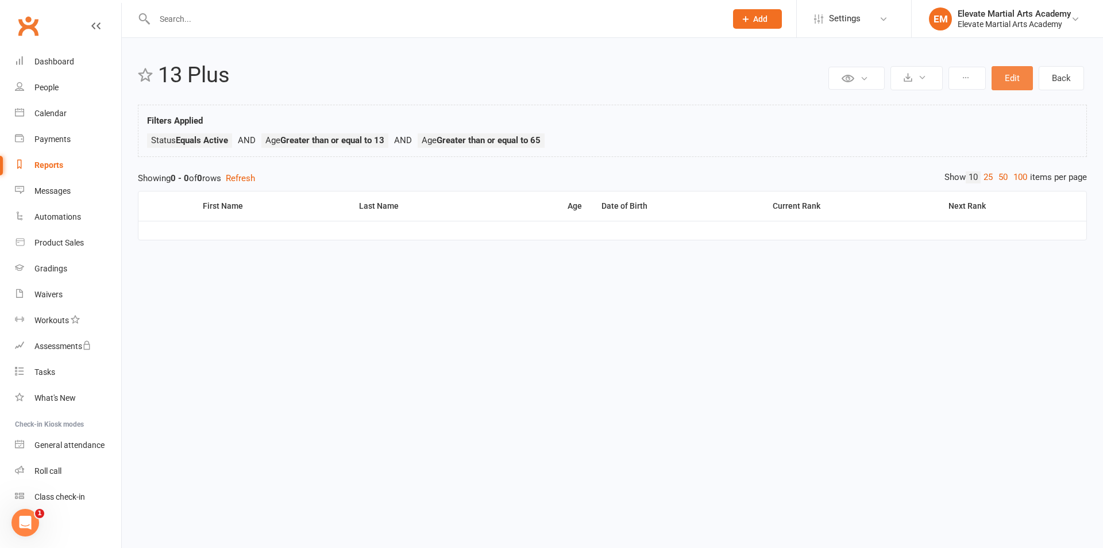
click at [1017, 82] on button "Edit" at bounding box center [1012, 78] width 41 height 24
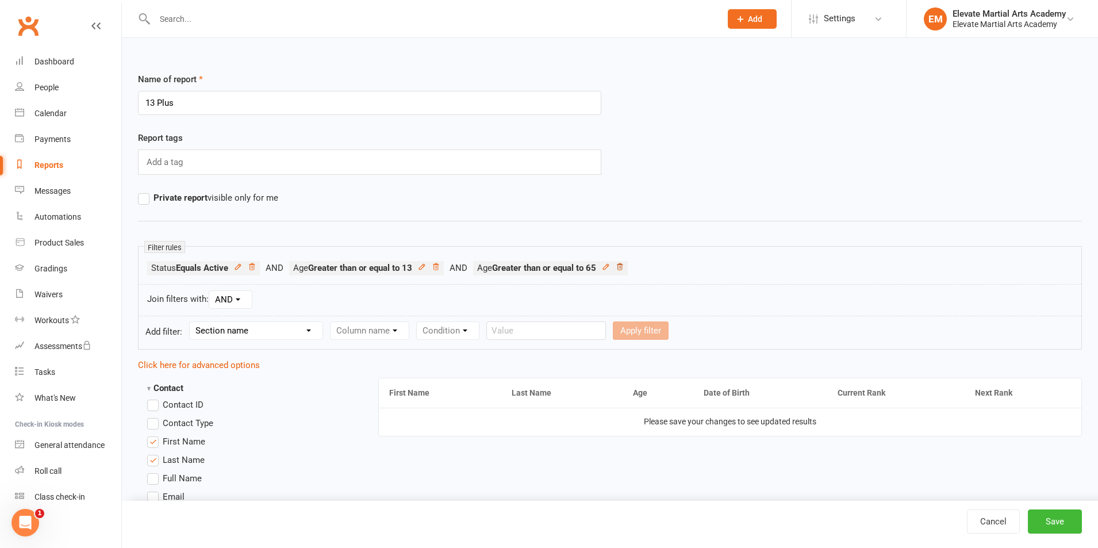
click at [623, 267] on icon at bounding box center [619, 267] width 8 height 8
click at [256, 334] on select "Section name Contact Attendance Aggregate Payment Booking Waitlist Attendees Ca…" at bounding box center [256, 330] width 133 height 17
select select "0"
click at [191, 322] on select "Section name Contact Attendance Aggregate Payment Booking Waitlist Attendees Ca…" at bounding box center [256, 330] width 133 height 17
click at [391, 332] on select "Column name Contact Type First Name Last Name Full Name Email Phone Number Addr…" at bounding box center [466, 330] width 273 height 17
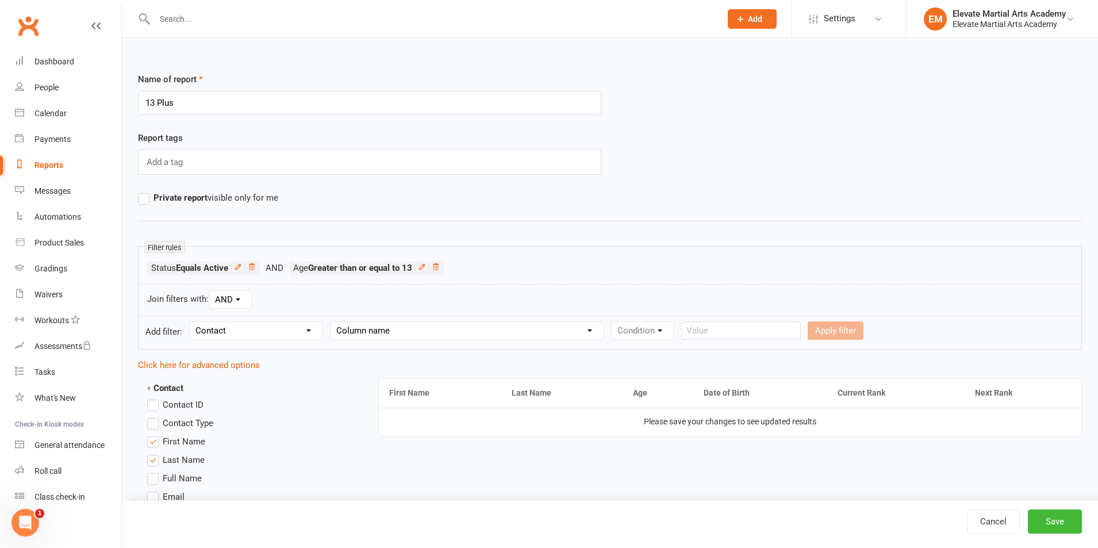
select select "23"
click at [332, 322] on select "Column name Contact Type First Name Last Name Full Name Email Phone Number Addr…" at bounding box center [466, 330] width 273 height 17
click at [662, 332] on select "Condition Is Is not Less than Greater than Less than or equal to Greater than o…" at bounding box center [669, 330] width 116 height 17
select select "4"
click at [613, 322] on select "Condition Is Is not Less than Greater than Less than or equal to Greater than o…" at bounding box center [669, 330] width 116 height 17
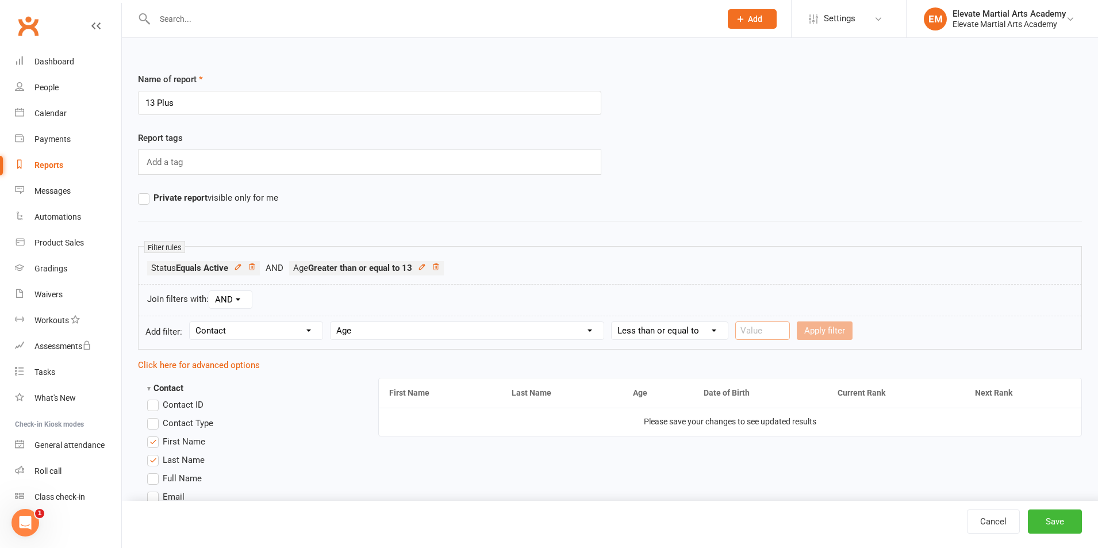
click at [758, 330] on input "number" at bounding box center [762, 330] width 55 height 18
type input "65"
click at [825, 332] on button "Apply filter" at bounding box center [824, 330] width 56 height 18
select select
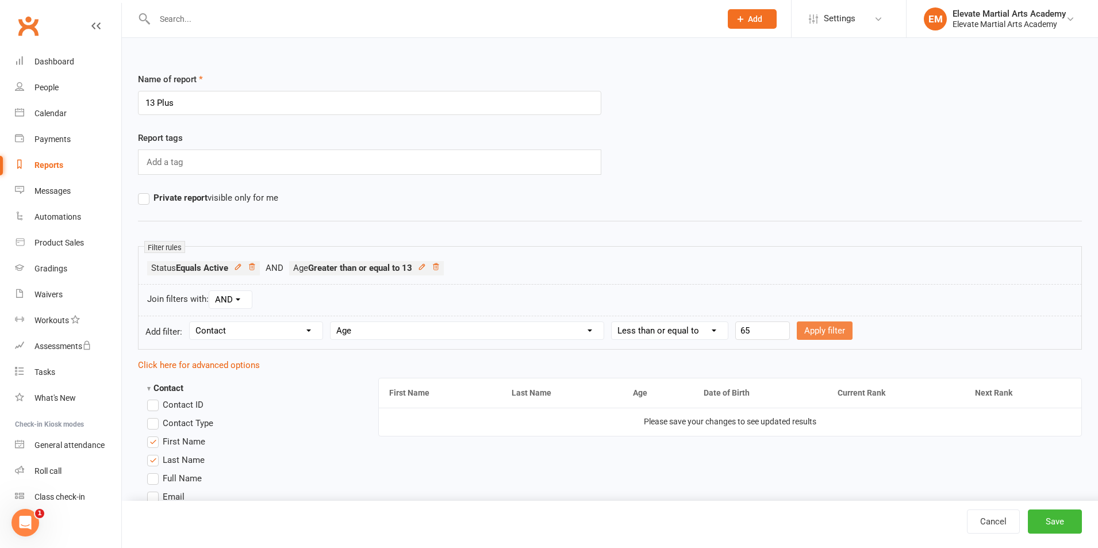
select select
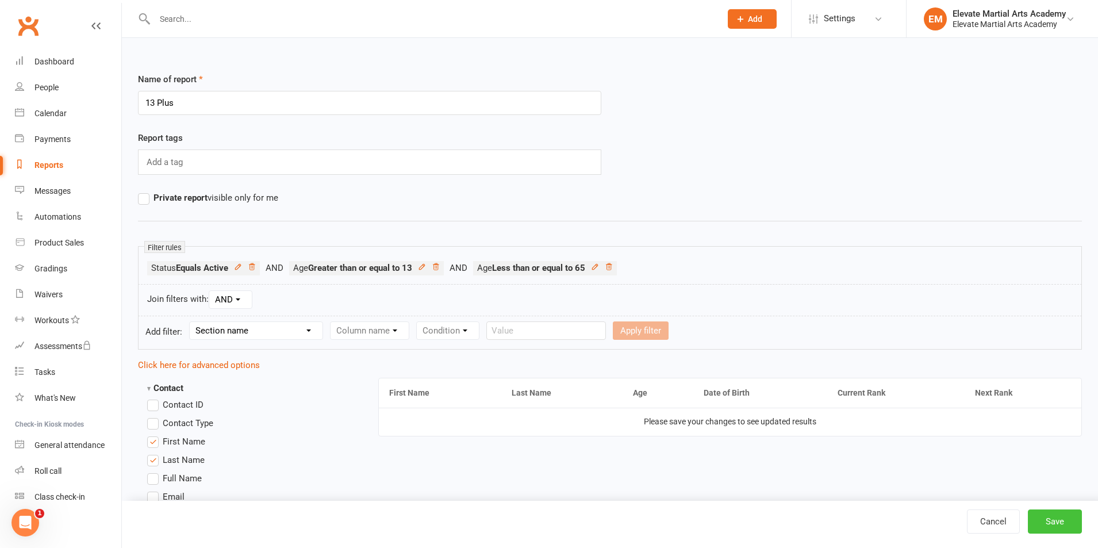
click at [1048, 520] on button "Save" at bounding box center [1054, 521] width 54 height 24
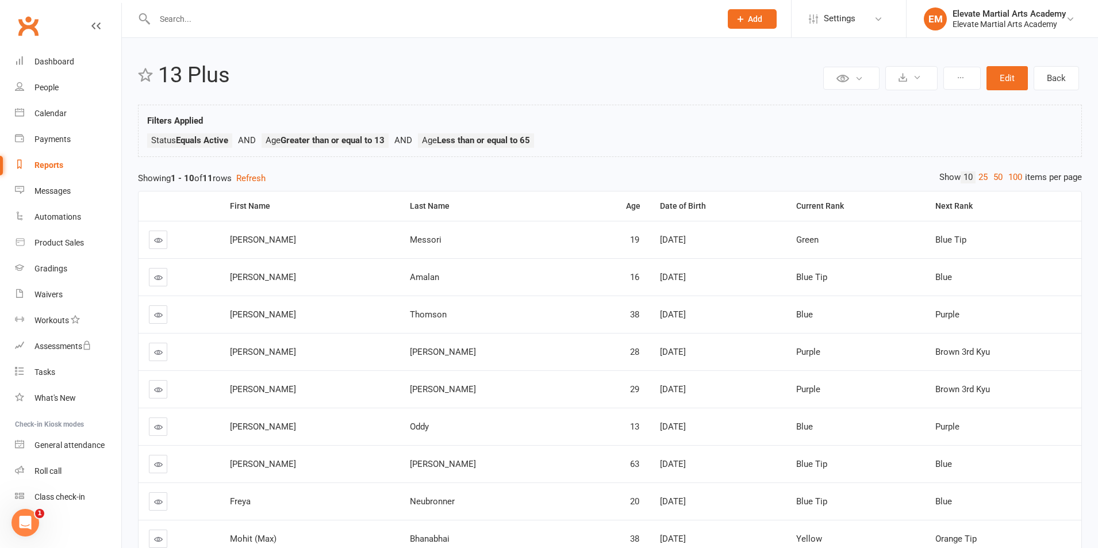
click at [41, 168] on div "Reports" at bounding box center [48, 164] width 29 height 9
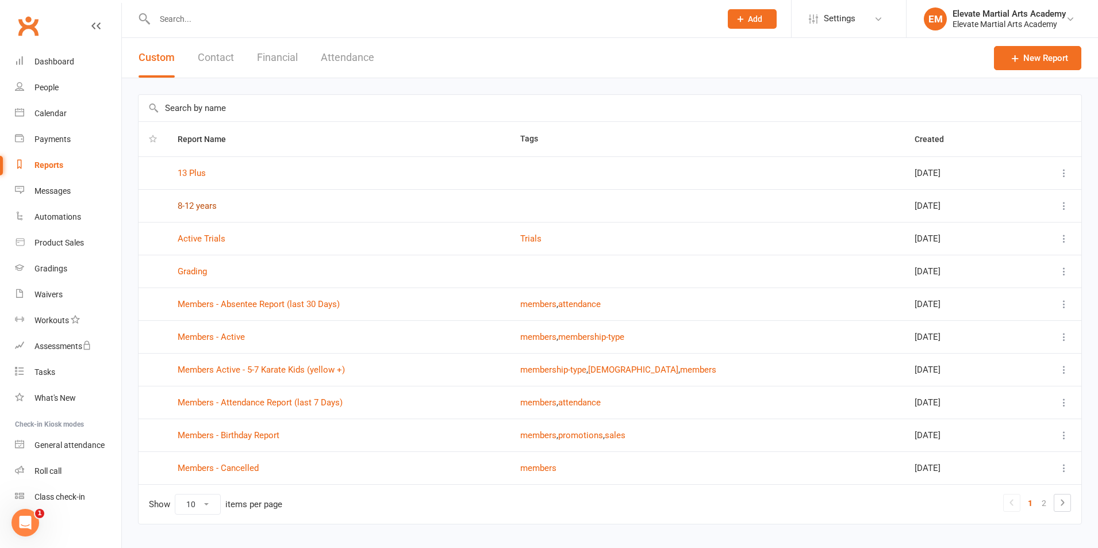
click at [205, 206] on link "8-12 years" at bounding box center [197, 206] width 39 height 10
click at [229, 367] on link "Members Active - 5-7 Karate Kids (yellow +)" at bounding box center [261, 369] width 167 height 10
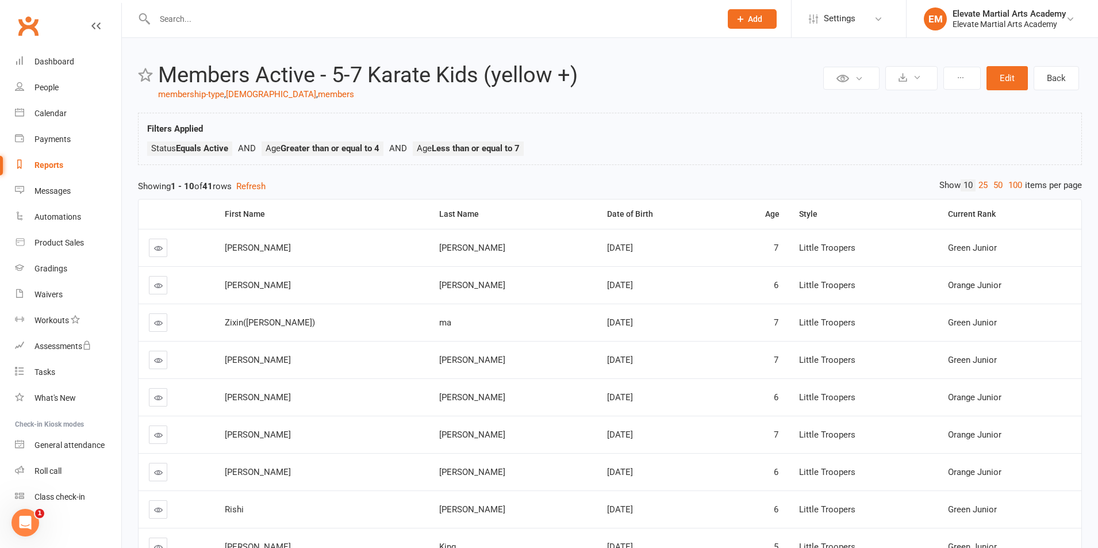
click at [55, 165] on div "Reports" at bounding box center [48, 164] width 29 height 9
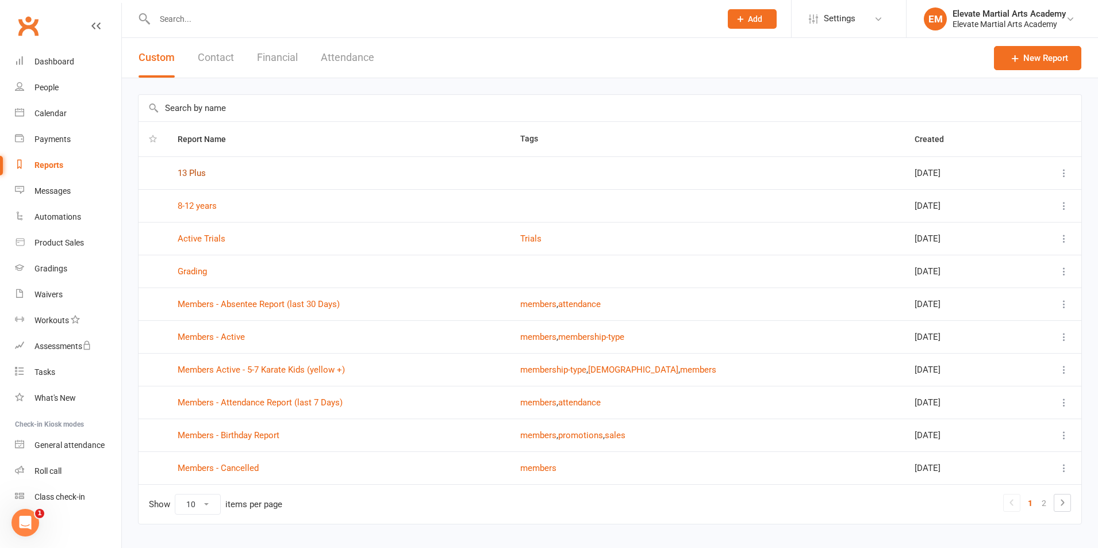
click at [192, 174] on link "13 Plus" at bounding box center [192, 173] width 28 height 10
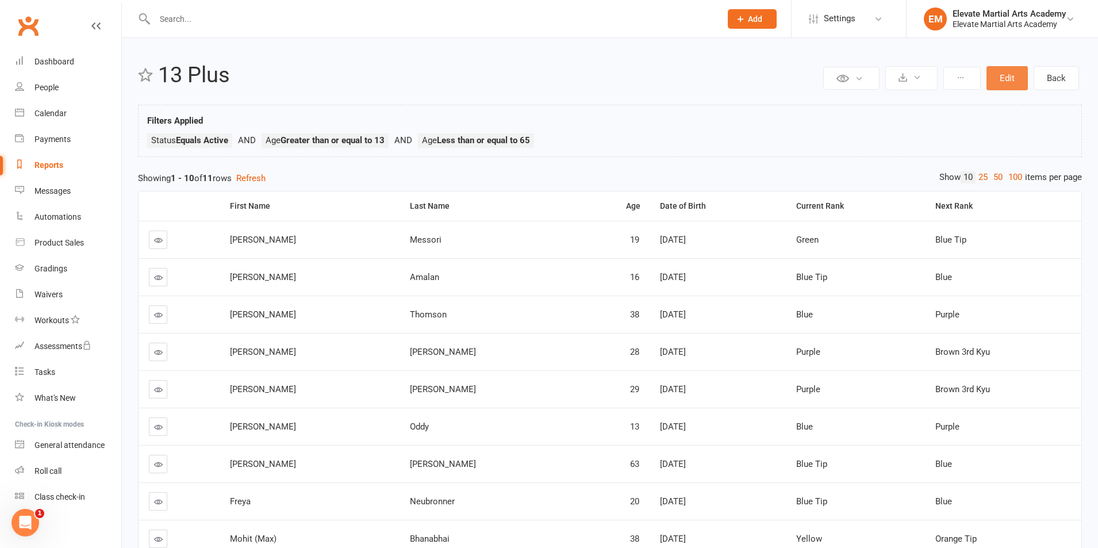
click at [1012, 76] on button "Edit" at bounding box center [1006, 78] width 41 height 24
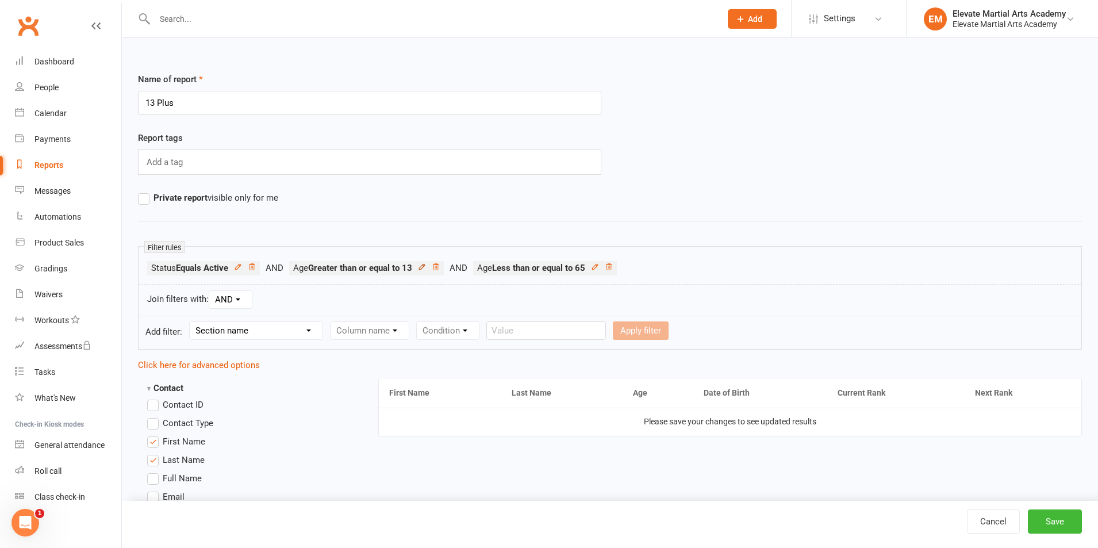
click at [424, 268] on icon at bounding box center [422, 267] width 8 height 8
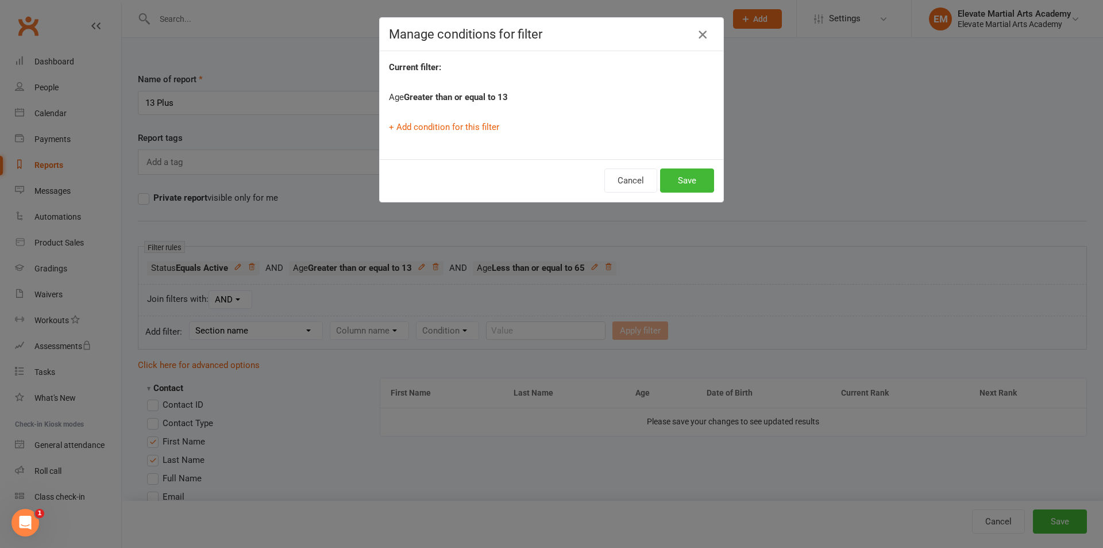
click at [702, 36] on icon "button" at bounding box center [703, 35] width 14 height 14
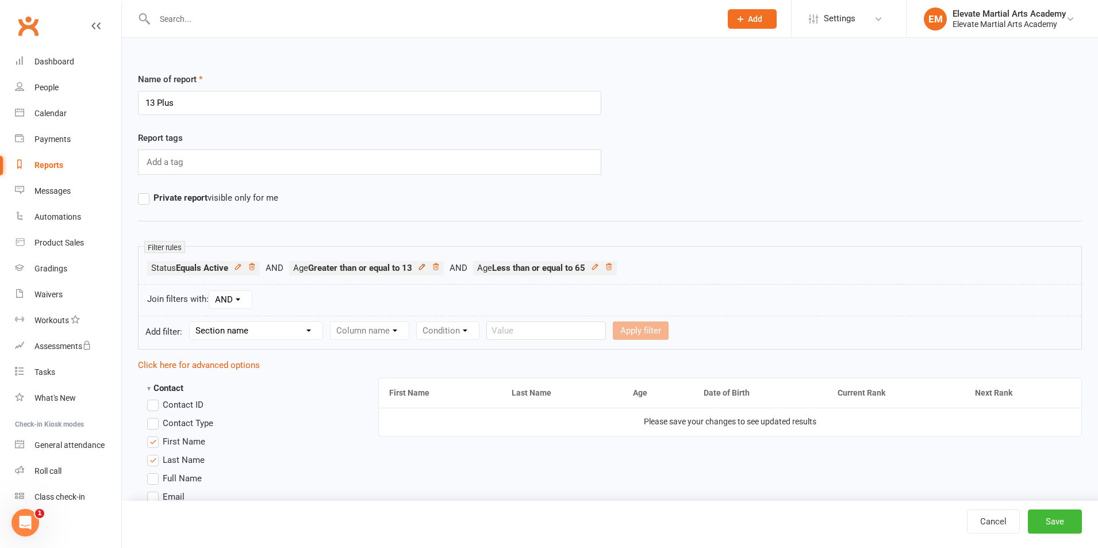
click at [425, 268] on icon at bounding box center [422, 267] width 8 height 8
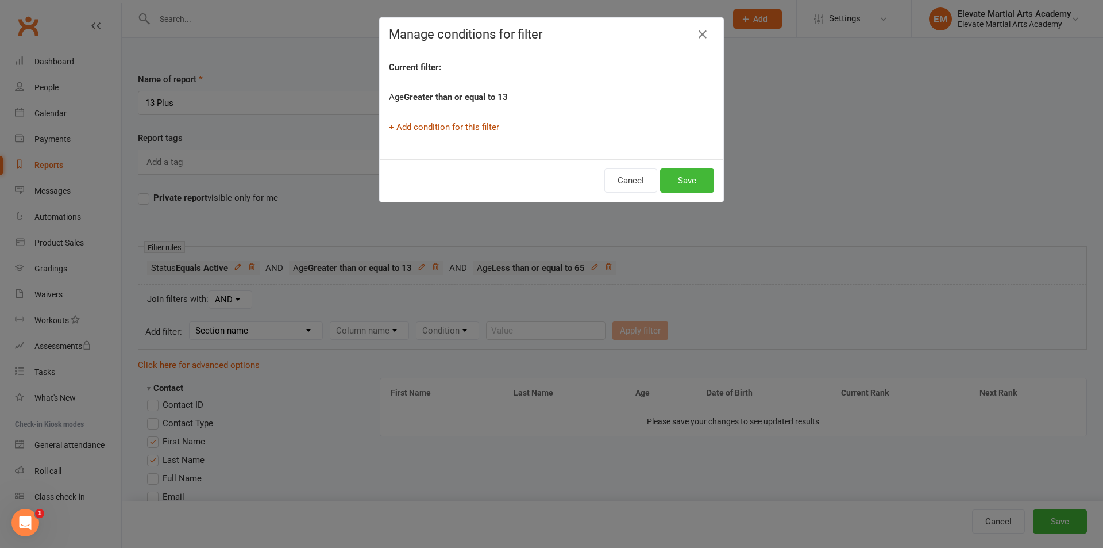
click at [432, 130] on link "+ Add condition for this filter" at bounding box center [444, 127] width 110 height 10
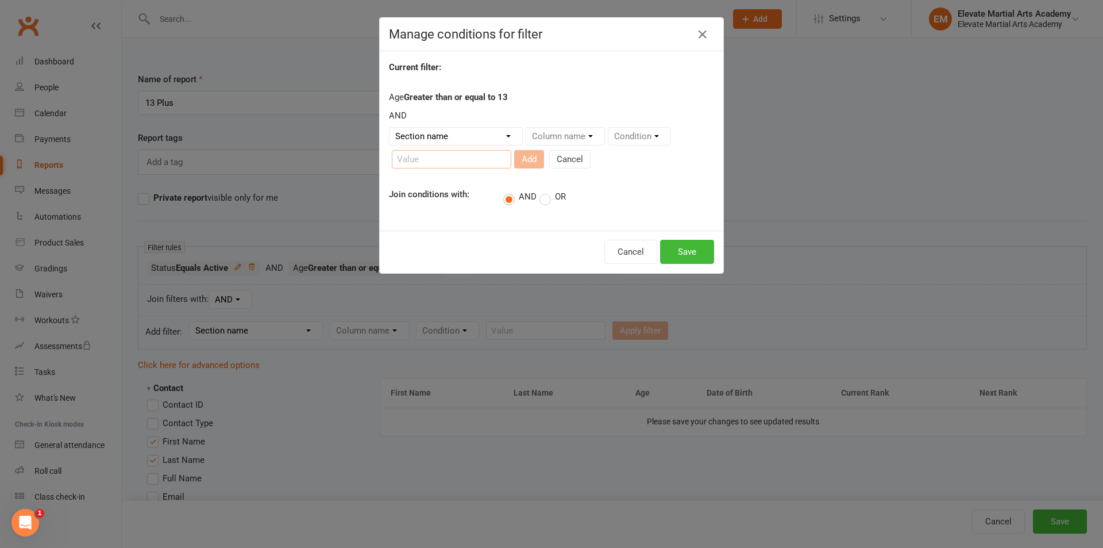
click at [449, 159] on input "text" at bounding box center [452, 159] width 120 height 18
click at [483, 134] on select "Section name Contact Attendance Aggregate Payment Booking Waitlist Attendees Ca…" at bounding box center [456, 136] width 133 height 17
click at [620, 252] on button "Cancel" at bounding box center [630, 252] width 53 height 24
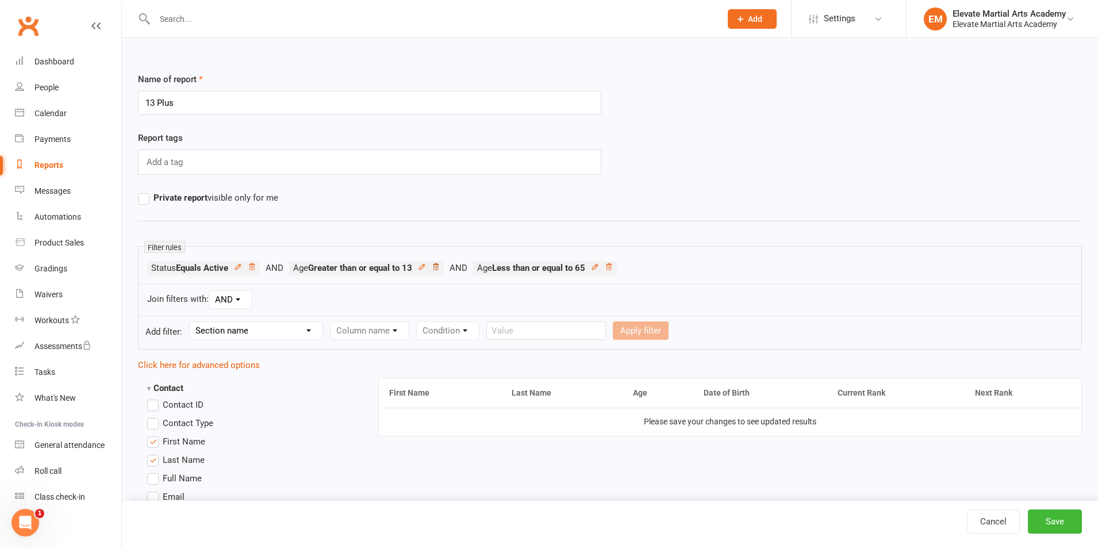
click at [438, 265] on icon at bounding box center [436, 267] width 8 height 8
click at [995, 522] on link "Cancel" at bounding box center [993, 521] width 53 height 24
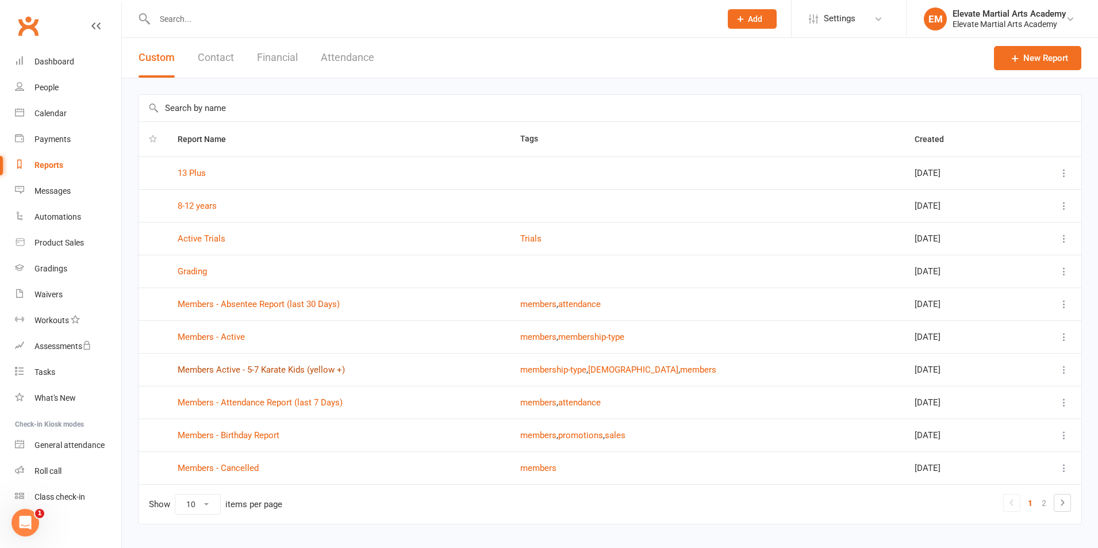
click at [259, 371] on link "Members Active - 5-7 Karate Kids (yellow +)" at bounding box center [261, 369] width 167 height 10
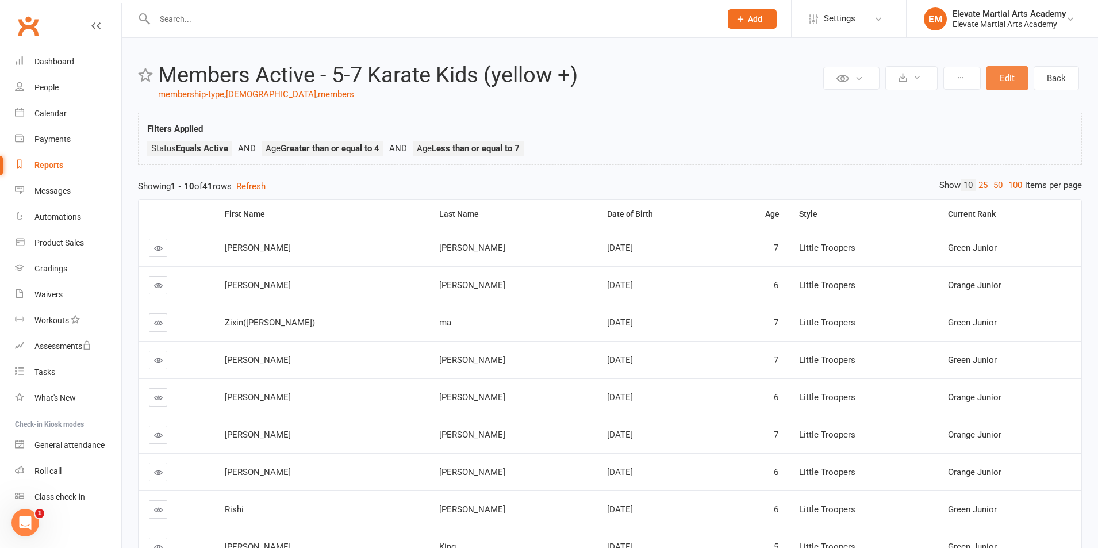
click at [1007, 82] on button "Edit" at bounding box center [1006, 78] width 41 height 24
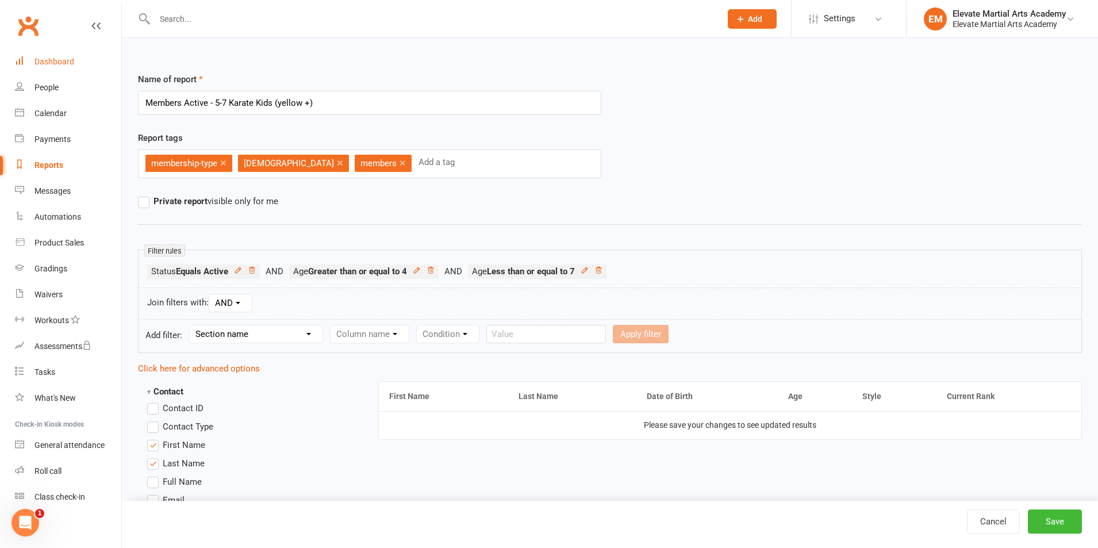
click at [56, 62] on div "Dashboard" at bounding box center [54, 61] width 40 height 9
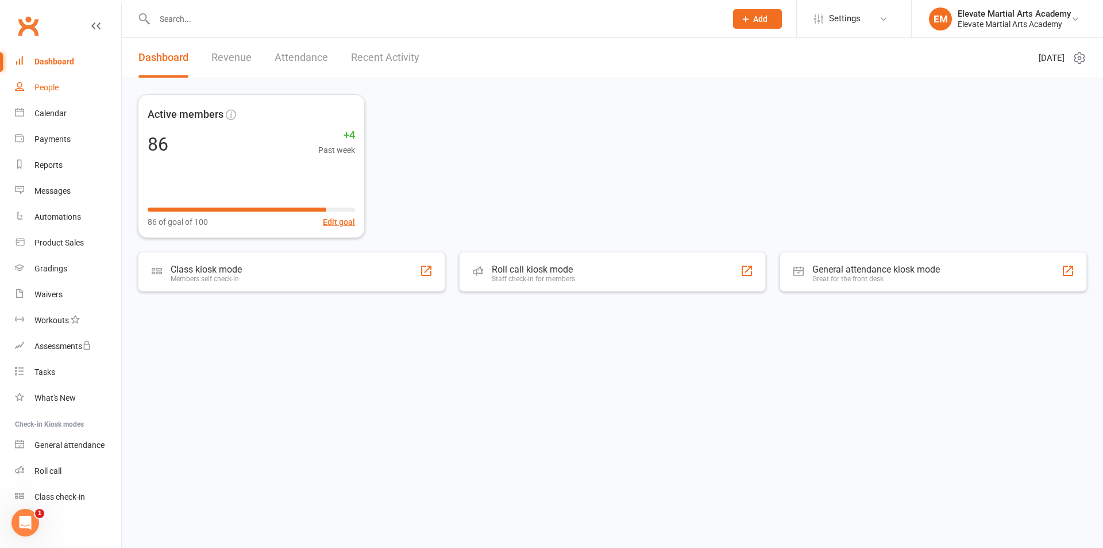
click at [52, 87] on div "People" at bounding box center [46, 87] width 24 height 9
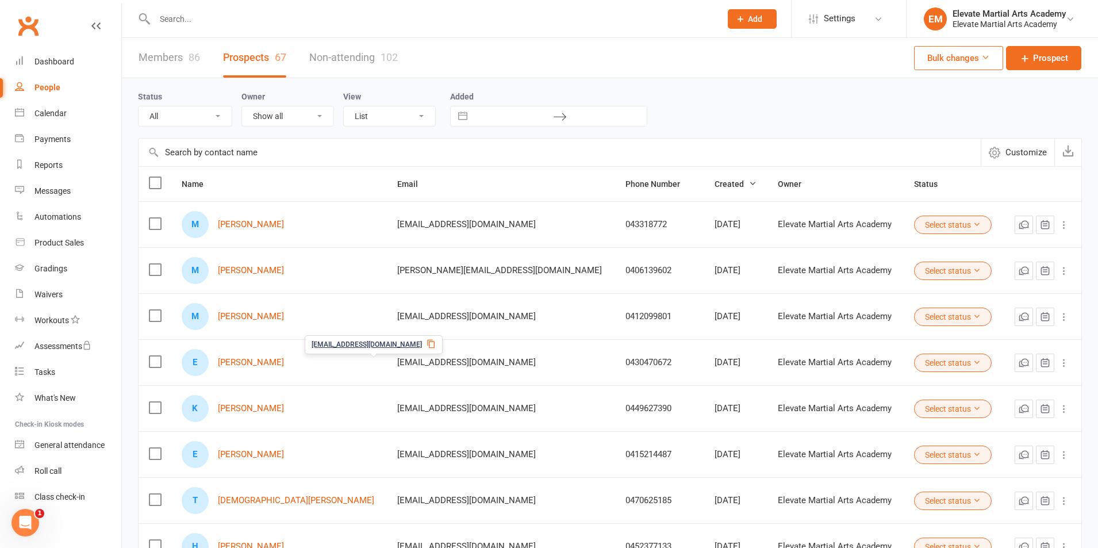
click at [170, 54] on link "Members 86" at bounding box center [168, 58] width 61 height 40
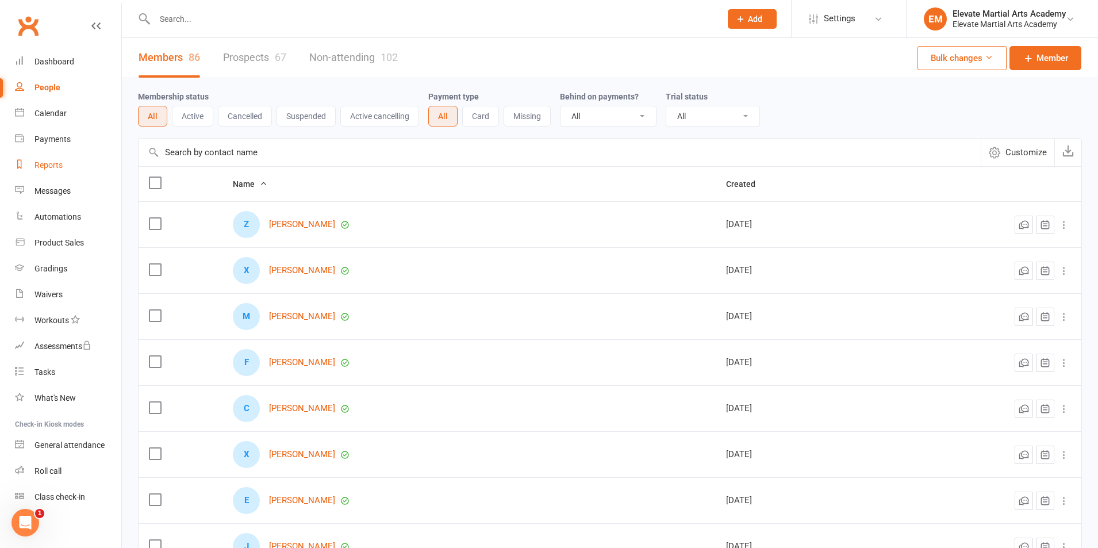
click at [53, 163] on div "Reports" at bounding box center [48, 164] width 28 height 9
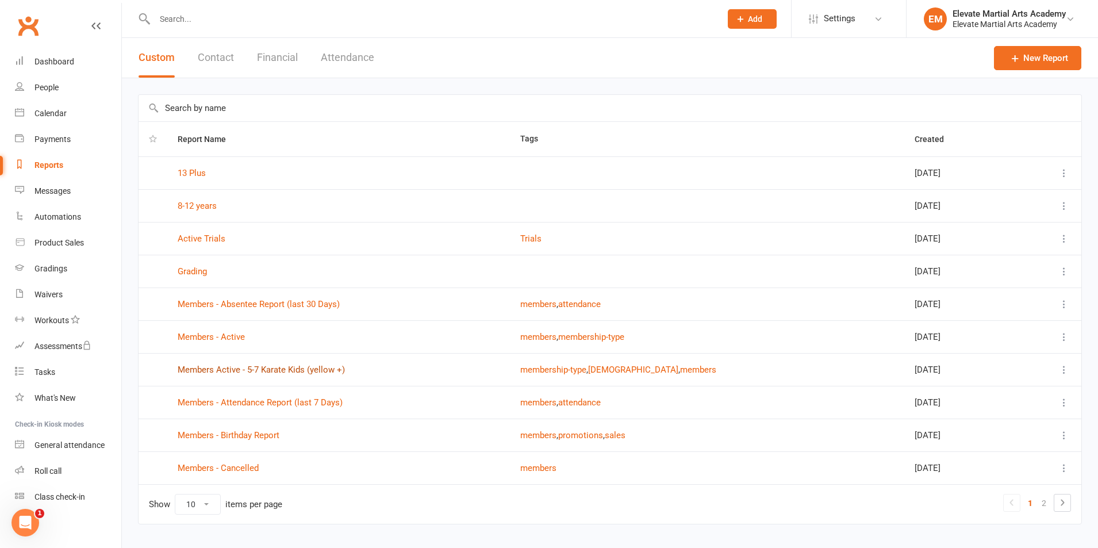
click at [273, 368] on link "Members Active - 5-7 Karate Kids (yellow +)" at bounding box center [261, 369] width 167 height 10
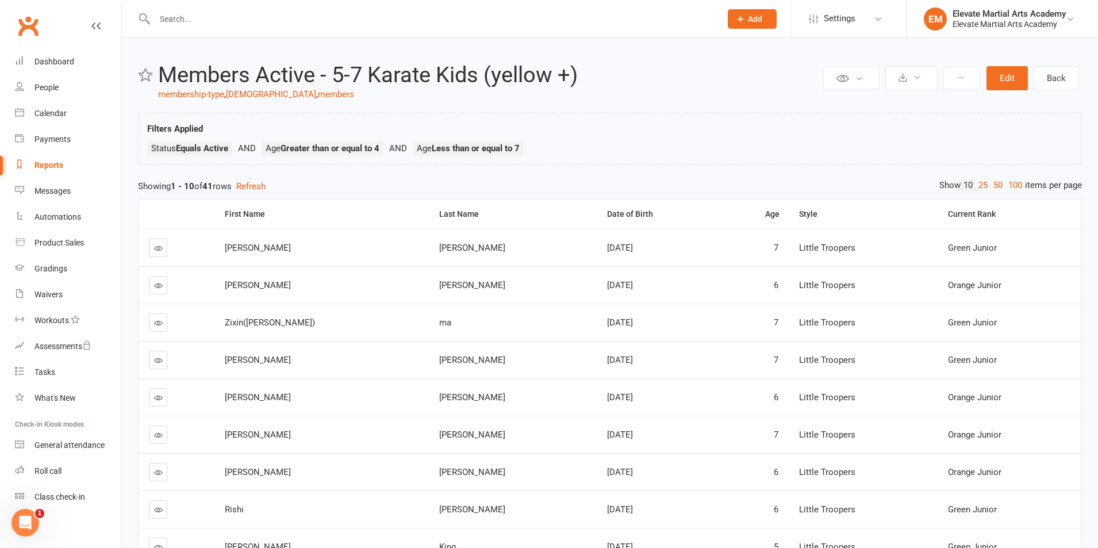
click at [57, 167] on div "Reports" at bounding box center [48, 164] width 29 height 9
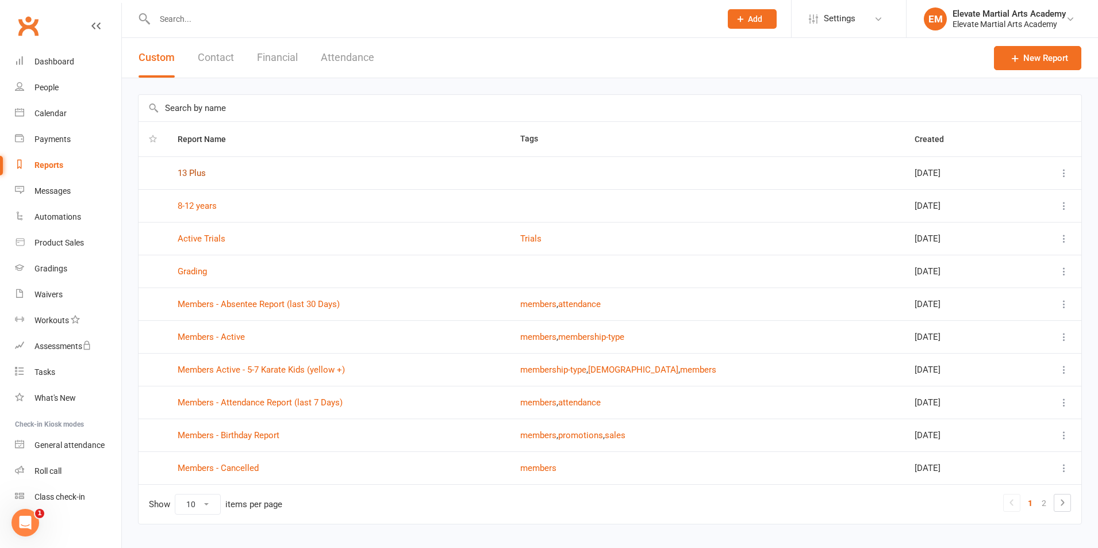
click at [198, 171] on link "13 Plus" at bounding box center [192, 173] width 28 height 10
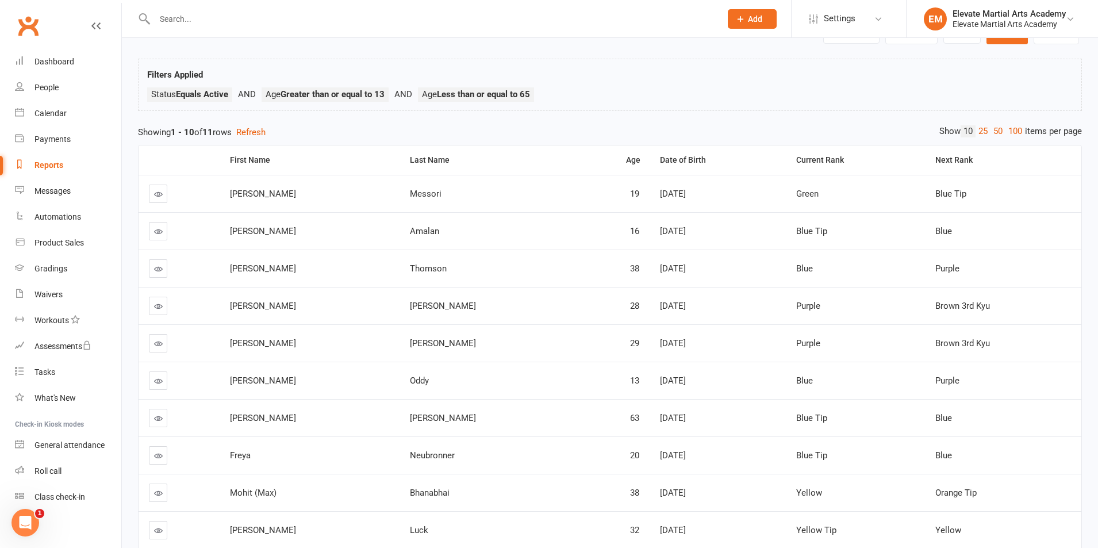
scroll to position [138, 0]
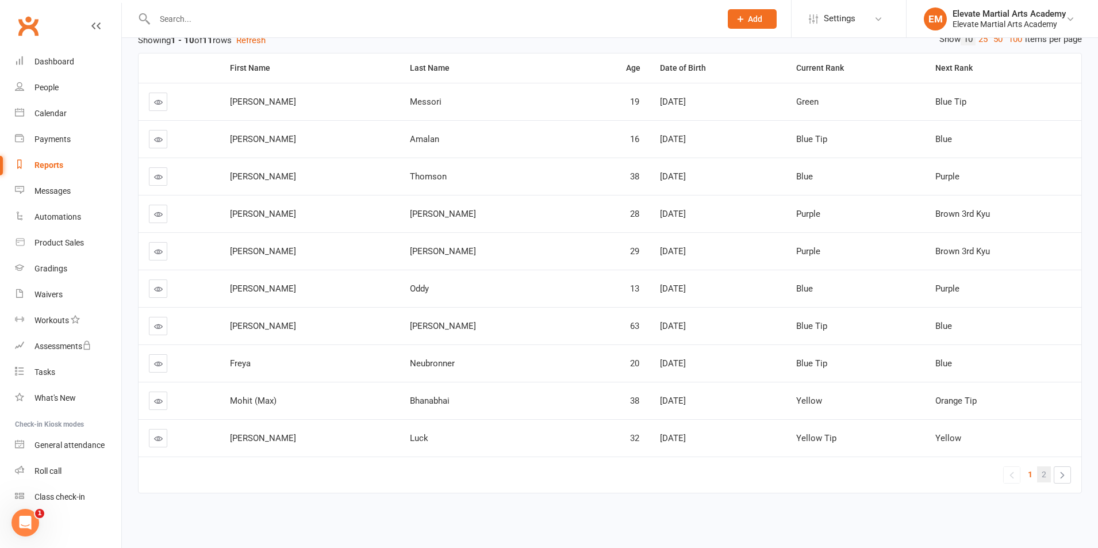
click at [1039, 473] on link "2" at bounding box center [1044, 474] width 14 height 16
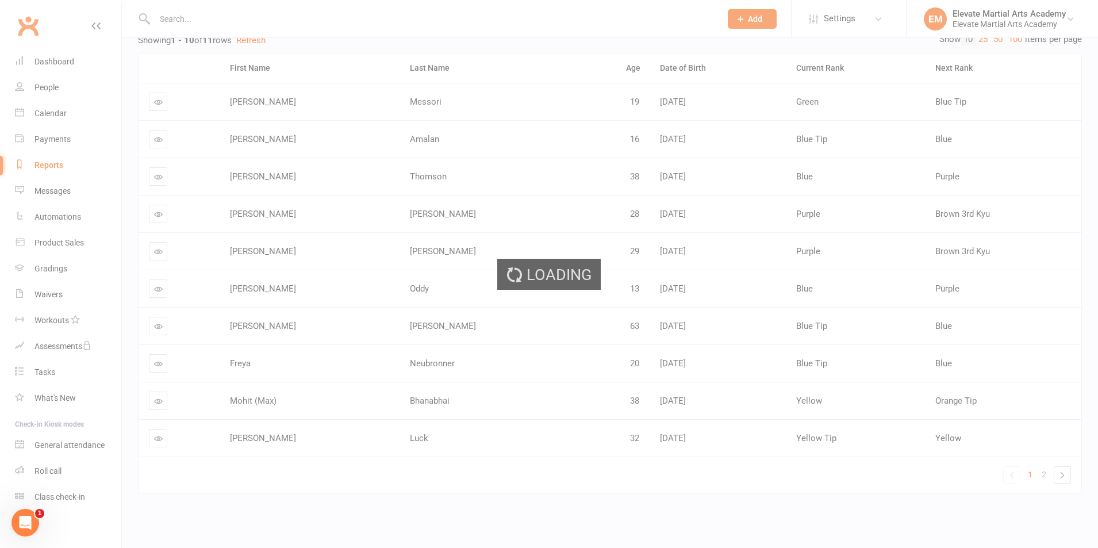
scroll to position [0, 0]
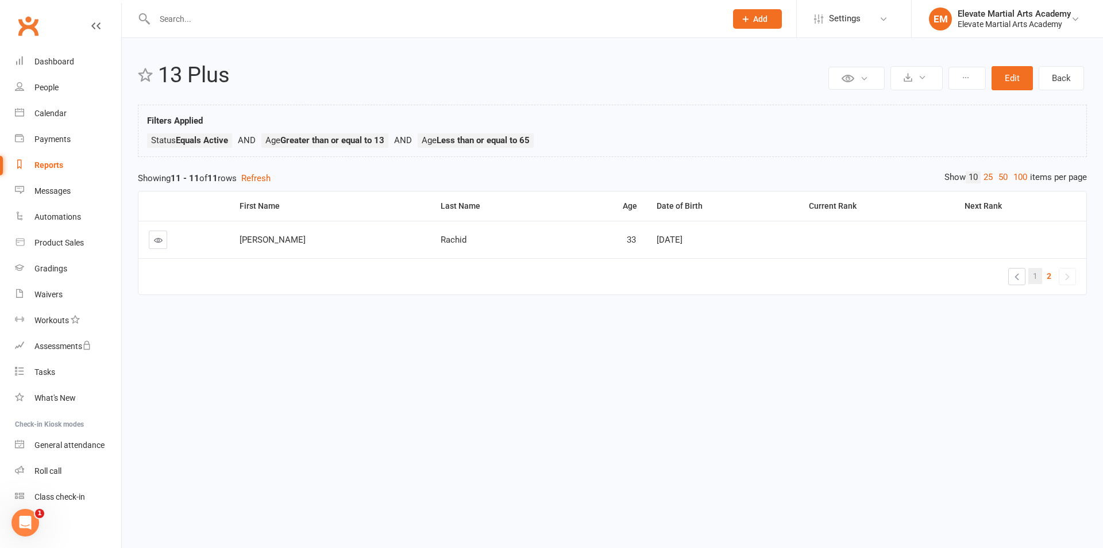
click at [1033, 271] on span "1" at bounding box center [1035, 276] width 5 height 16
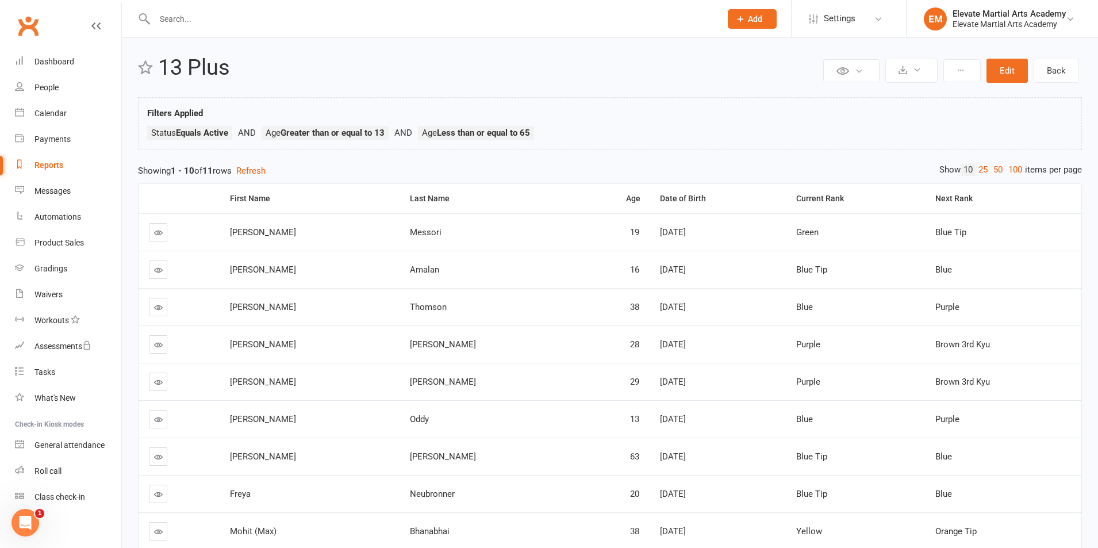
scroll to position [4, 0]
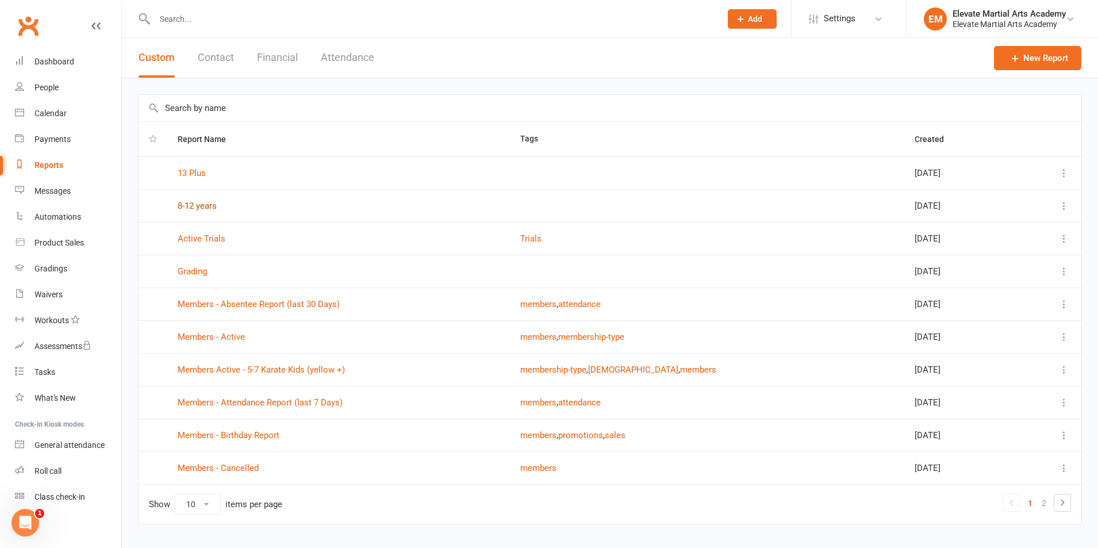
click at [202, 206] on link "8-12 years" at bounding box center [197, 206] width 39 height 10
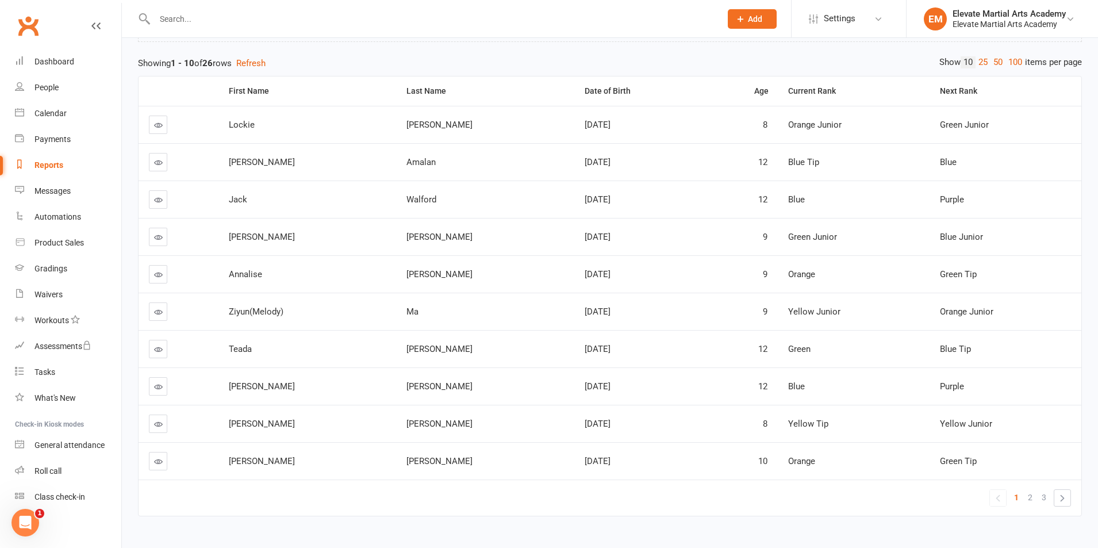
scroll to position [138, 0]
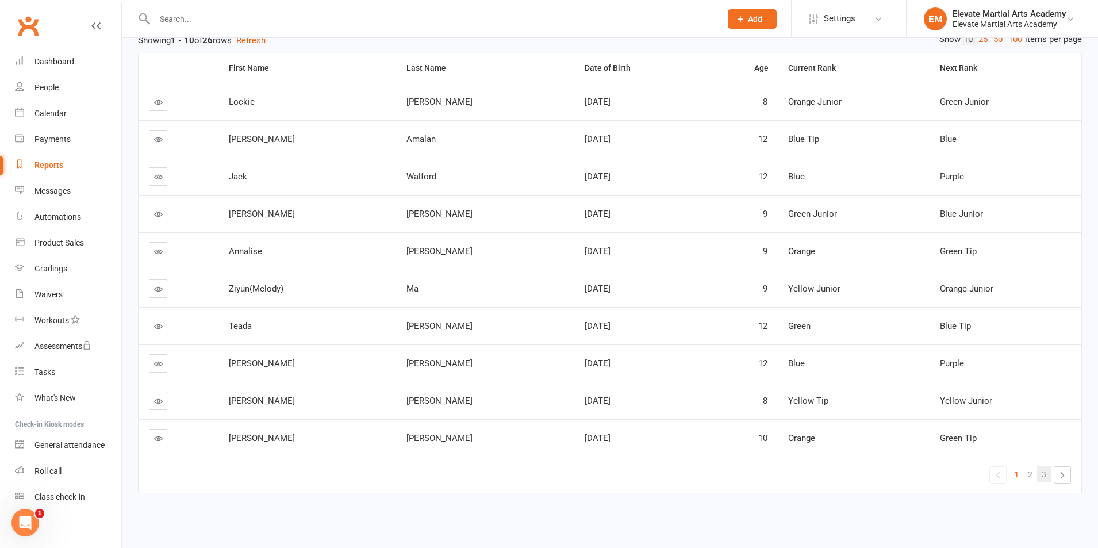
click at [1044, 473] on span "3" at bounding box center [1043, 474] width 5 height 16
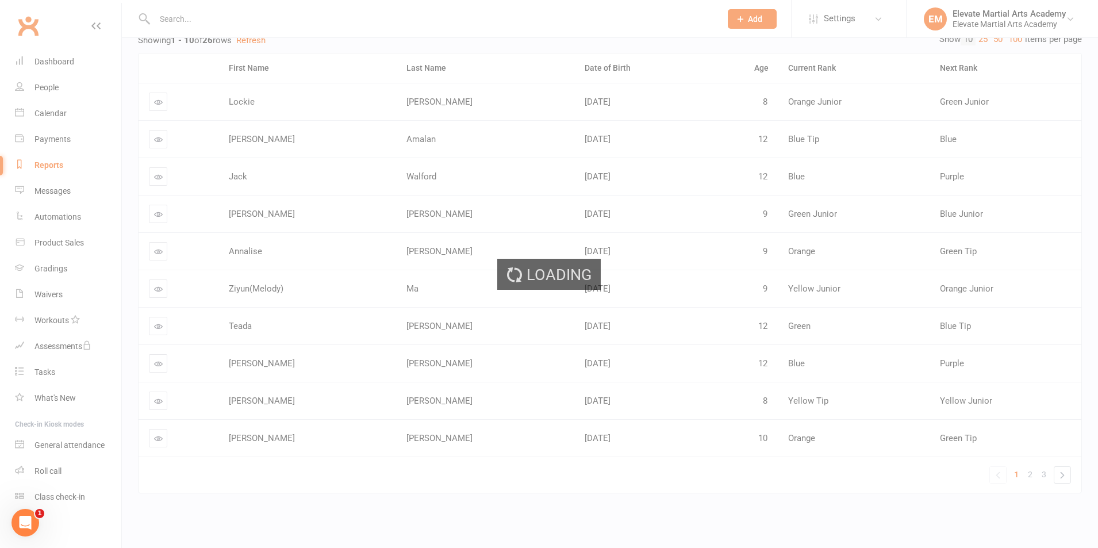
scroll to position [0, 0]
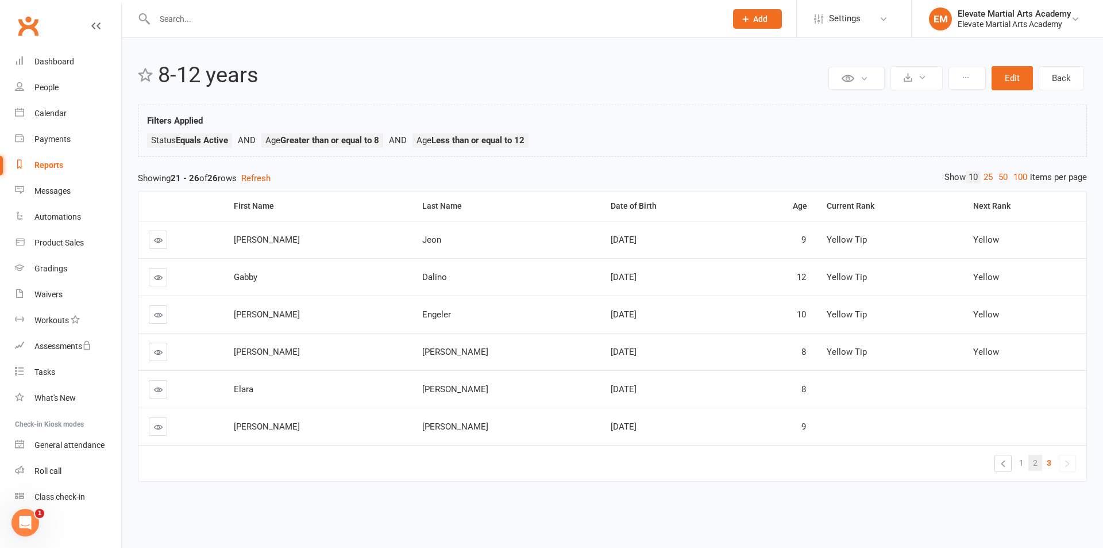
click at [1038, 460] on link "2" at bounding box center [1036, 463] width 14 height 16
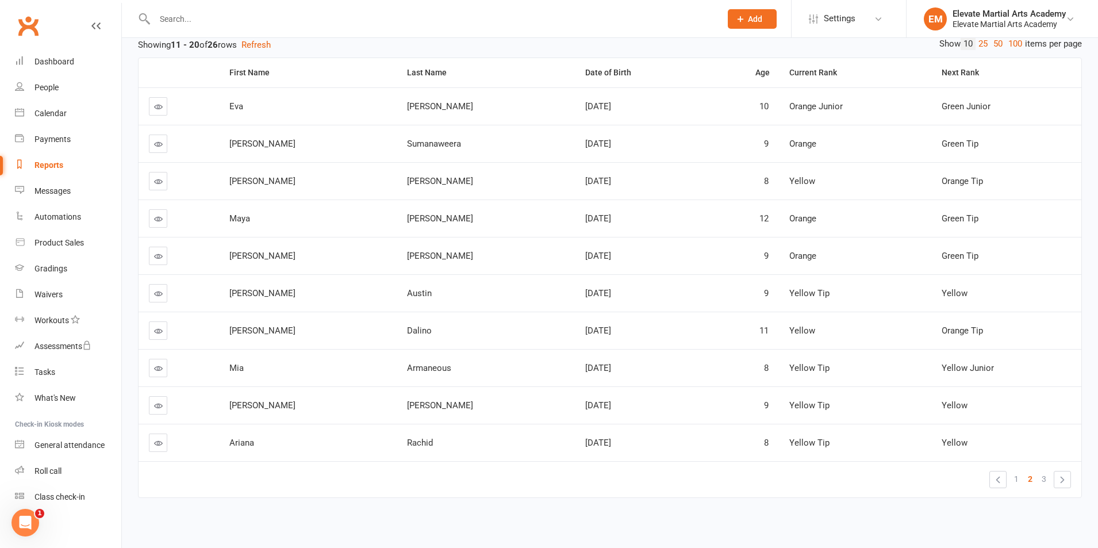
scroll to position [134, 0]
click at [1016, 478] on span "1" at bounding box center [1016, 478] width 5 height 16
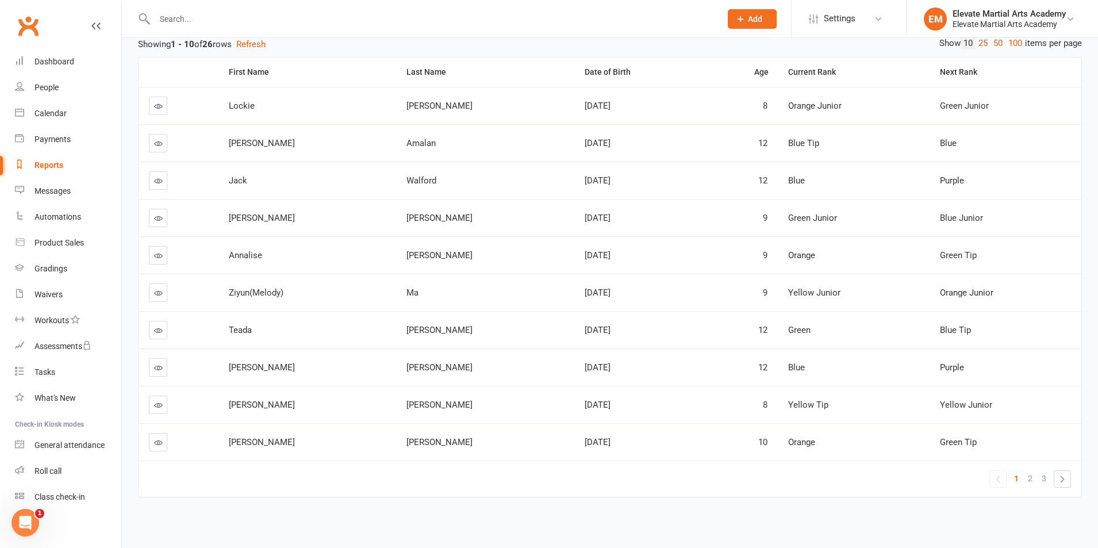
scroll to position [0, 0]
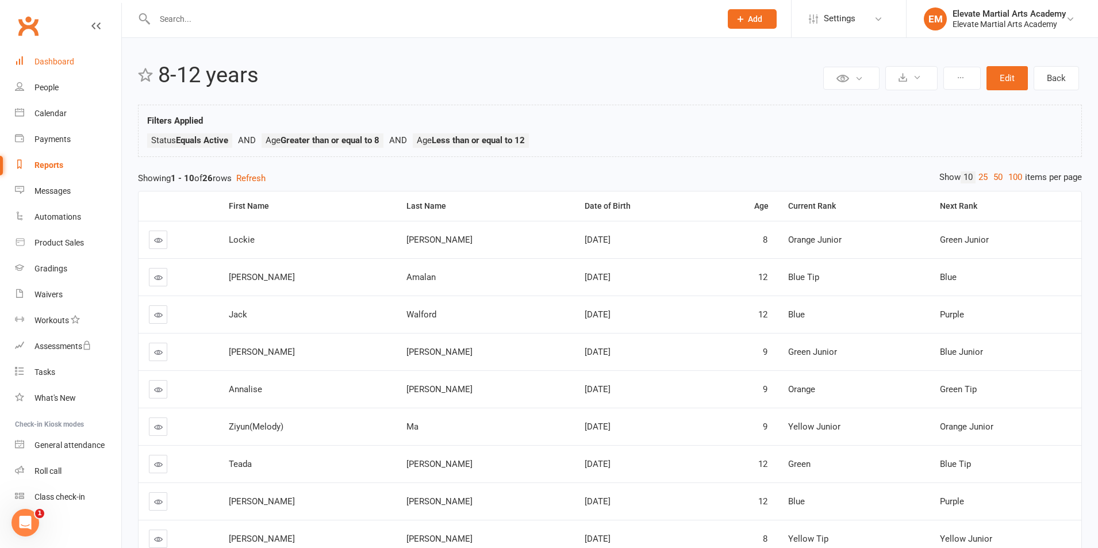
click at [49, 61] on div "Dashboard" at bounding box center [54, 61] width 40 height 9
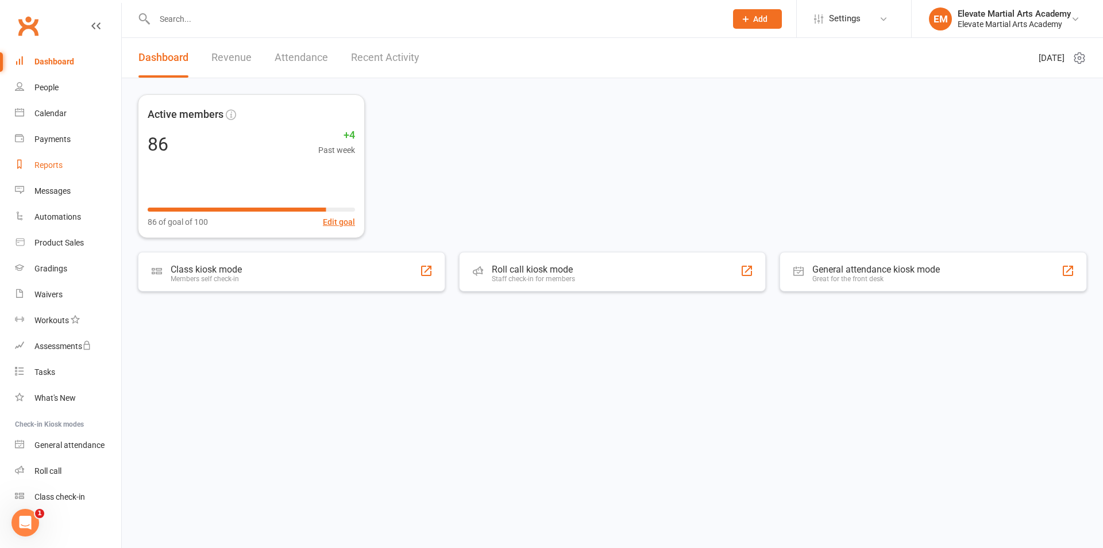
click at [48, 165] on div "Reports" at bounding box center [48, 164] width 28 height 9
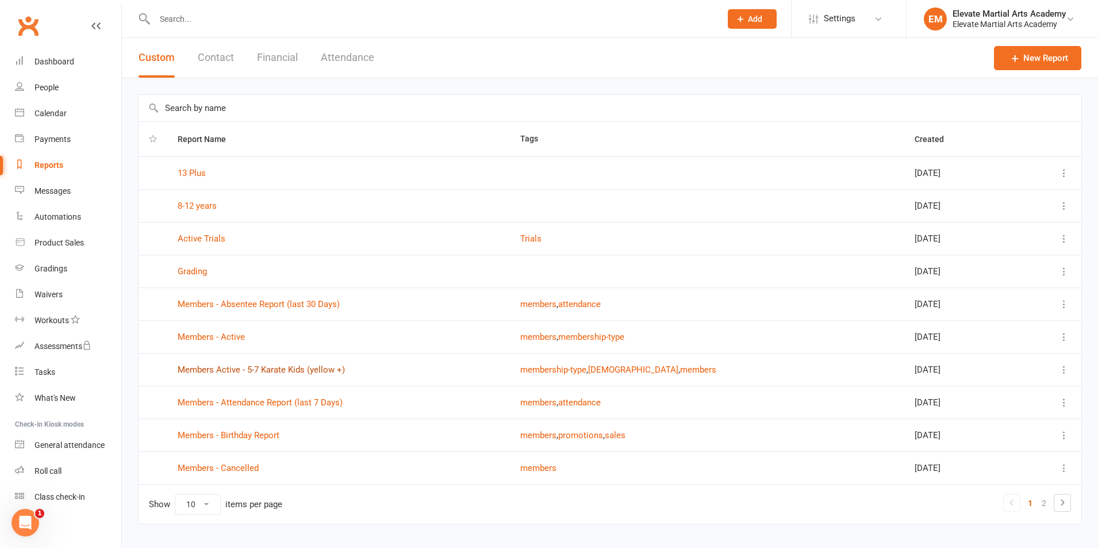
click at [285, 369] on link "Members Active - 5-7 Karate Kids (yellow +)" at bounding box center [261, 369] width 167 height 10
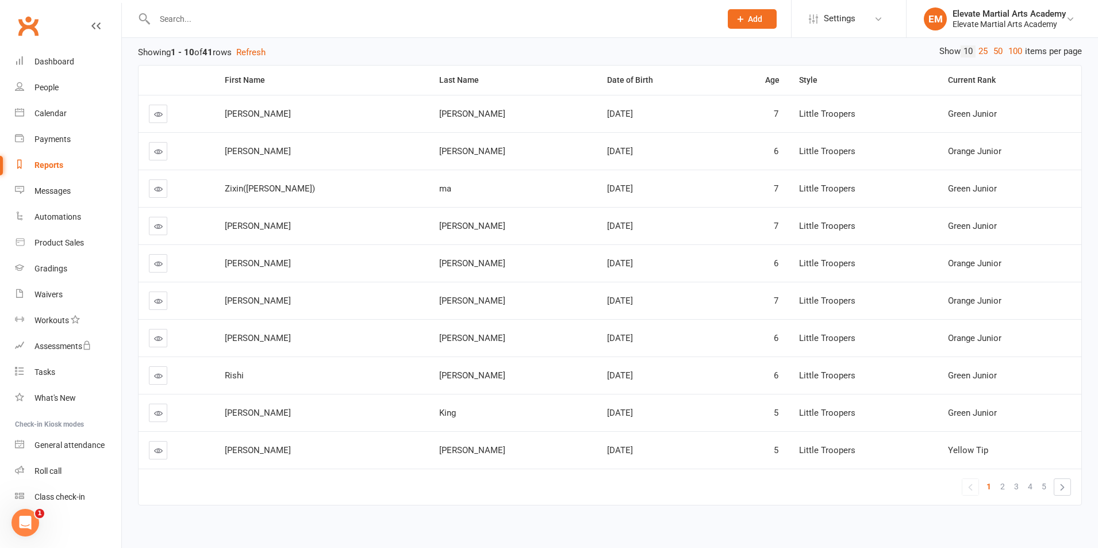
scroll to position [146, 0]
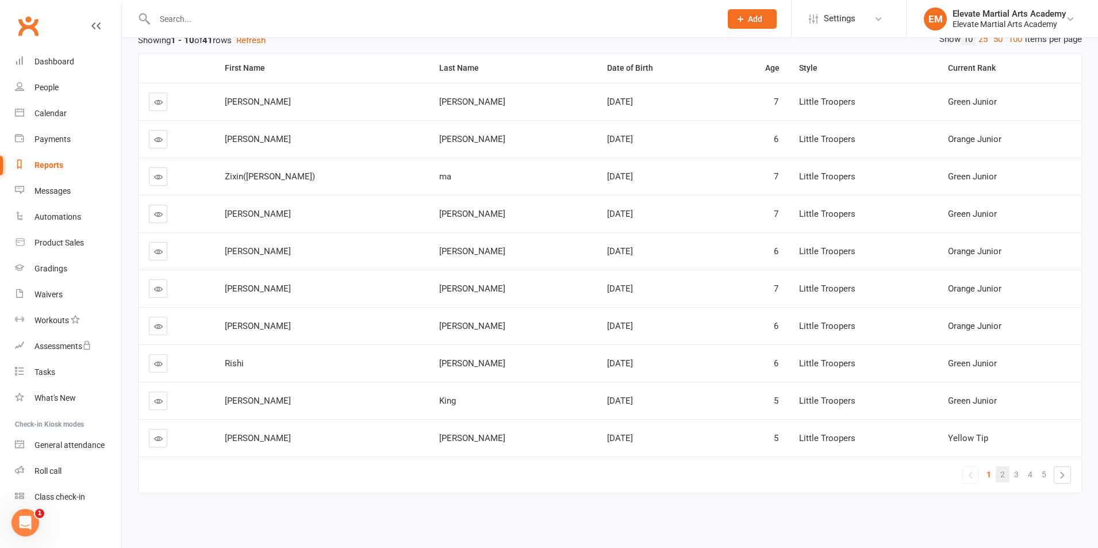
click at [1004, 479] on span "2" at bounding box center [1002, 474] width 5 height 16
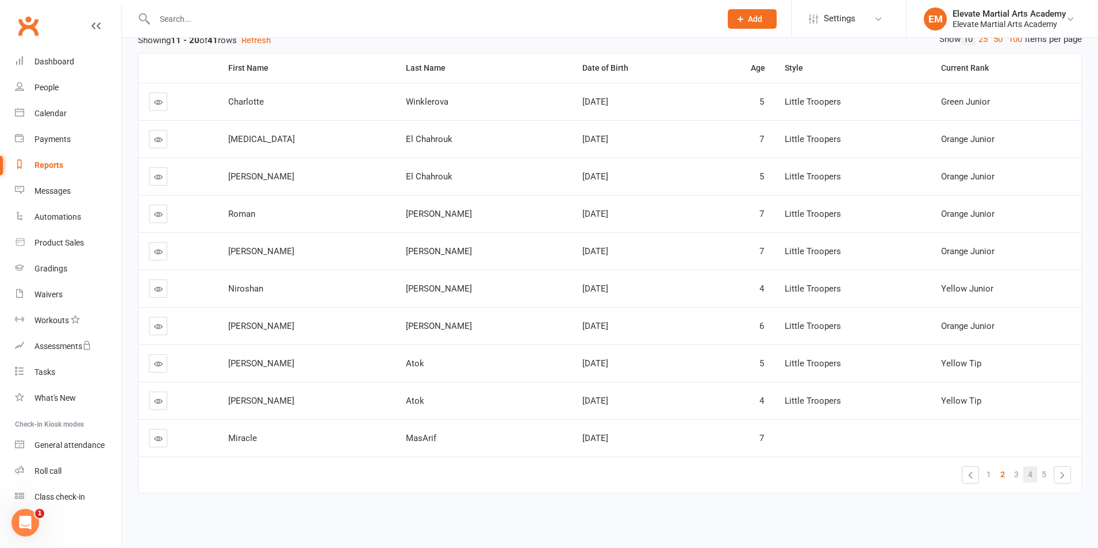
click at [1026, 478] on link "4" at bounding box center [1030, 474] width 14 height 16
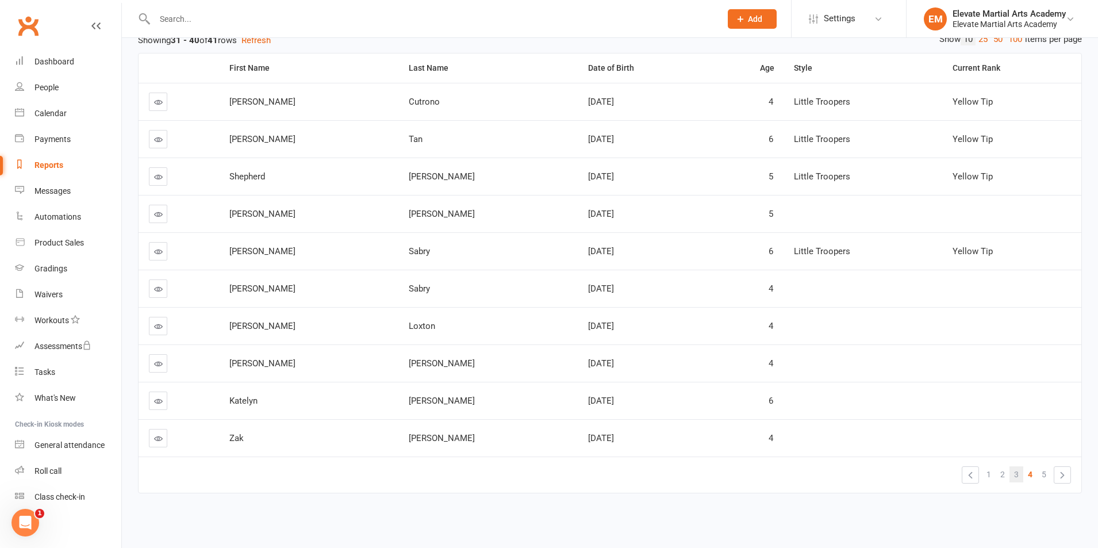
click at [1017, 475] on span "3" at bounding box center [1016, 474] width 5 height 16
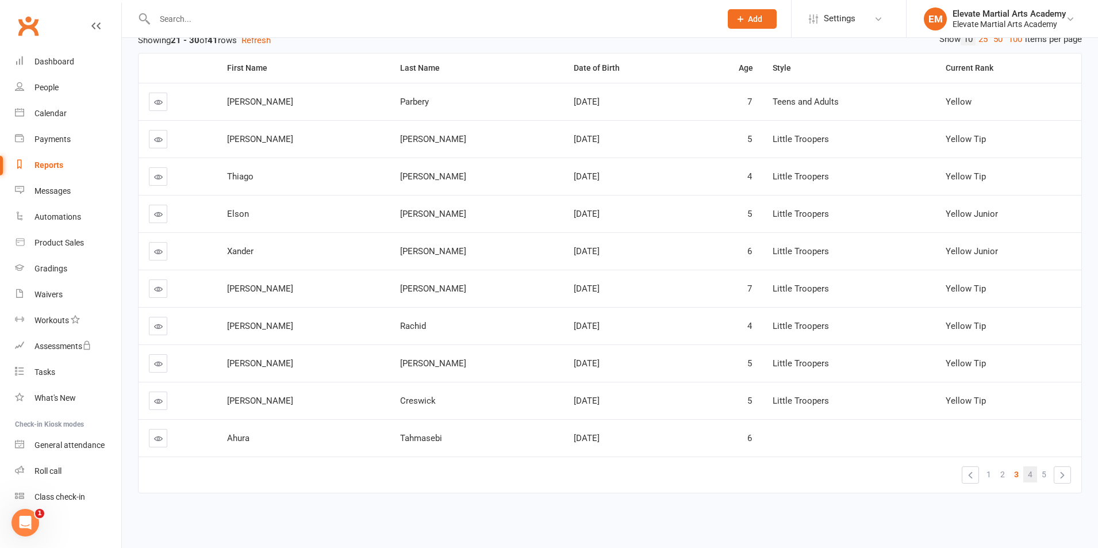
click at [1031, 477] on span "4" at bounding box center [1029, 474] width 5 height 16
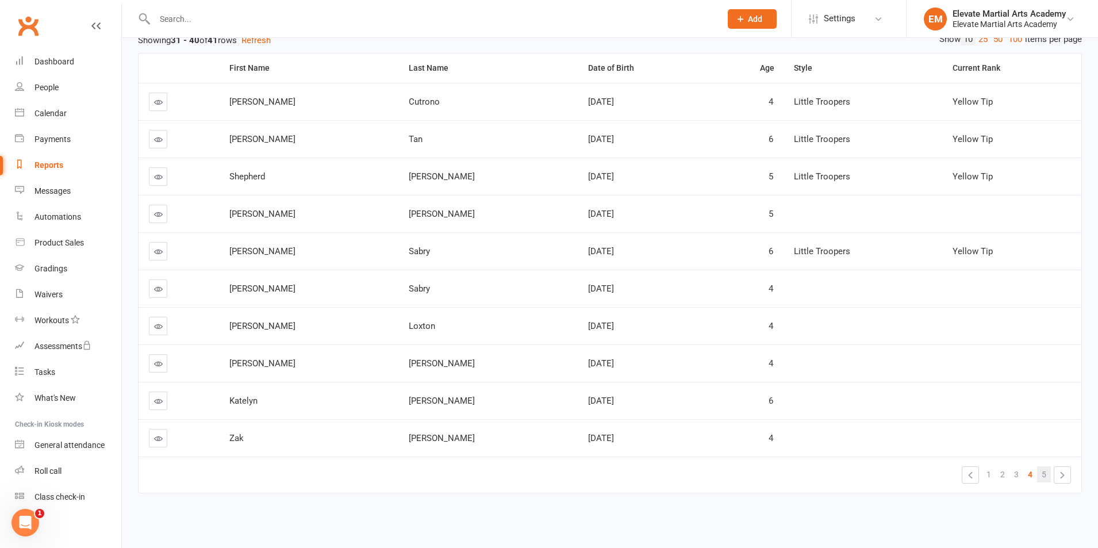
click at [1044, 477] on span "5" at bounding box center [1043, 474] width 5 height 16
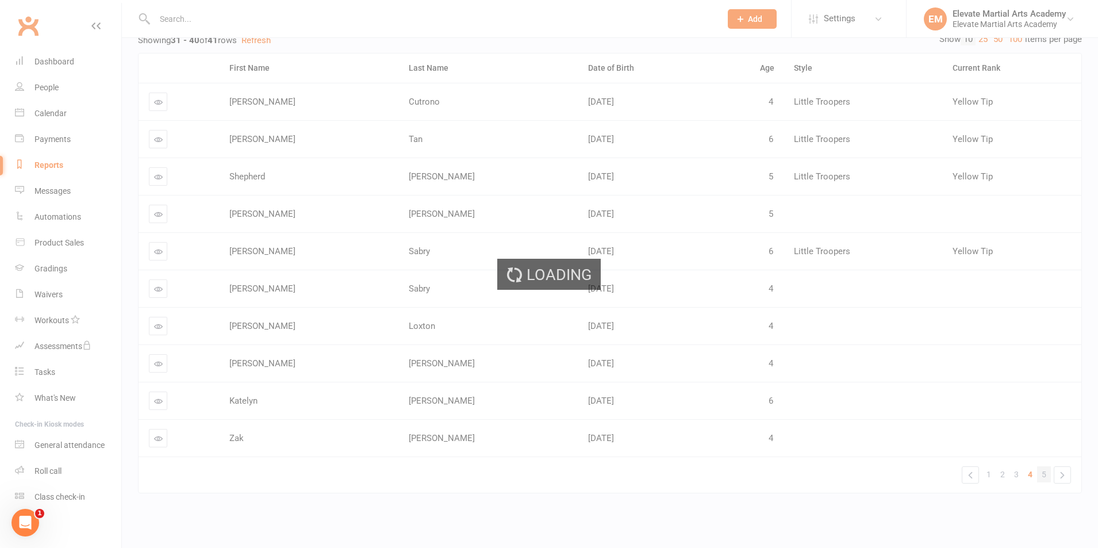
scroll to position [0, 0]
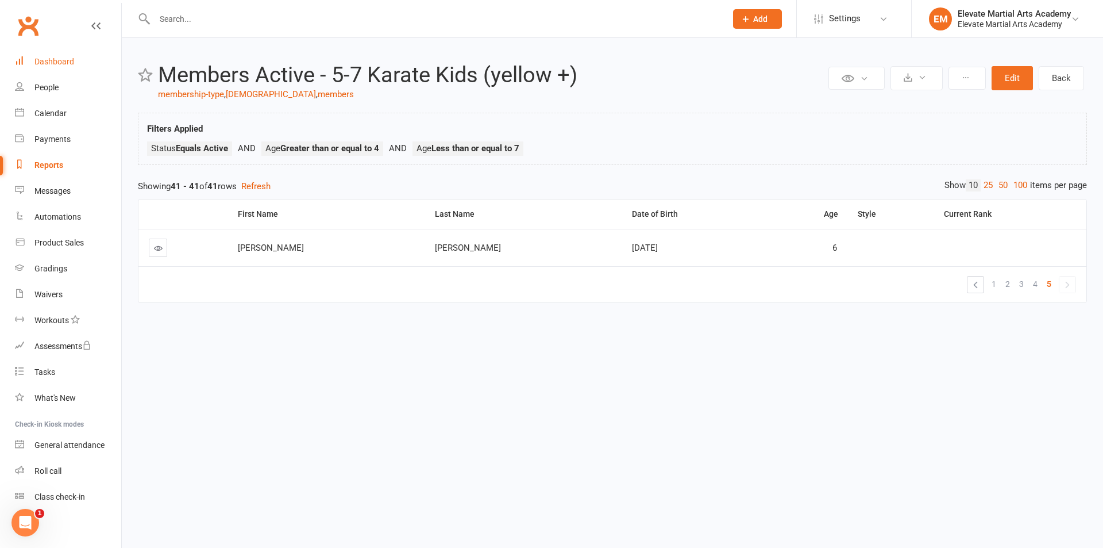
click at [55, 62] on div "Dashboard" at bounding box center [54, 61] width 40 height 9
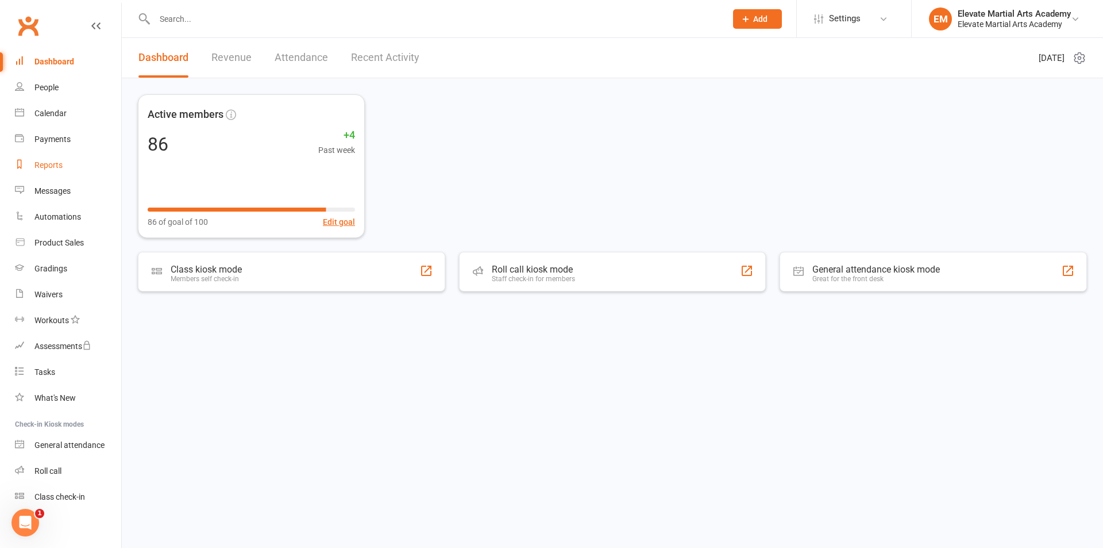
click at [51, 161] on div "Reports" at bounding box center [48, 164] width 28 height 9
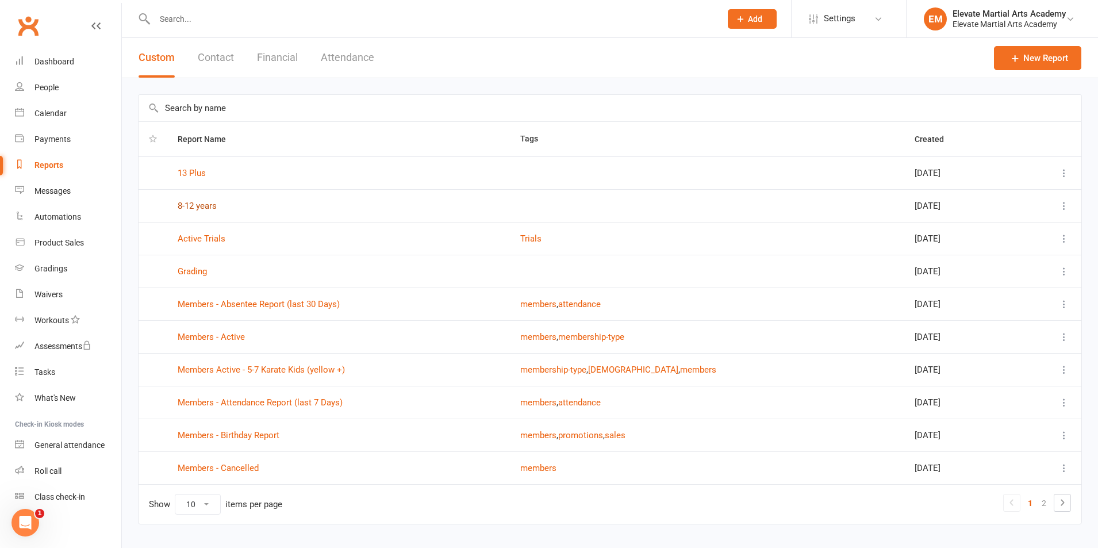
click at [194, 202] on link "8-12 years" at bounding box center [197, 206] width 39 height 10
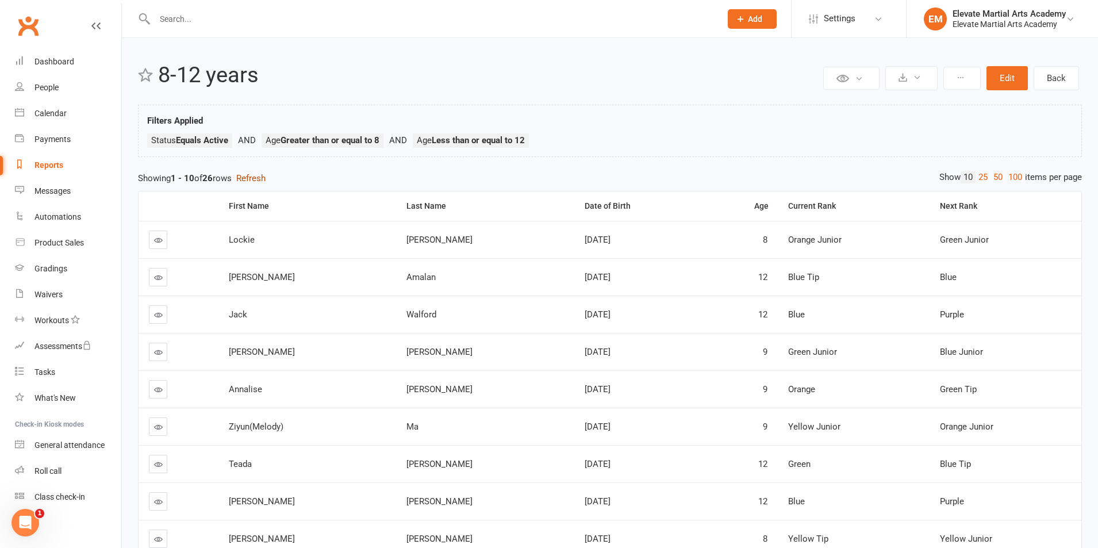
click at [248, 176] on button "Refresh" at bounding box center [250, 178] width 29 height 14
click at [917, 76] on icon at bounding box center [916, 77] width 9 height 9
click at [880, 104] on link "Export to CSV" at bounding box center [876, 105] width 121 height 23
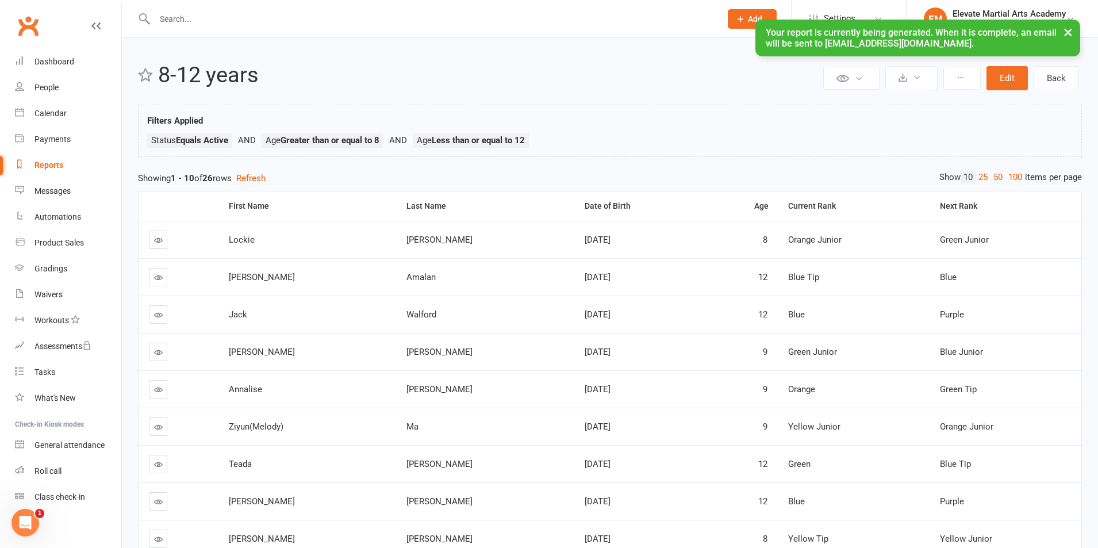
click at [54, 164] on div "Reports" at bounding box center [48, 164] width 29 height 9
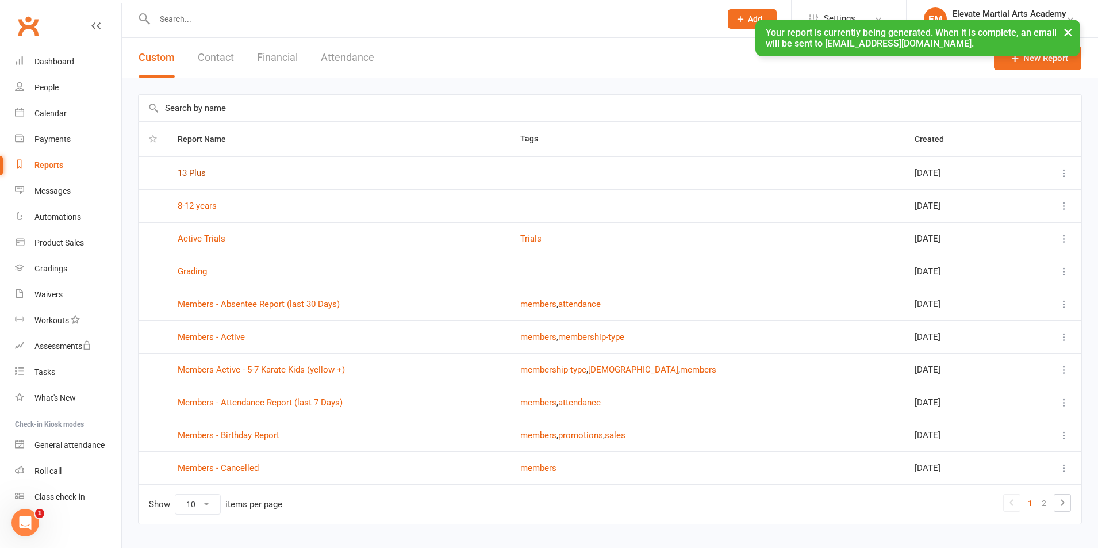
click at [195, 173] on link "13 Plus" at bounding box center [192, 173] width 28 height 10
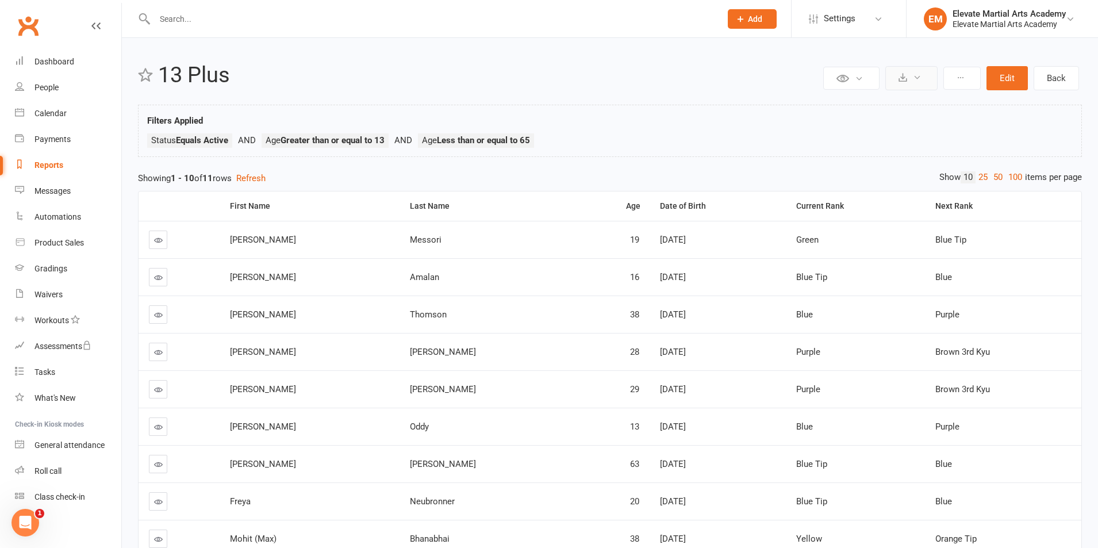
click at [919, 76] on icon at bounding box center [916, 77] width 9 height 9
click at [871, 109] on link "Export to CSV" at bounding box center [876, 105] width 121 height 23
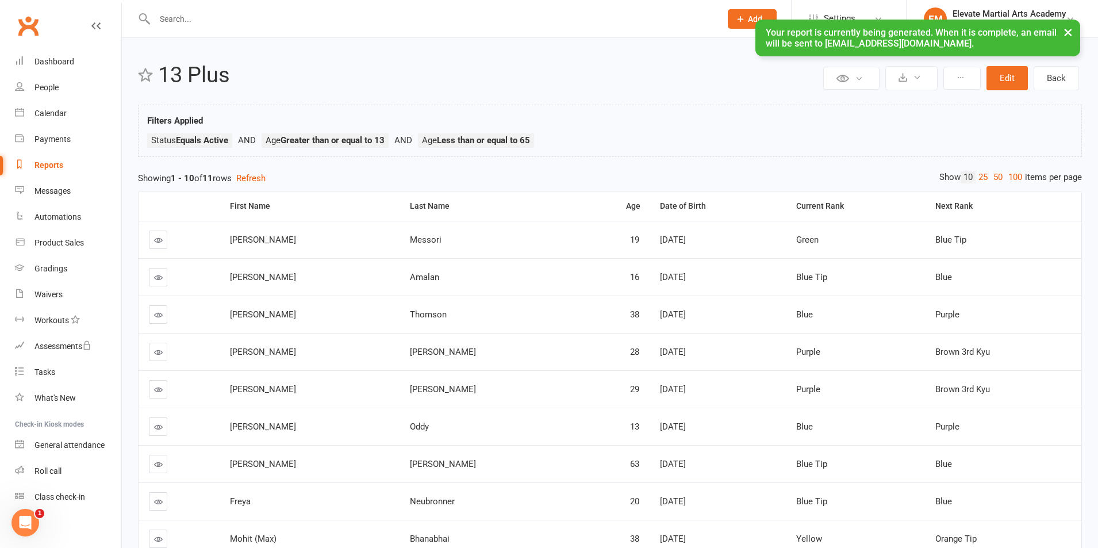
click at [57, 165] on div "Reports" at bounding box center [48, 164] width 29 height 9
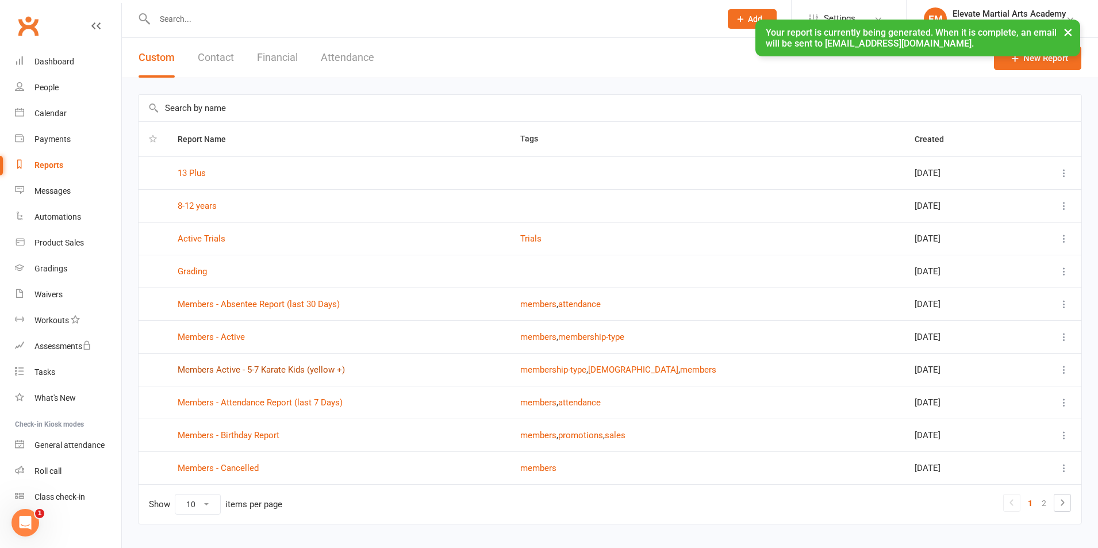
click at [248, 370] on link "Members Active - 5-7 Karate Kids (yellow +)" at bounding box center [261, 369] width 167 height 10
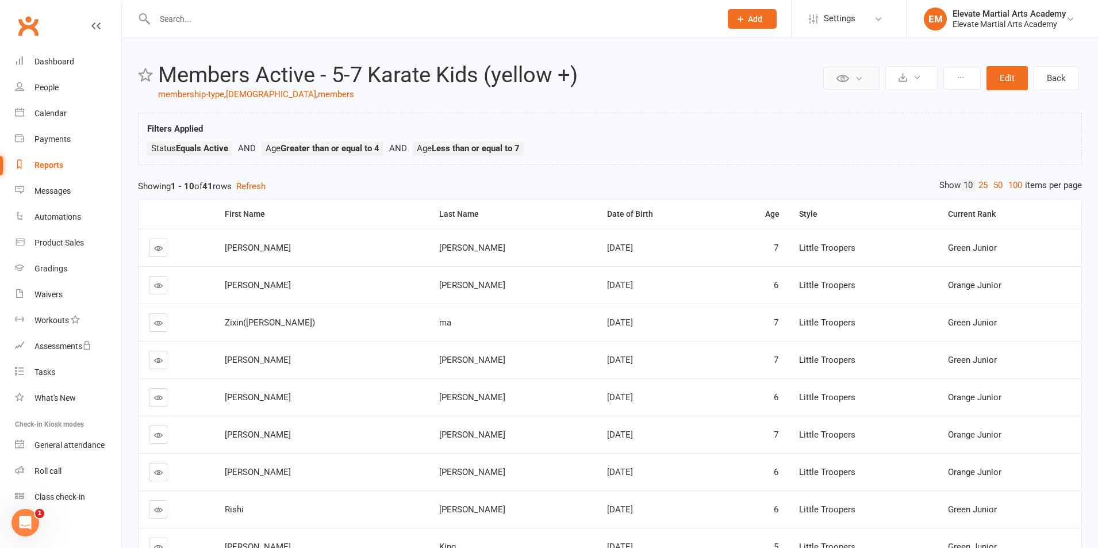
click at [861, 77] on icon at bounding box center [858, 78] width 9 height 9
click at [923, 74] on button at bounding box center [911, 78] width 52 height 24
click at [884, 102] on link "Export to CSV" at bounding box center [876, 105] width 121 height 23
click at [183, 23] on input "text" at bounding box center [431, 19] width 561 height 16
type input "[PERSON_NAME]"
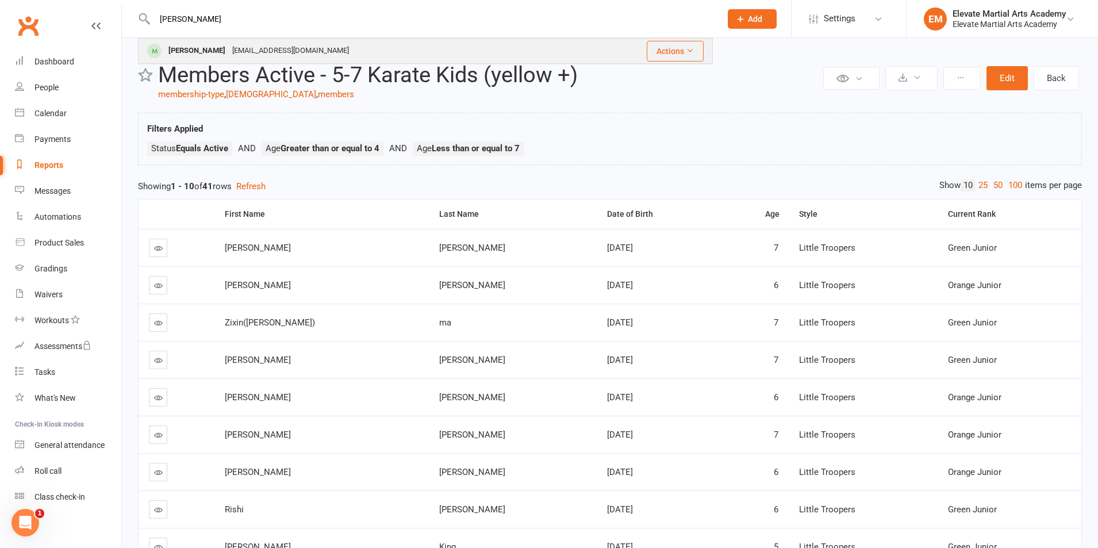
click at [217, 47] on div "[PERSON_NAME]" at bounding box center [197, 51] width 64 height 17
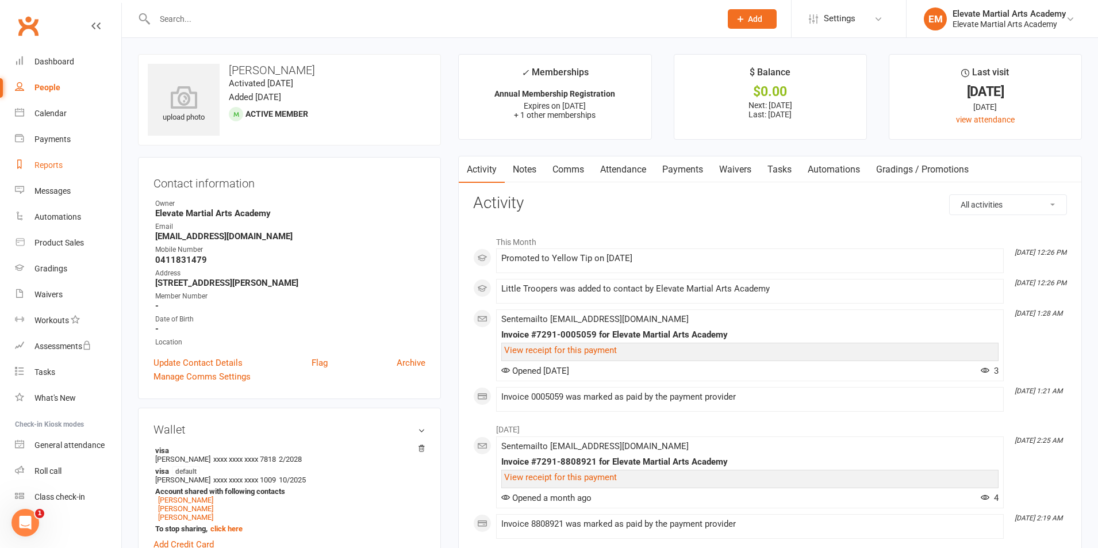
click at [57, 163] on div "Reports" at bounding box center [48, 164] width 28 height 9
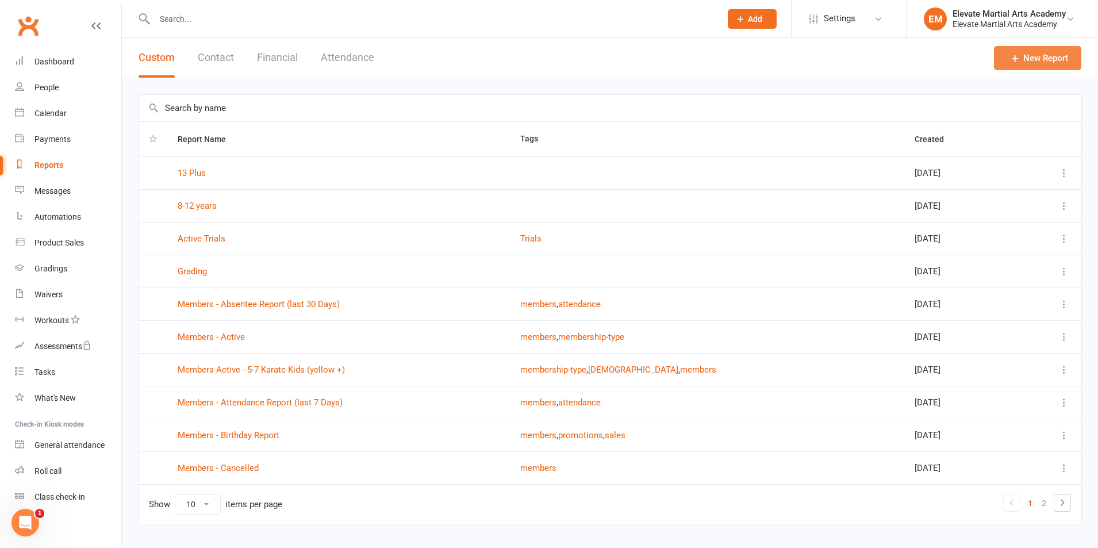
click at [1050, 54] on link "New Report" at bounding box center [1037, 58] width 87 height 24
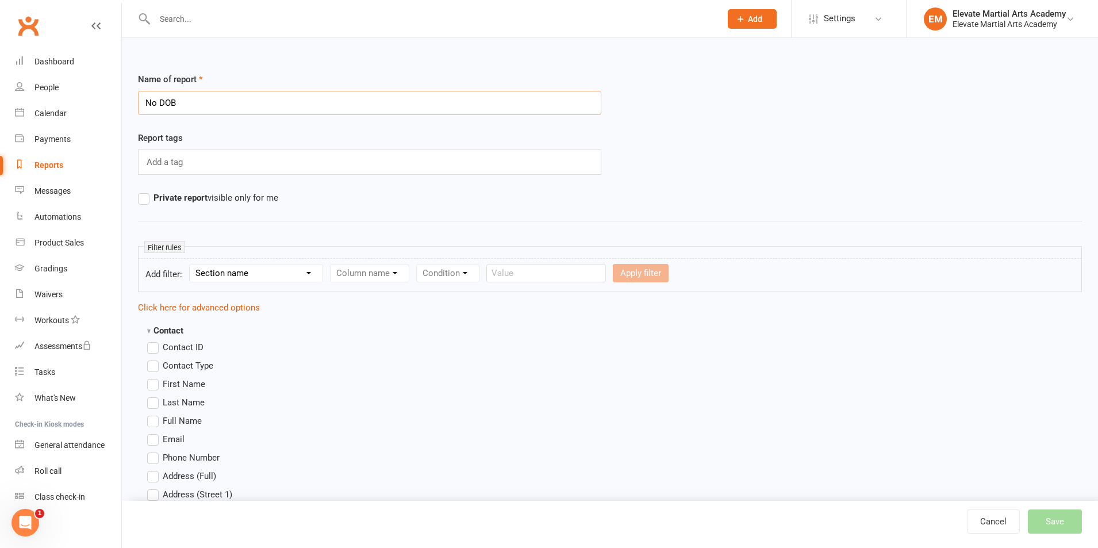
type input "No DOB"
click at [238, 274] on select "Section name Contact Attendance Aggregate Payment Booking Waitlist Attendees Ca…" at bounding box center [256, 272] width 133 height 17
select select "0"
click at [191, 264] on select "Section name Contact Attendance Aggregate Payment Booking Waitlist Attendees Ca…" at bounding box center [256, 272] width 133 height 17
click at [378, 271] on select "Column name Contact Type First Name Last Name Full Name Email Phone Number Addr…" at bounding box center [466, 272] width 273 height 17
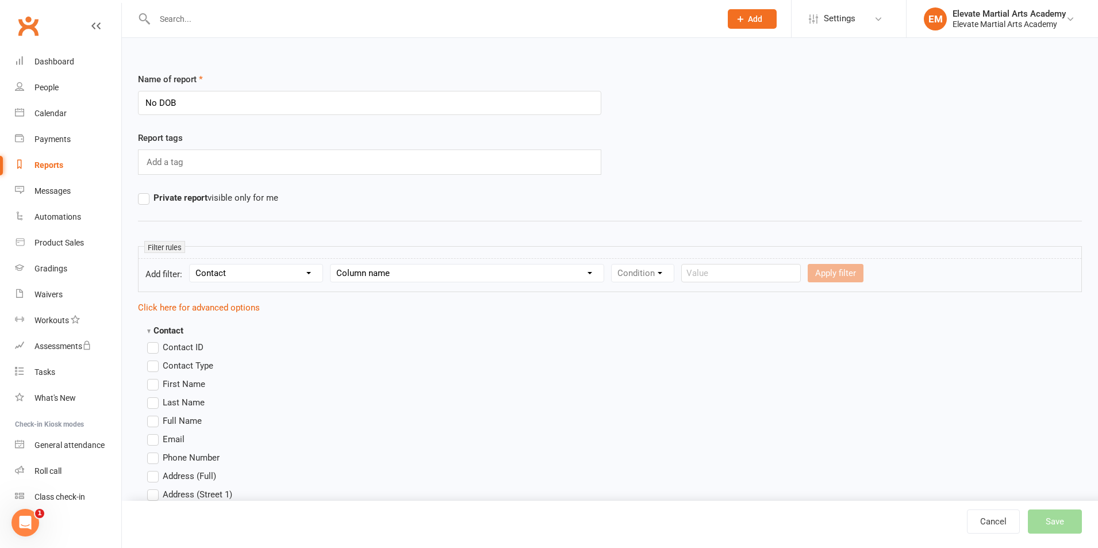
select select "17"
click at [332, 264] on select "Column name Contact Type First Name Last Name Full Name Email Phone Number Addr…" at bounding box center [466, 272] width 273 height 17
click at [664, 268] on select "Condition Equals Does not equal Contains Does not contain Is blank or does not …" at bounding box center [677, 272] width 132 height 17
select select "0"
click at [613, 264] on select "Condition Equals Does not equal Contains Does not contain Is blank or does not …" at bounding box center [677, 272] width 132 height 17
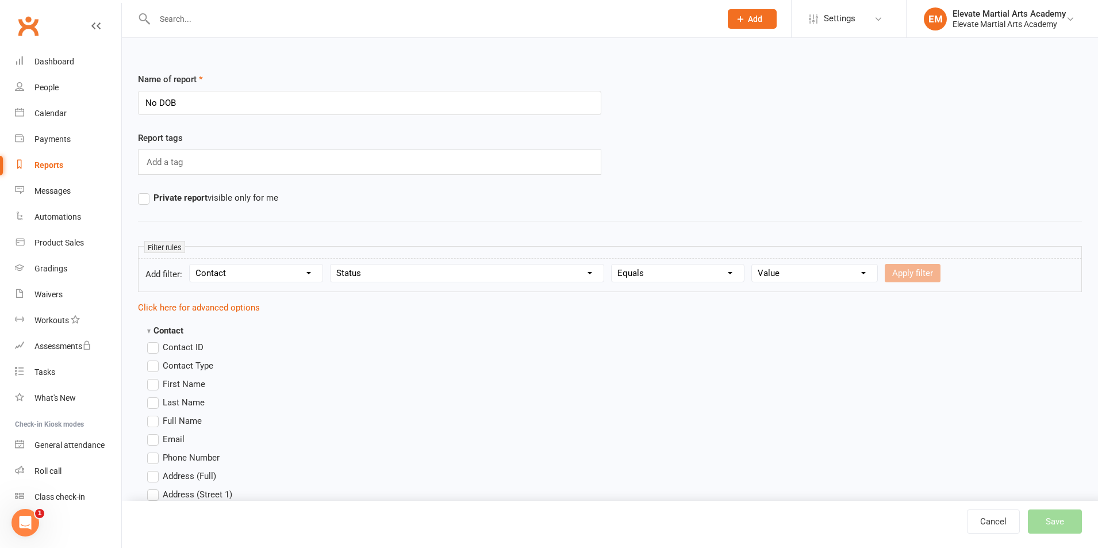
click at [799, 274] on select "Value Prospect: Initial Contact Prospect: Follow-up Call Prospect: Follow-up Em…" at bounding box center [814, 272] width 125 height 17
select select "6"
click at [752, 264] on select "Value Prospect: Initial Contact Prospect: Follow-up Call Prospect: Follow-up Em…" at bounding box center [814, 272] width 125 height 17
click at [911, 268] on button "Apply filter" at bounding box center [912, 273] width 56 height 18
select select
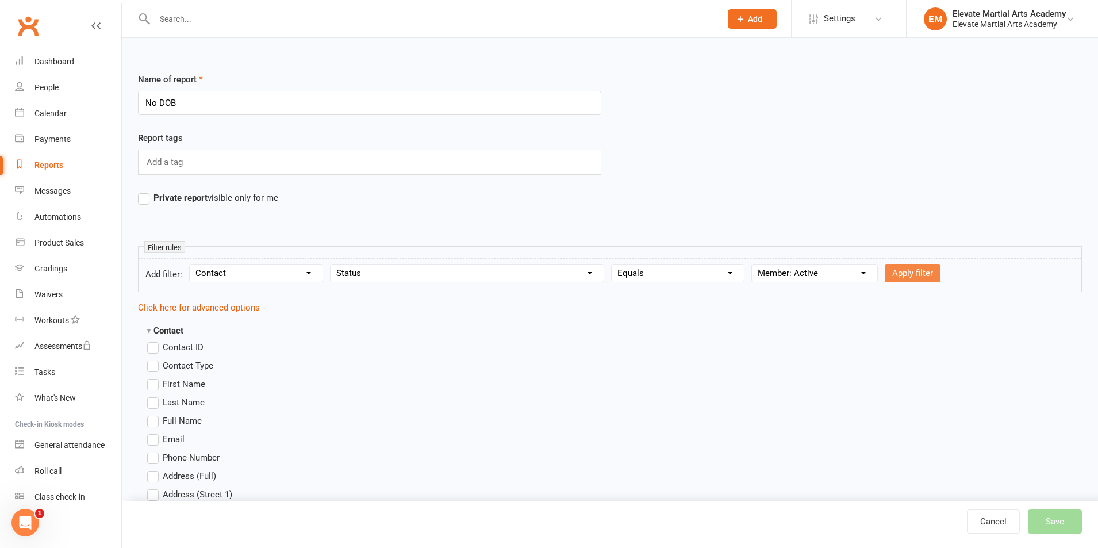
select select
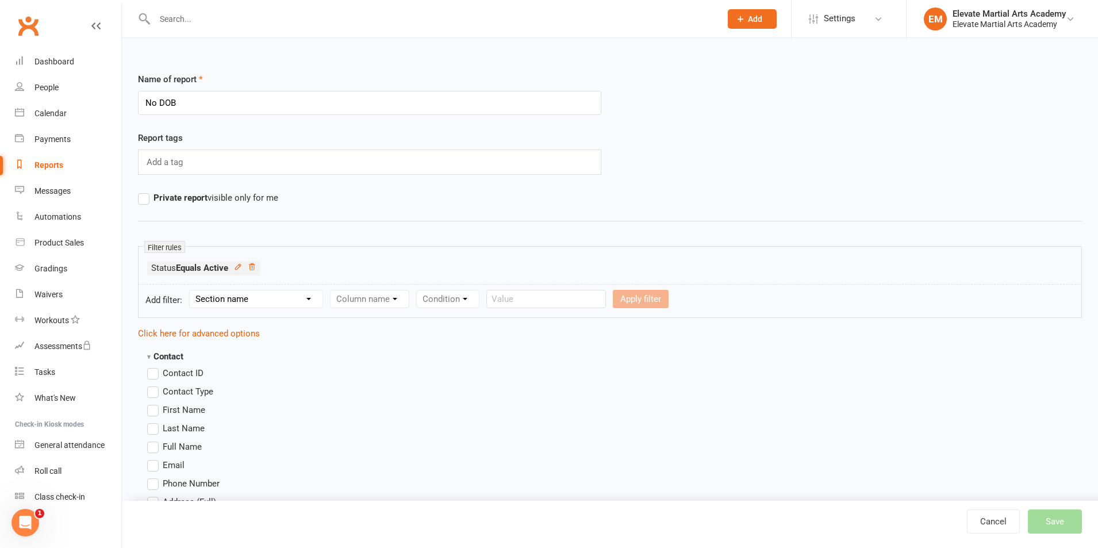
click at [248, 301] on select "Section name Contact Attendance Aggregate Payment Booking Waitlist Attendees Ca…" at bounding box center [256, 298] width 133 height 17
select select "0"
click at [191, 290] on select "Section name Contact Attendance Aggregate Payment Booking Waitlist Attendees Ca…" at bounding box center [256, 298] width 133 height 17
click at [402, 298] on select "Column name Contact Type First Name Last Name Full Name Email Phone Number Addr…" at bounding box center [466, 298] width 273 height 17
click at [332, 290] on select "Column name Contact Type First Name Last Name Full Name Email Phone Number Addr…" at bounding box center [466, 298] width 273 height 17
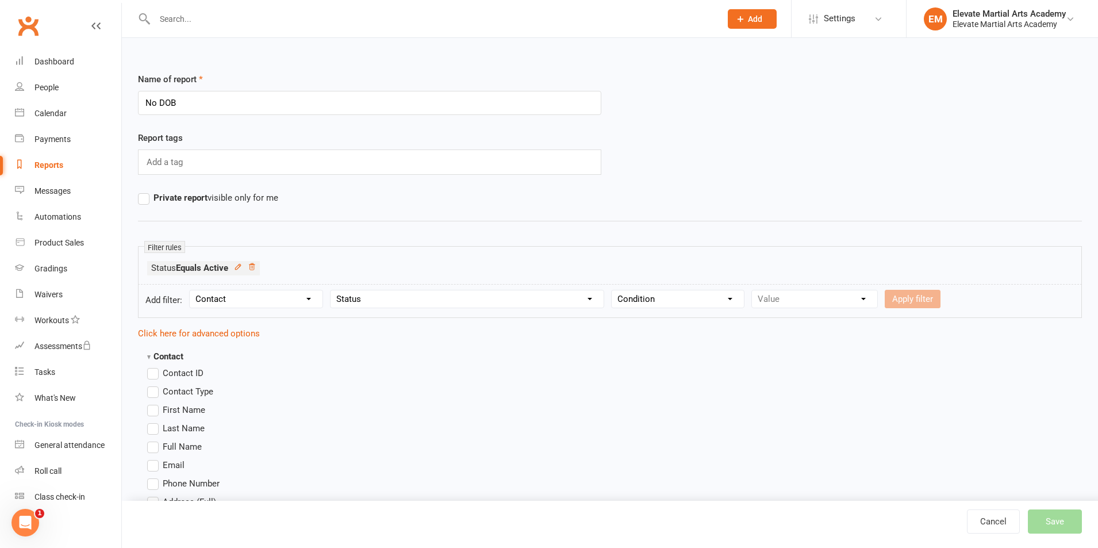
click at [792, 298] on div "Value Prospect: Initial Contact Prospect: Follow-up Call Prospect: Follow-up Em…" at bounding box center [814, 299] width 126 height 18
click at [692, 298] on select "Condition Equals Does not equal Contains Does not contain Is blank or does not …" at bounding box center [677, 298] width 132 height 17
drag, startPoint x: 692, startPoint y: 298, endPoint x: 667, endPoint y: 302, distance: 25.6
click at [692, 298] on select "Condition Equals Does not equal Contains Does not contain Is blank or does not …" at bounding box center [677, 298] width 132 height 17
click at [460, 303] on select "Column name Contact Type First Name Last Name Full Name Email Phone Number Addr…" at bounding box center [466, 298] width 273 height 17
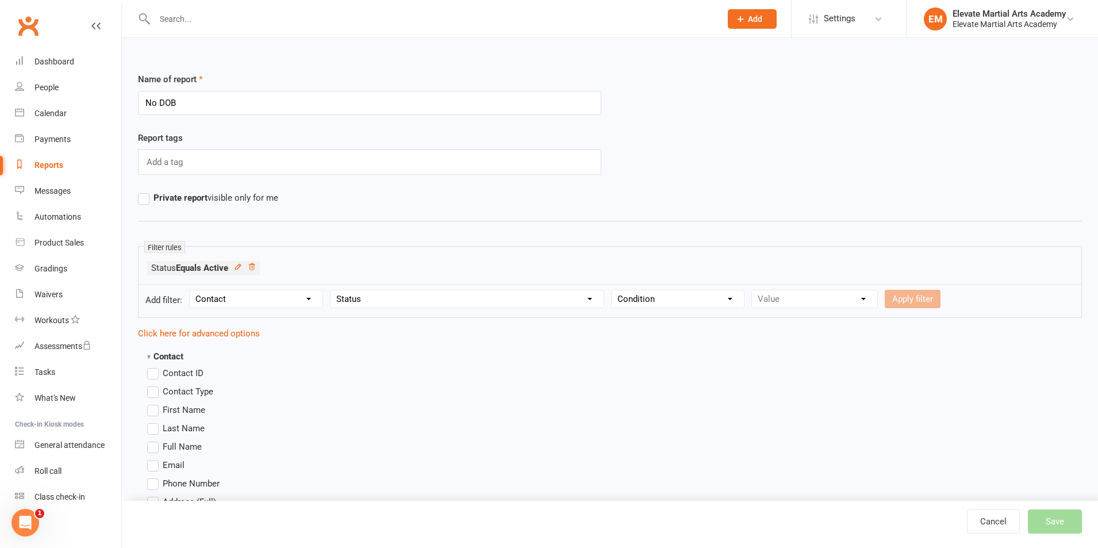
select select "22"
click at [332, 290] on select "Column name Contact Type First Name Last Name Full Name Email Phone Number Addr…" at bounding box center [466, 298] width 273 height 17
click at [672, 297] on select "Condition Is Is not Before After Before or on After or on Is blank Is not blank" at bounding box center [647, 298] width 72 height 17
select select "6"
click at [613, 290] on select "Condition Is Is not Before After Before or on After or on Is blank Is not blank" at bounding box center [647, 298] width 72 height 17
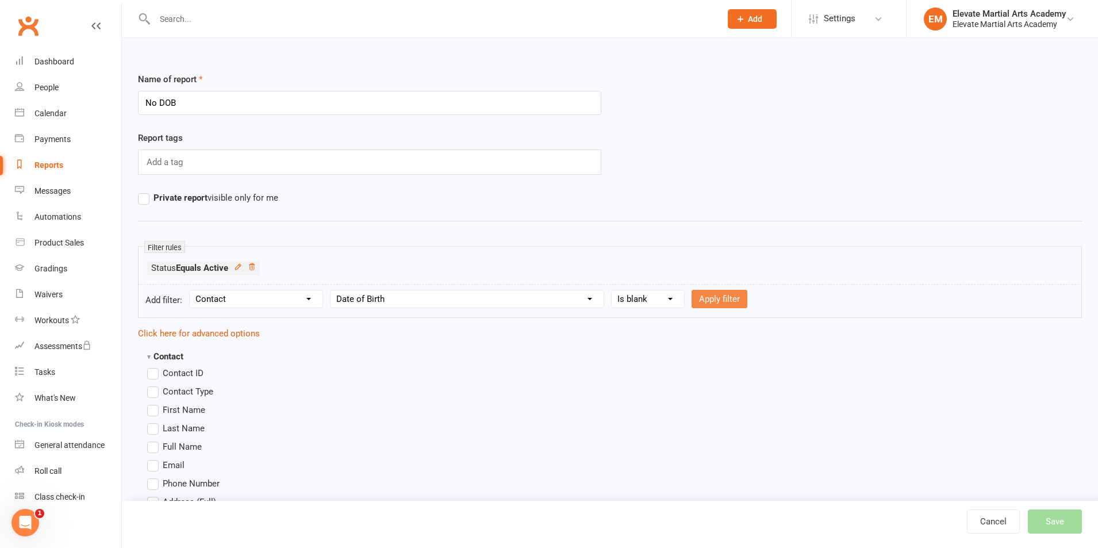
click at [720, 299] on button "Apply filter" at bounding box center [719, 299] width 56 height 18
select select
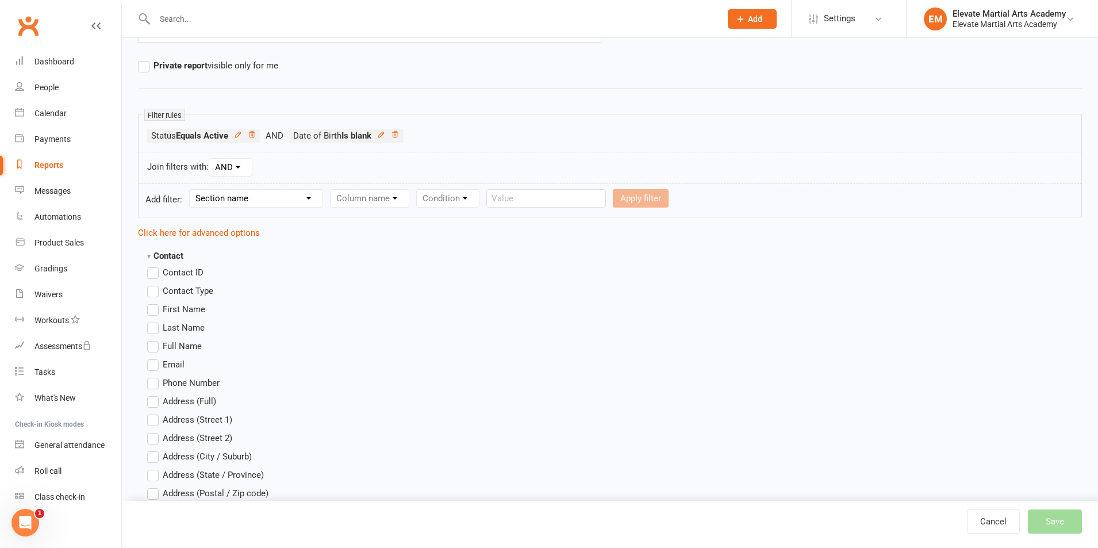
scroll to position [134, 0]
click at [155, 309] on label "First Name" at bounding box center [176, 308] width 58 height 14
click at [155, 301] on input "First Name" at bounding box center [150, 301] width 7 height 0
click at [153, 325] on label "Last Name" at bounding box center [175, 326] width 57 height 14
click at [153, 319] on input "Last Name" at bounding box center [150, 319] width 7 height 0
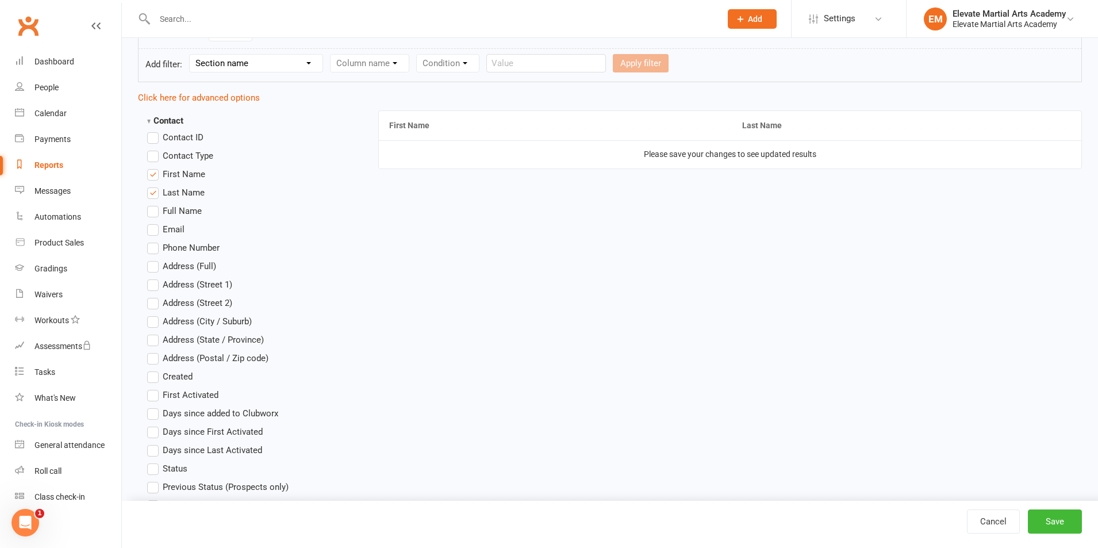
scroll to position [268, 0]
click at [1062, 515] on button "Save" at bounding box center [1054, 521] width 54 height 24
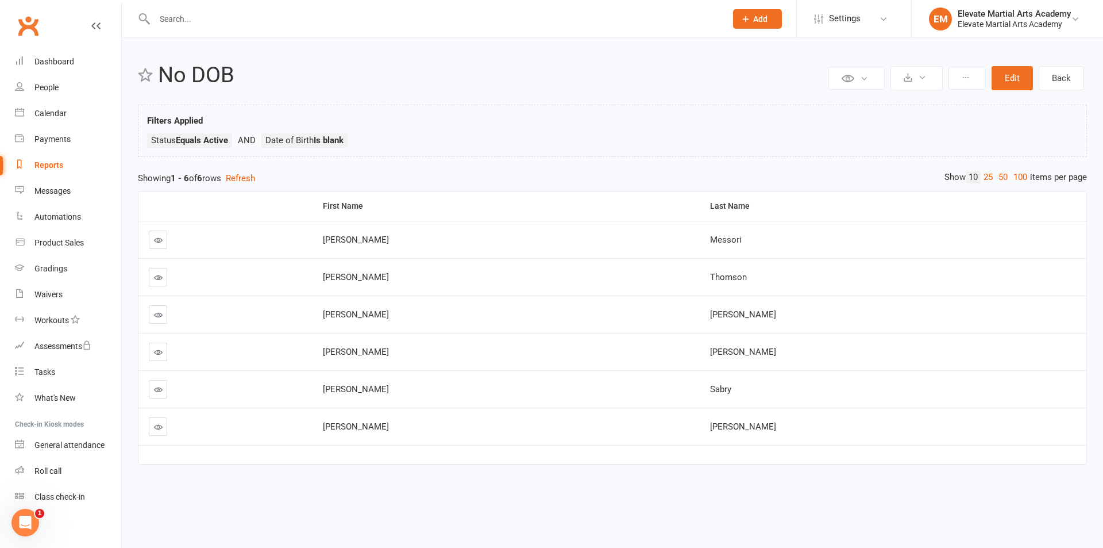
click at [176, 21] on input "text" at bounding box center [434, 19] width 567 height 16
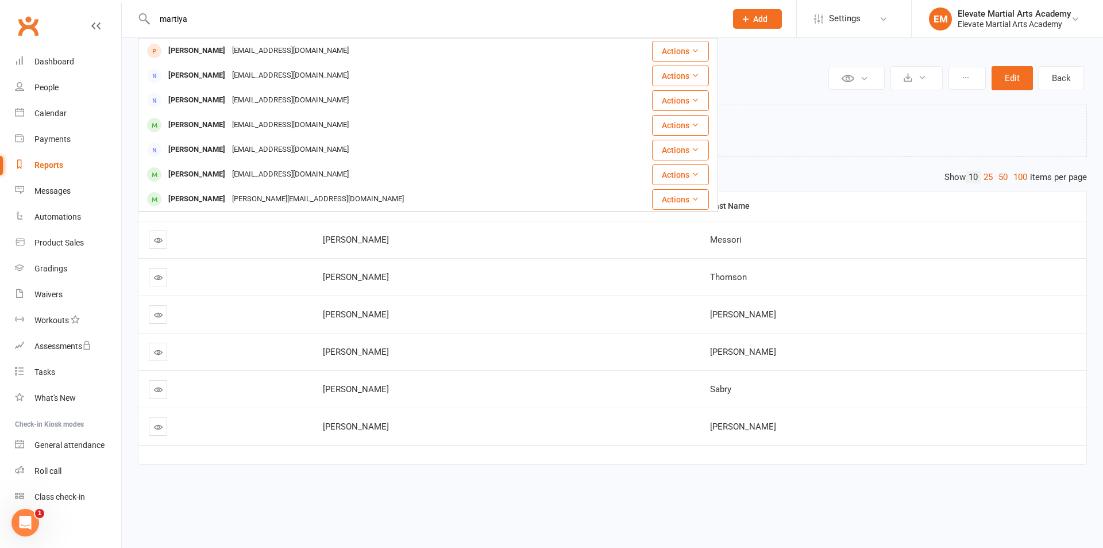
type input "martiya"
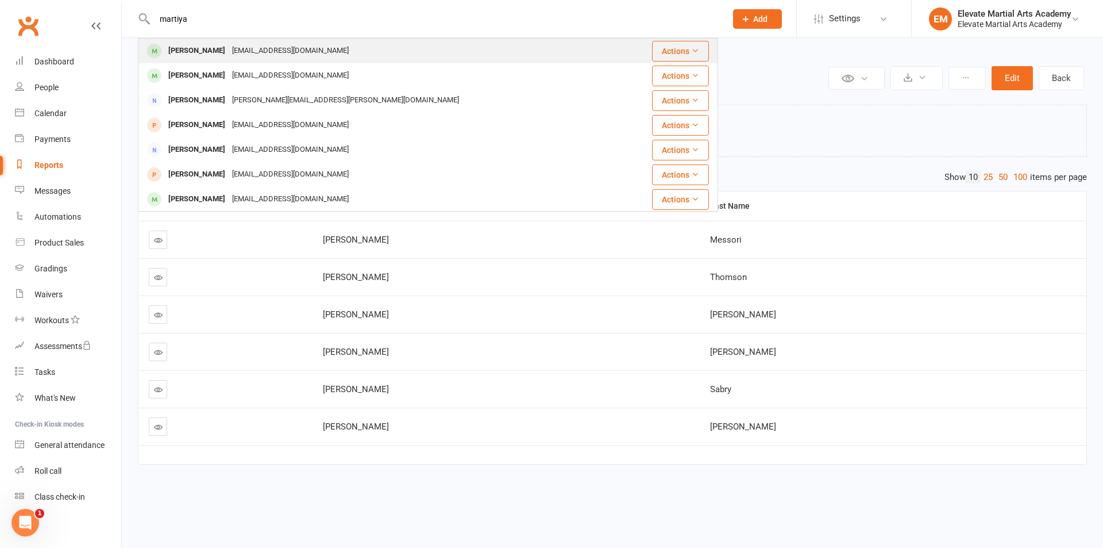
click at [204, 49] on div "[PERSON_NAME]" at bounding box center [197, 51] width 64 height 17
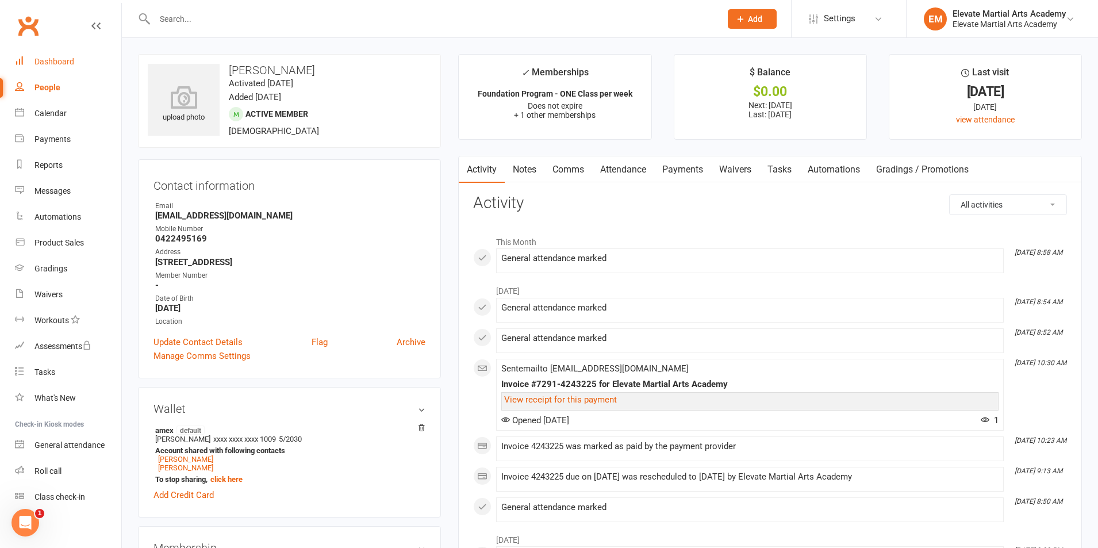
click at [64, 61] on div "Dashboard" at bounding box center [54, 61] width 40 height 9
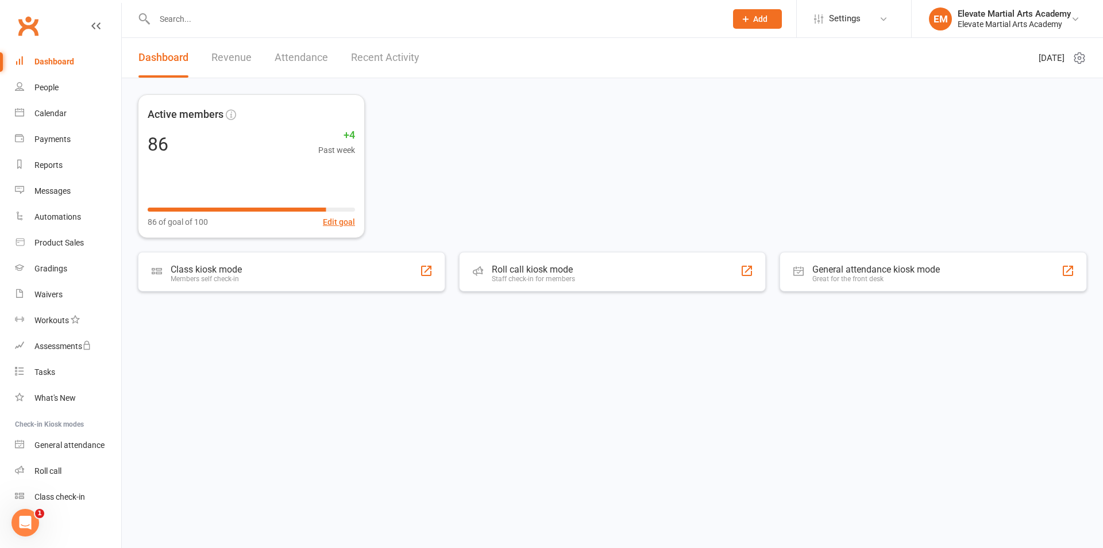
click at [375, 55] on link "Recent Activity" at bounding box center [385, 58] width 68 height 40
